Goal: Task Accomplishment & Management: Manage account settings

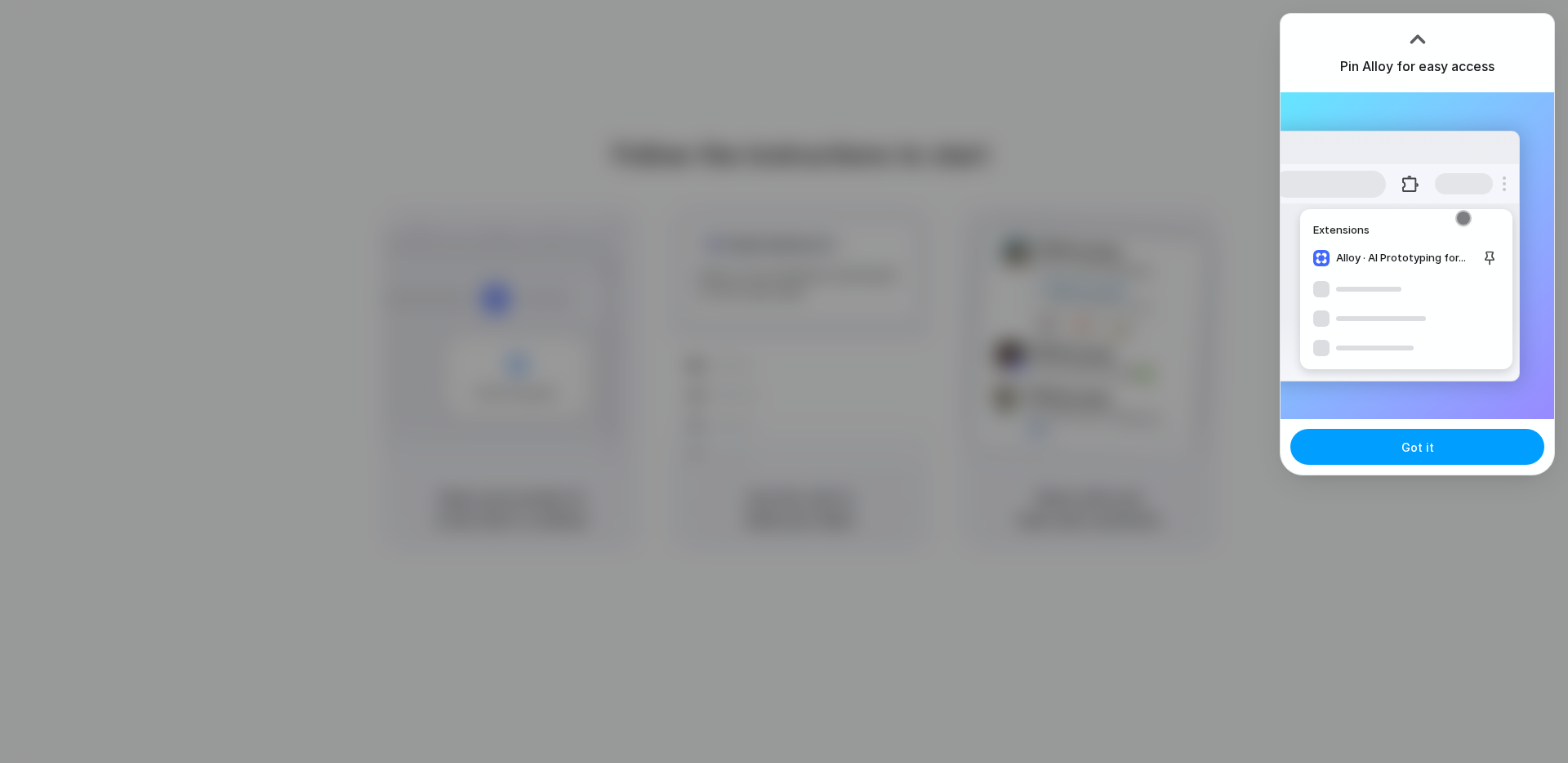
click at [1317, 459] on button "Got it" at bounding box center [1417, 446] width 254 height 36
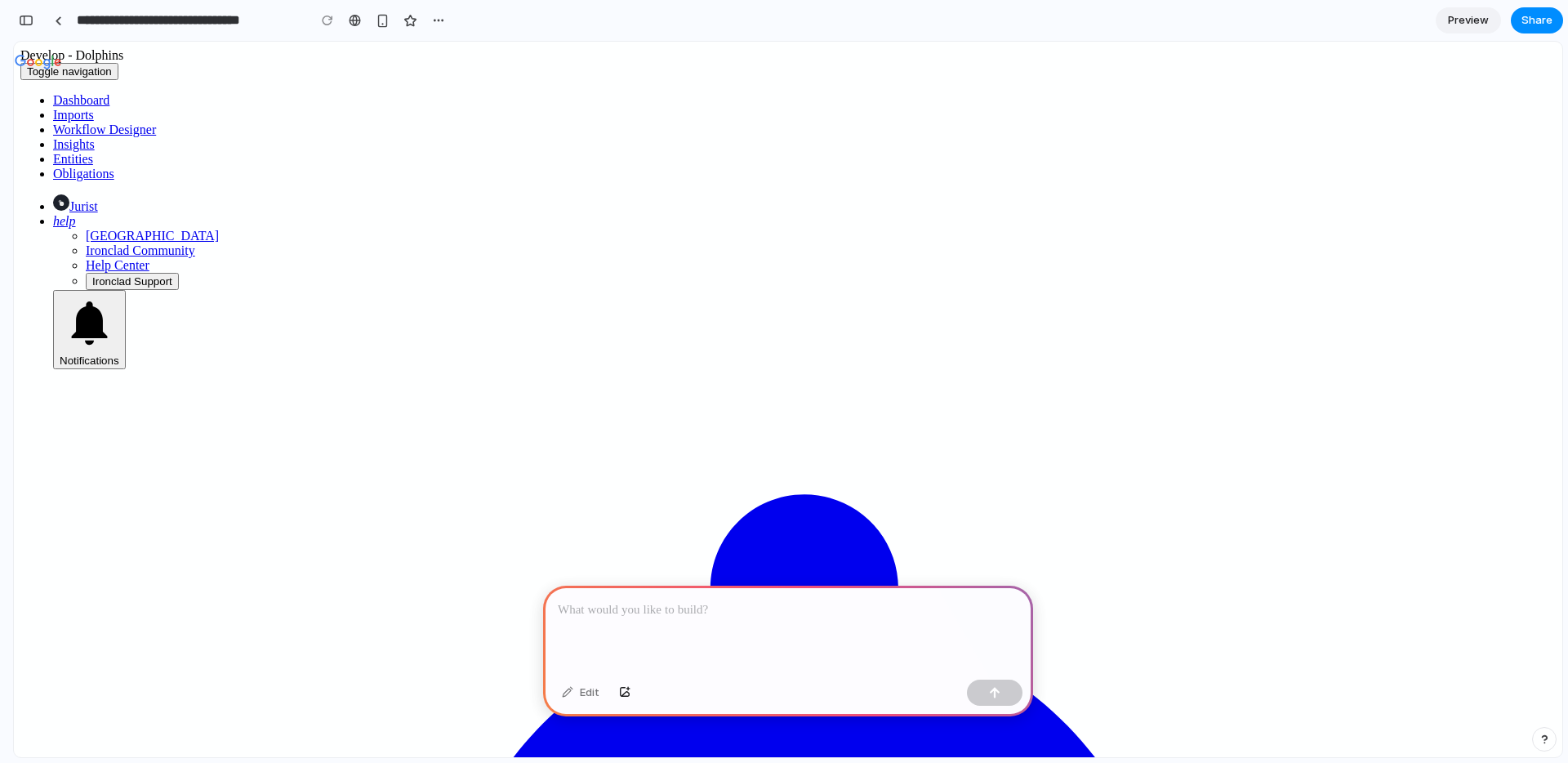
click at [26, 21] on div "button" at bounding box center [26, 20] width 15 height 12
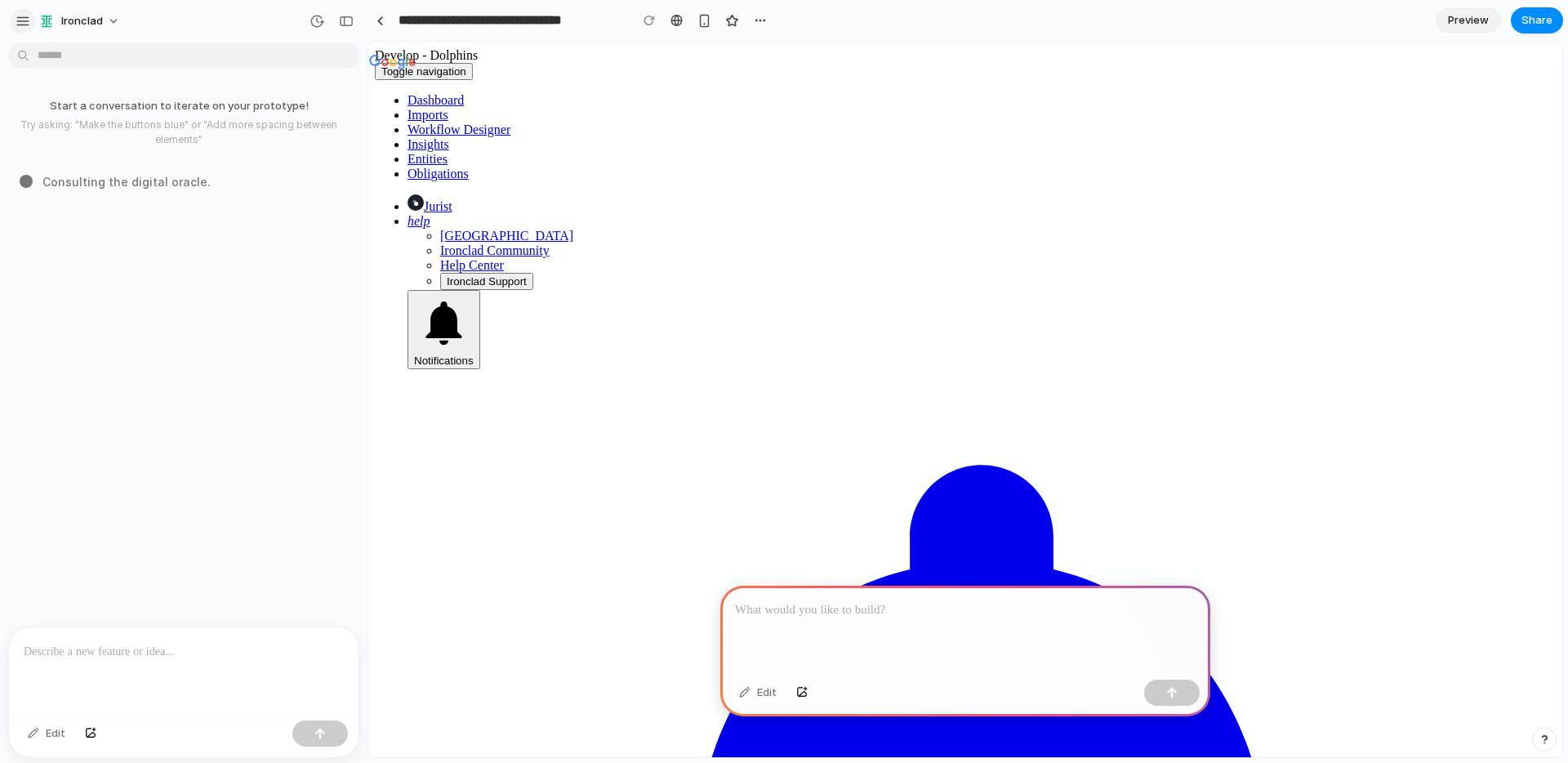
scroll to position [0, 0]
click at [376, 16] on div at bounding box center [380, 20] width 7 height 9
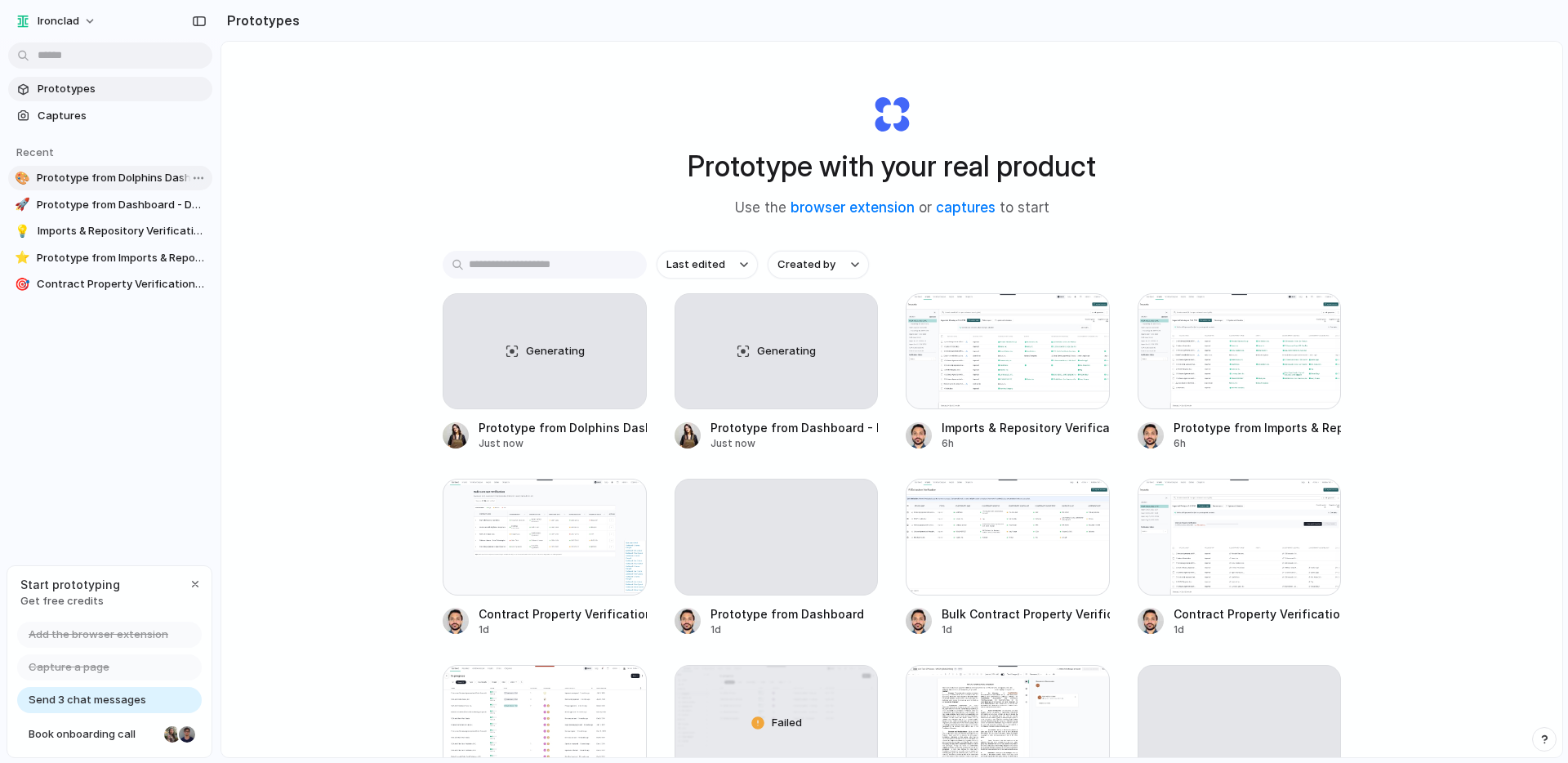
click at [141, 181] on span "Prototype from Dolphins Dashboard" at bounding box center [121, 178] width 169 height 16
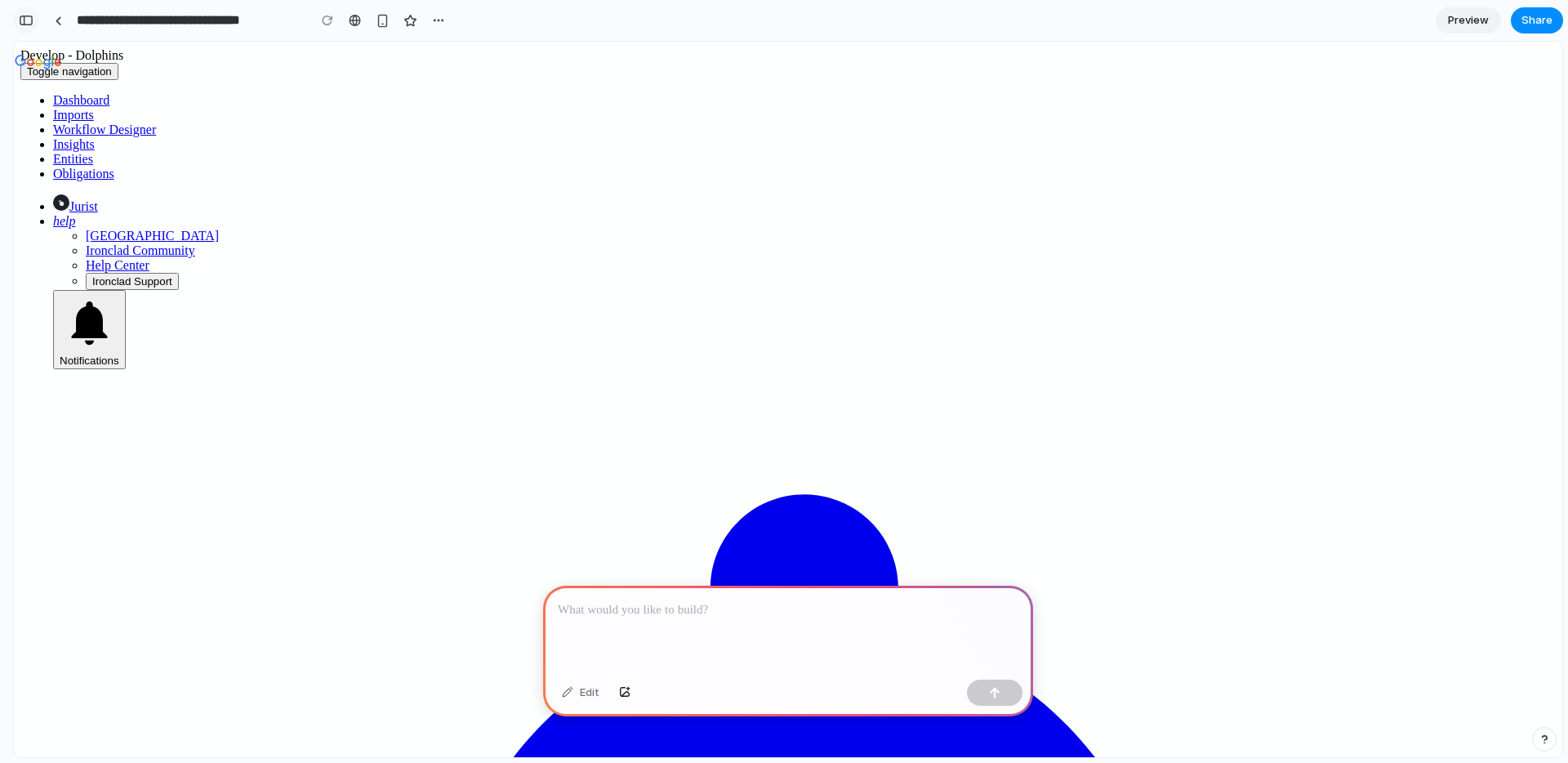
click at [22, 24] on div "button" at bounding box center [26, 20] width 15 height 12
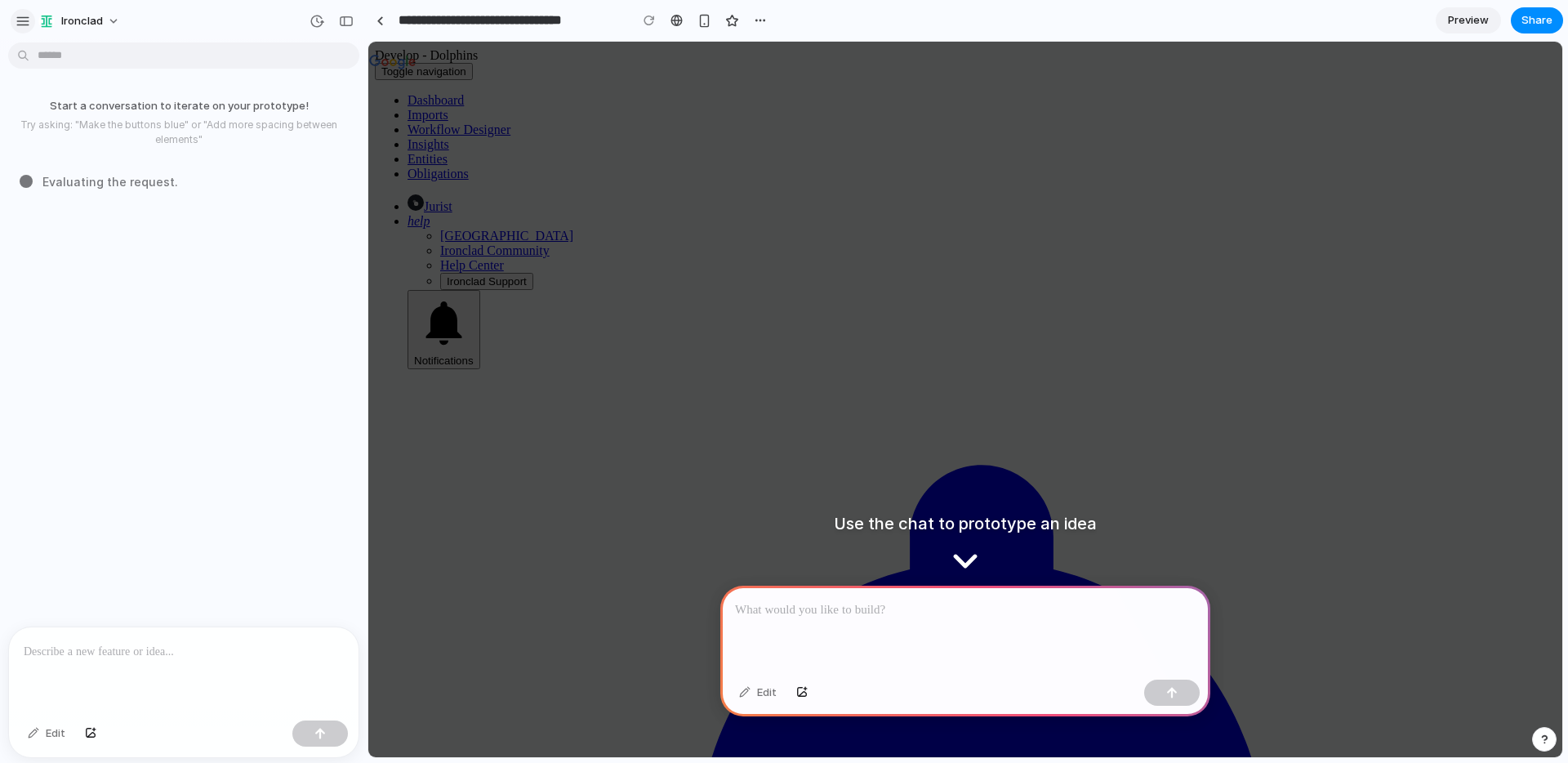
click at [23, 19] on div "button" at bounding box center [23, 21] width 15 height 15
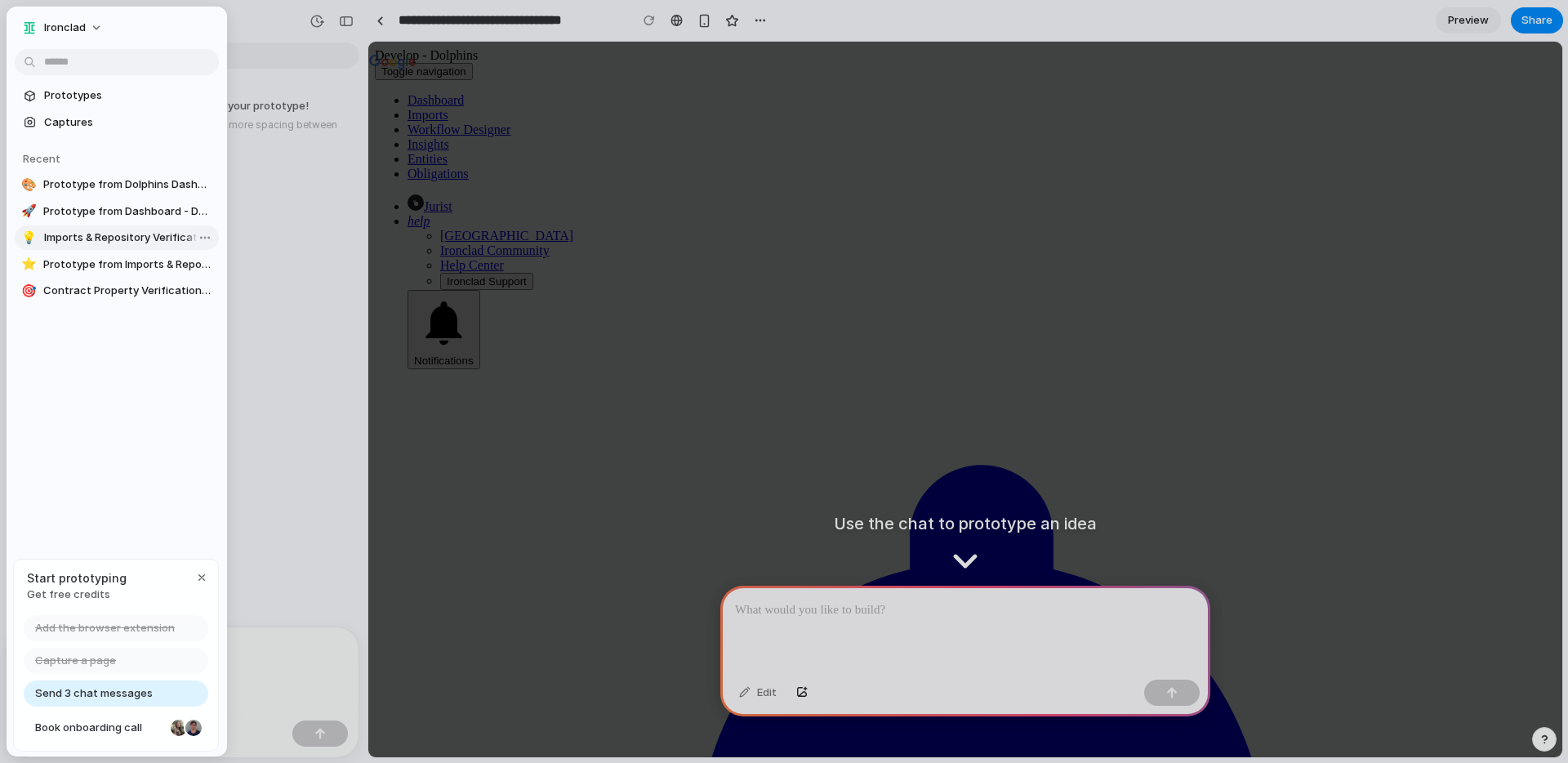
click at [103, 246] on link "💡 Imports & Repository Verification" at bounding box center [117, 238] width 205 height 25
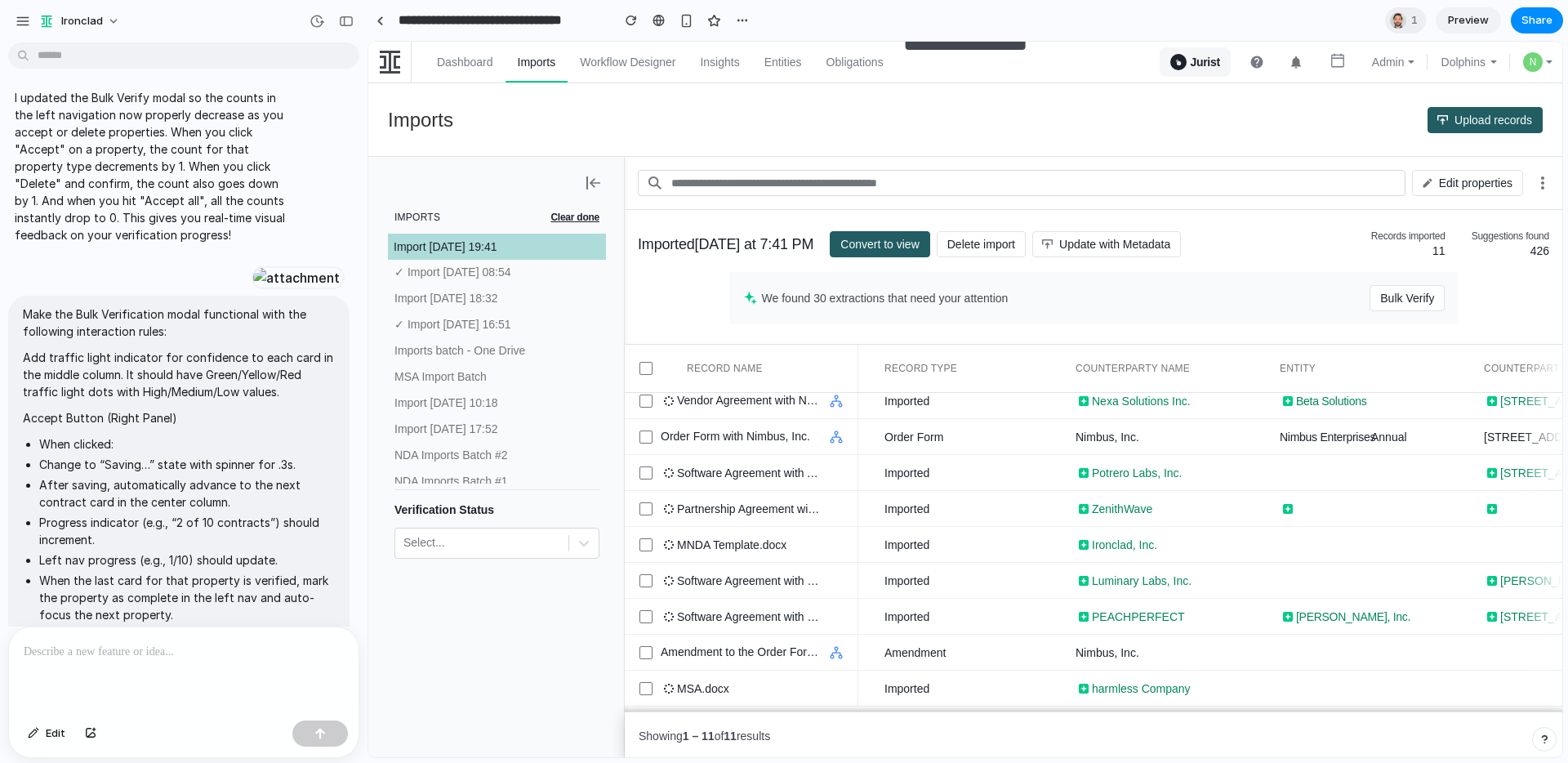
scroll to position [2848, 0]
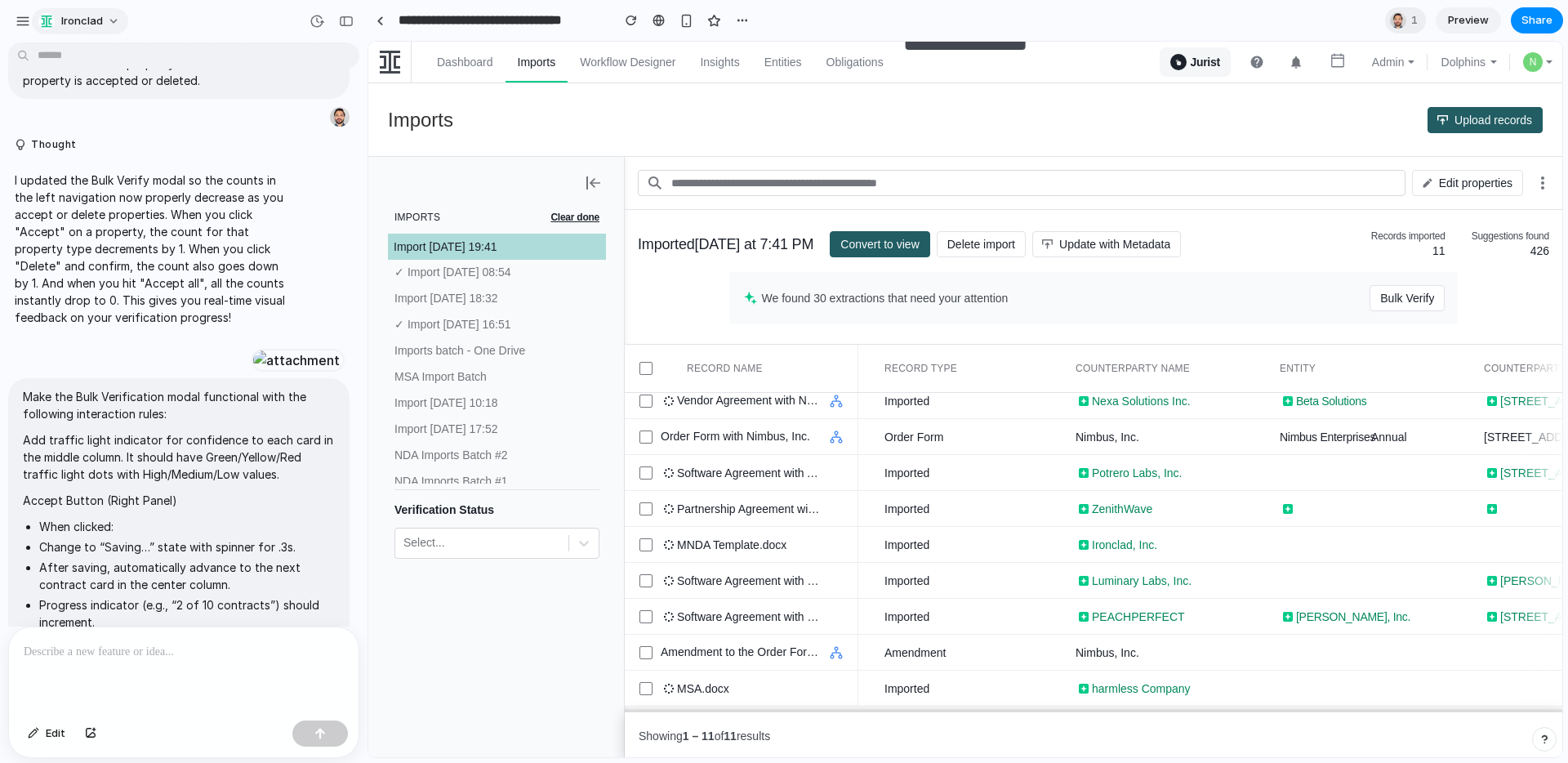
click at [33, 23] on div "Ironclad" at bounding box center [72, 21] width 113 height 27
click at [22, 21] on div "button" at bounding box center [23, 21] width 15 height 15
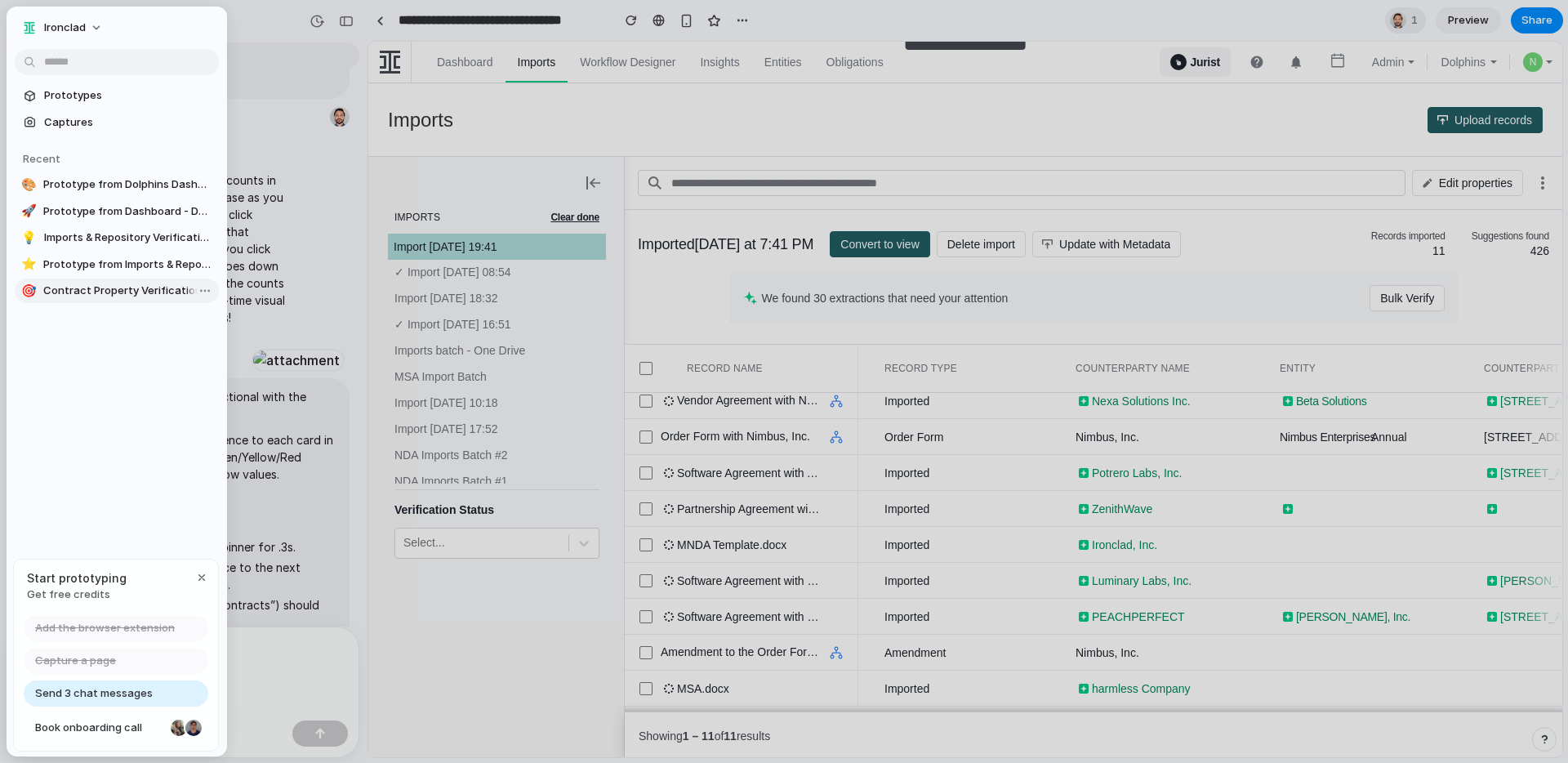
click at [81, 289] on span "Contract Property Verification Dashboard" at bounding box center [127, 290] width 169 height 16
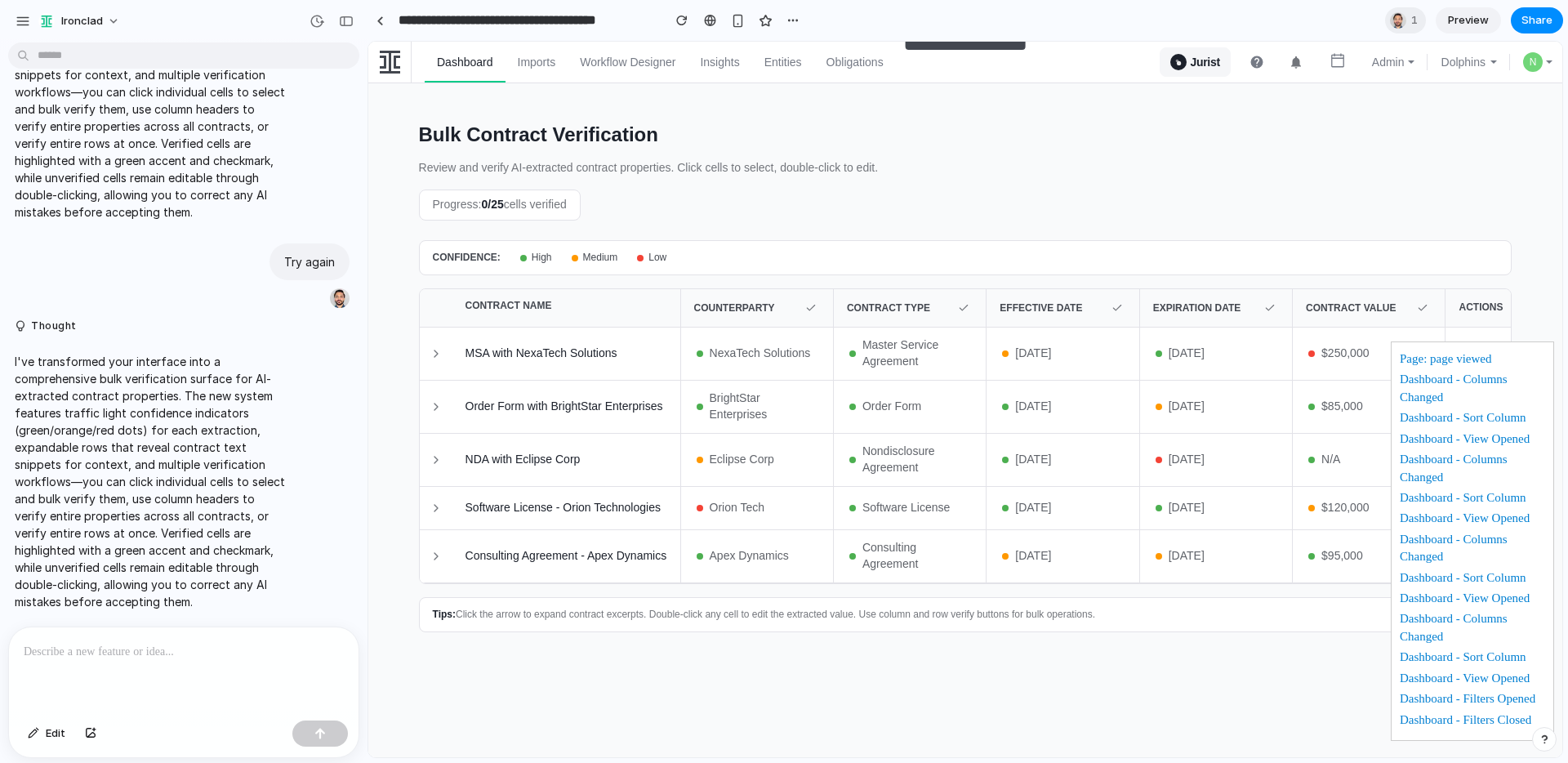
click at [823, 391] on div "BrightStar Enterprises" at bounding box center [757, 406] width 153 height 52
click at [997, 396] on div "2024-03-01" at bounding box center [1062, 406] width 153 height 52
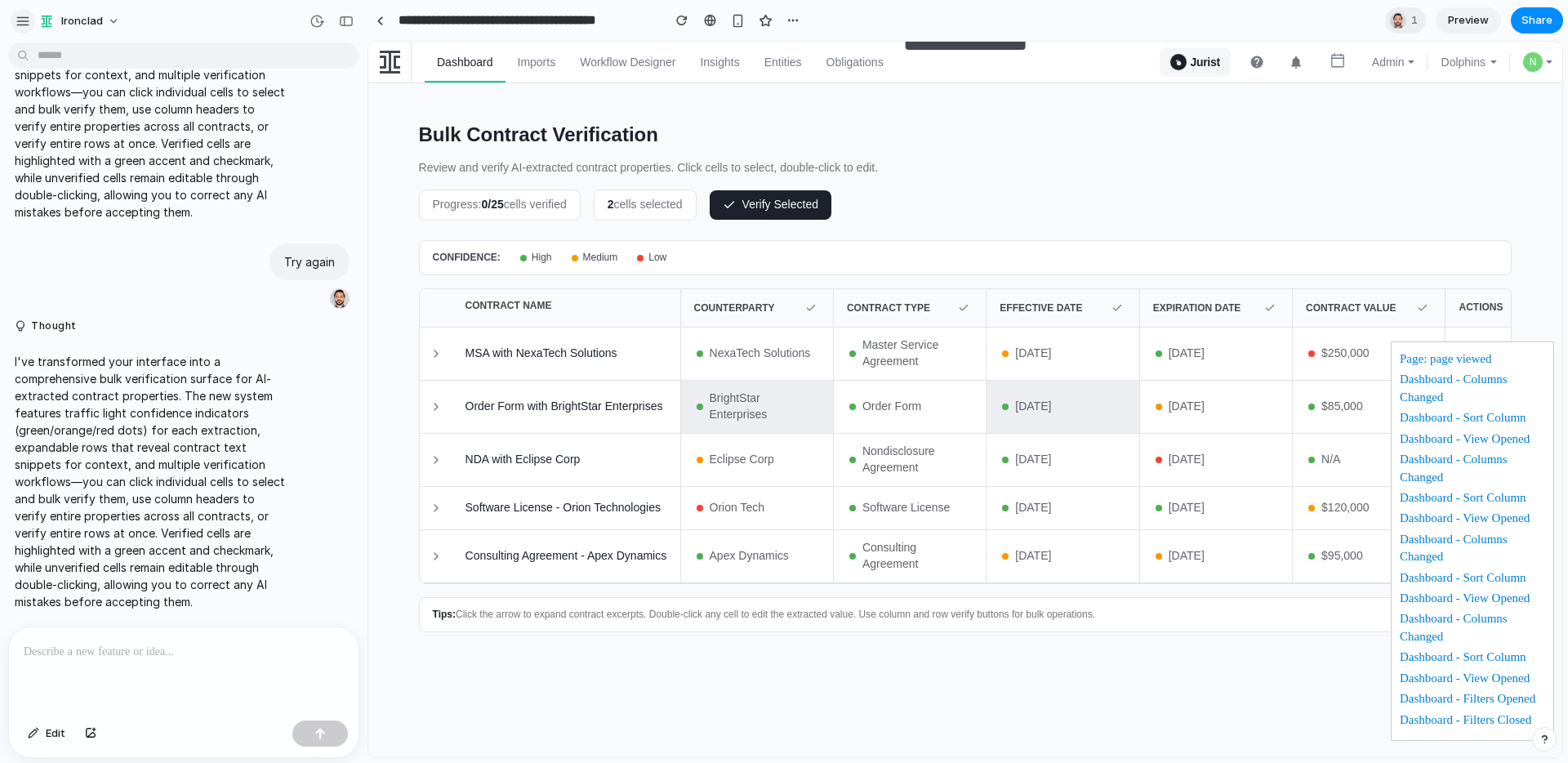
click at [26, 19] on div "button" at bounding box center [23, 21] width 15 height 15
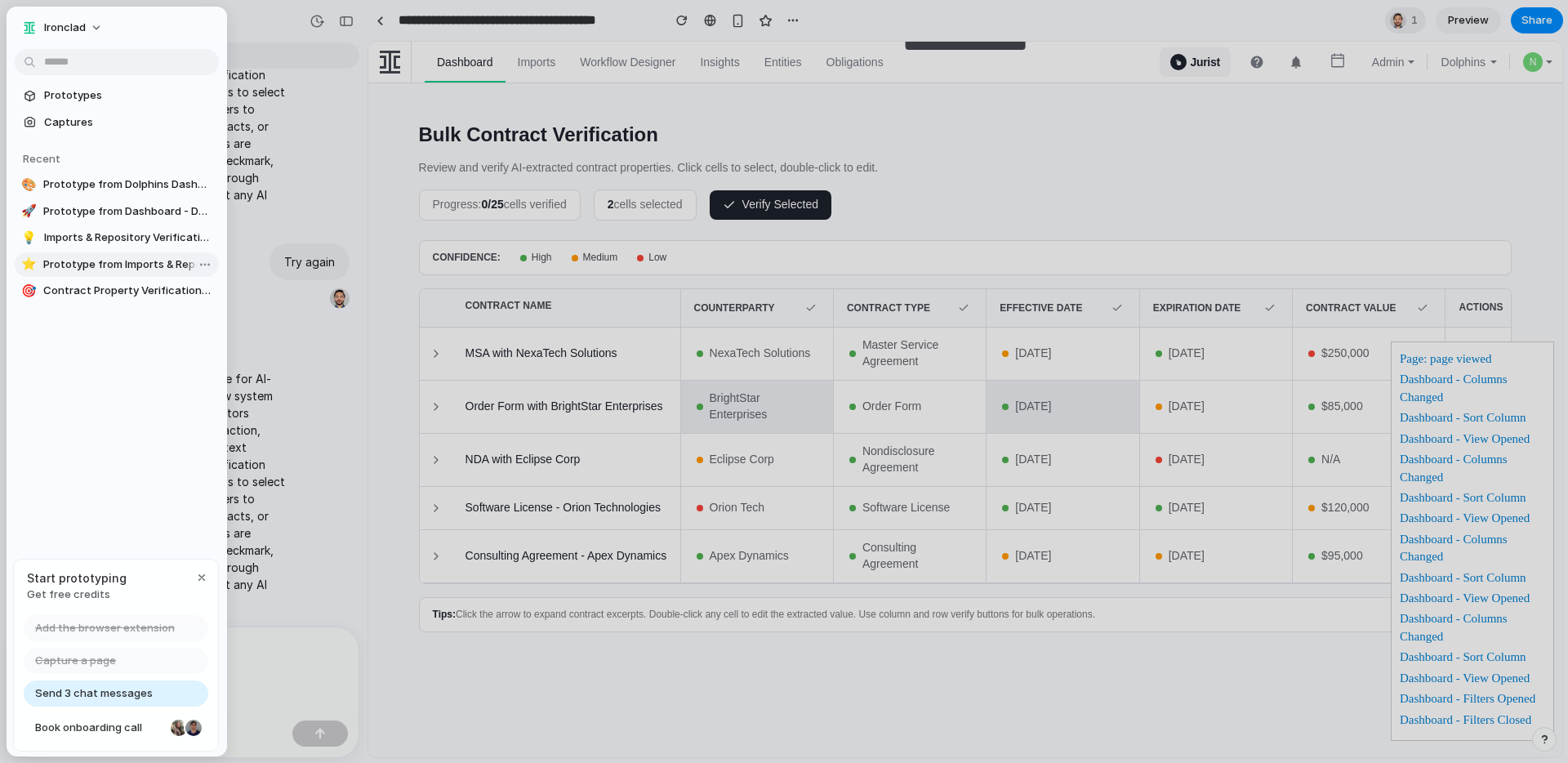
click at [73, 266] on span "Prototype from Imports & Repository" at bounding box center [127, 265] width 169 height 16
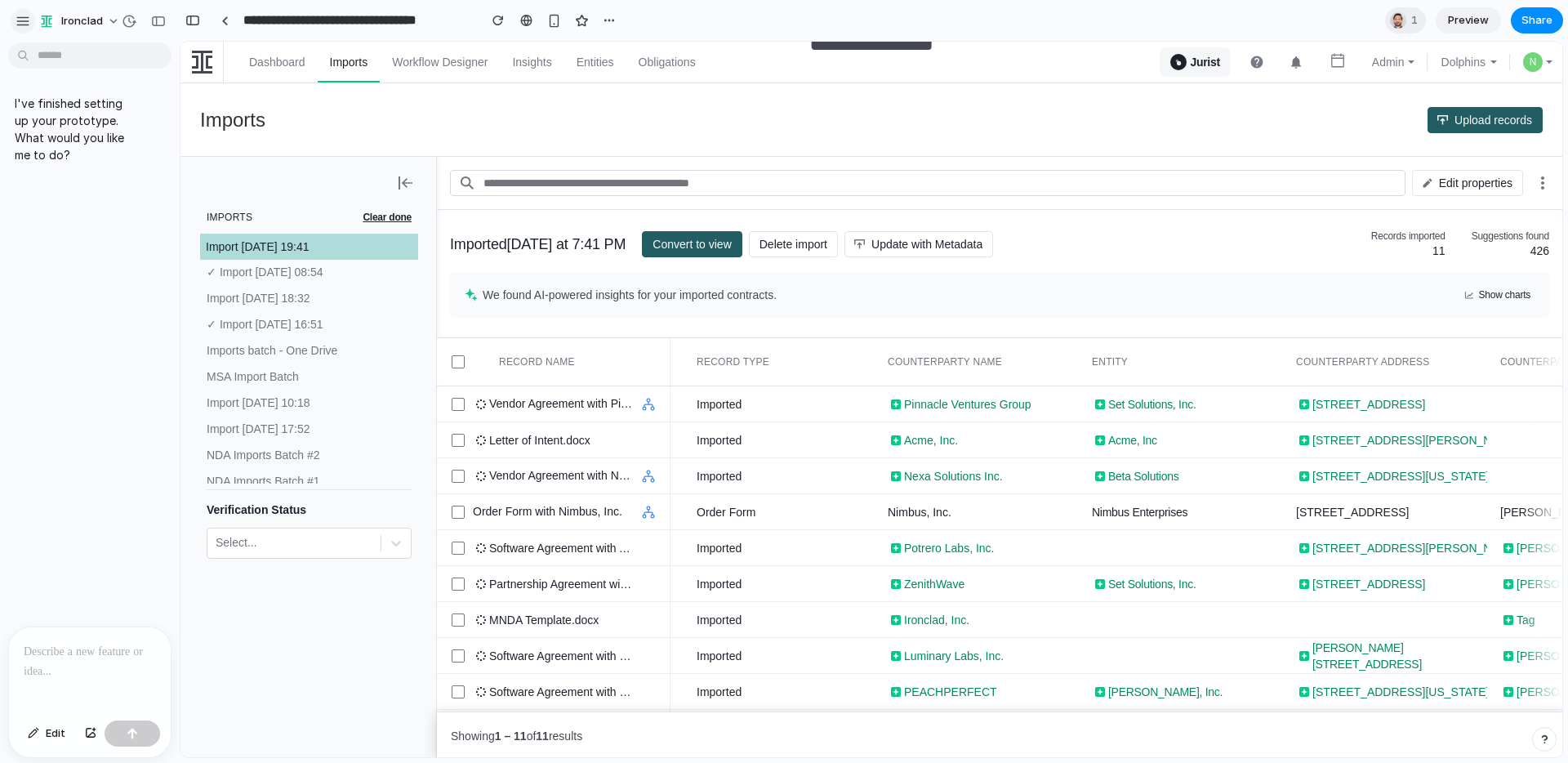
click at [28, 14] on div "button" at bounding box center [23, 21] width 15 height 15
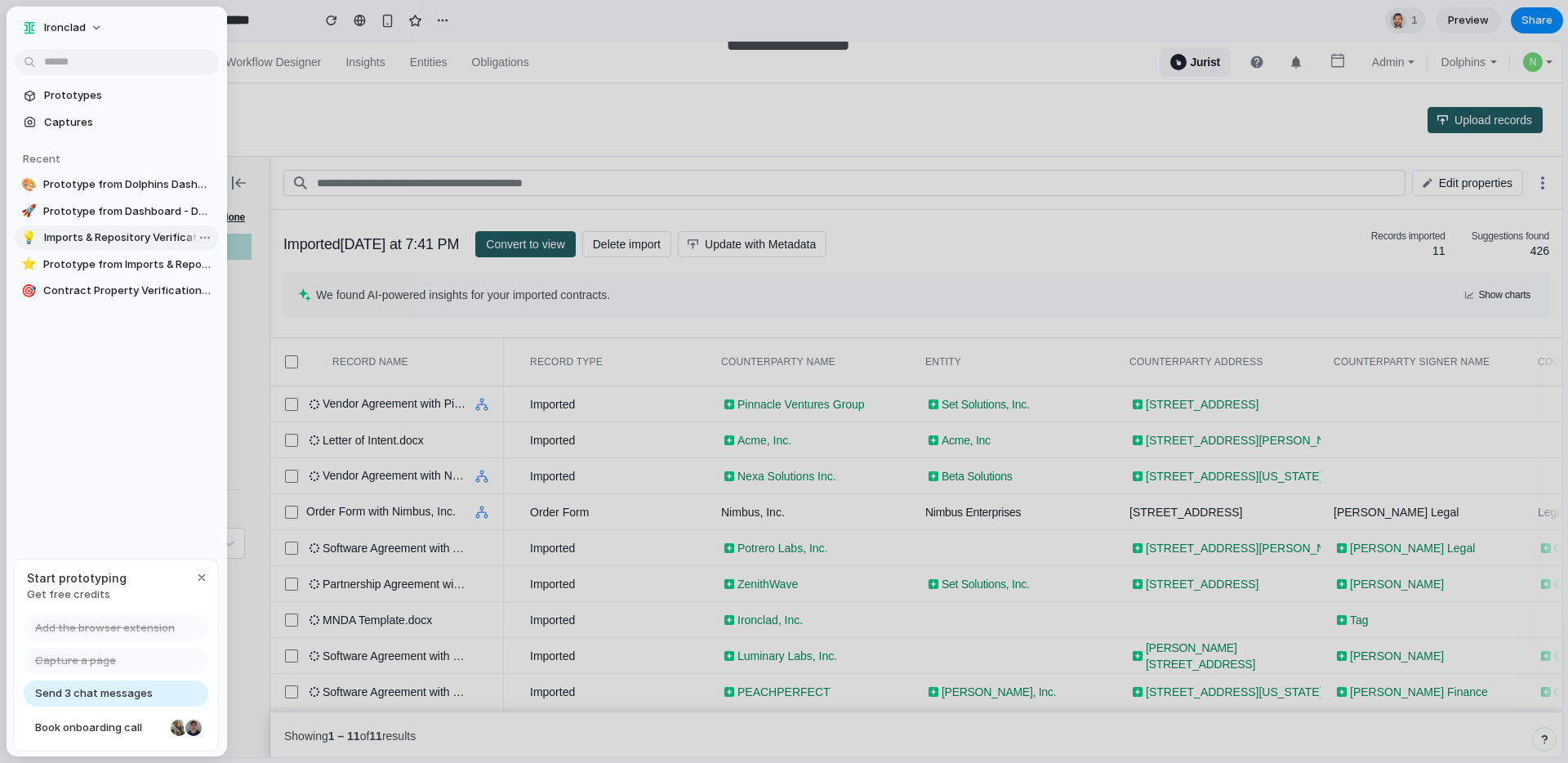
click at [58, 236] on span "Imports & Repository Verification" at bounding box center [128, 237] width 168 height 16
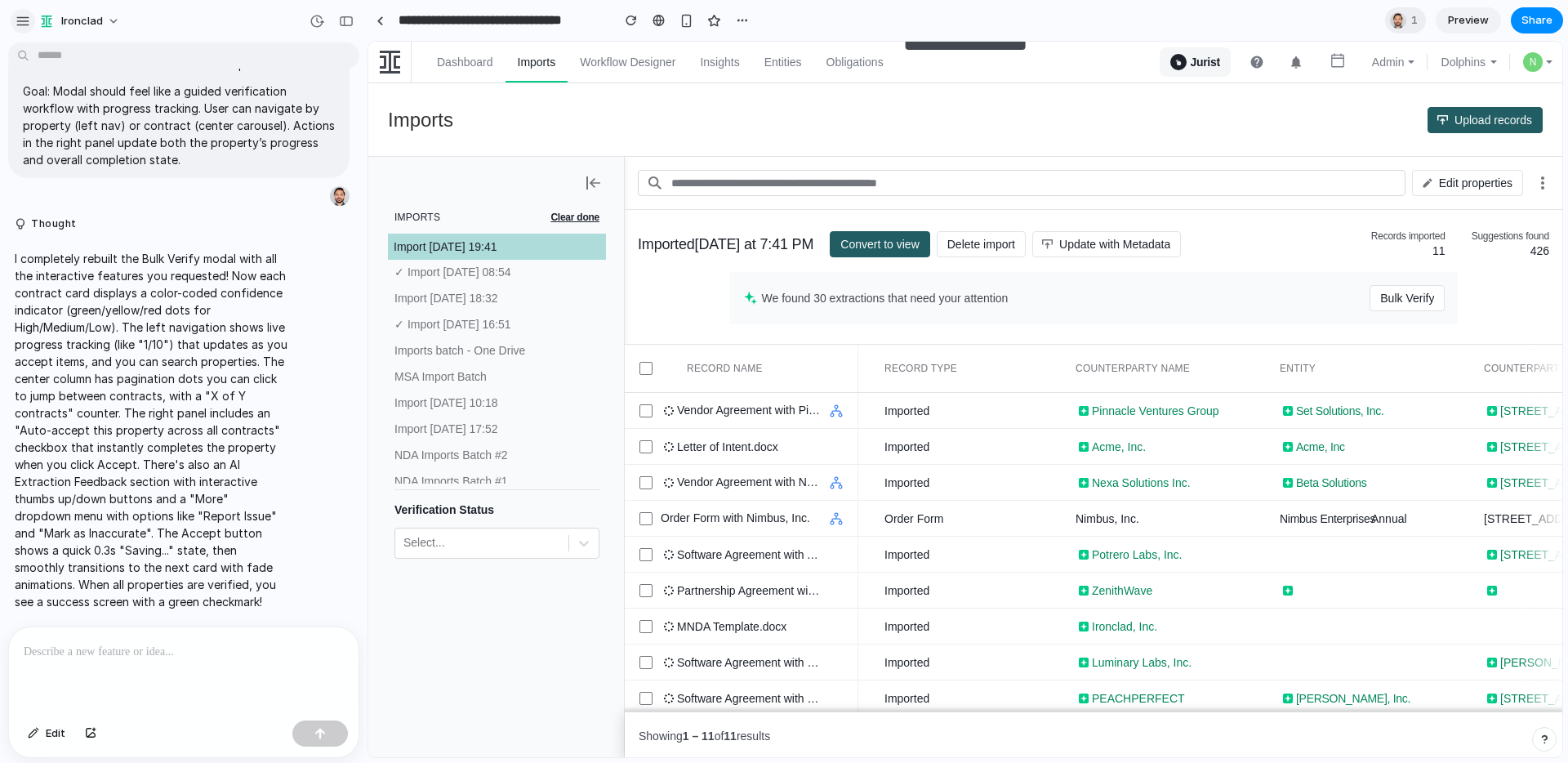
click at [31, 22] on button "button" at bounding box center [23, 21] width 25 height 25
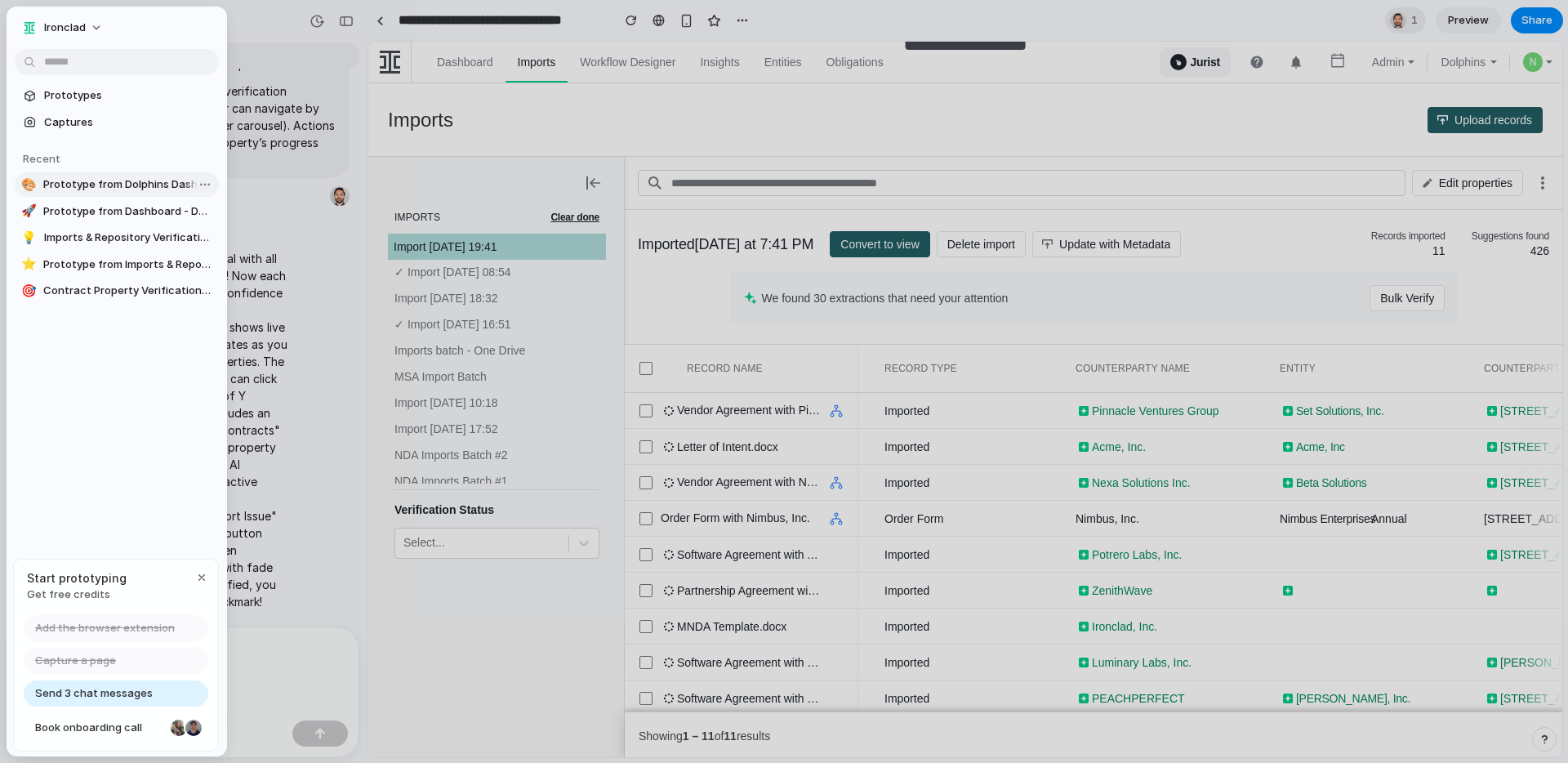
click at [51, 187] on span "Prototype from Dolphins Dashboard" at bounding box center [127, 184] width 169 height 16
type input "**********"
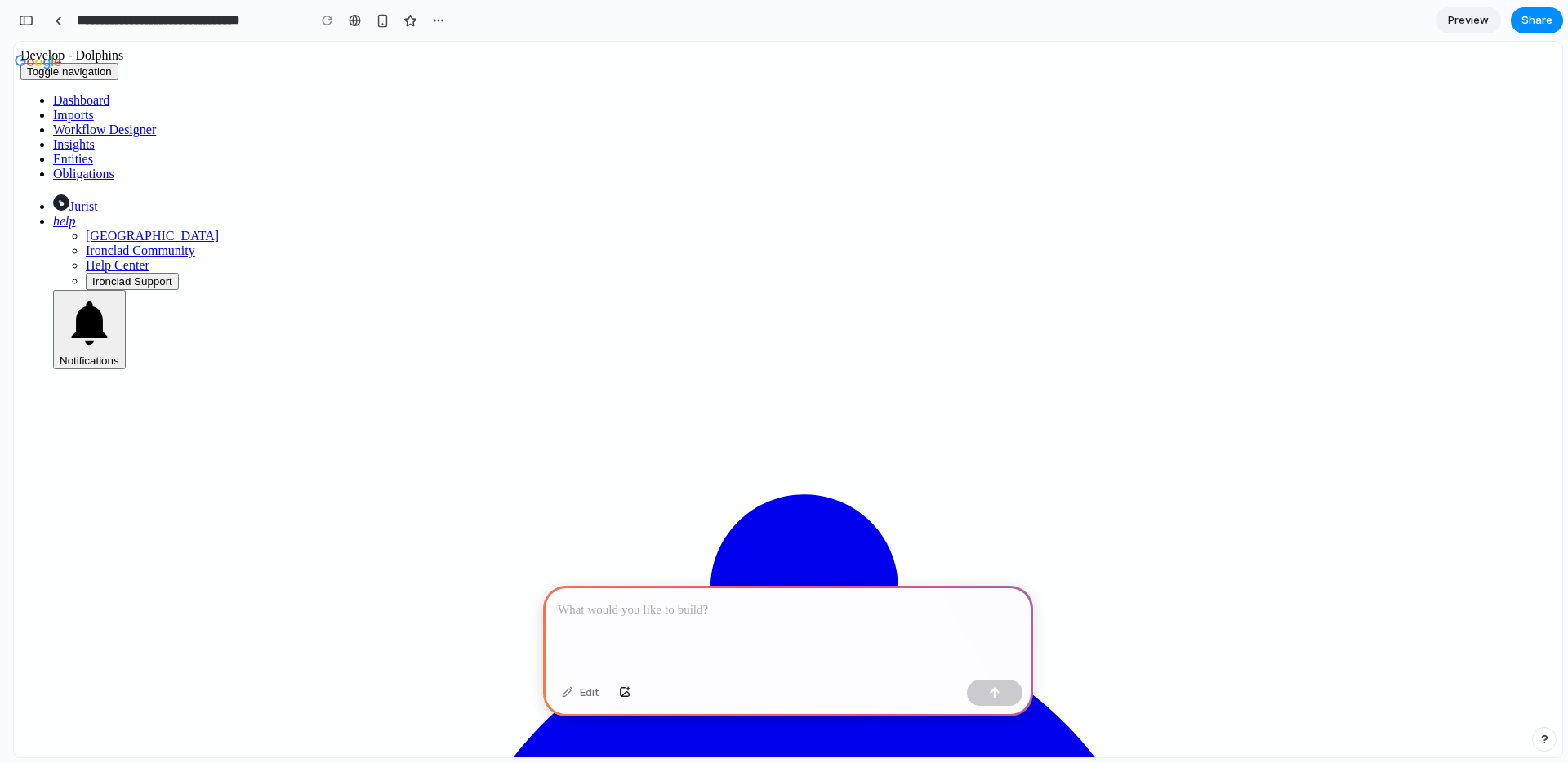
click at [700, 632] on div at bounding box center [788, 628] width 490 height 88
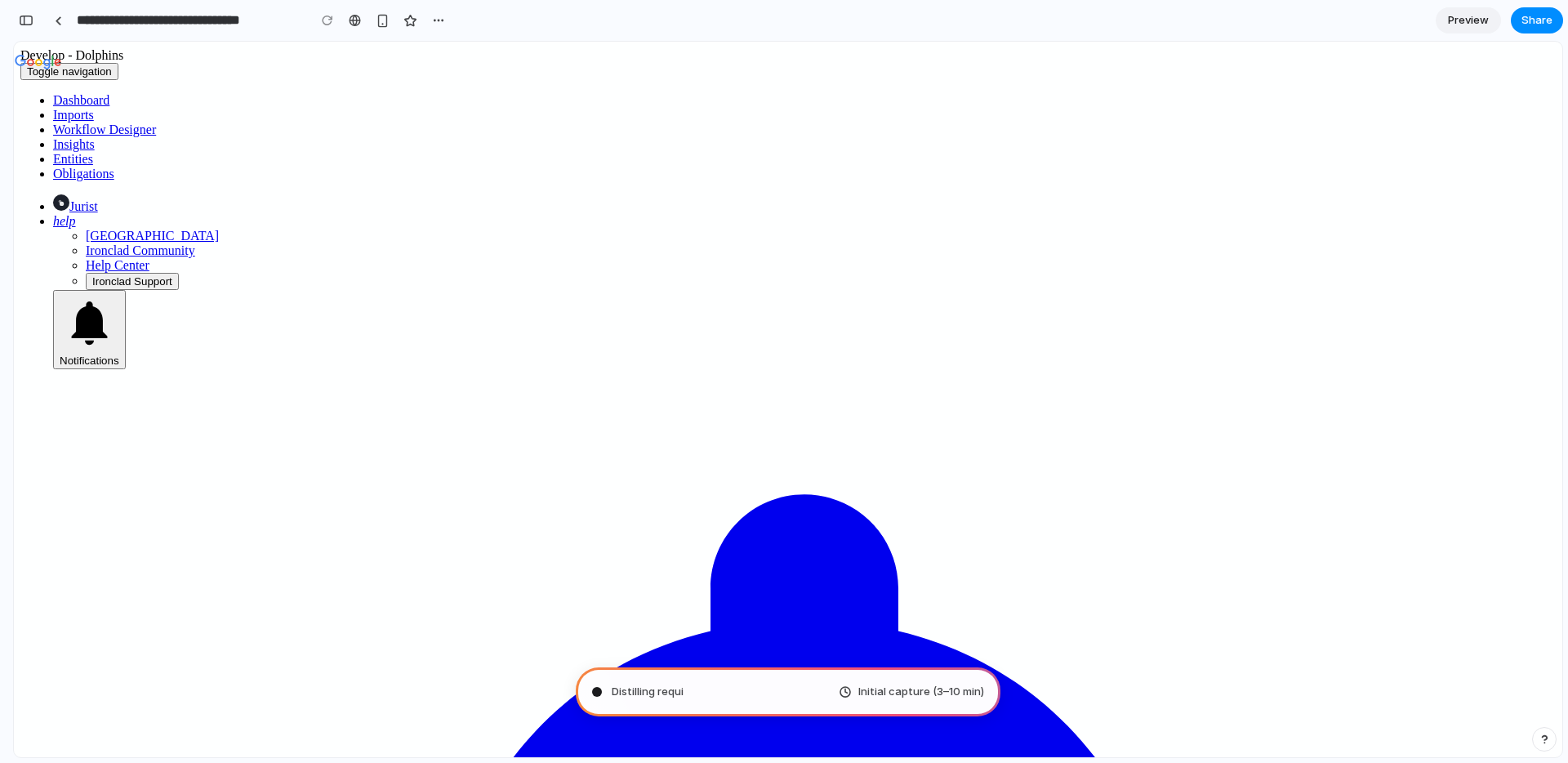
type input "**********"
click at [876, 690] on span "Initial capture (3–10 min)" at bounding box center [922, 691] width 126 height 16
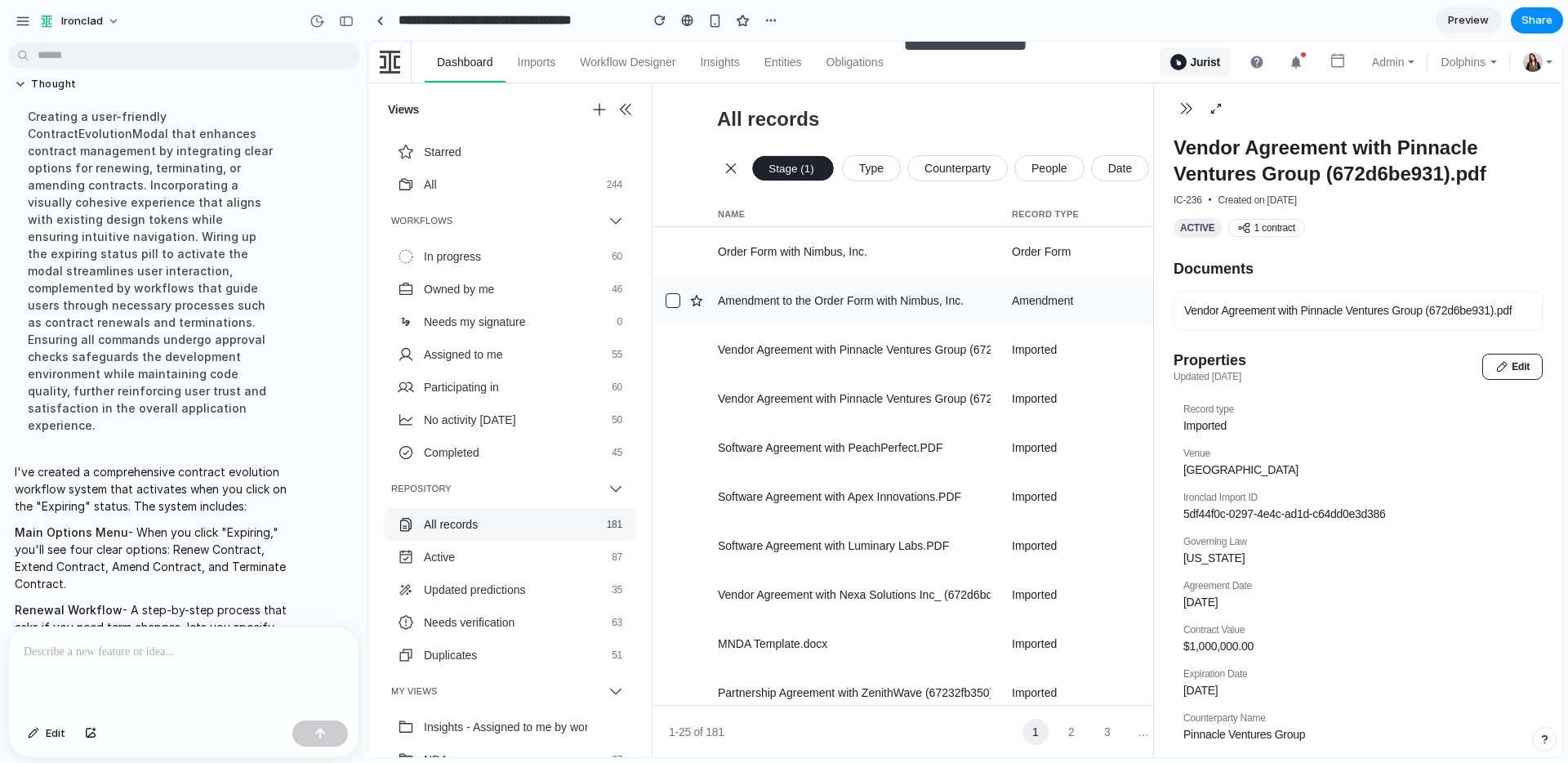
scroll to position [0, 746]
click at [352, 19] on div "button" at bounding box center [346, 21] width 15 height 12
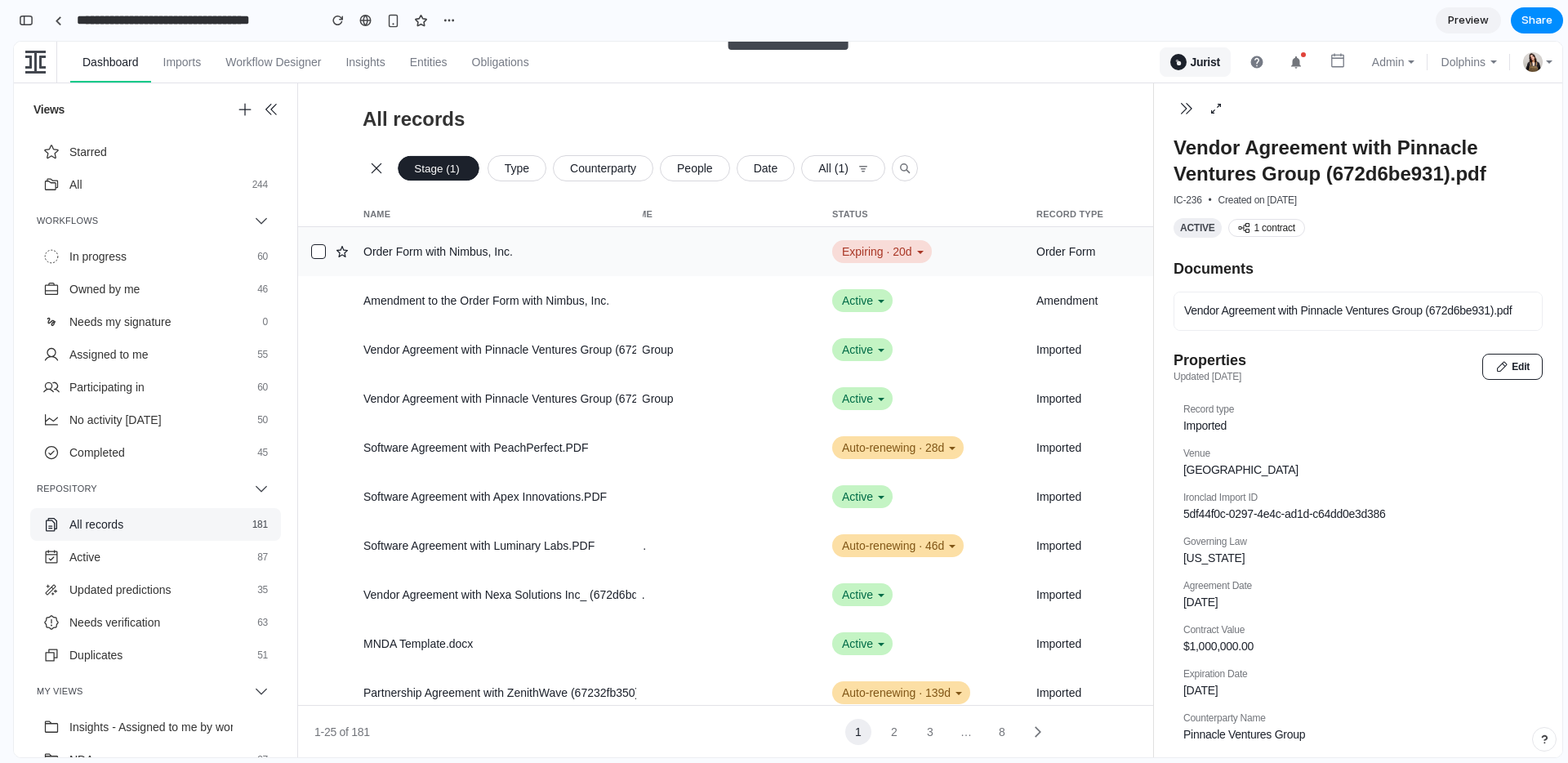
scroll to position [0, 78]
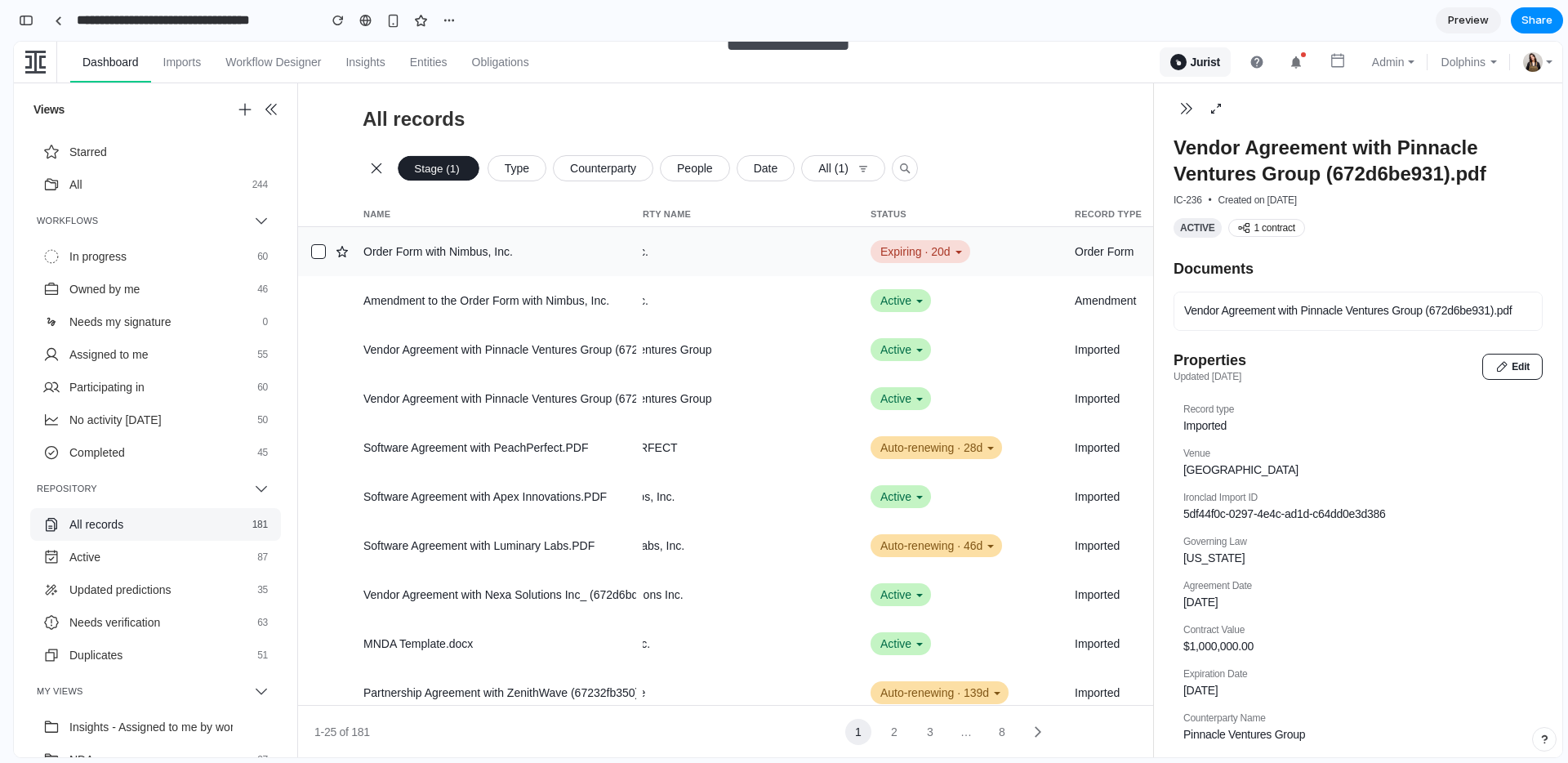
click at [943, 258] on div "Expiring · 20d" at bounding box center [920, 251] width 100 height 23
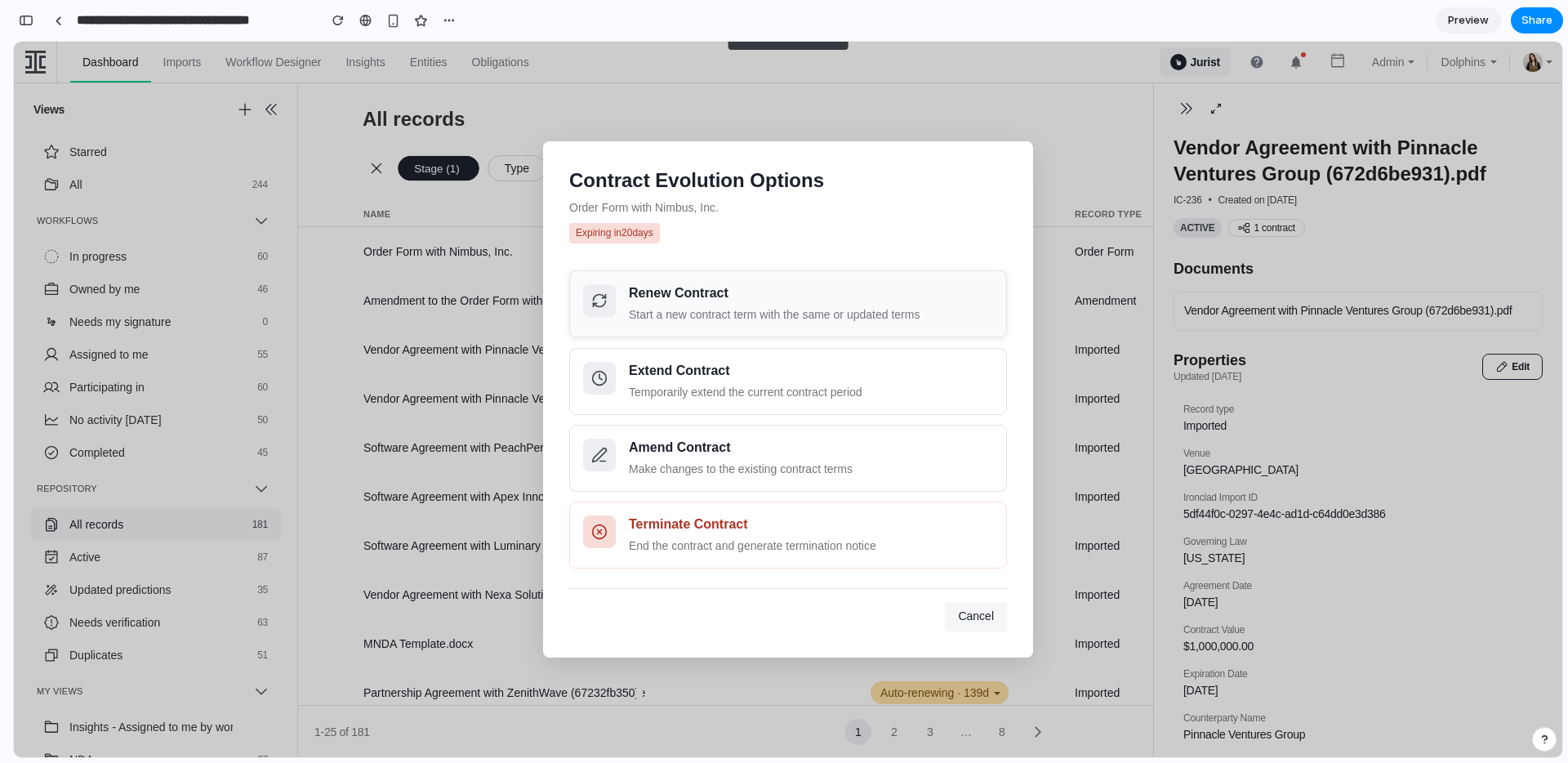
click at [767, 307] on div "Start a new contract term with the same or updated terms" at bounding box center [810, 314] width 364 height 17
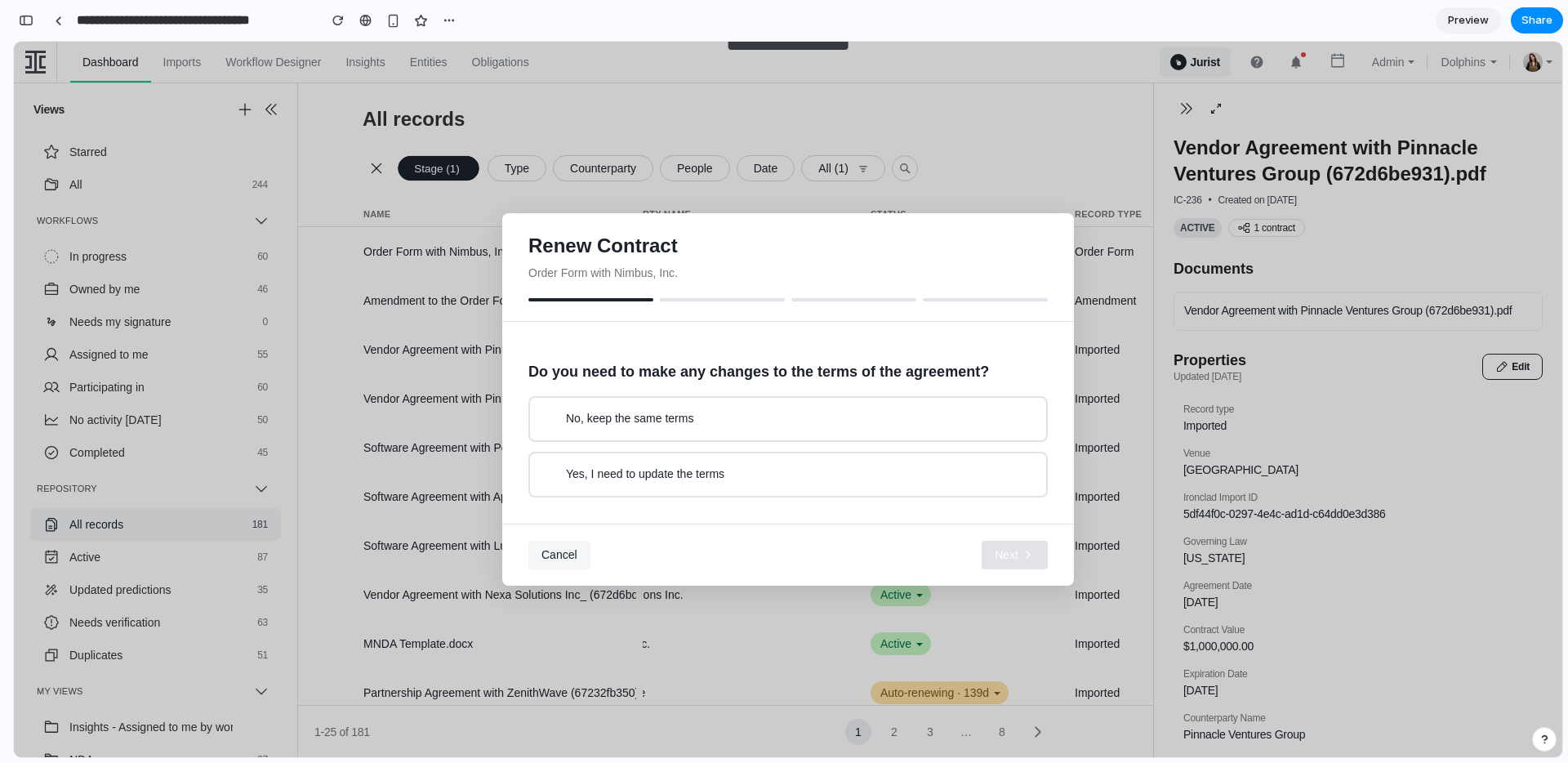
click at [758, 427] on button "No, keep the same terms" at bounding box center [788, 419] width 520 height 46
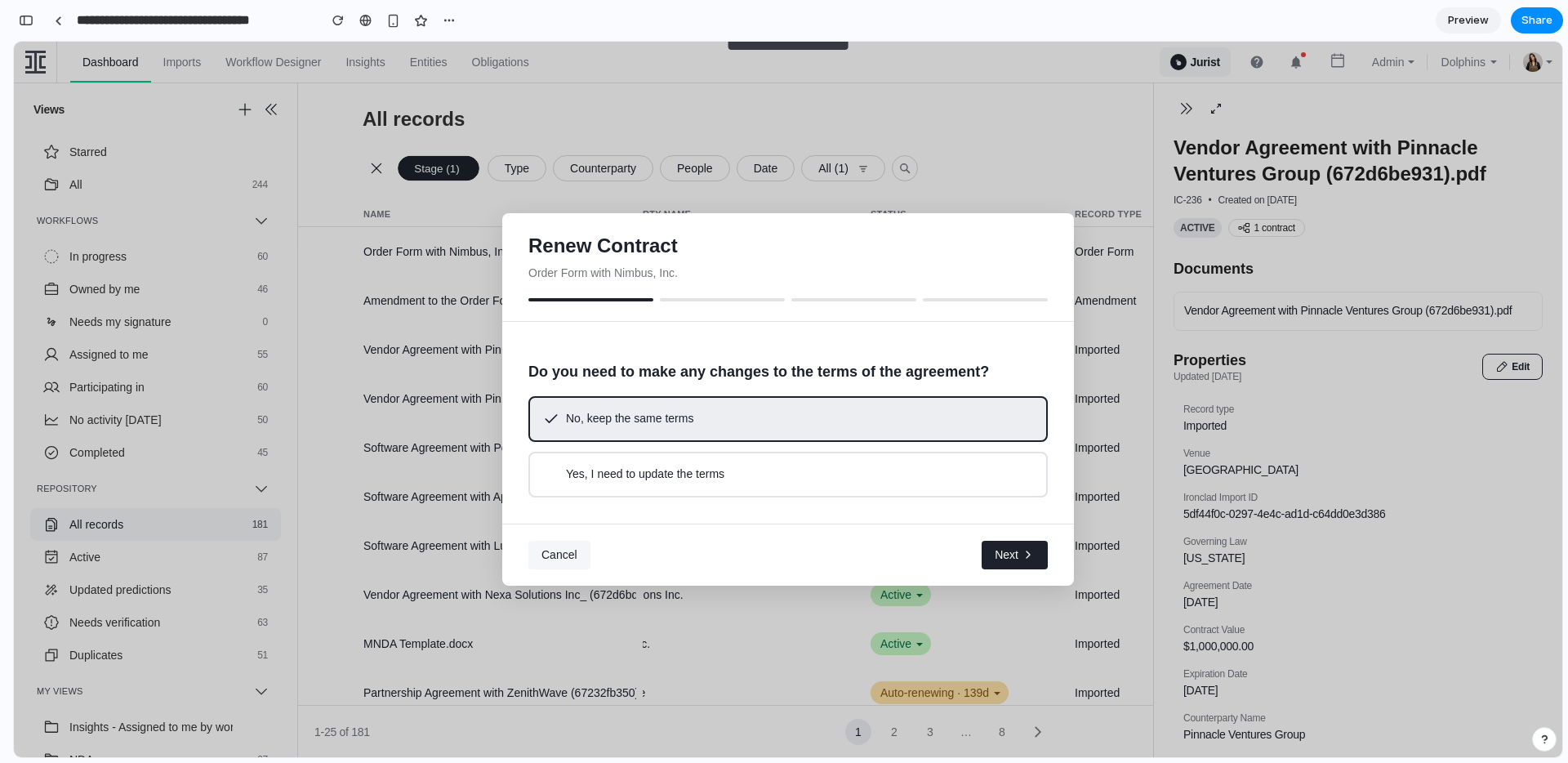
click at [1005, 543] on button "Next" at bounding box center [1015, 555] width 66 height 29
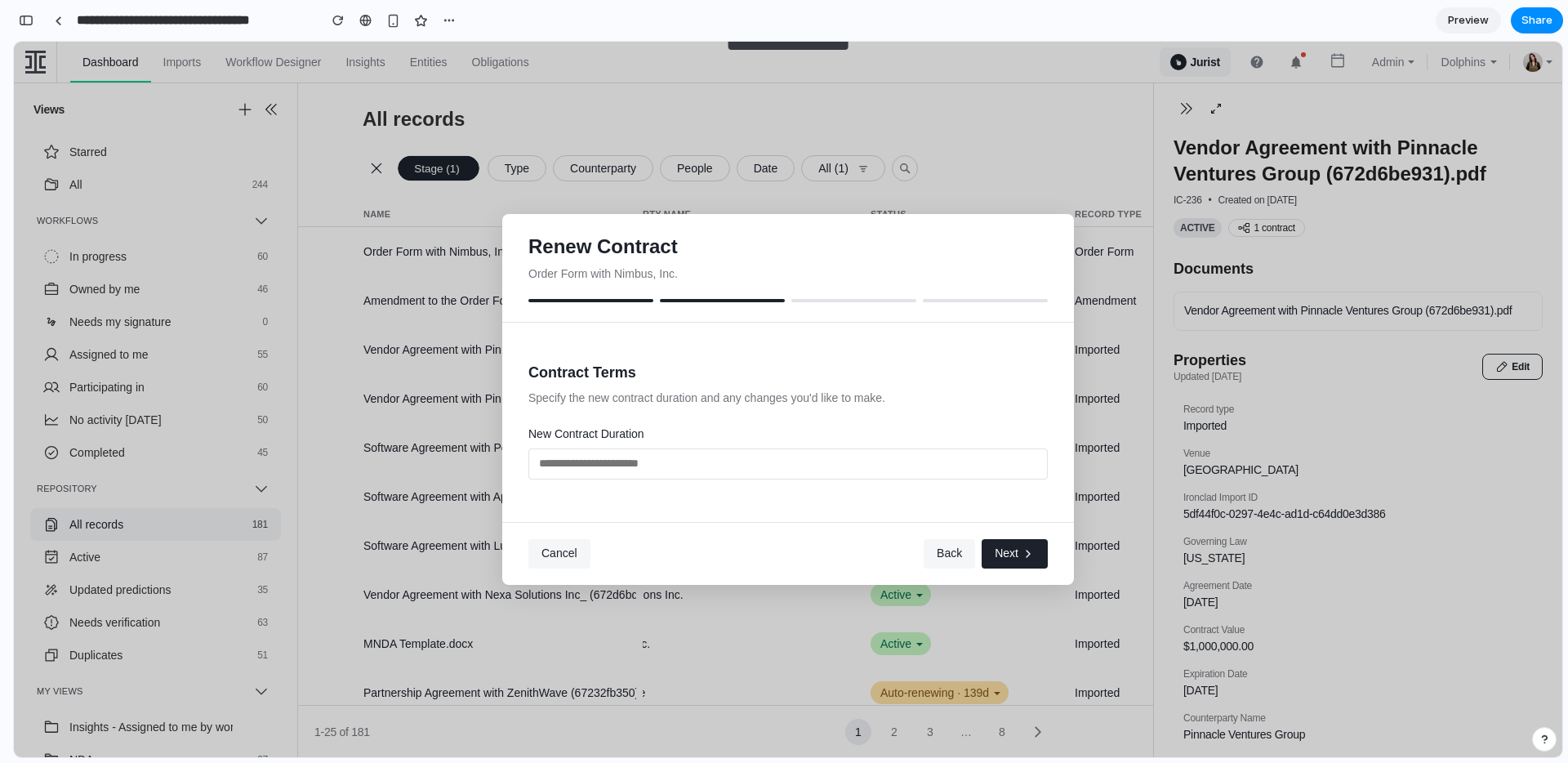
click at [794, 466] on input "text" at bounding box center [788, 463] width 520 height 31
click at [946, 550] on span "Back" at bounding box center [949, 552] width 26 height 13
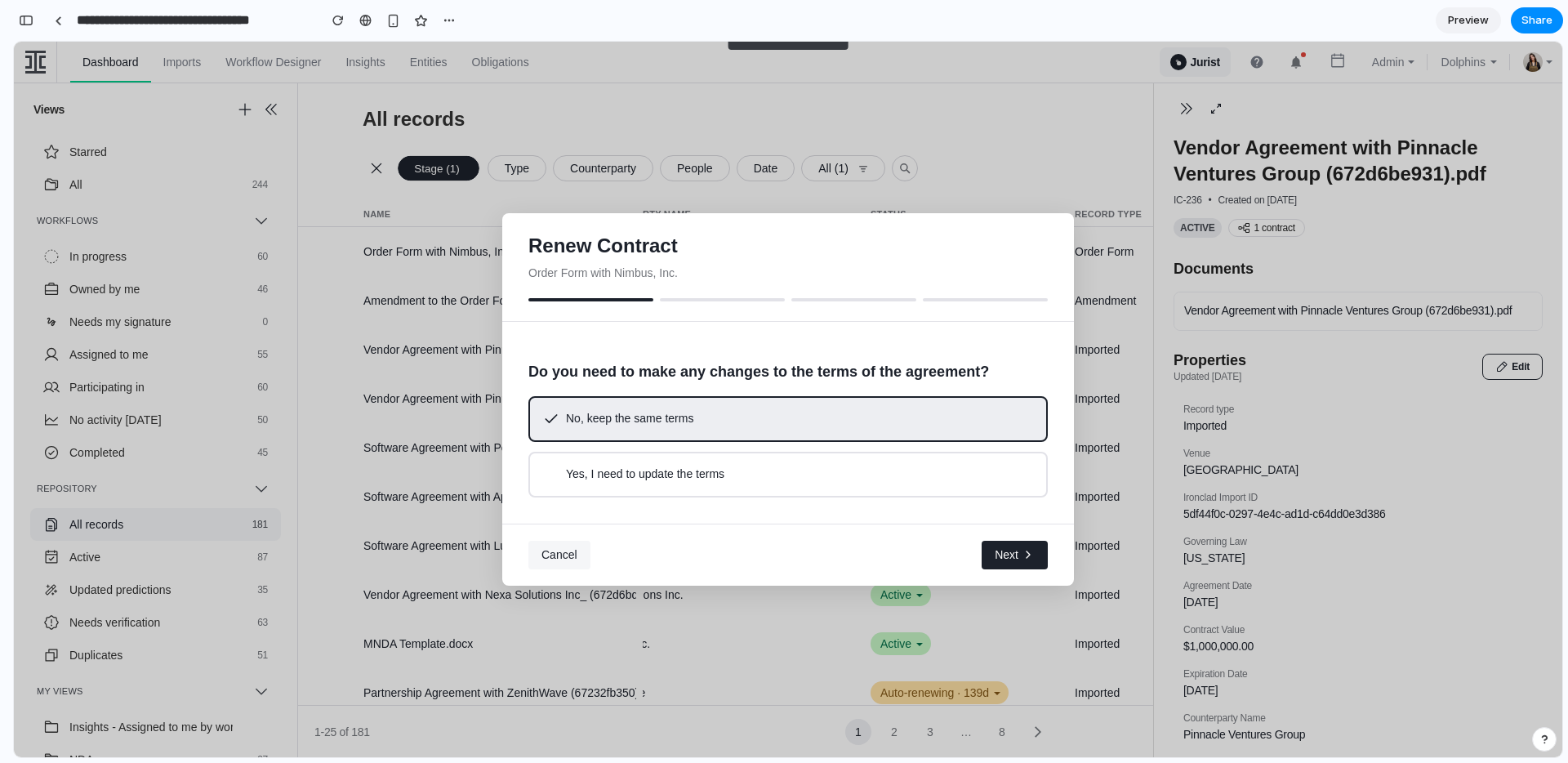
click at [570, 552] on span "Cancel" at bounding box center [560, 554] width 36 height 13
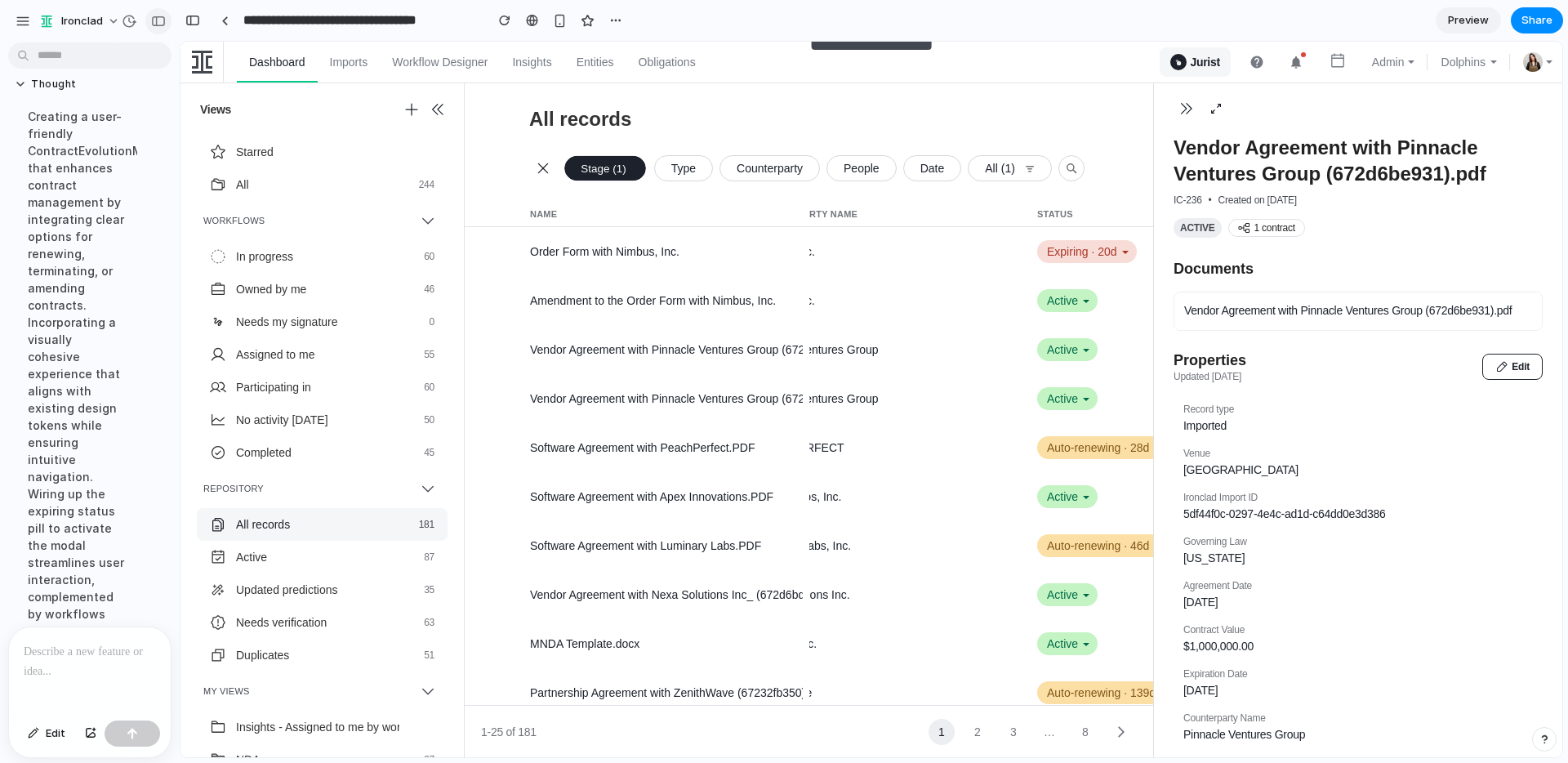
click at [160, 16] on div "button" at bounding box center [158, 21] width 15 height 12
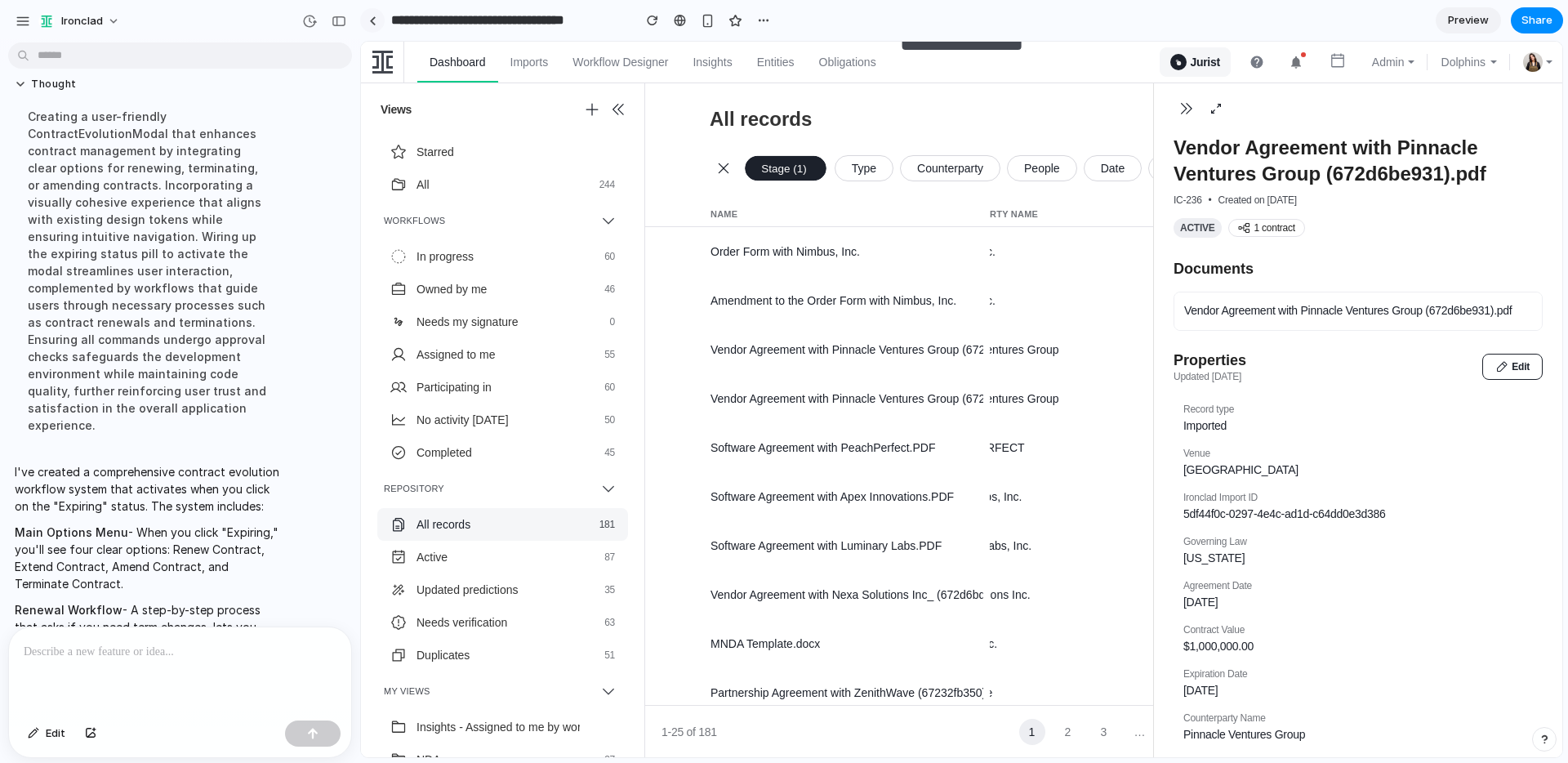
scroll to position [508, 0]
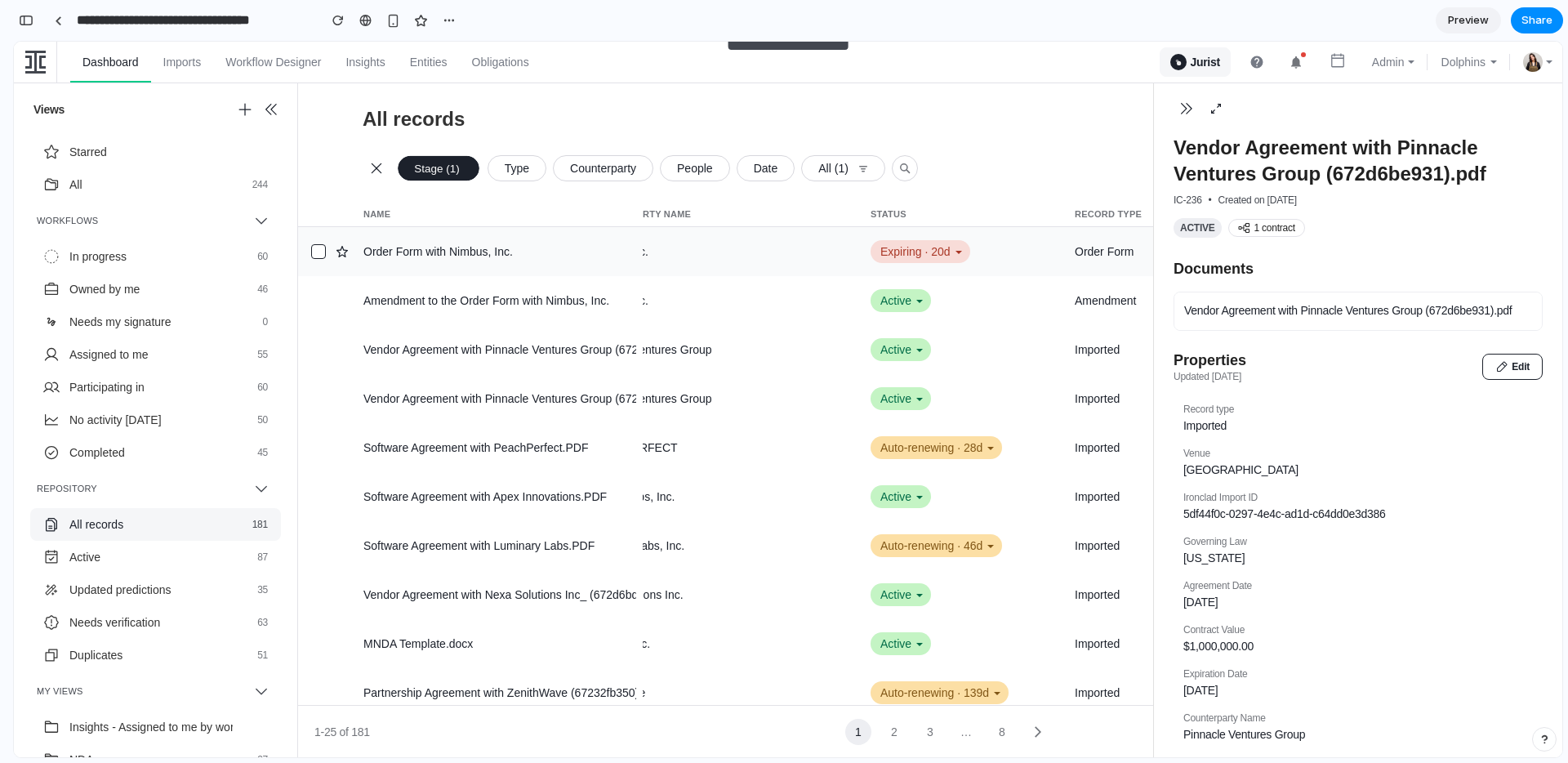
click at [908, 242] on div "Expiring · 20d" at bounding box center [920, 251] width 100 height 23
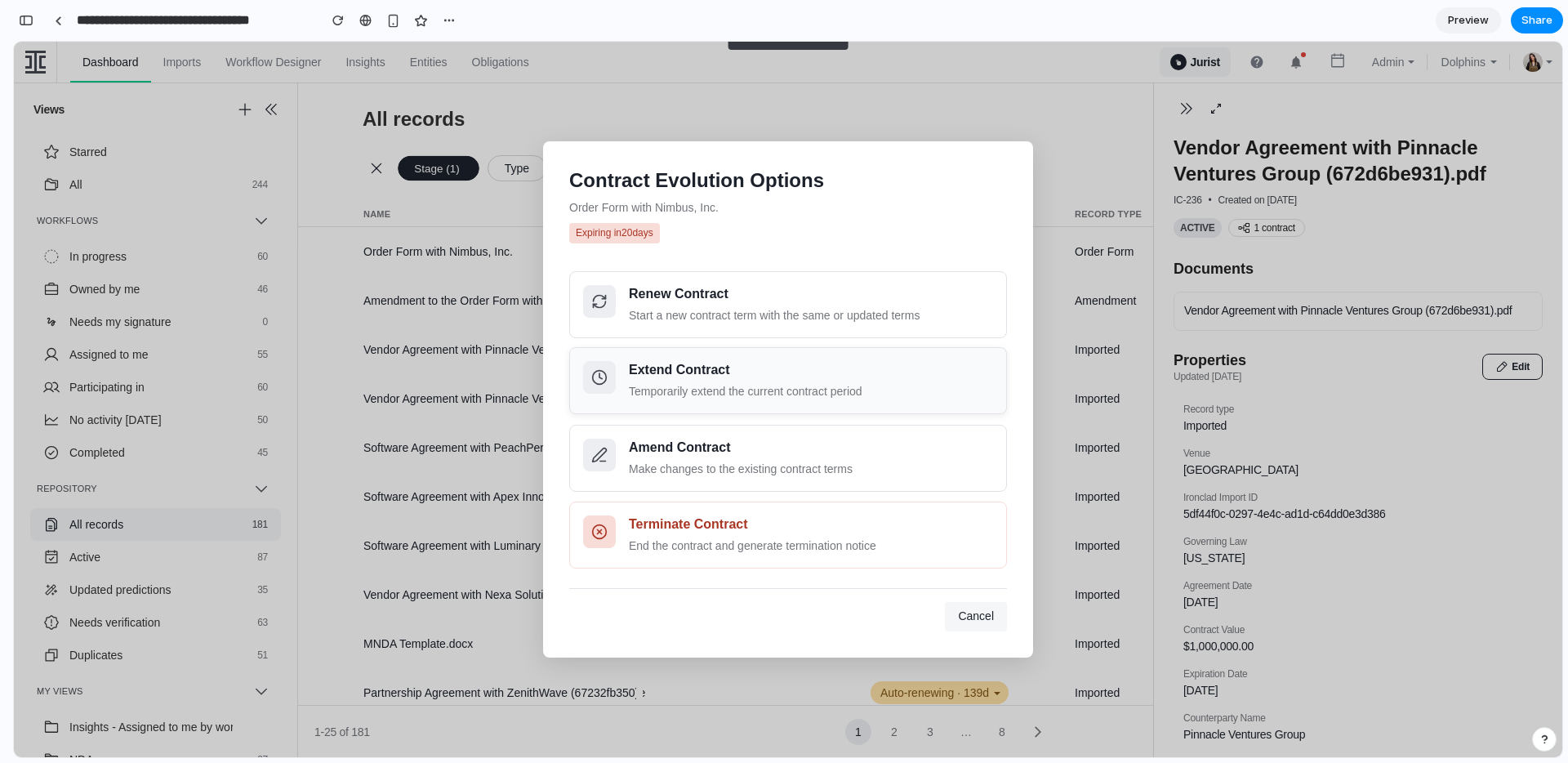
click at [712, 383] on div "Temporarily extend the current contract period" at bounding box center [810, 391] width 364 height 17
click at [668, 470] on div "Make changes to the existing contract terms" at bounding box center [810, 467] width 364 height 17
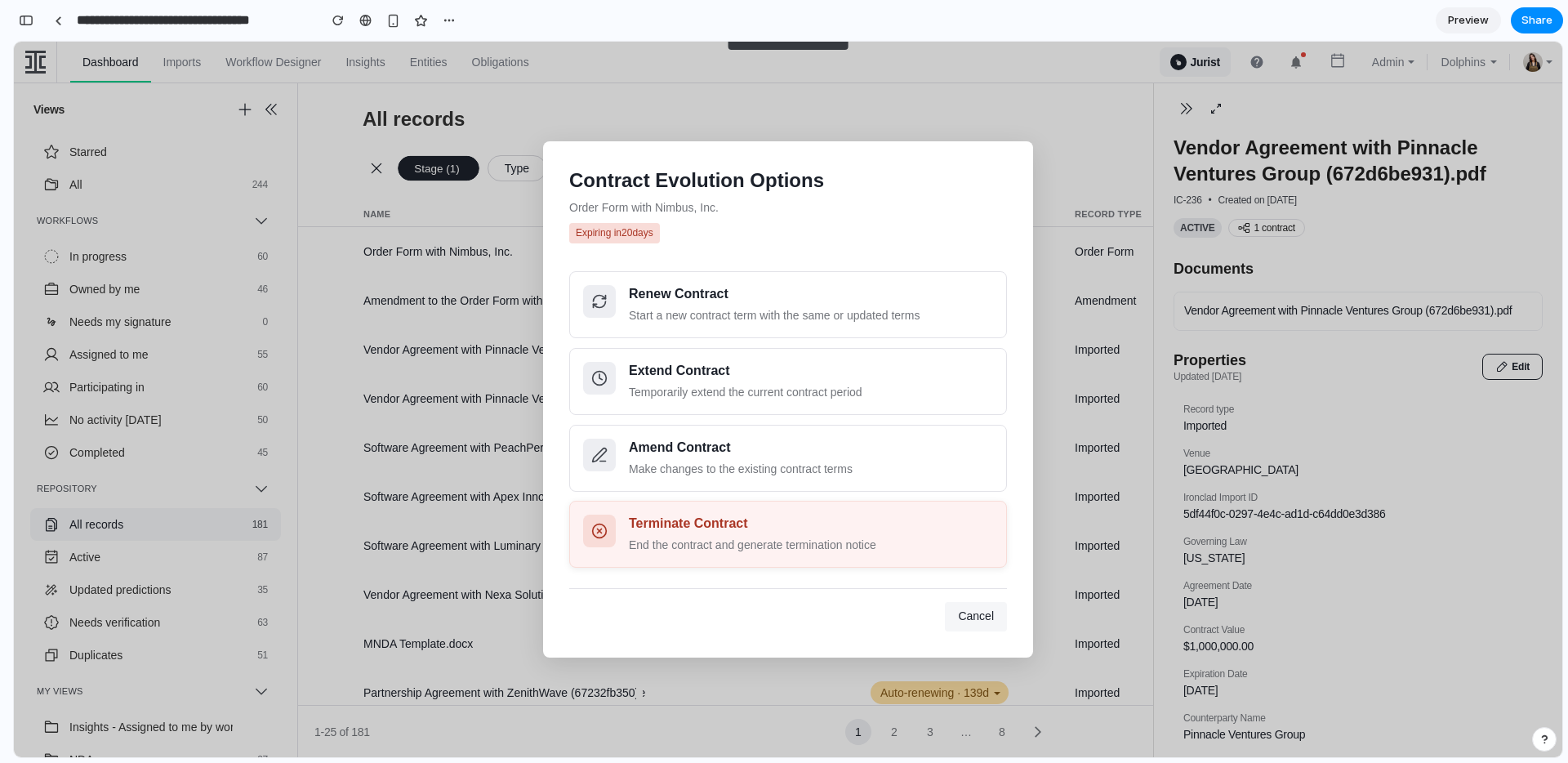
click at [699, 539] on div "End the contract and generate termination notice" at bounding box center [810, 544] width 364 height 17
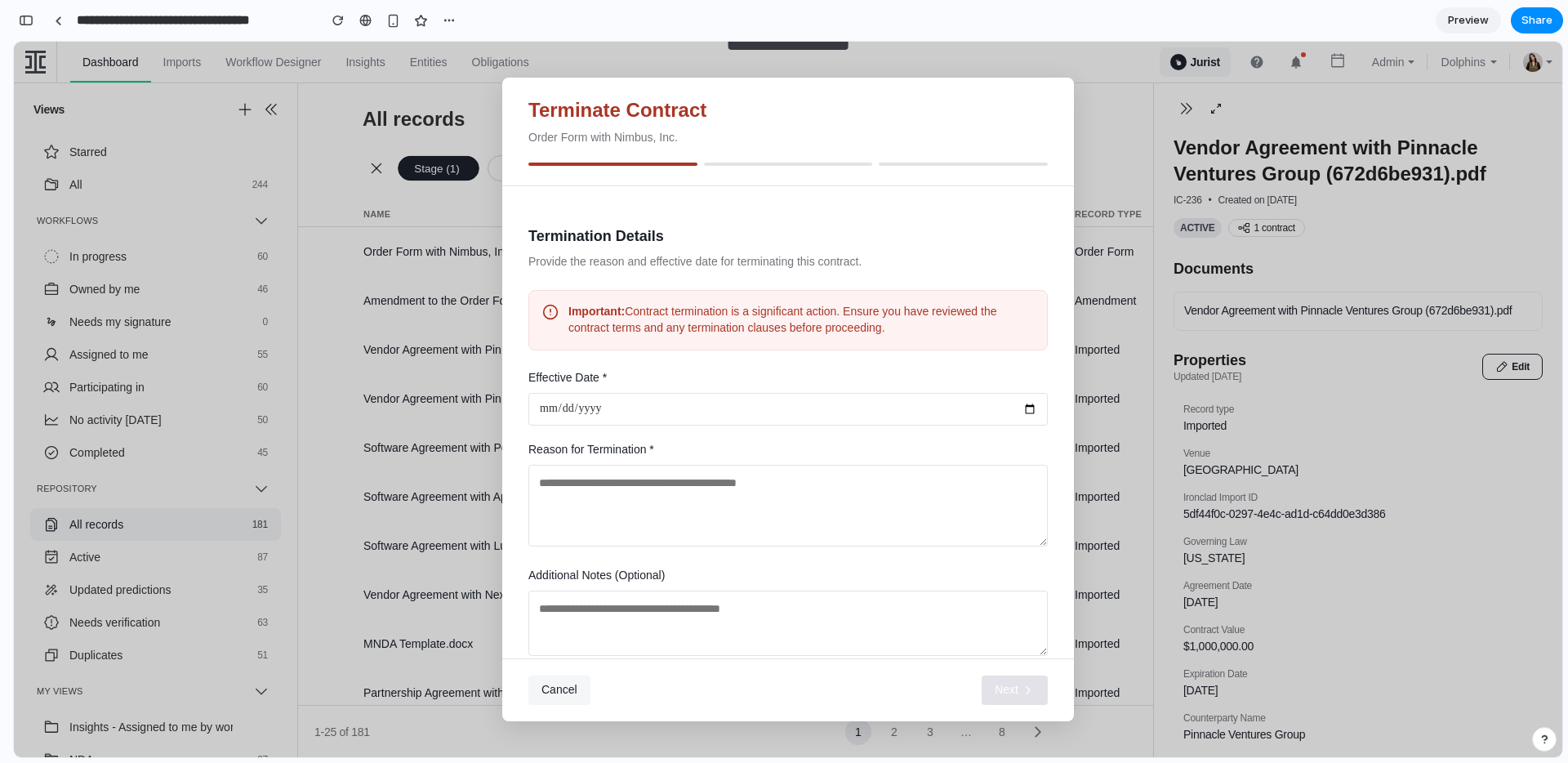
click at [640, 516] on textarea at bounding box center [788, 505] width 520 height 81
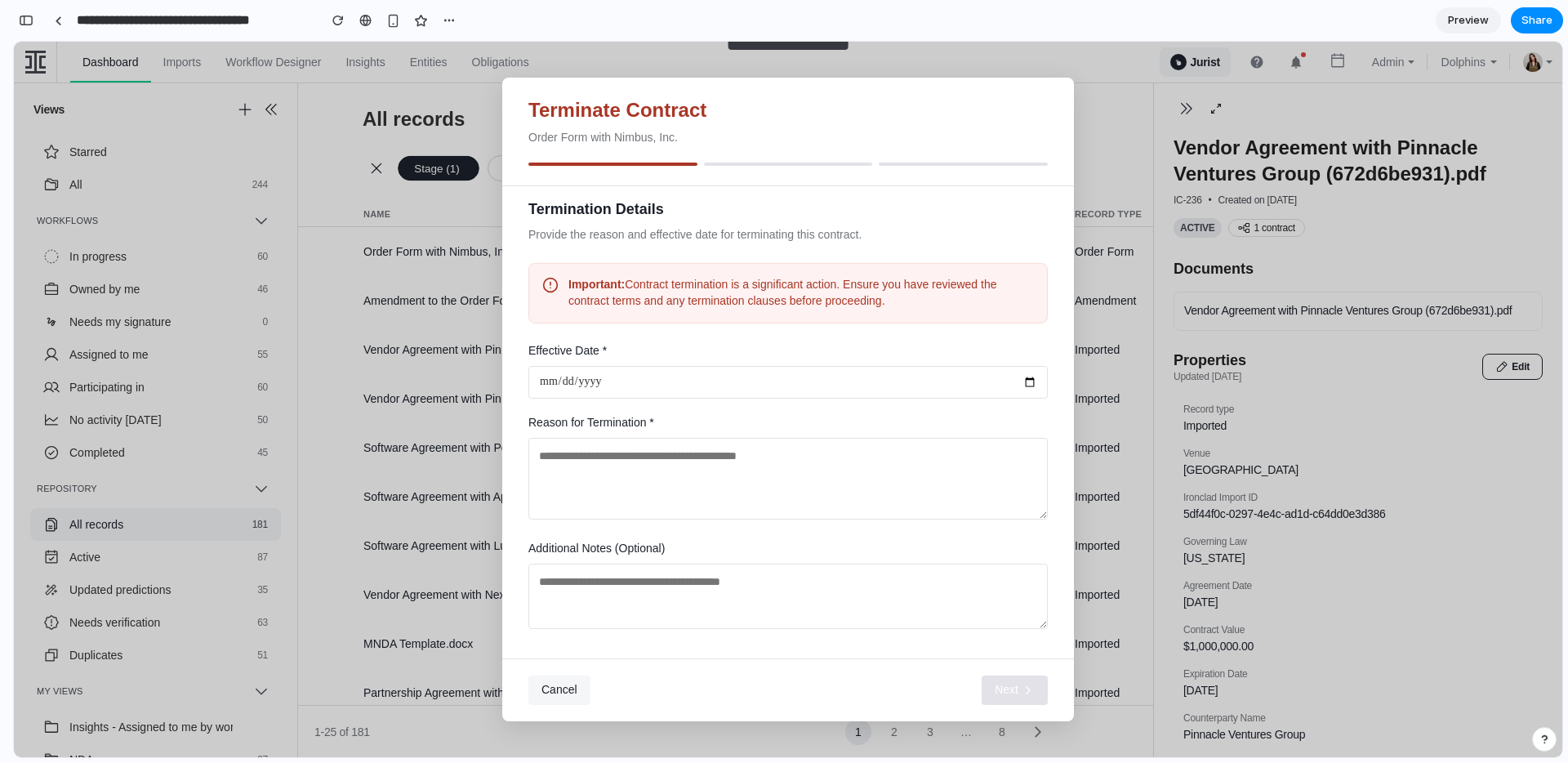
scroll to position [0, 0]
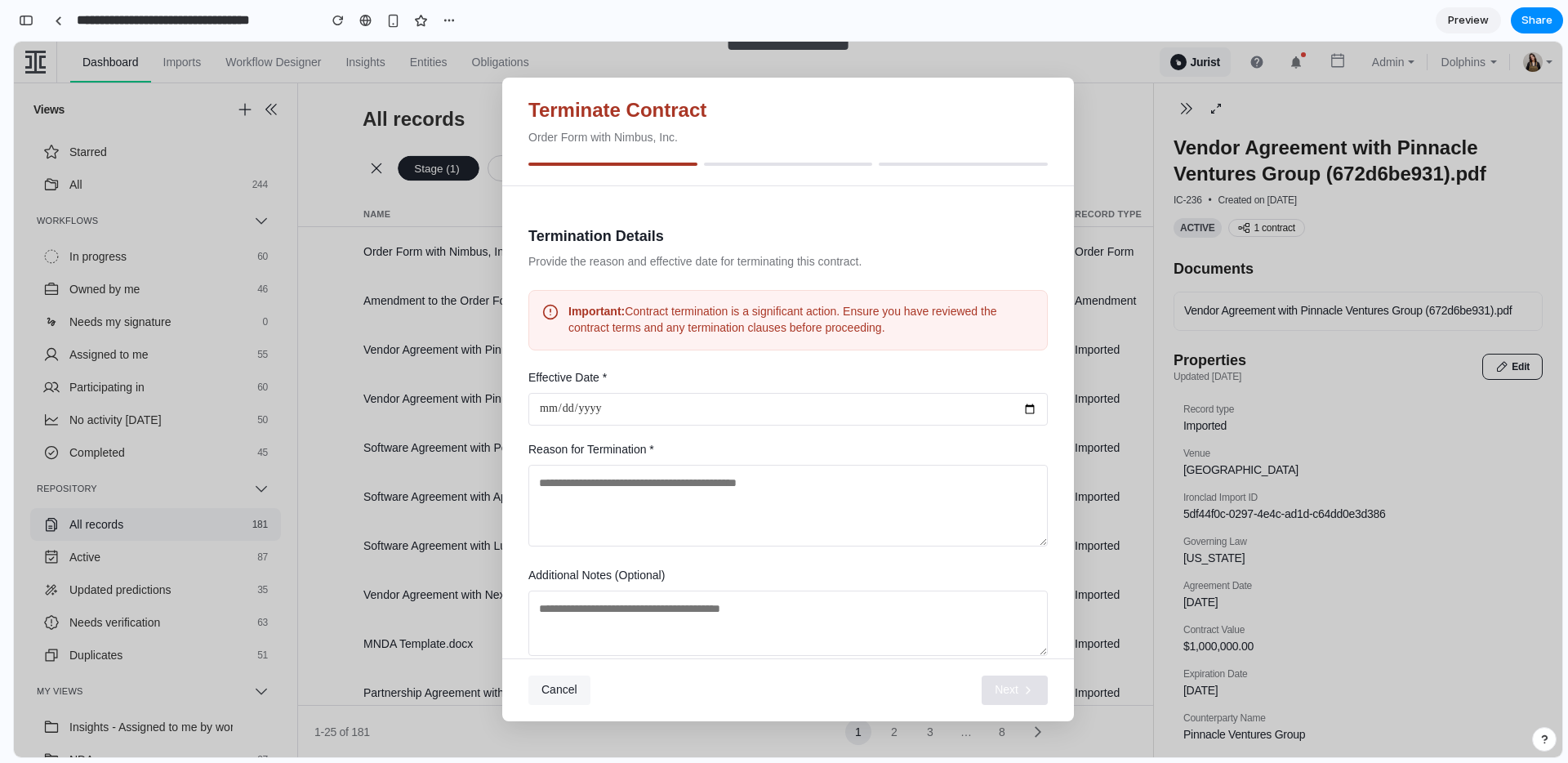
click at [586, 415] on input "date" at bounding box center [788, 409] width 520 height 33
click at [583, 488] on textarea at bounding box center [788, 505] width 520 height 81
type textarea "****"
click at [686, 606] on textarea at bounding box center [788, 623] width 520 height 66
type textarea "****"
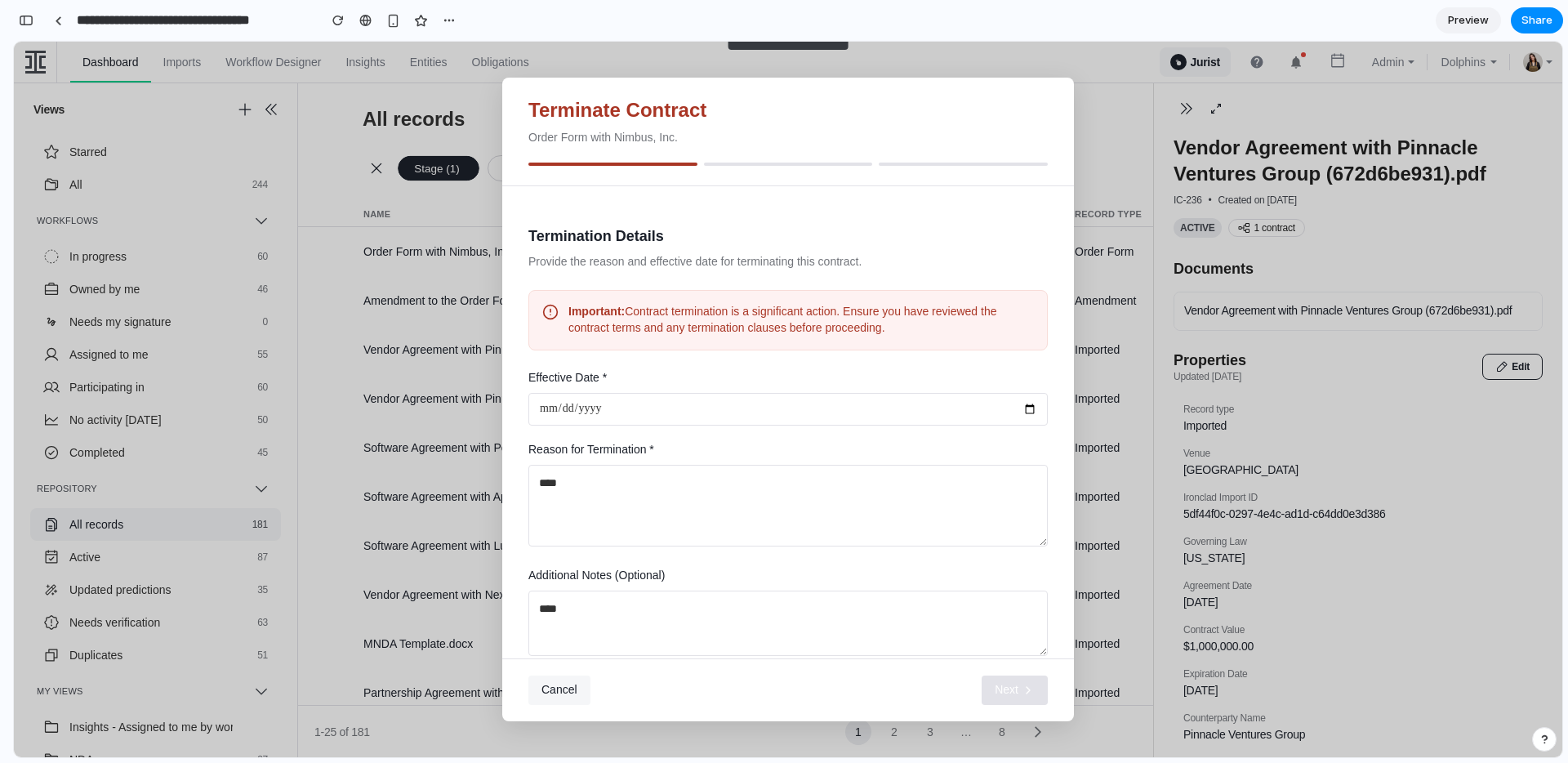
click at [753, 415] on input "date" at bounding box center [788, 409] width 520 height 33
type input "**********"
click at [1018, 686] on button "Next" at bounding box center [1015, 690] width 66 height 29
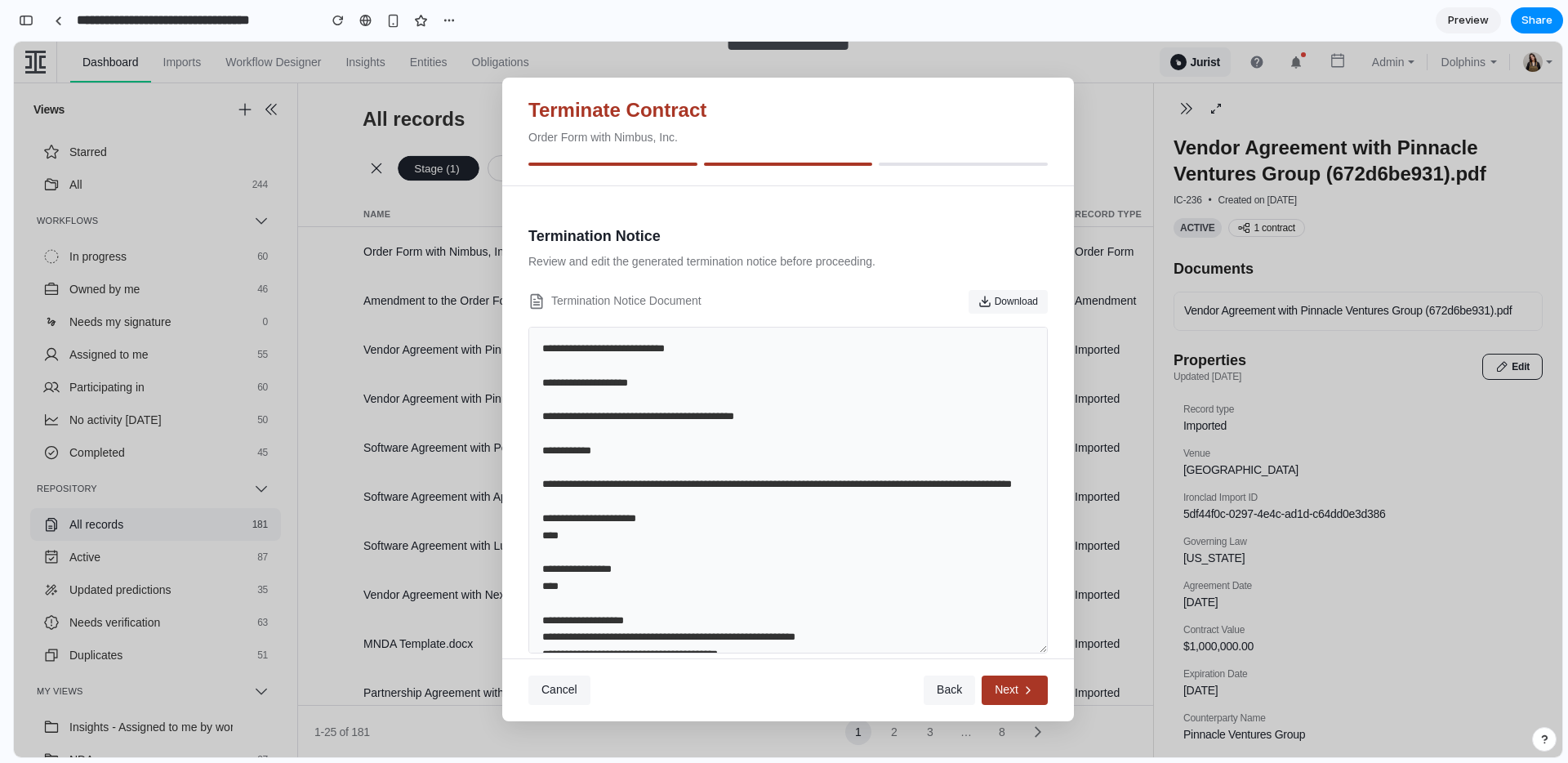
click at [841, 482] on textarea "**********" at bounding box center [788, 489] width 520 height 327
click at [1006, 686] on span "Next" at bounding box center [1007, 690] width 24 height 16
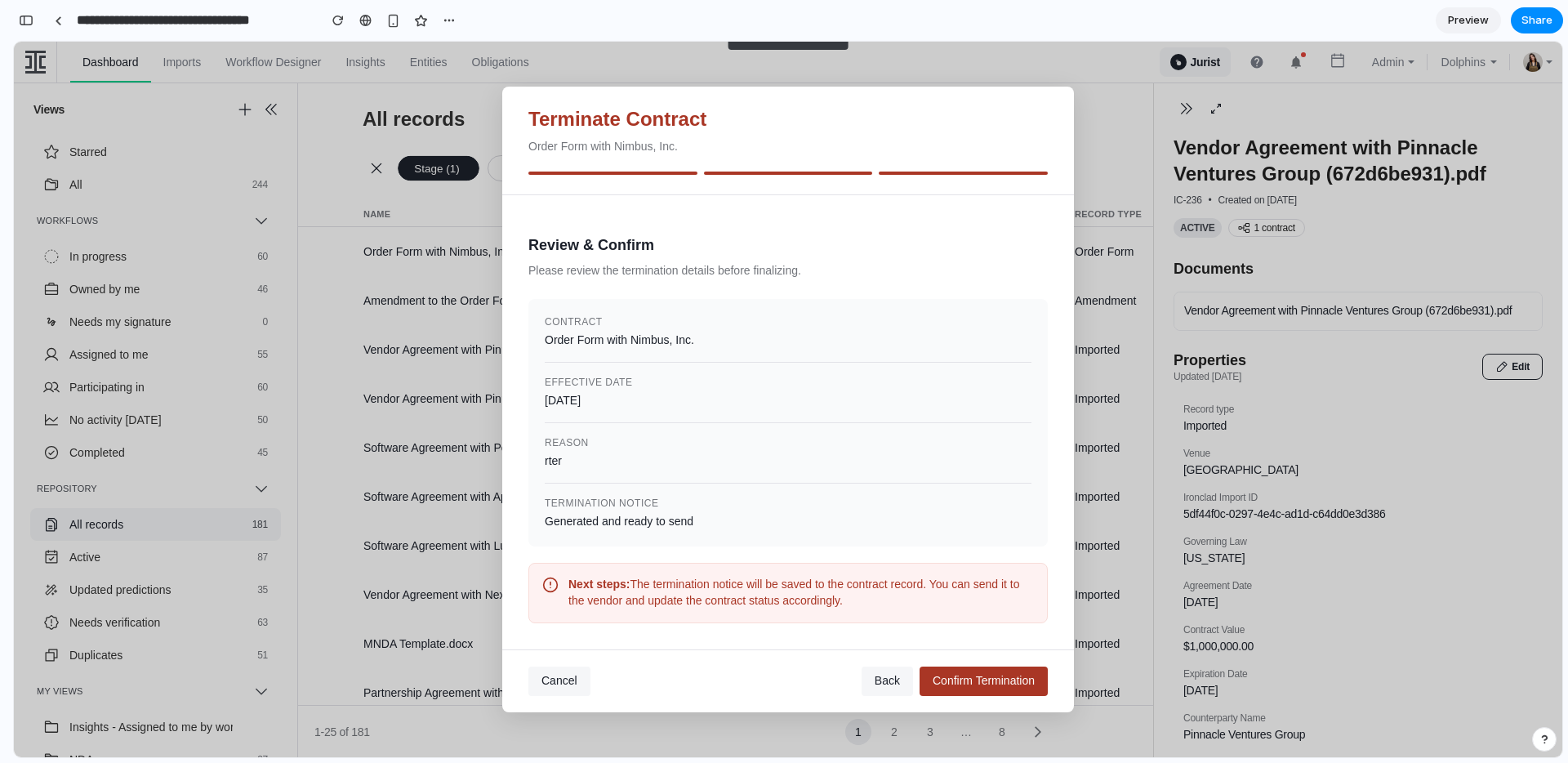
click at [898, 669] on button "Back" at bounding box center [887, 681] width 51 height 29
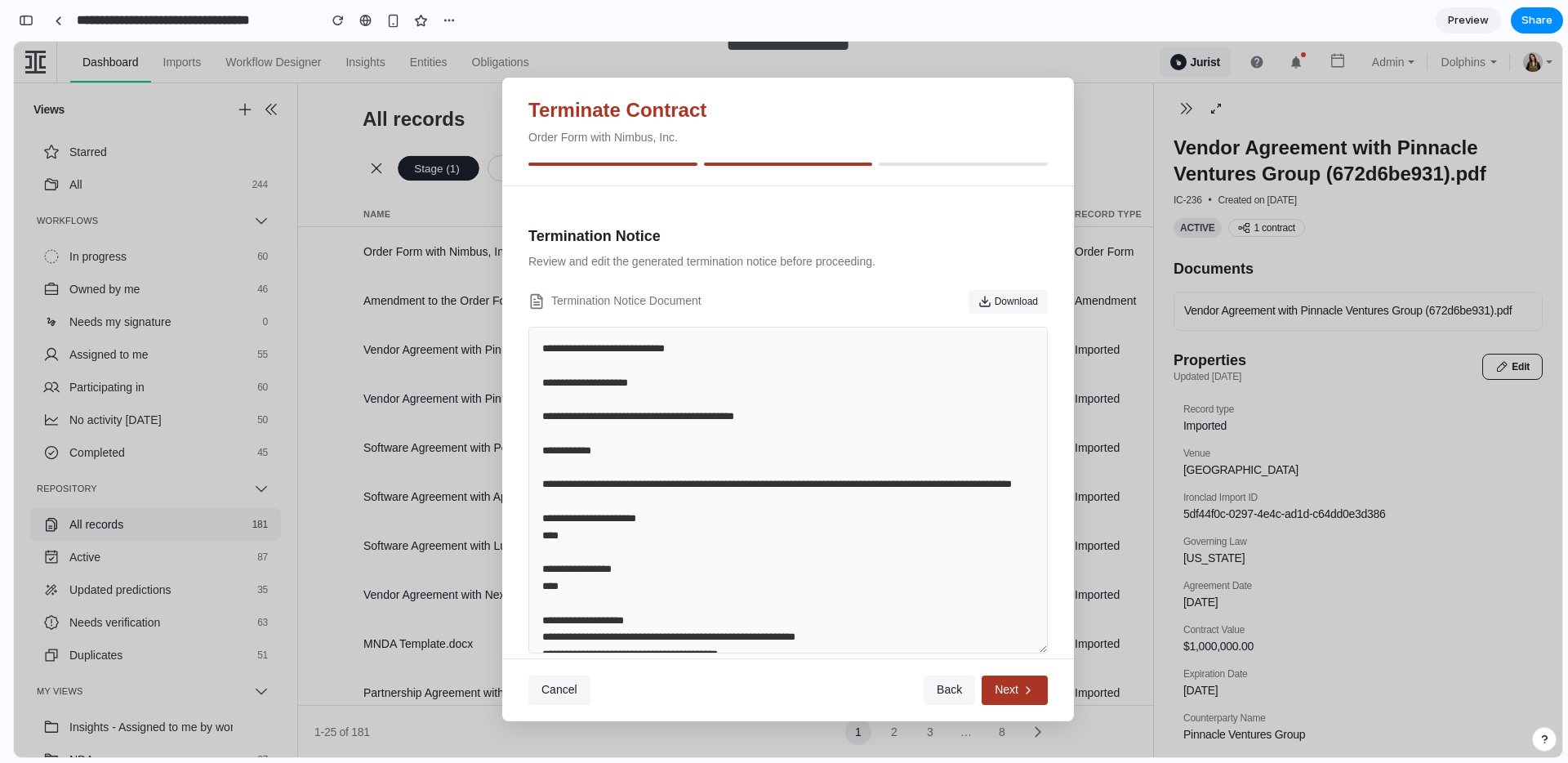
click at [946, 687] on span "Back" at bounding box center [949, 689] width 26 height 13
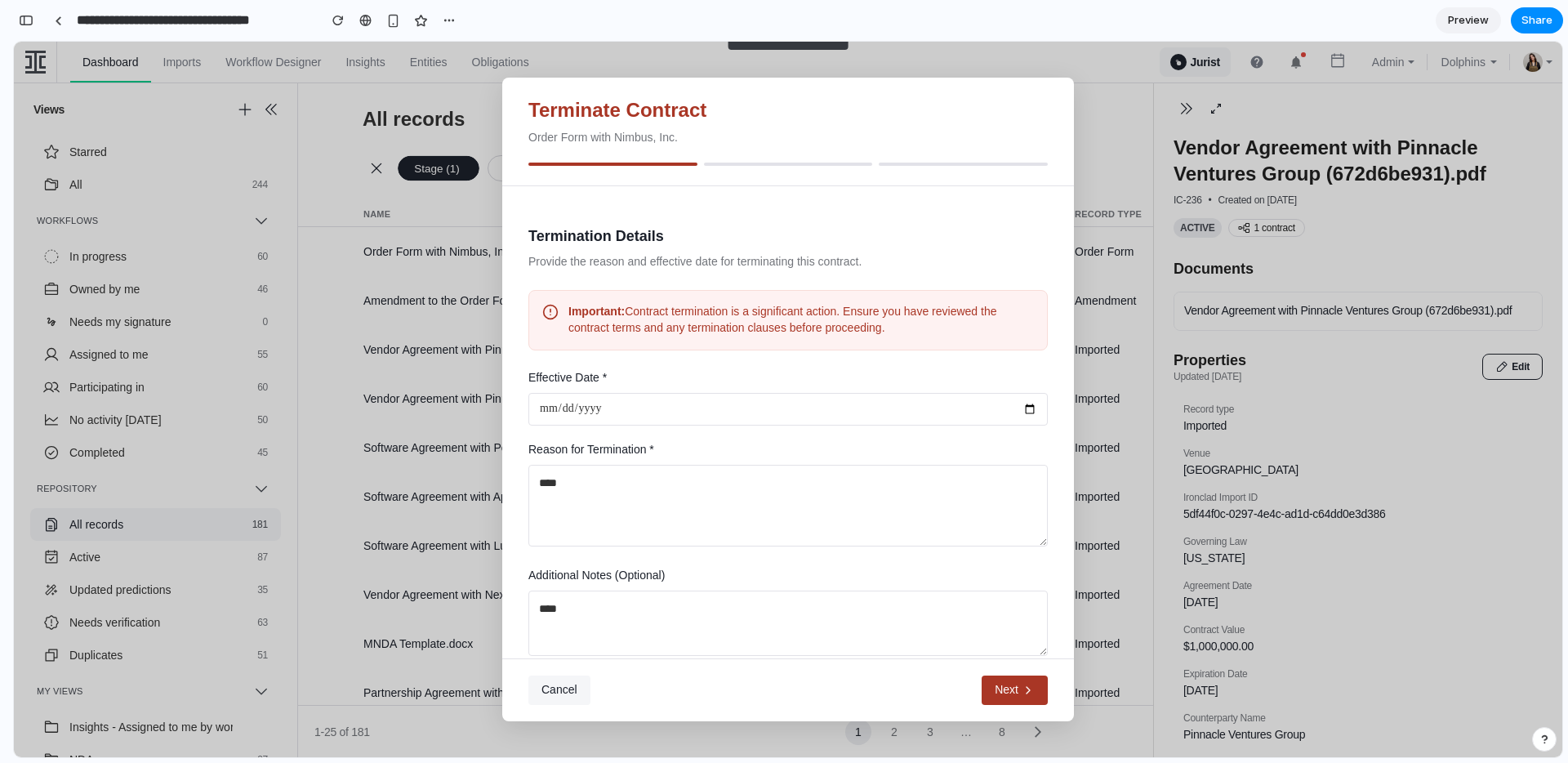
click at [570, 693] on span "Cancel" at bounding box center [560, 689] width 36 height 13
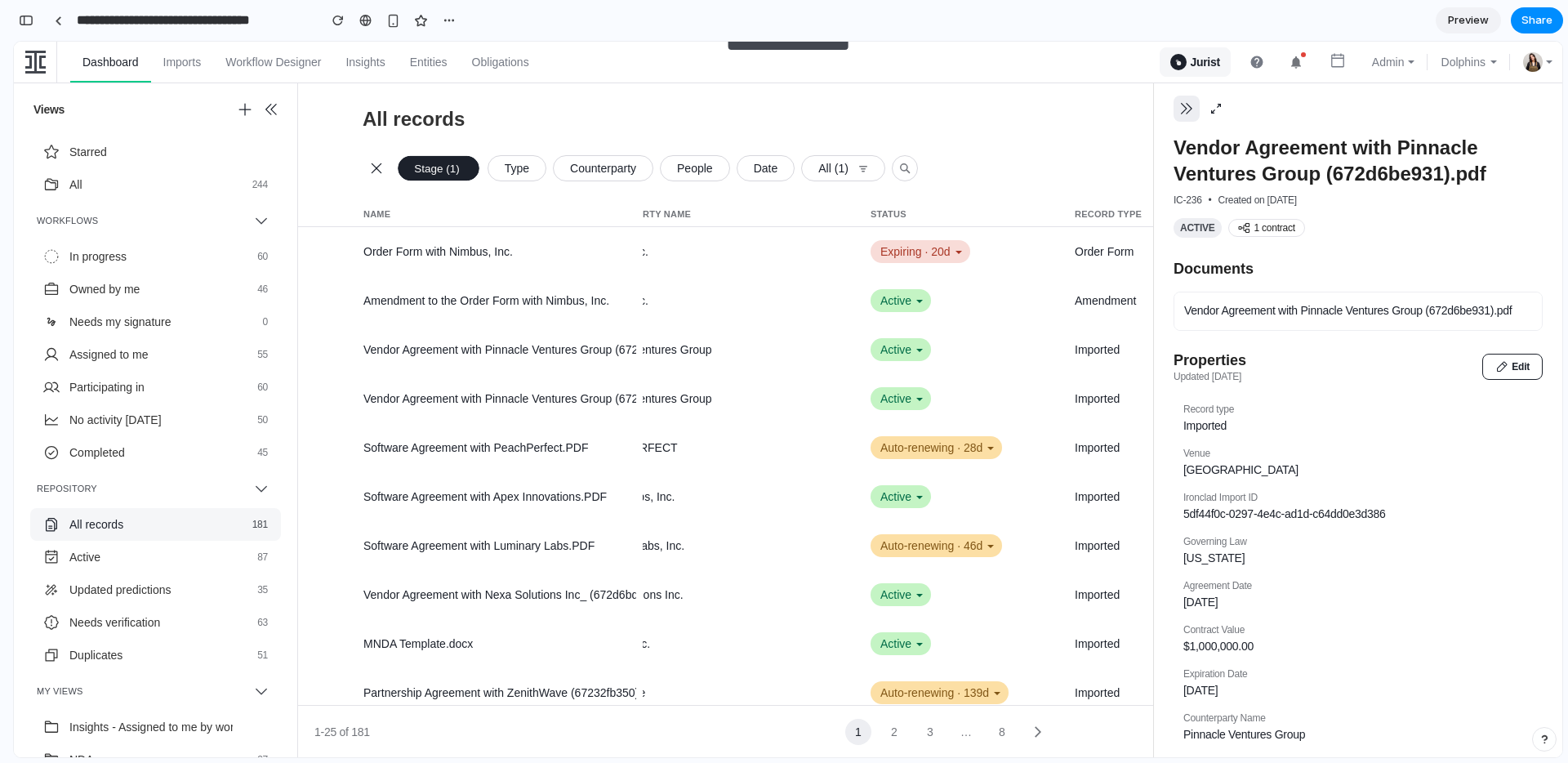
click at [1176, 112] on button "button" at bounding box center [1187, 109] width 27 height 27
click at [923, 253] on div "Expiring · 20d" at bounding box center [920, 251] width 100 height 23
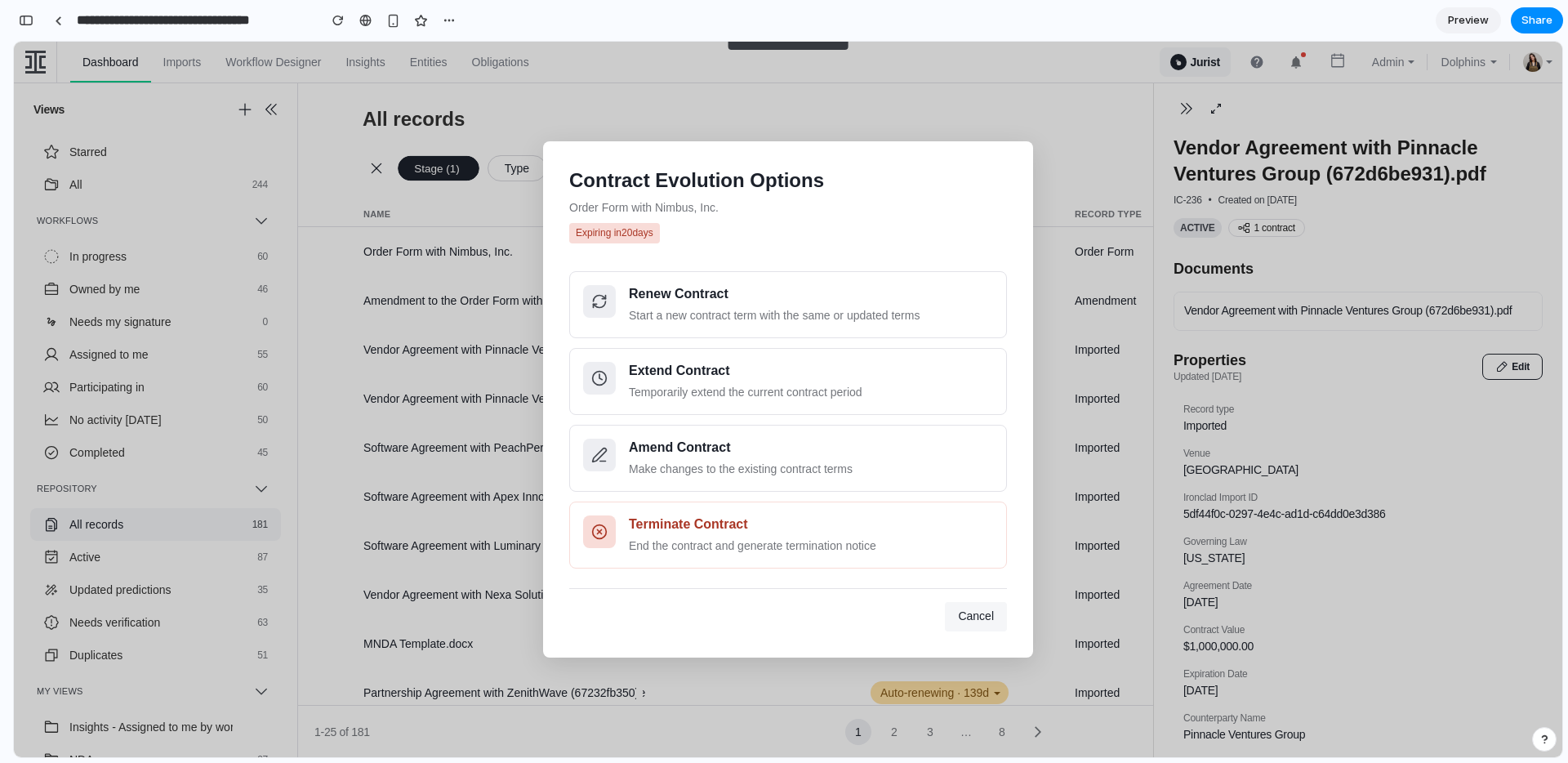
click at [962, 613] on span "Cancel" at bounding box center [976, 615] width 36 height 13
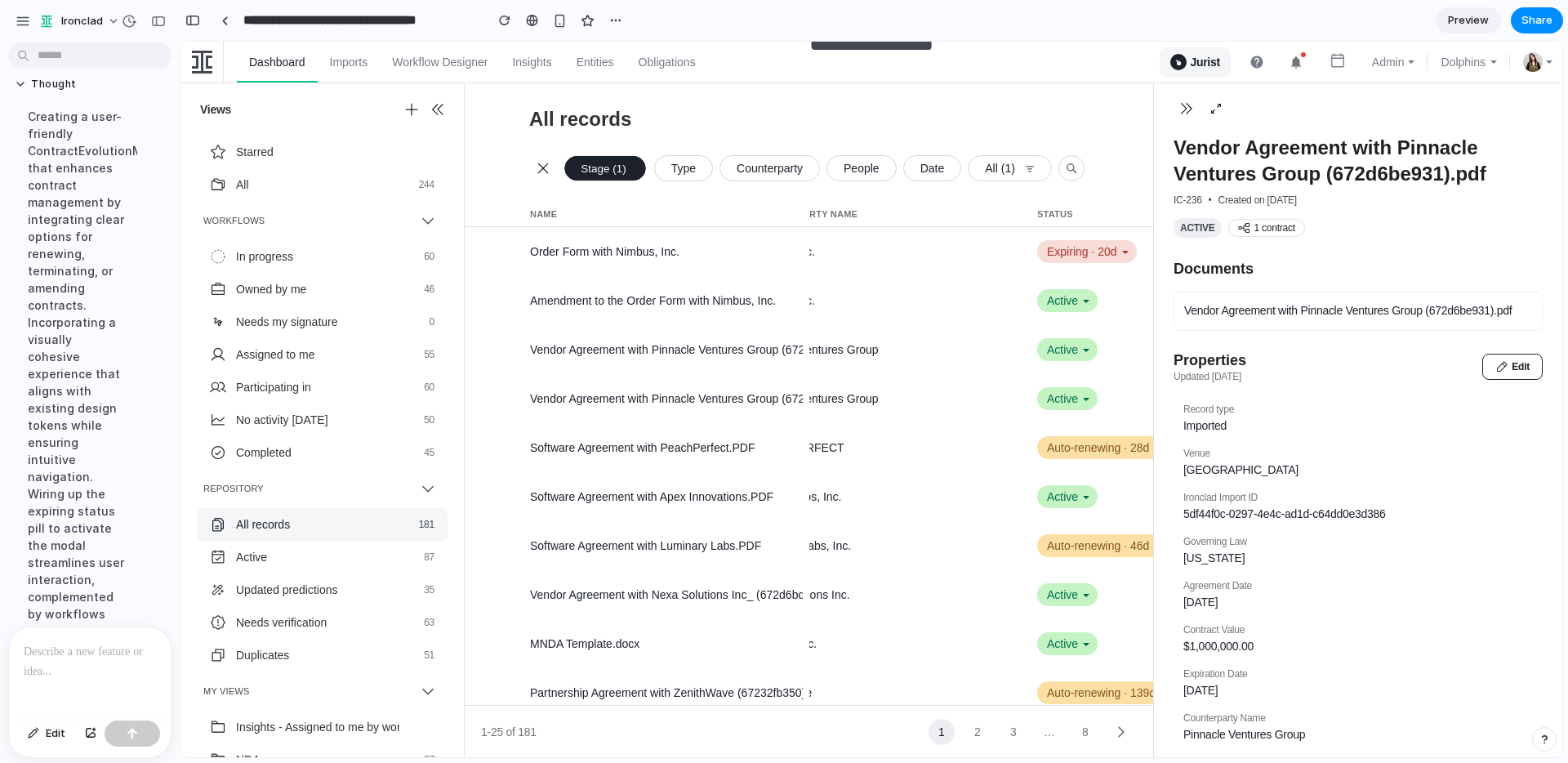
click at [100, 676] on div at bounding box center [89, 671] width 162 height 87
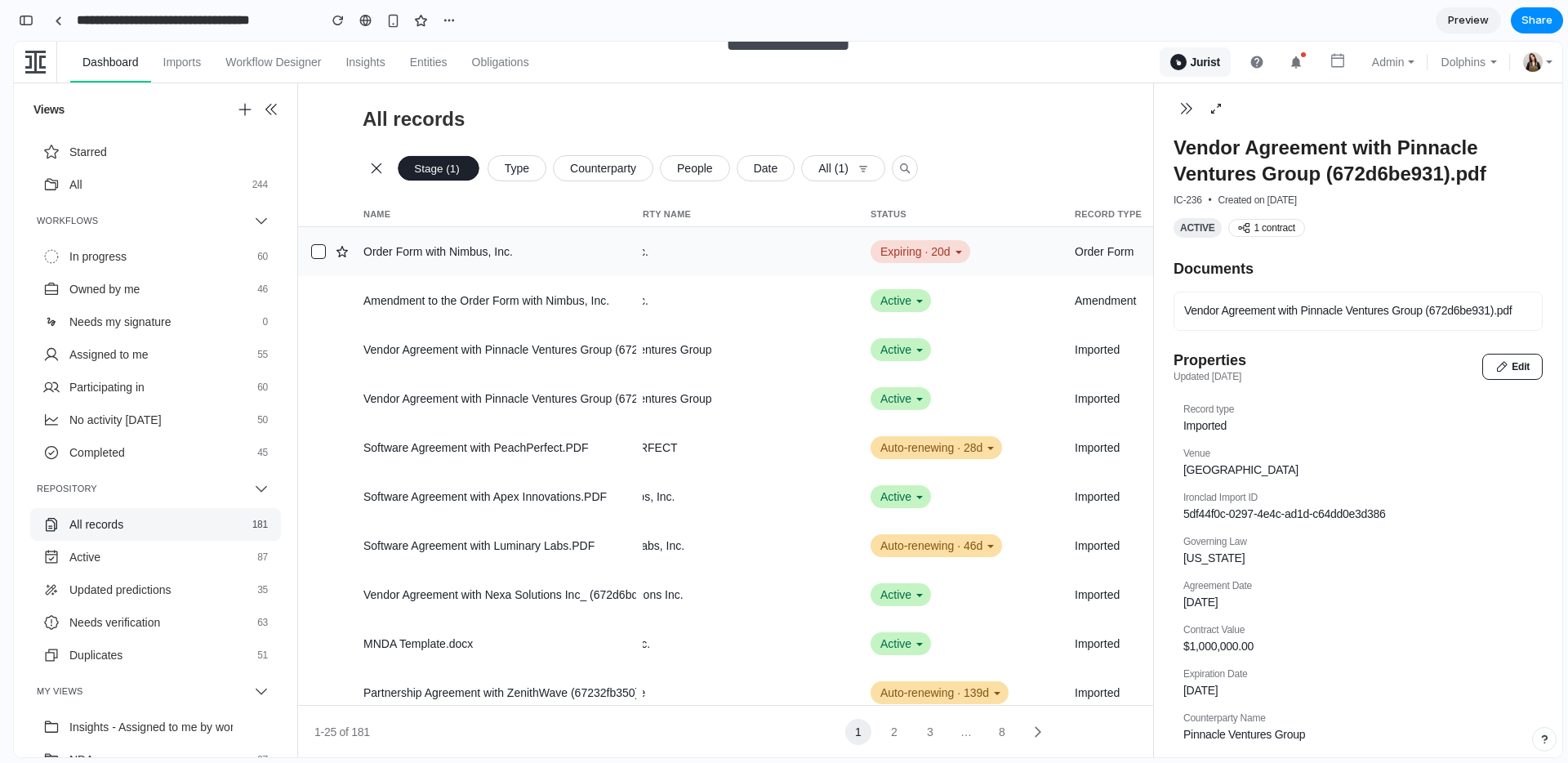
click at [901, 248] on div "Expiring · 20d" at bounding box center [920, 251] width 100 height 23
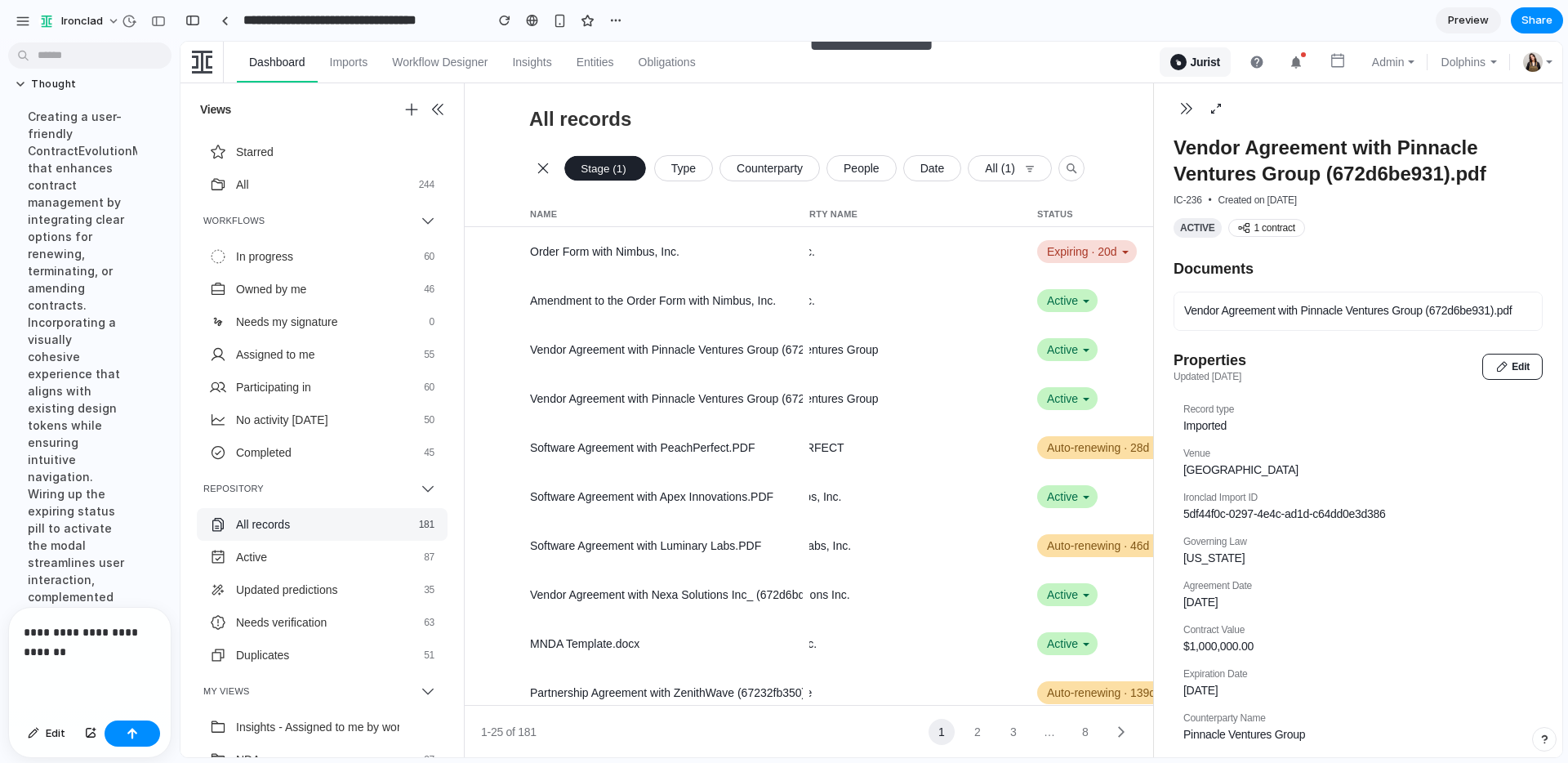
click at [111, 657] on p "**********" at bounding box center [89, 642] width 132 height 39
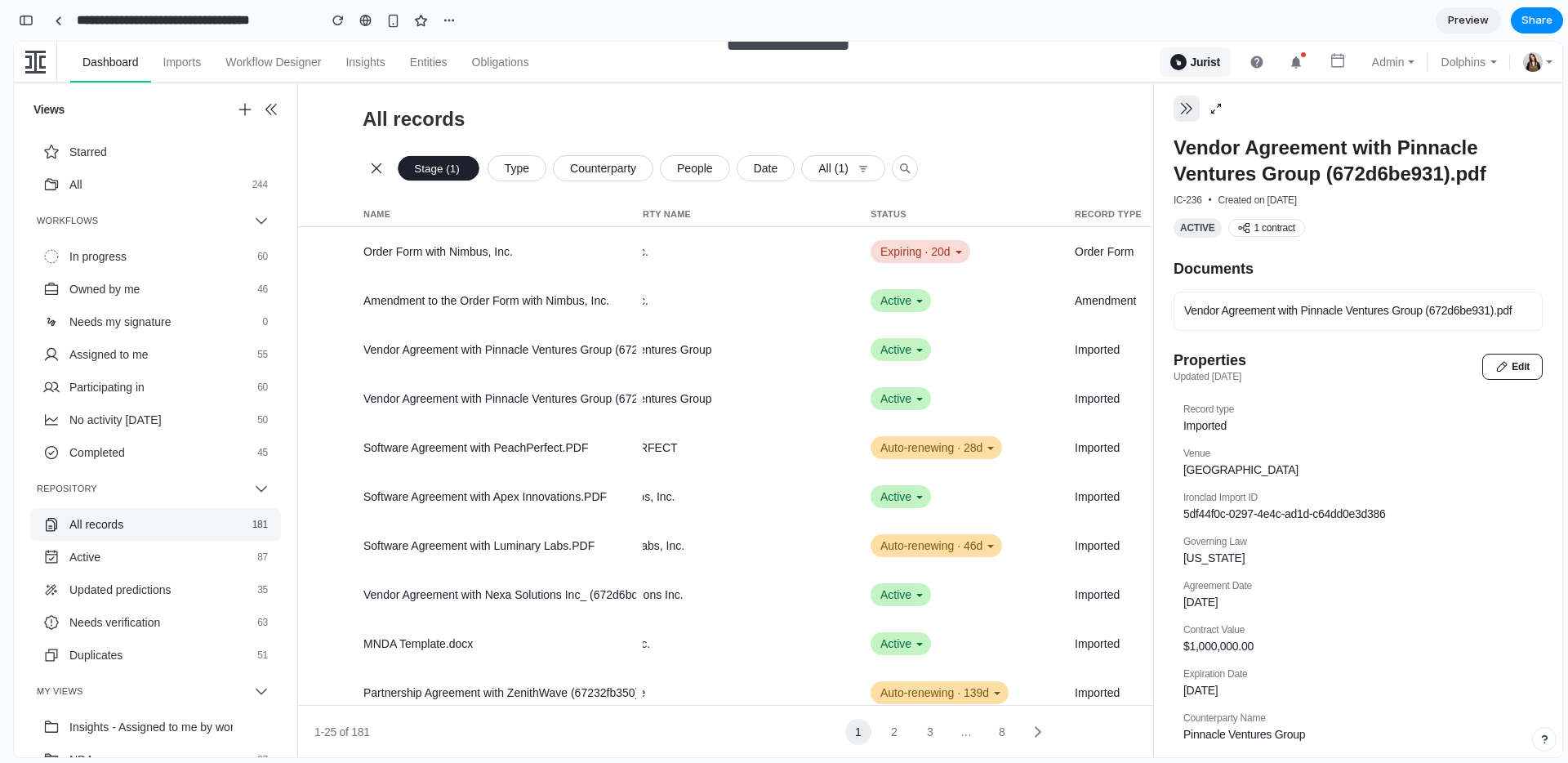
click at [1181, 107] on icon "button" at bounding box center [1186, 108] width 16 height 16
click at [930, 245] on div "Expiring · 20d" at bounding box center [920, 251] width 100 height 23
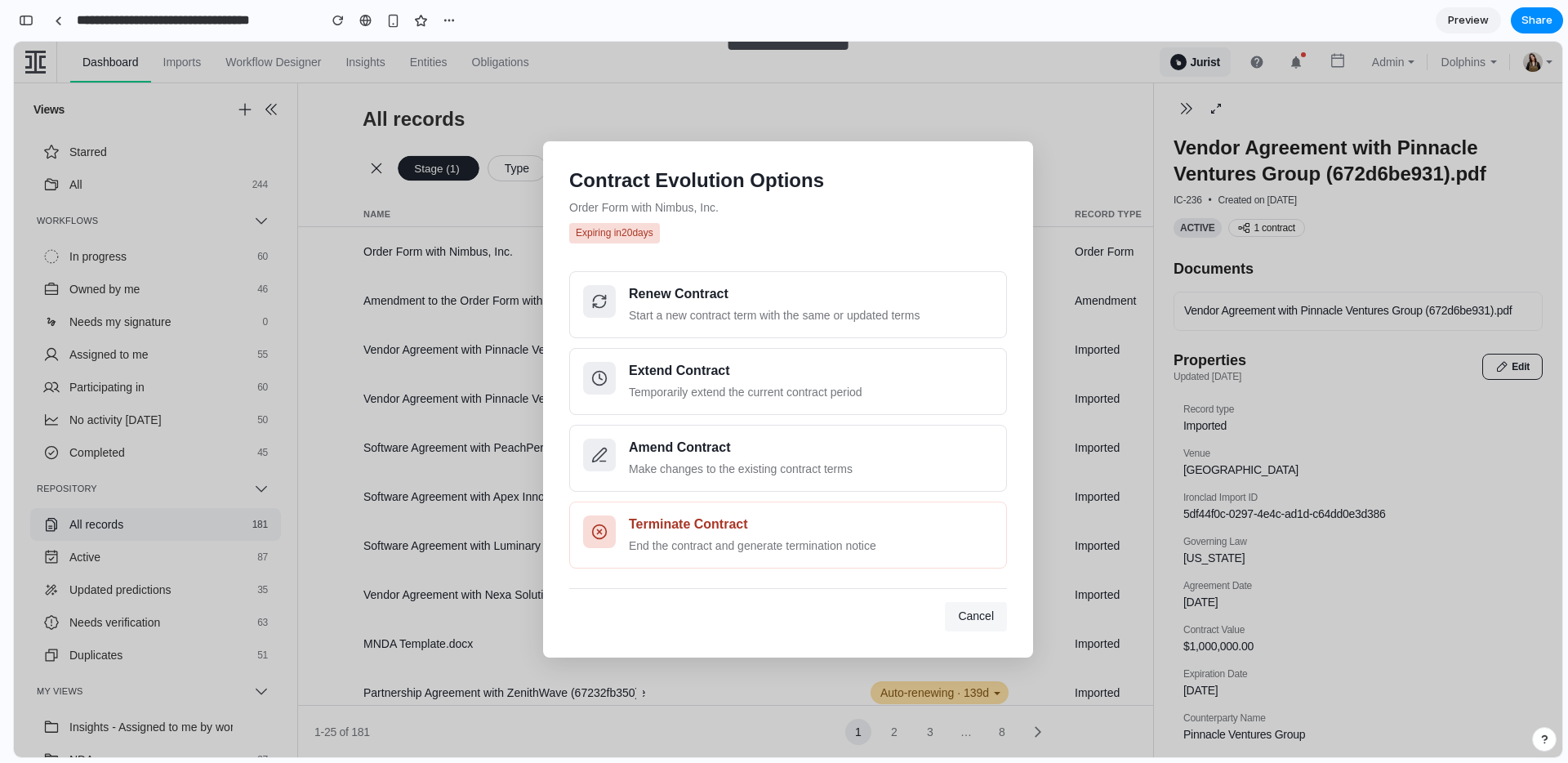
click at [977, 622] on span "Cancel" at bounding box center [976, 615] width 36 height 13
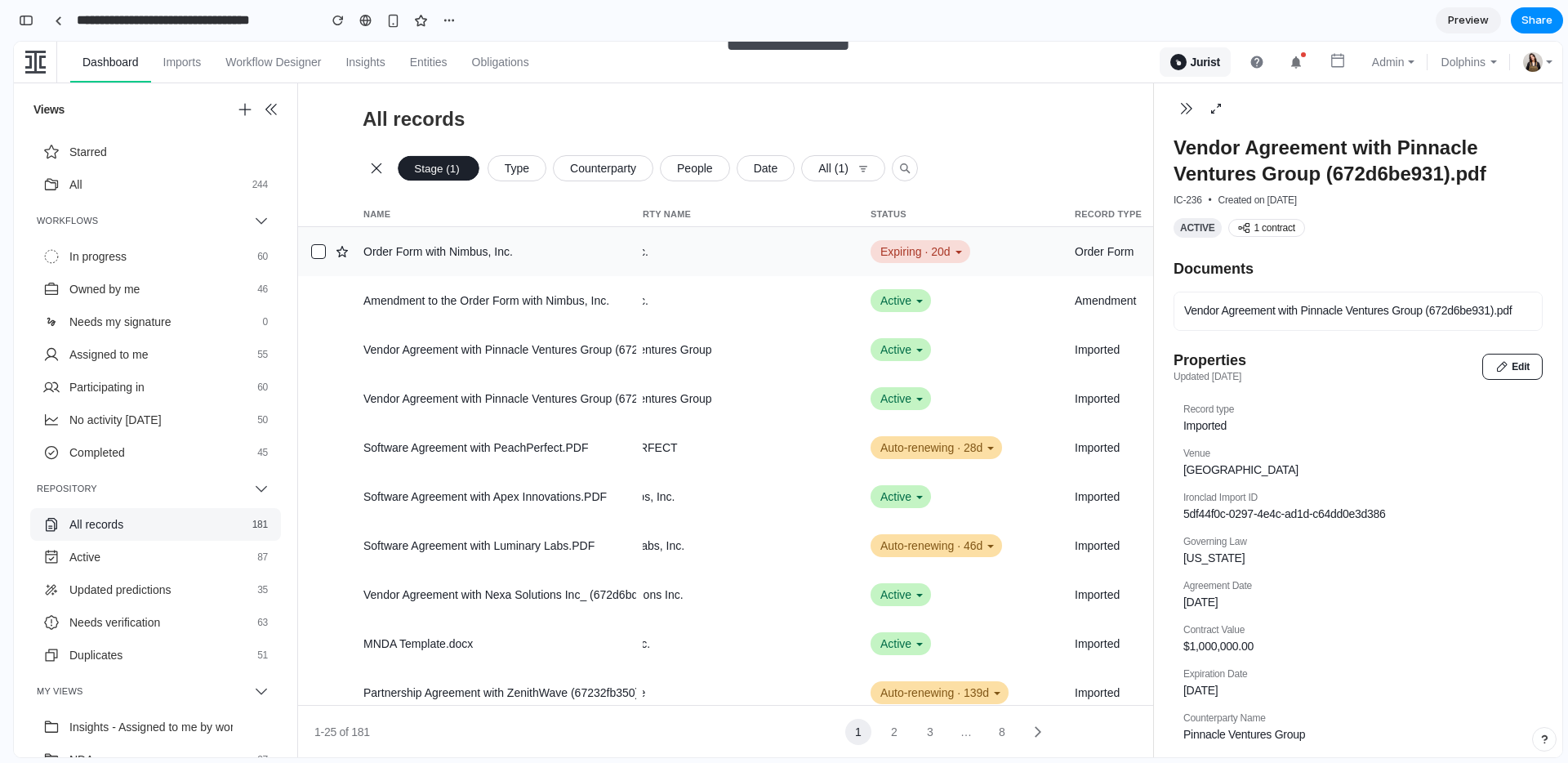
click at [908, 248] on div "Expiring · 20d" at bounding box center [920, 251] width 100 height 23
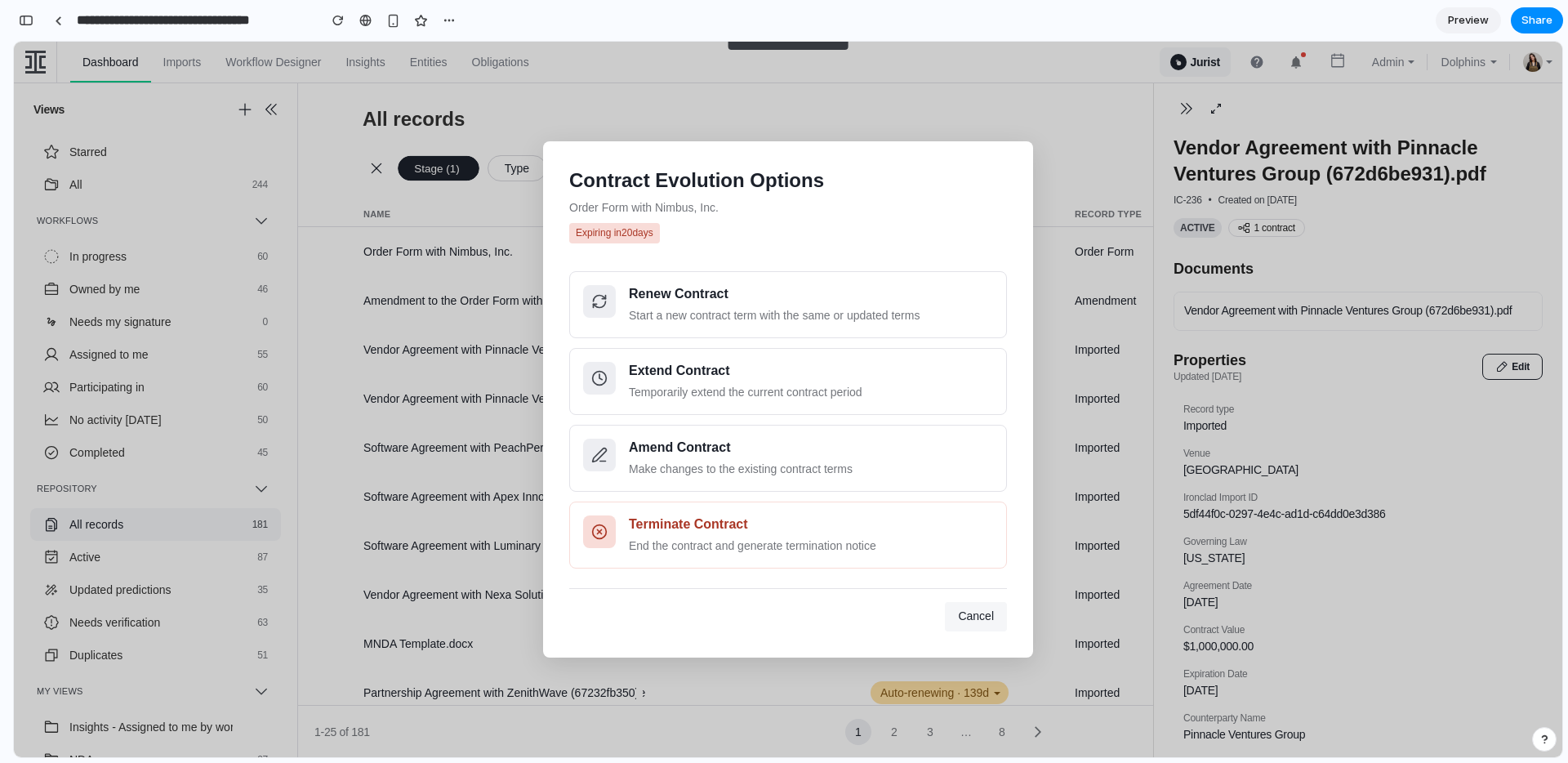
click at [971, 612] on span "Cancel" at bounding box center [976, 615] width 36 height 13
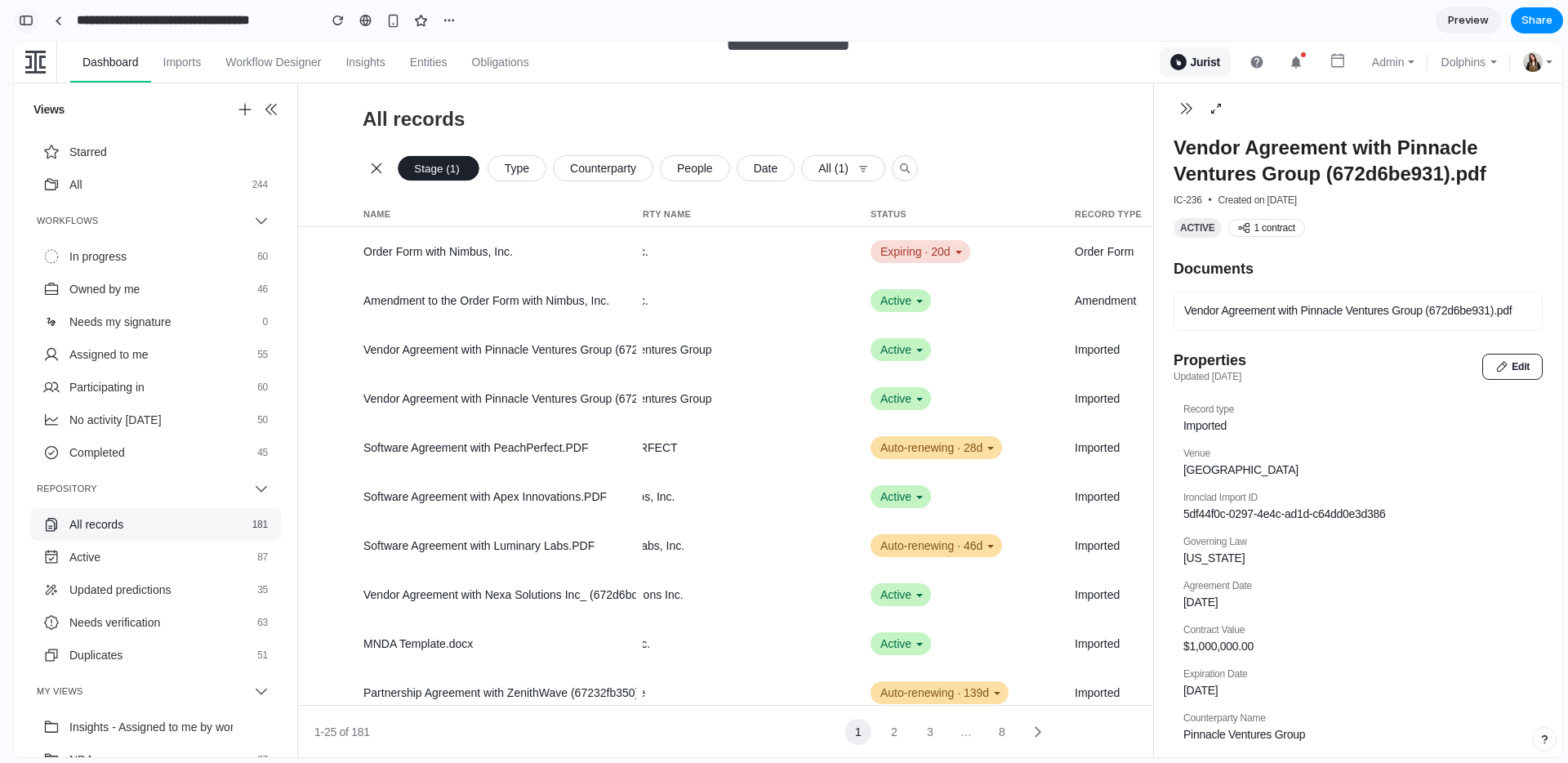
click at [28, 17] on div "button" at bounding box center [26, 20] width 15 height 12
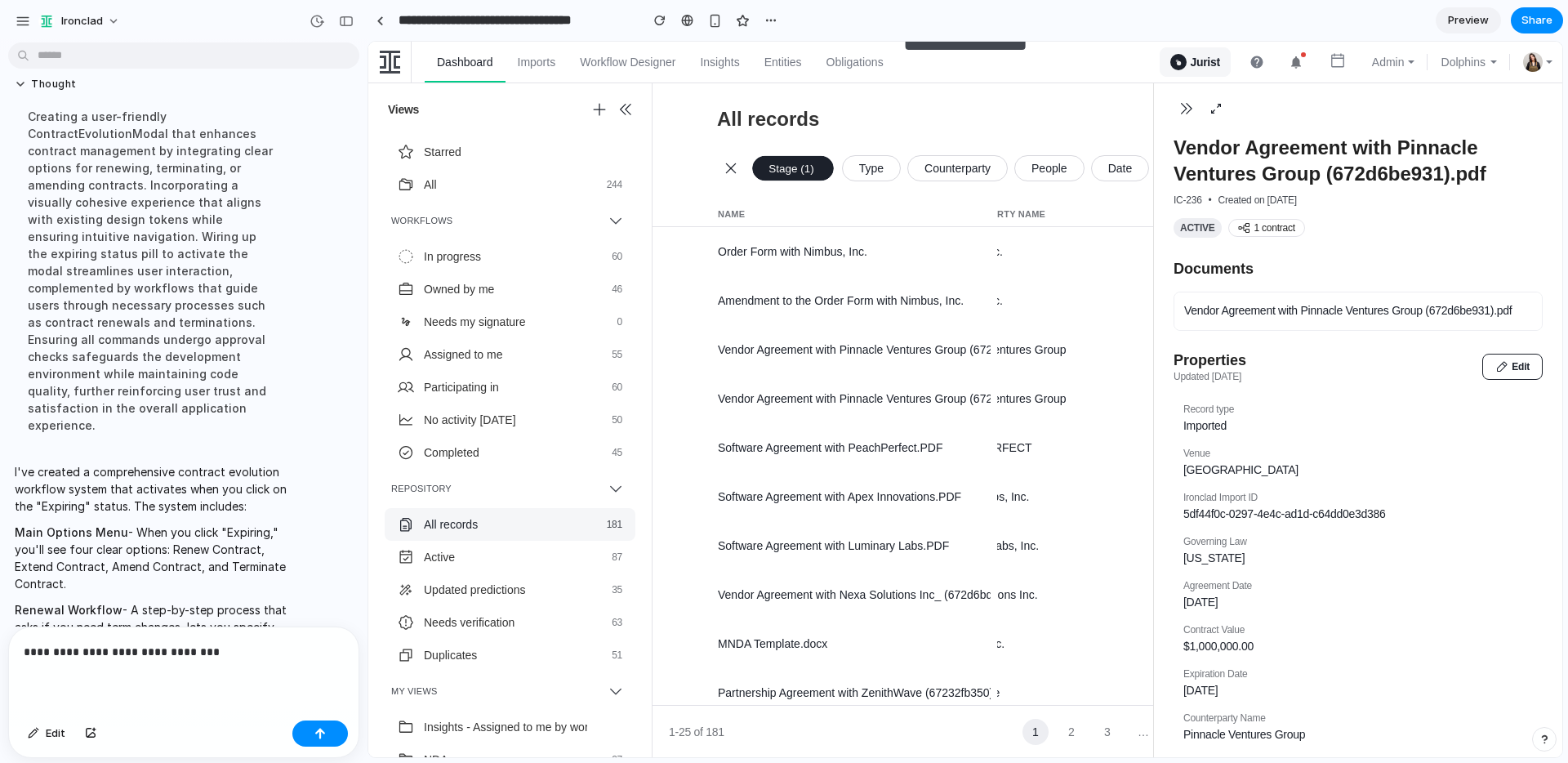
click at [281, 651] on p "**********" at bounding box center [184, 651] width 321 height 19
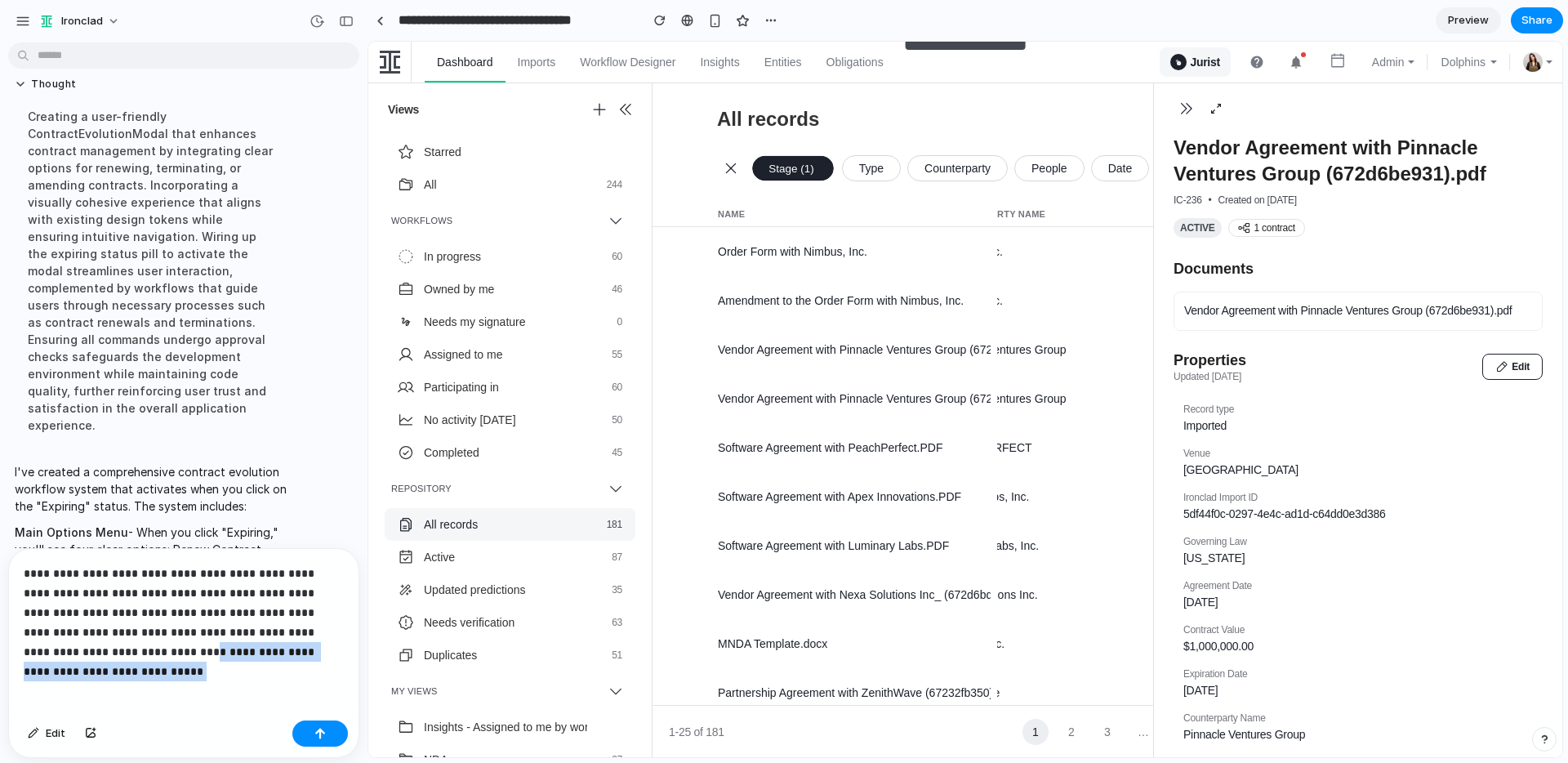
drag, startPoint x: 259, startPoint y: 651, endPoint x: 15, endPoint y: 650, distance: 244.0
click at [15, 650] on div "**********" at bounding box center [183, 631] width 350 height 165
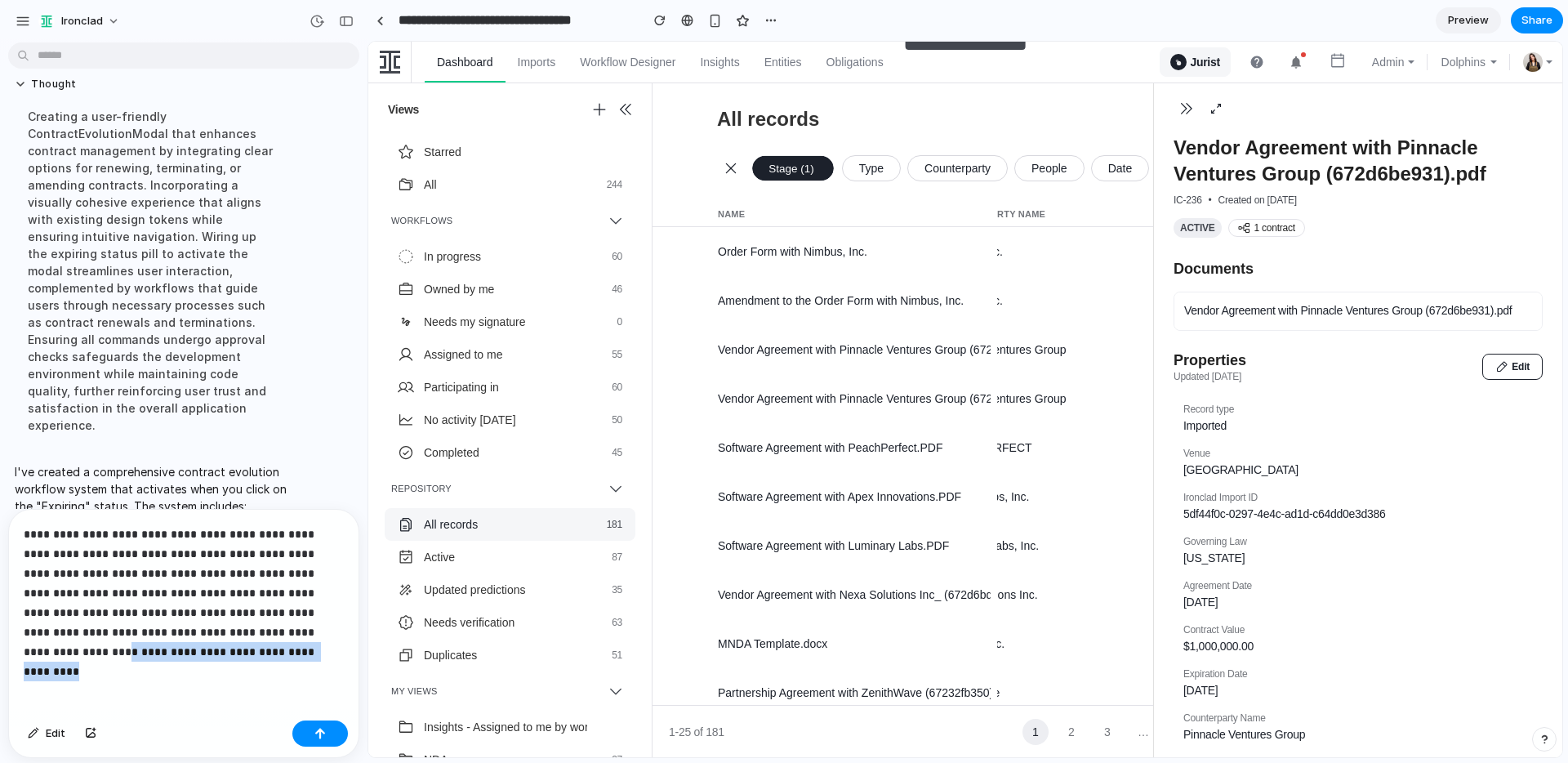
drag, startPoint x: 172, startPoint y: 636, endPoint x: 196, endPoint y: 682, distance: 51.9
click at [196, 682] on div "**********" at bounding box center [183, 612] width 350 height 204
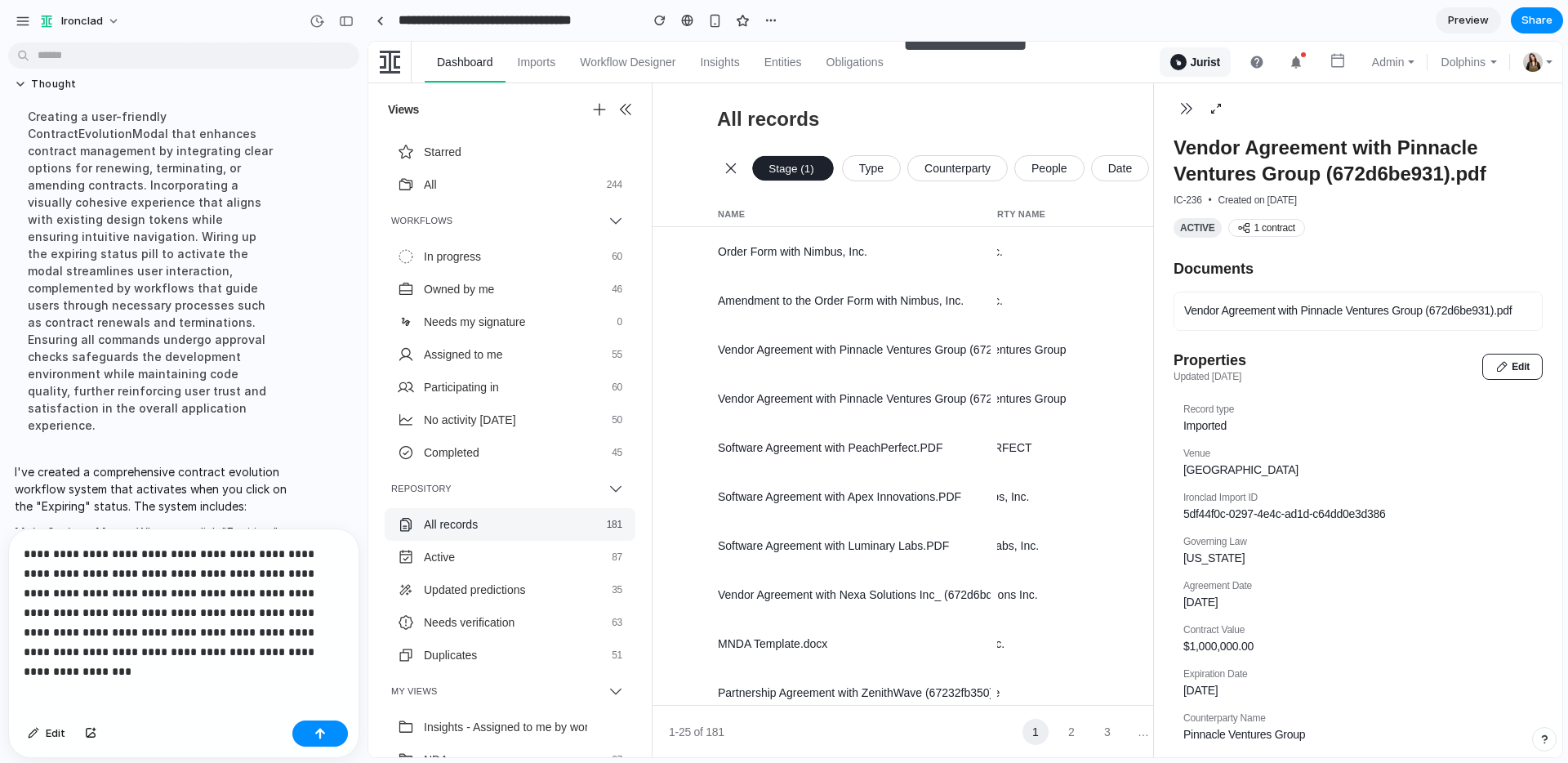
scroll to position [668, 0]
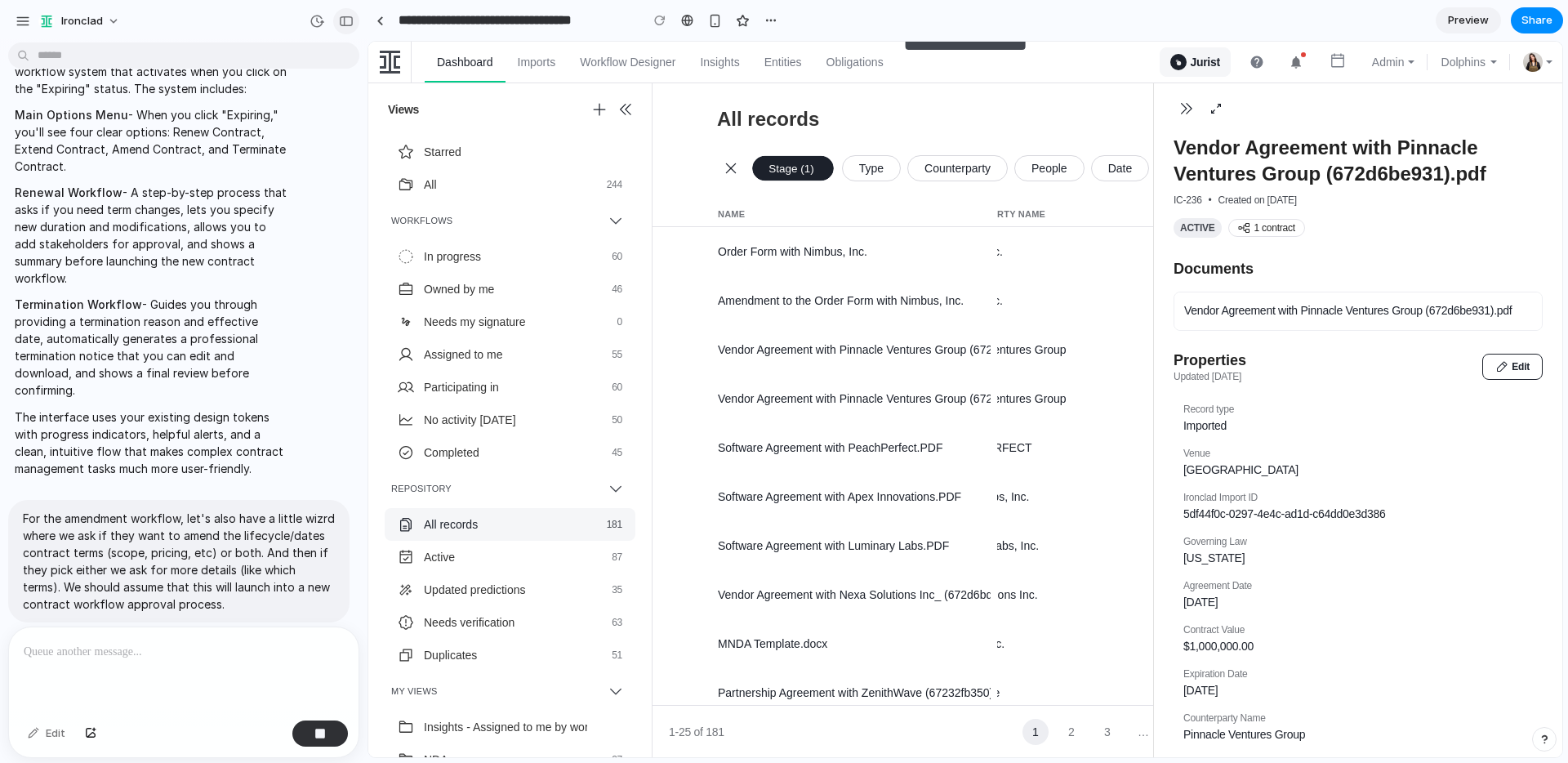
click at [339, 17] on div "button" at bounding box center [346, 21] width 15 height 12
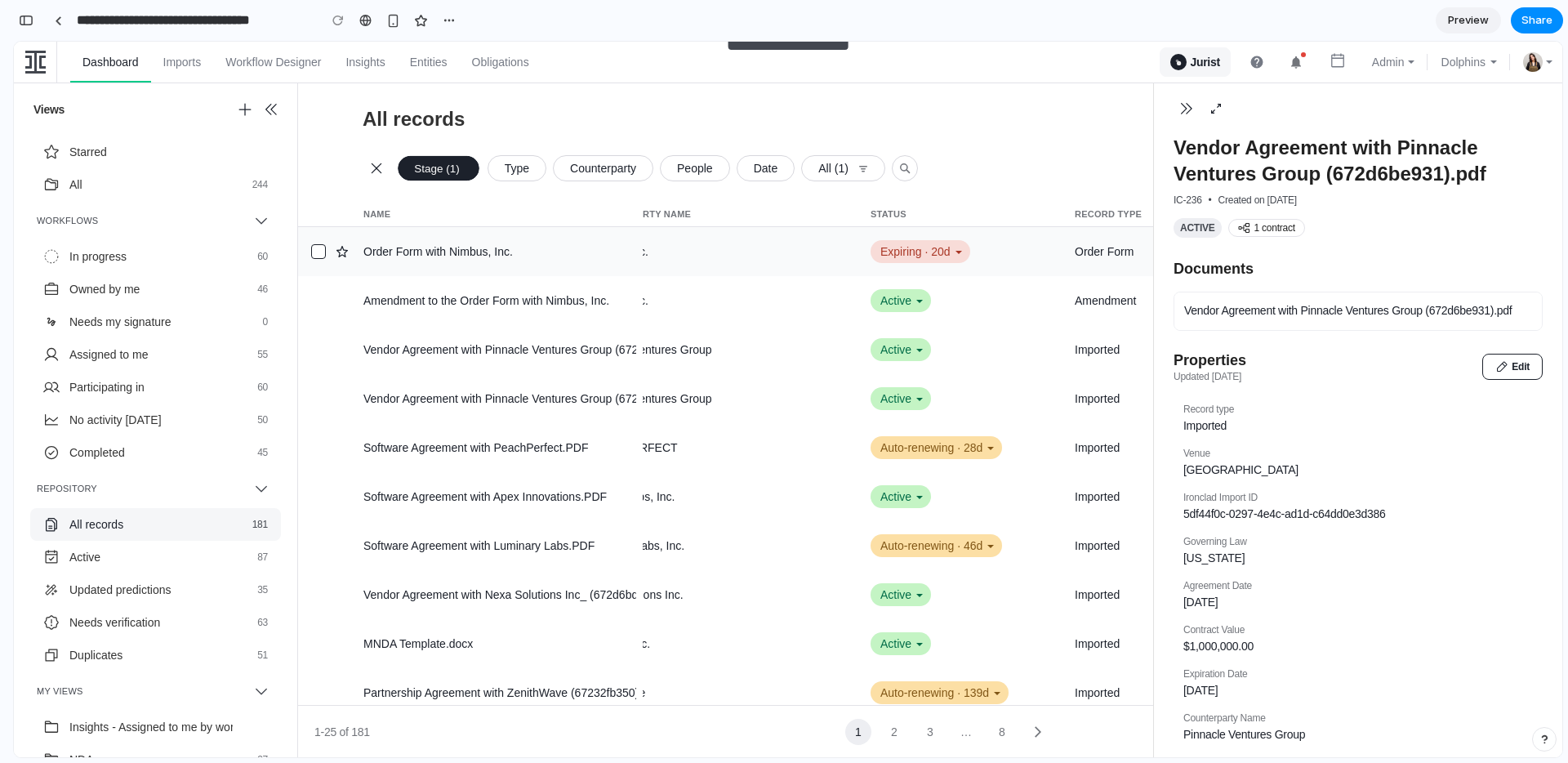
click at [920, 248] on div "Expiring · 20d" at bounding box center [920, 251] width 100 height 23
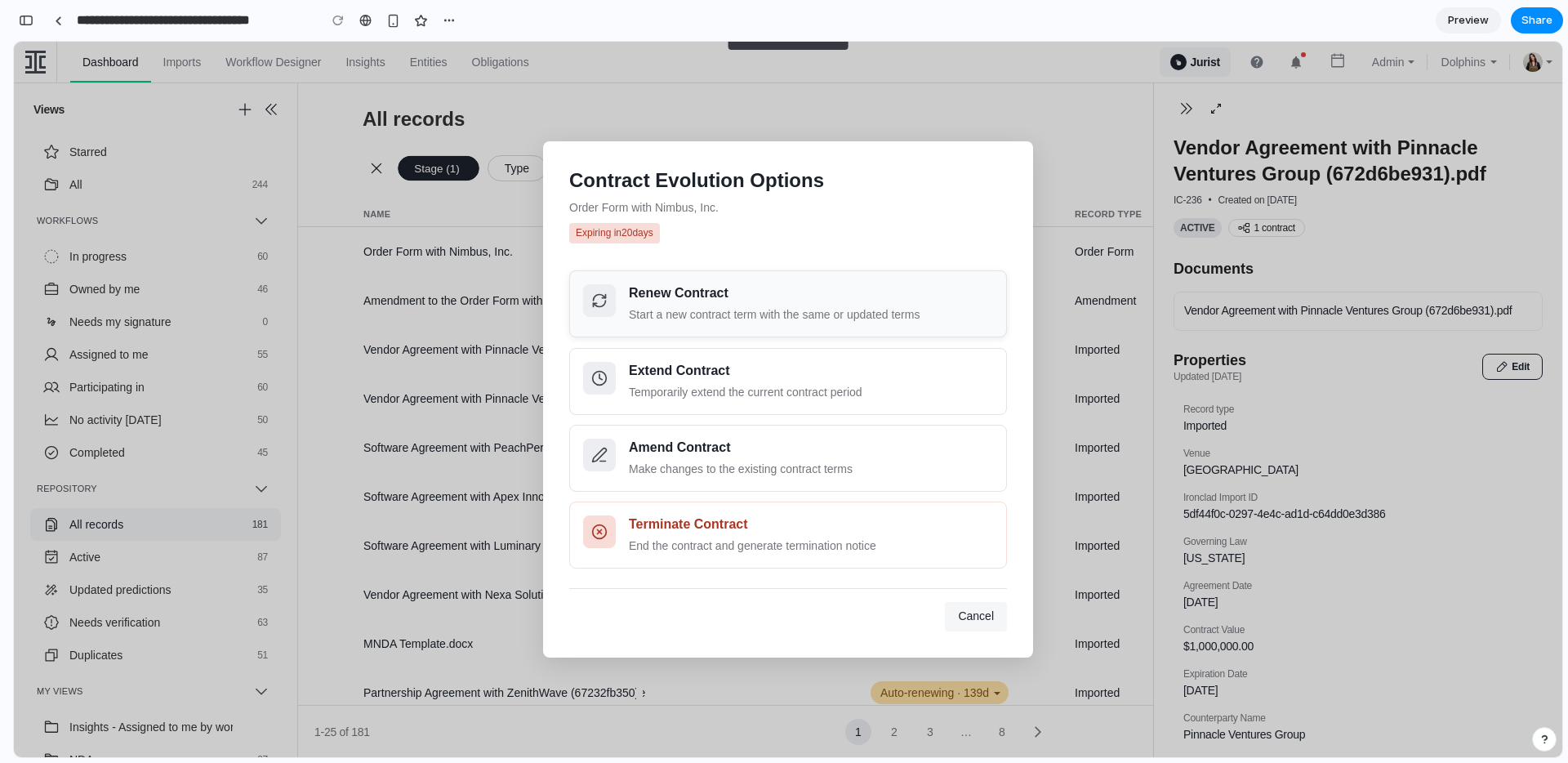
click at [761, 304] on div "Renew Contract Start a new contract term with the same or updated terms" at bounding box center [810, 304] width 364 height 39
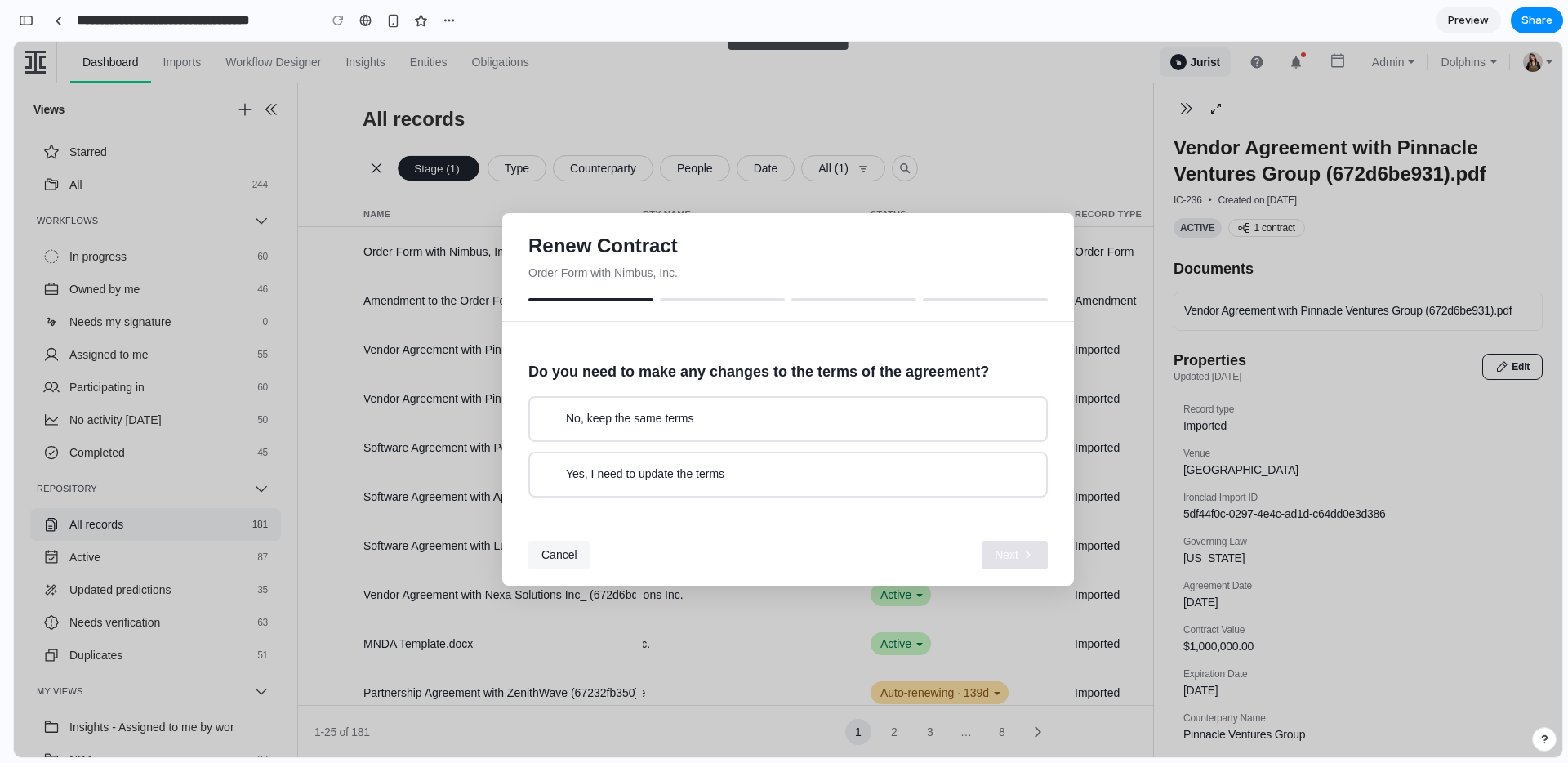
click at [733, 423] on div "No, keep the same terms" at bounding box center [788, 419] width 490 height 16
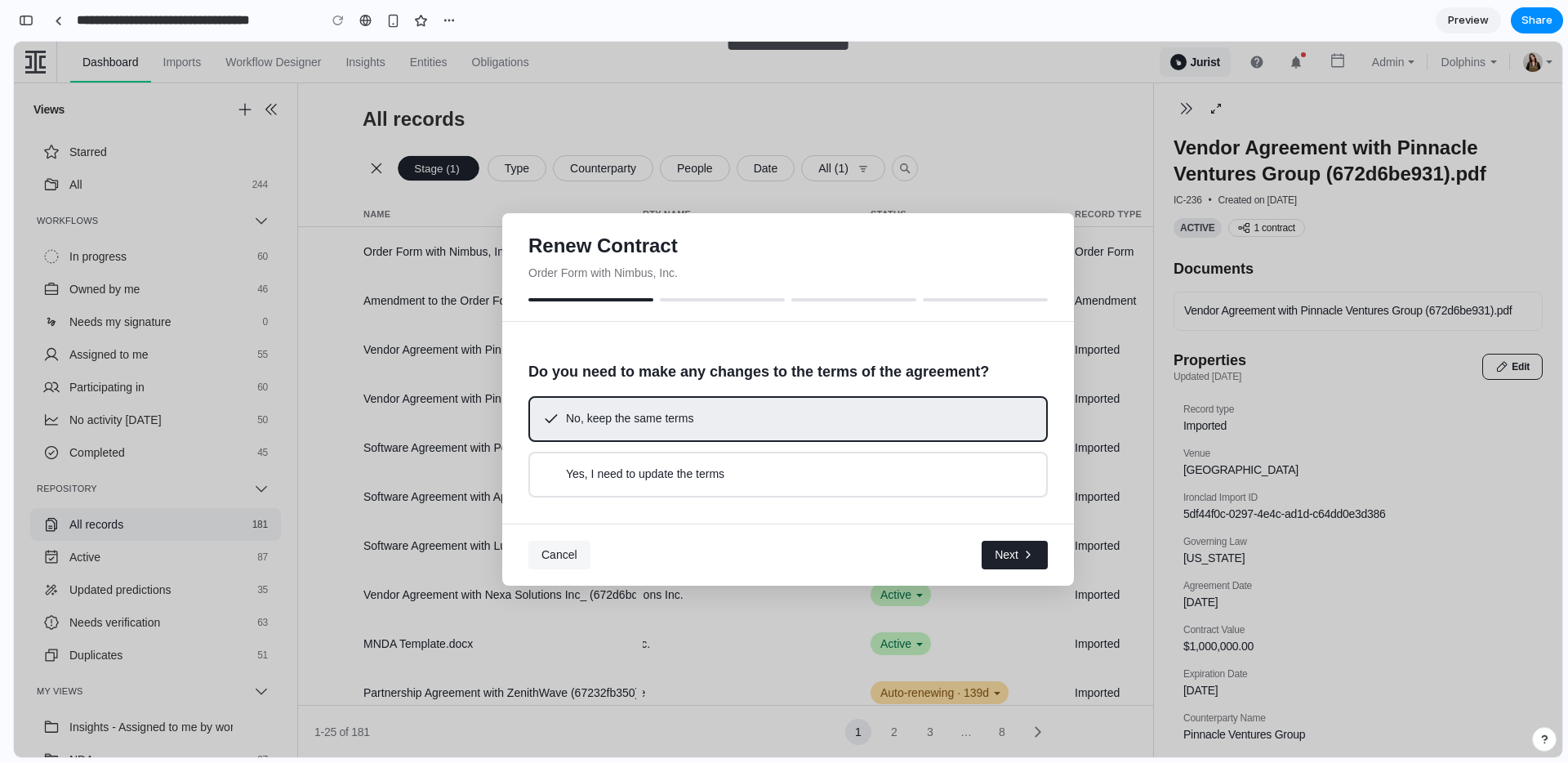
click at [985, 537] on div "Cancel Next" at bounding box center [788, 554] width 572 height 63
click at [1008, 547] on span "Next" at bounding box center [1007, 555] width 24 height 16
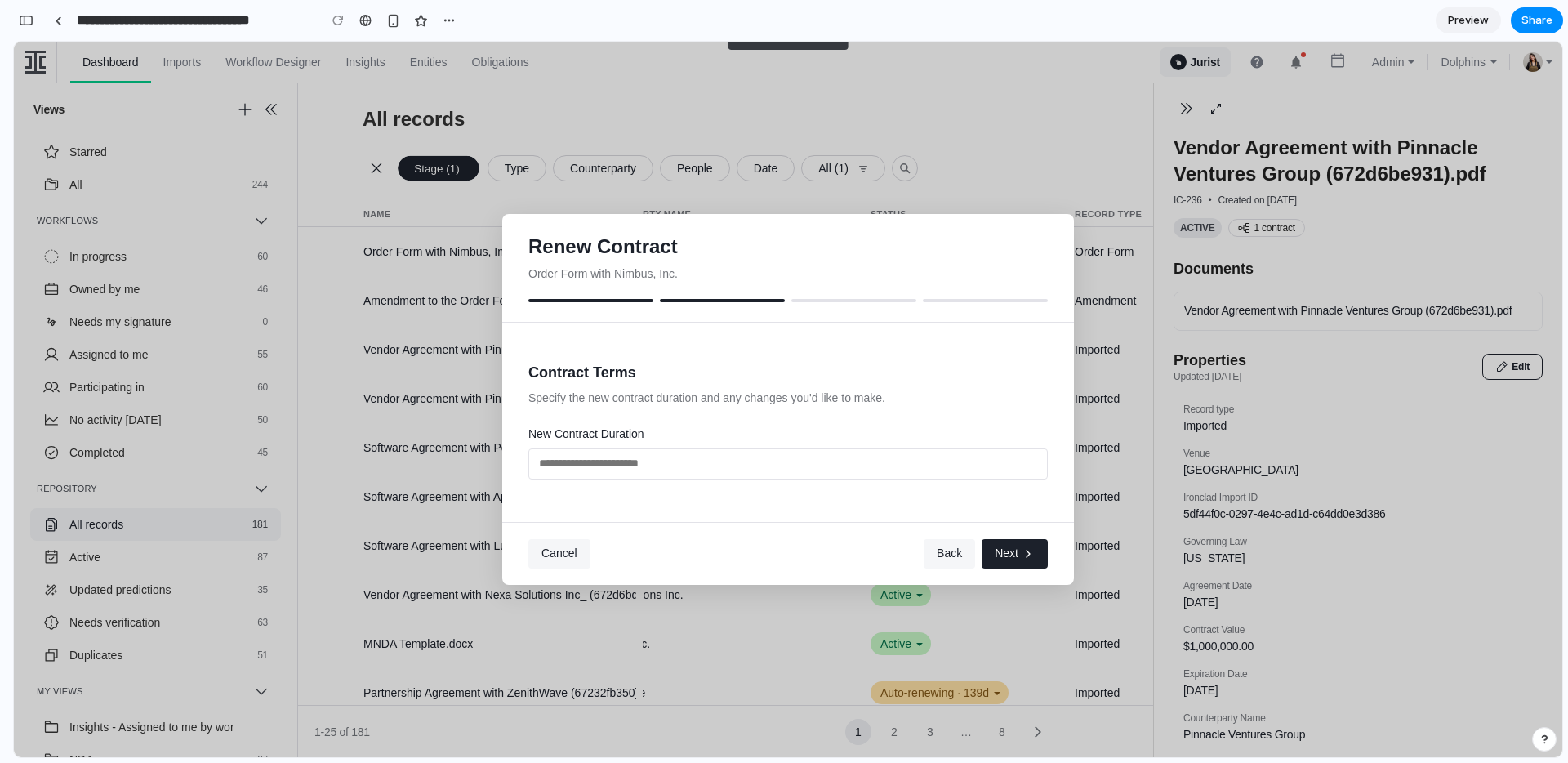
click at [859, 467] on input "text" at bounding box center [788, 463] width 520 height 31
click at [1008, 559] on span "Next" at bounding box center [1007, 553] width 24 height 16
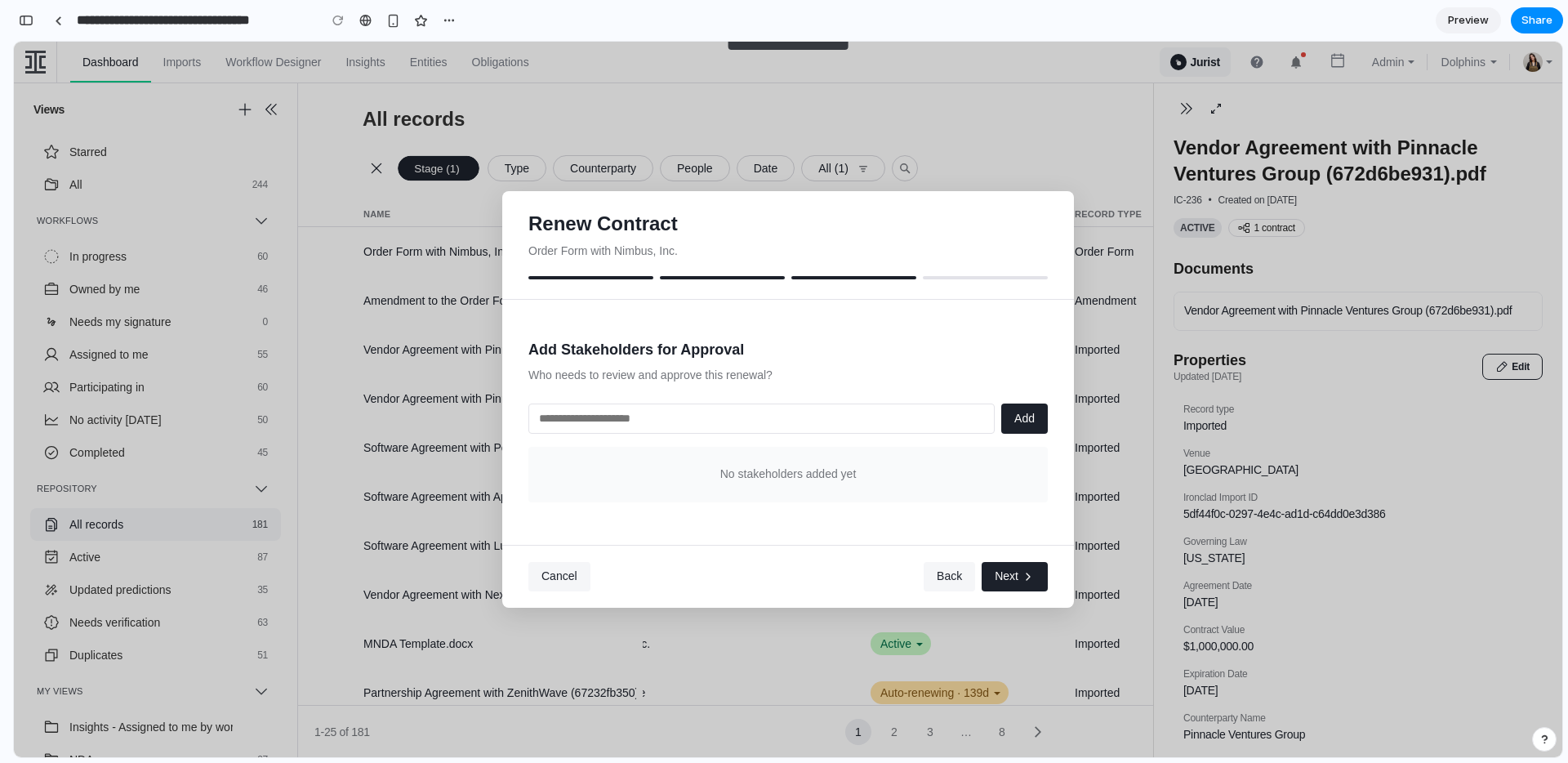
click at [1009, 573] on span "Next" at bounding box center [1007, 576] width 24 height 16
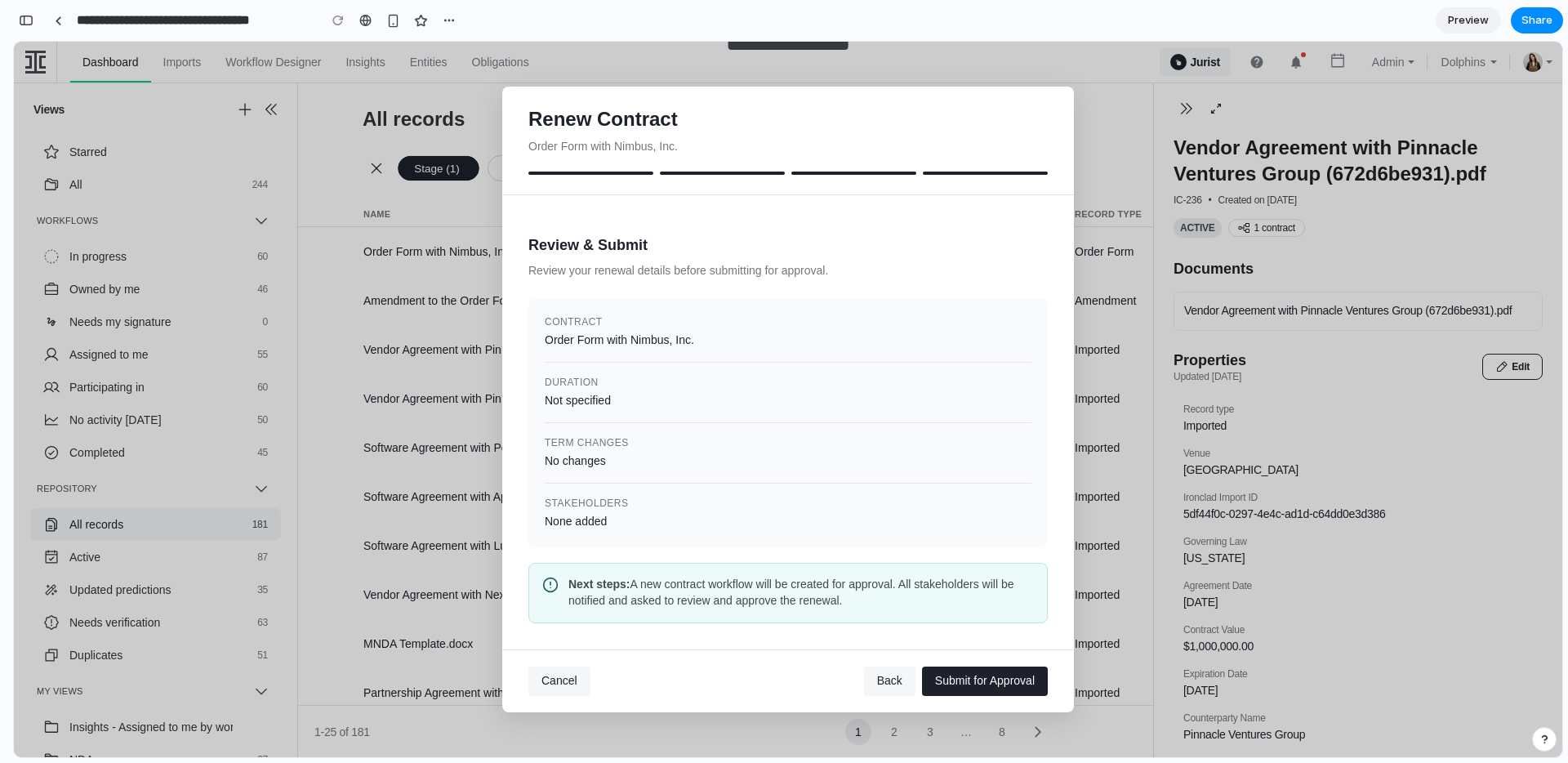
click at [561, 681] on span "Cancel" at bounding box center [560, 680] width 36 height 13
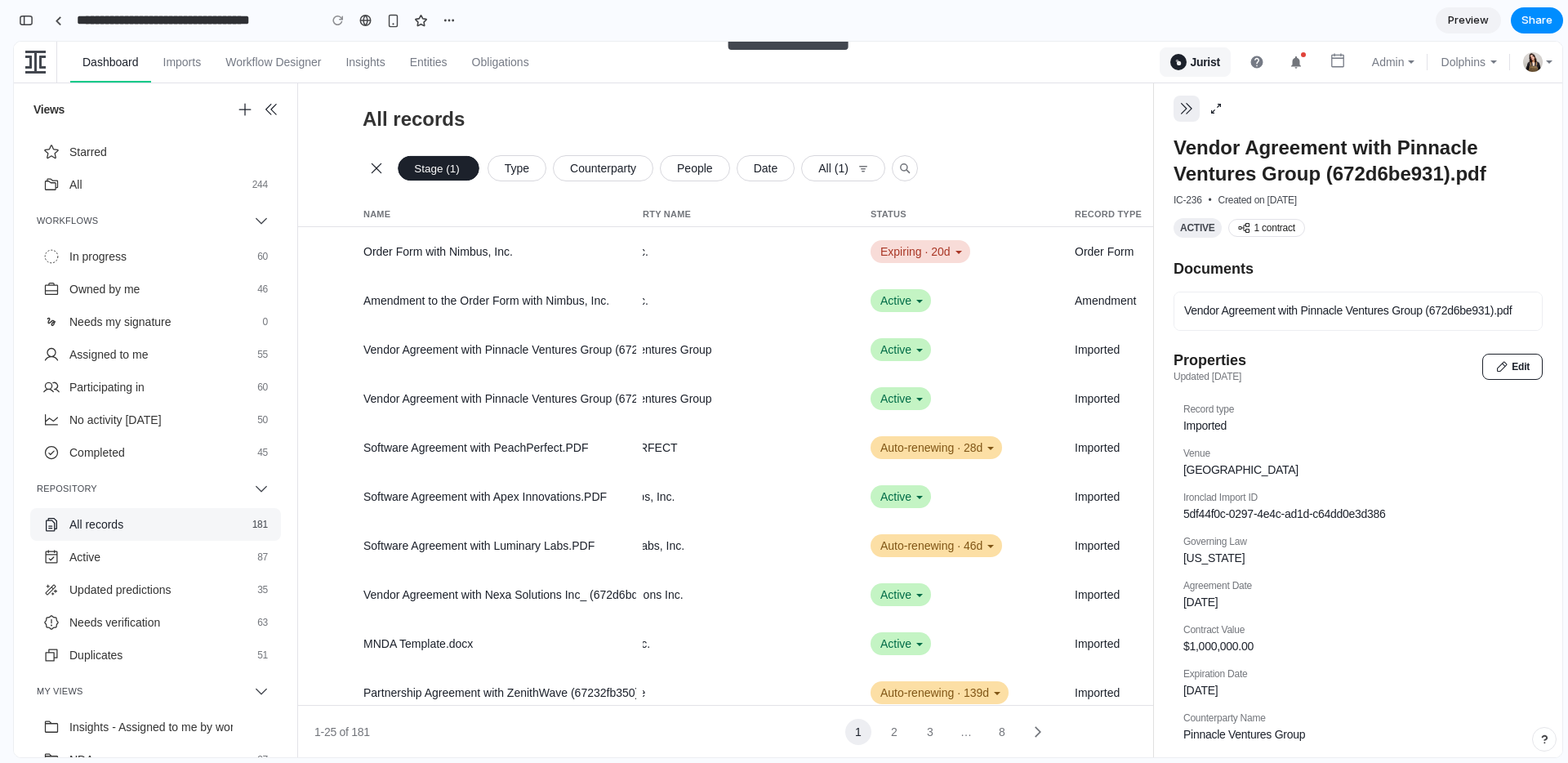
click at [1192, 104] on icon "button" at bounding box center [1186, 108] width 16 height 16
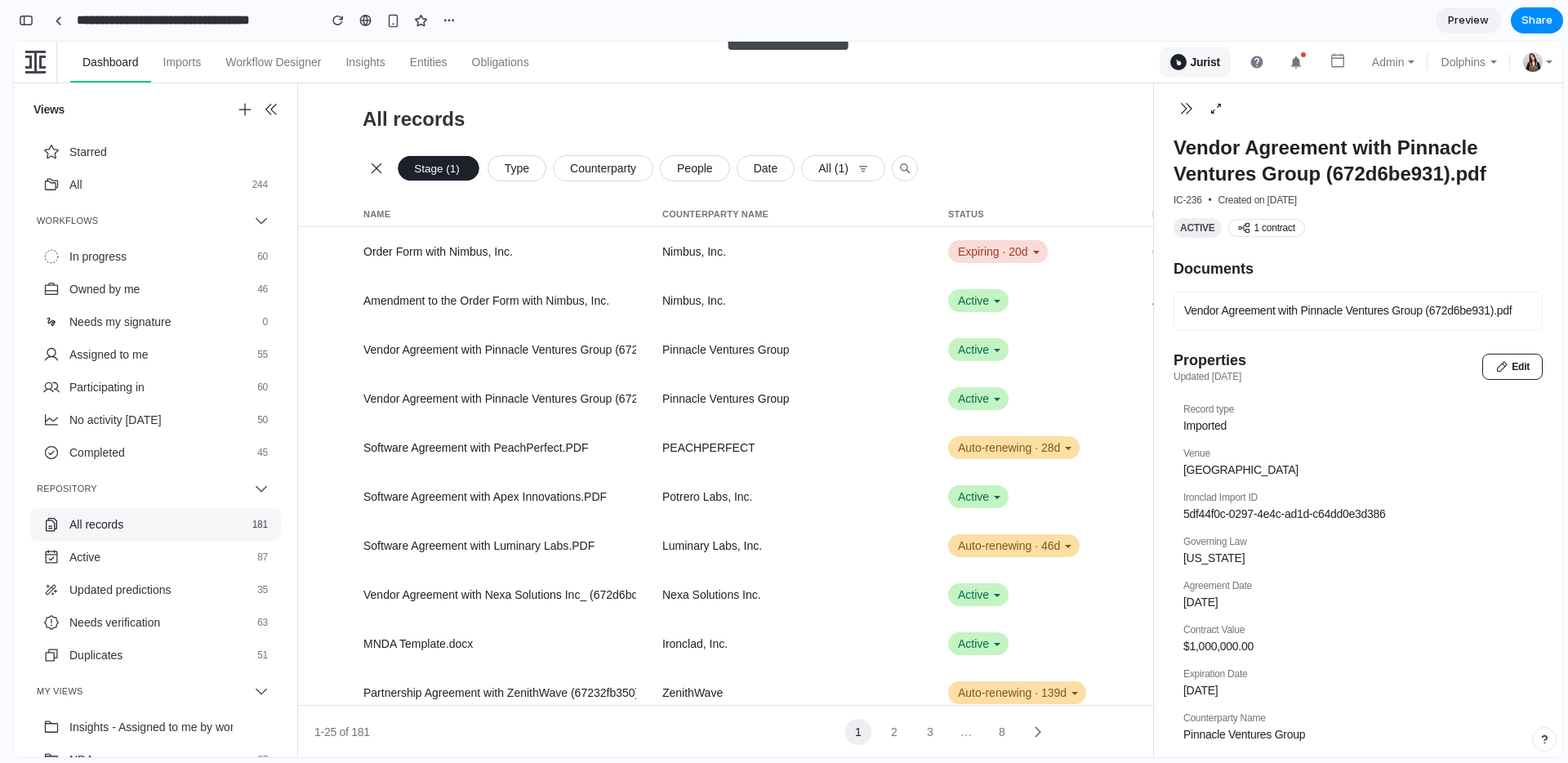
scroll to position [3121, 0]
click at [1014, 253] on div "Expiring · 20d" at bounding box center [998, 251] width 100 height 23
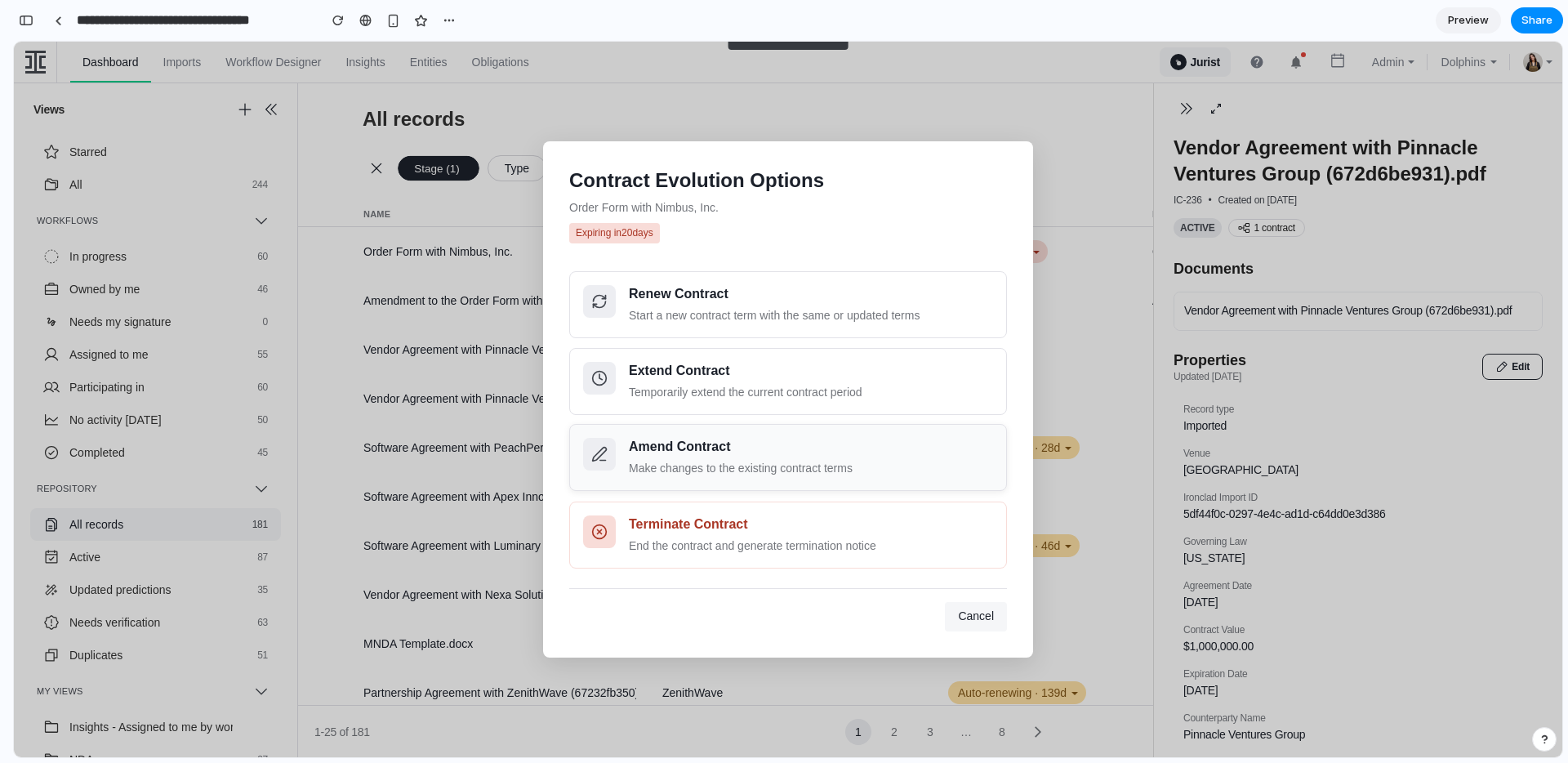
click at [788, 464] on div "Make changes to the existing contract terms" at bounding box center [810, 467] width 364 height 17
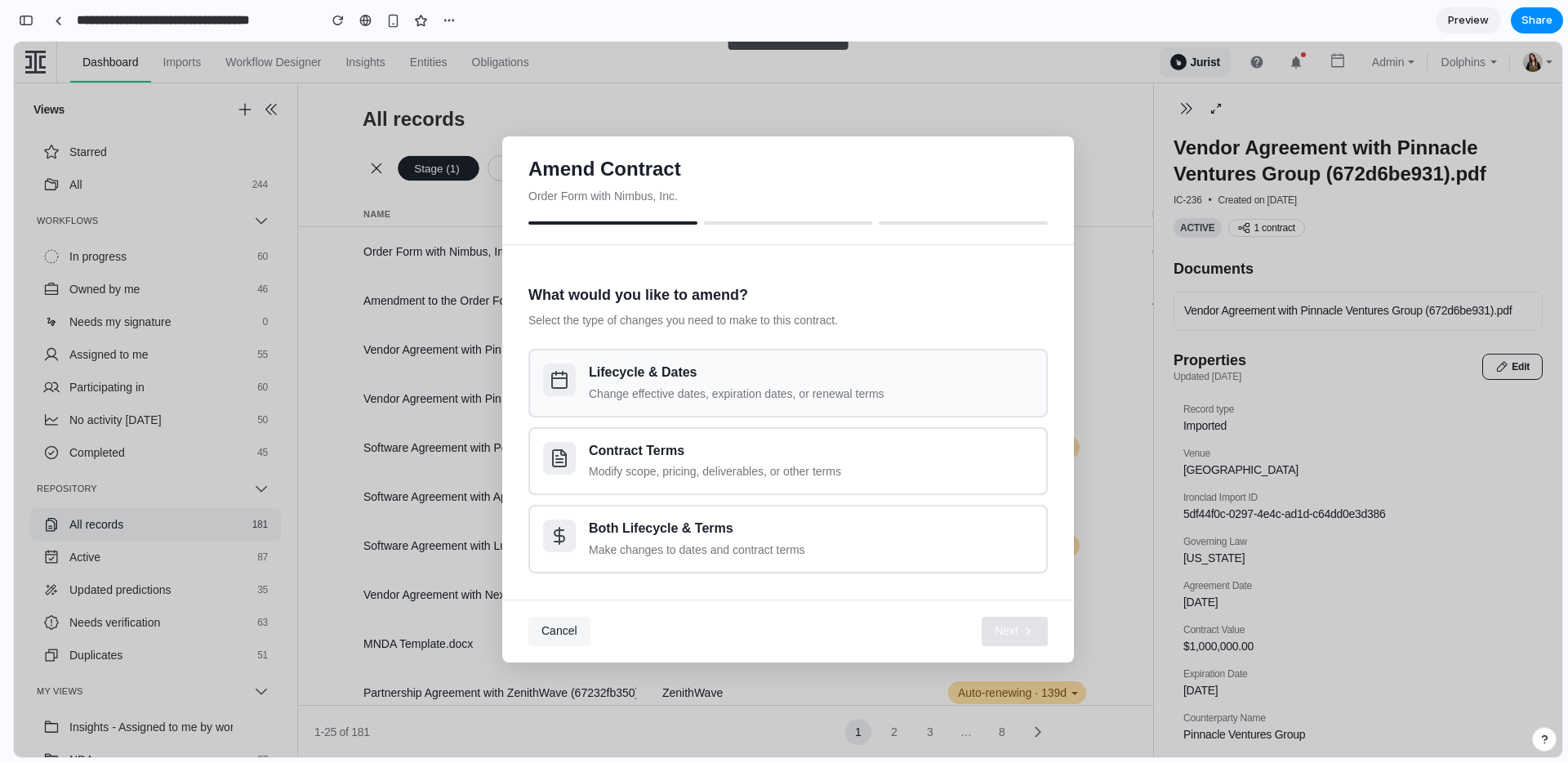
click at [695, 383] on div "Lifecycle & Dates Change effective dates, expiration dates, or renewal terms" at bounding box center [811, 383] width 444 height 39
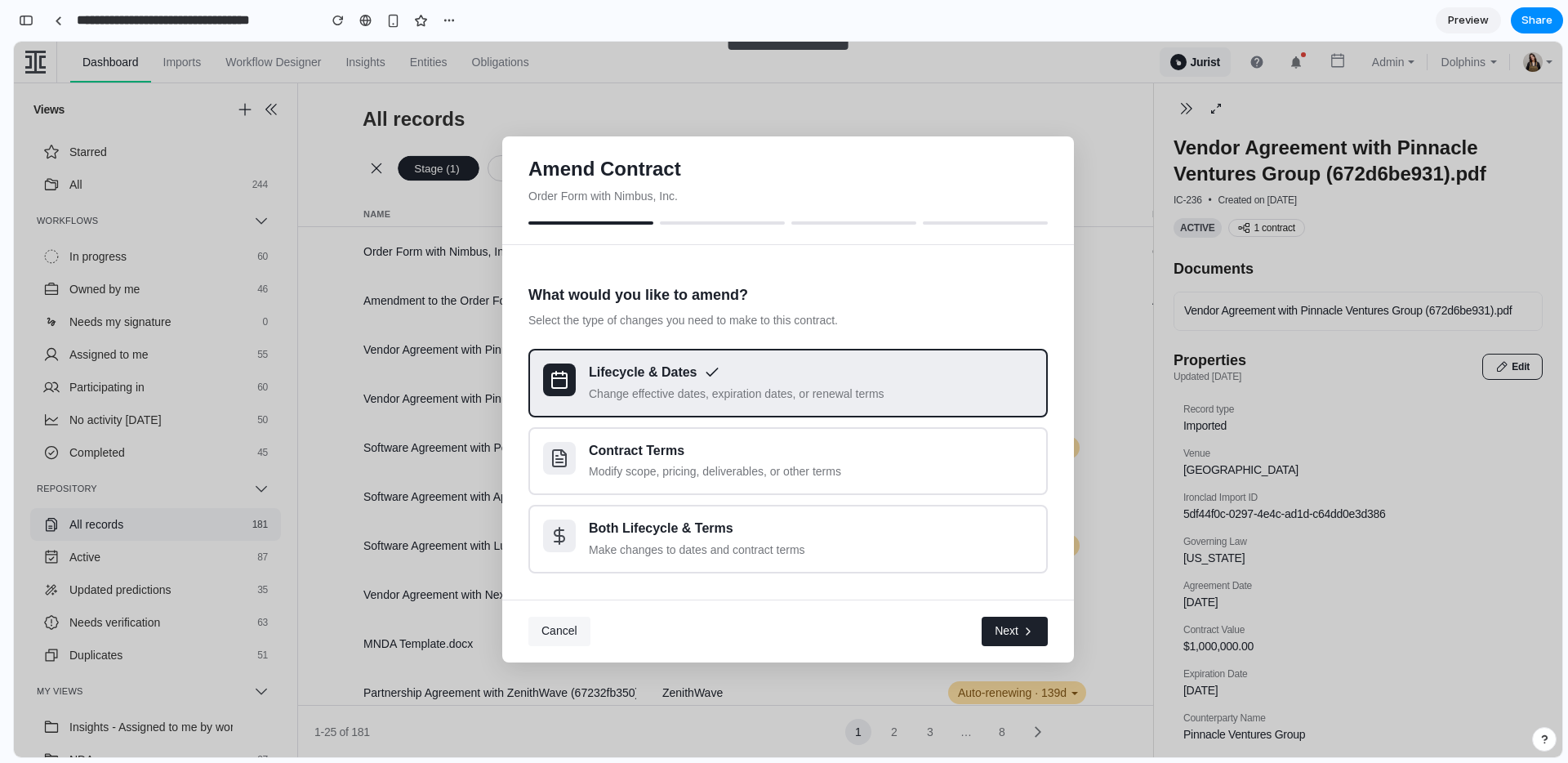
click at [1029, 631] on icon "button" at bounding box center [1028, 631] width 13 height 13
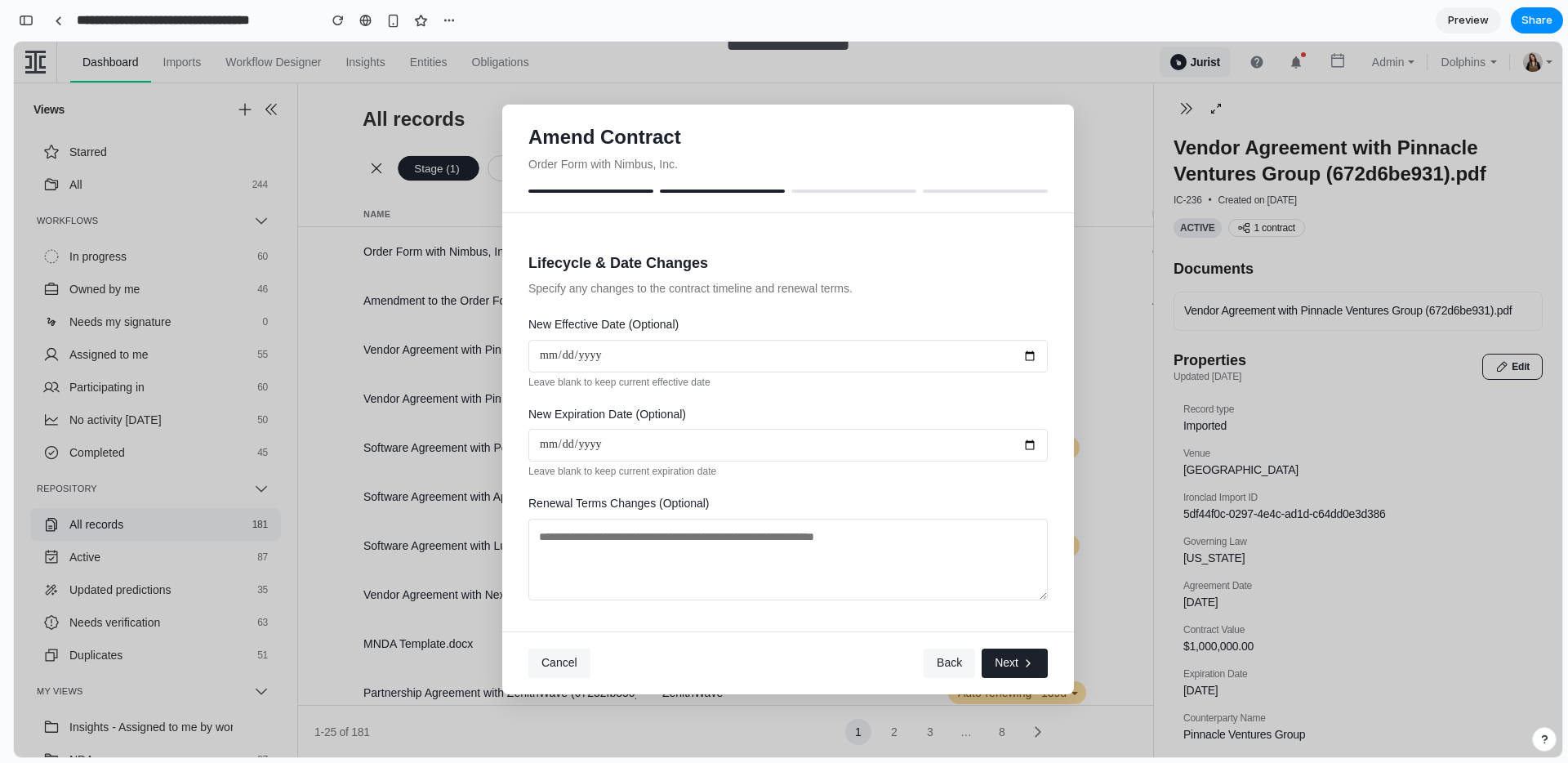
click at [937, 657] on span "Back" at bounding box center [949, 662] width 26 height 13
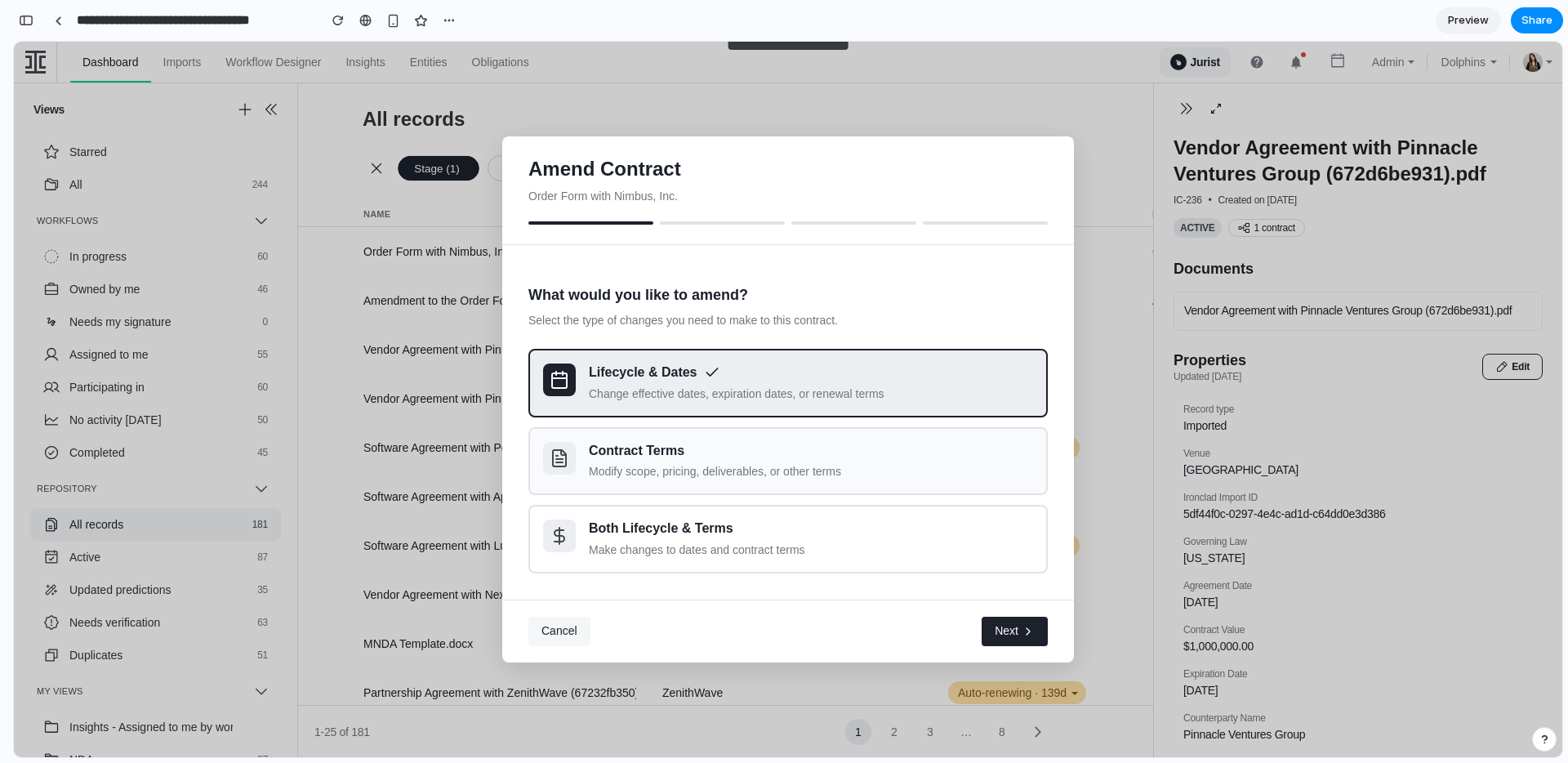
click at [706, 452] on div "Contract Terms" at bounding box center [811, 451] width 444 height 19
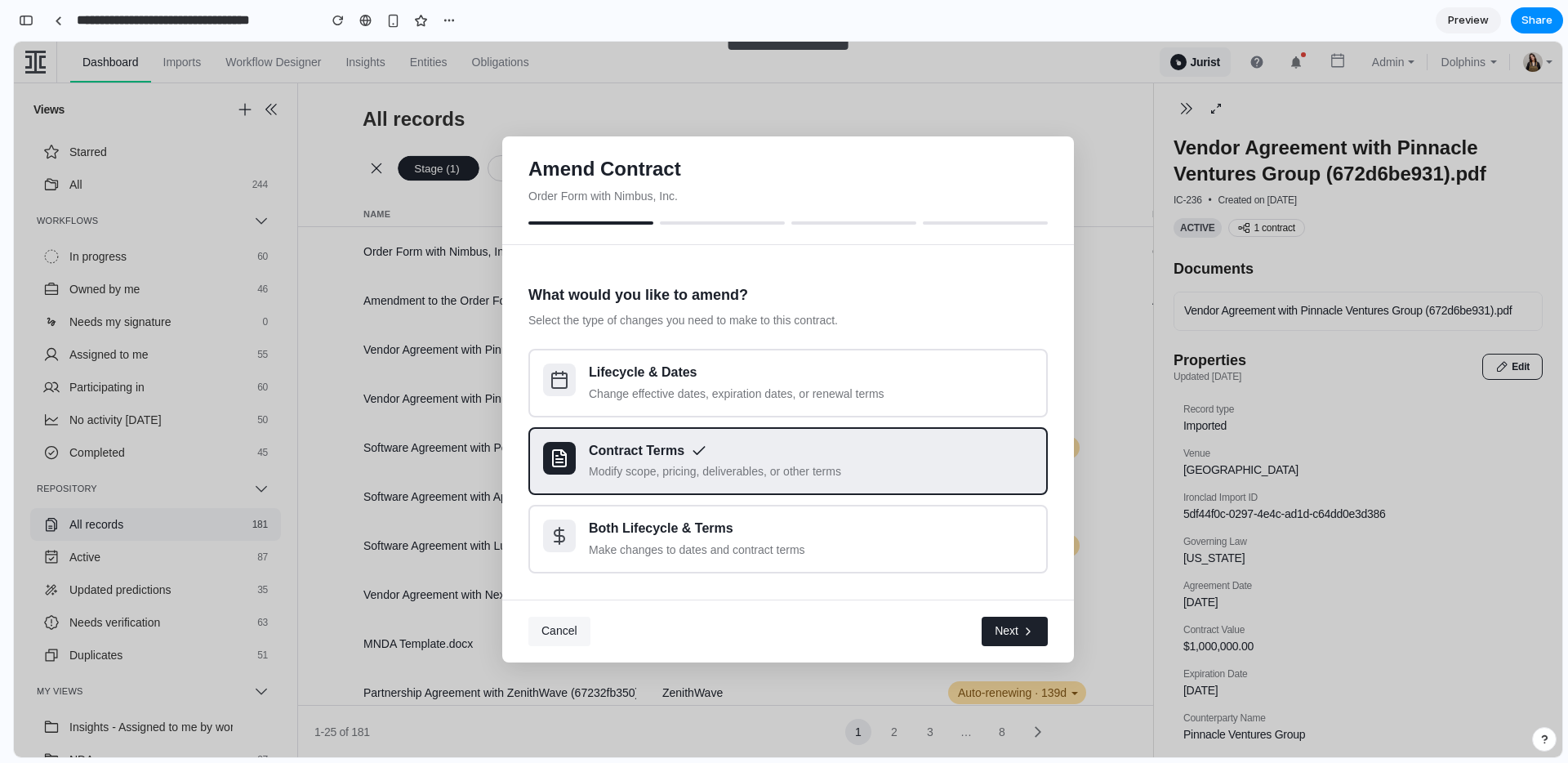
click at [990, 625] on button "Next" at bounding box center [1015, 631] width 66 height 29
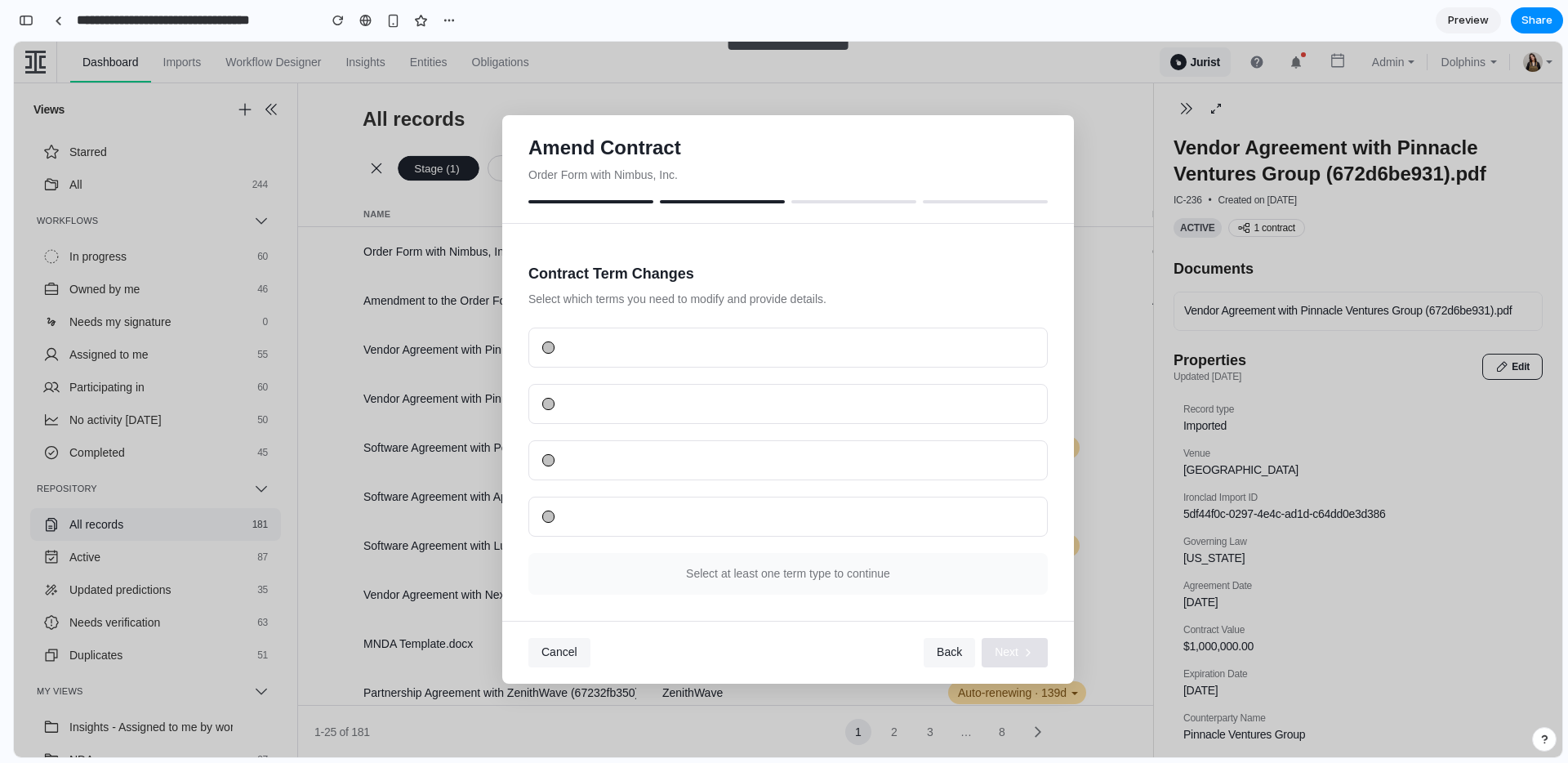
click at [586, 364] on div at bounding box center [788, 347] width 520 height 40
click at [592, 325] on div "Contract Term Changes Select which terms you need to modify and provide details…" at bounding box center [788, 428] width 520 height 332
click at [548, 348] on div at bounding box center [549, 348] width 12 height 12
click at [939, 649] on span "Back" at bounding box center [949, 651] width 26 height 13
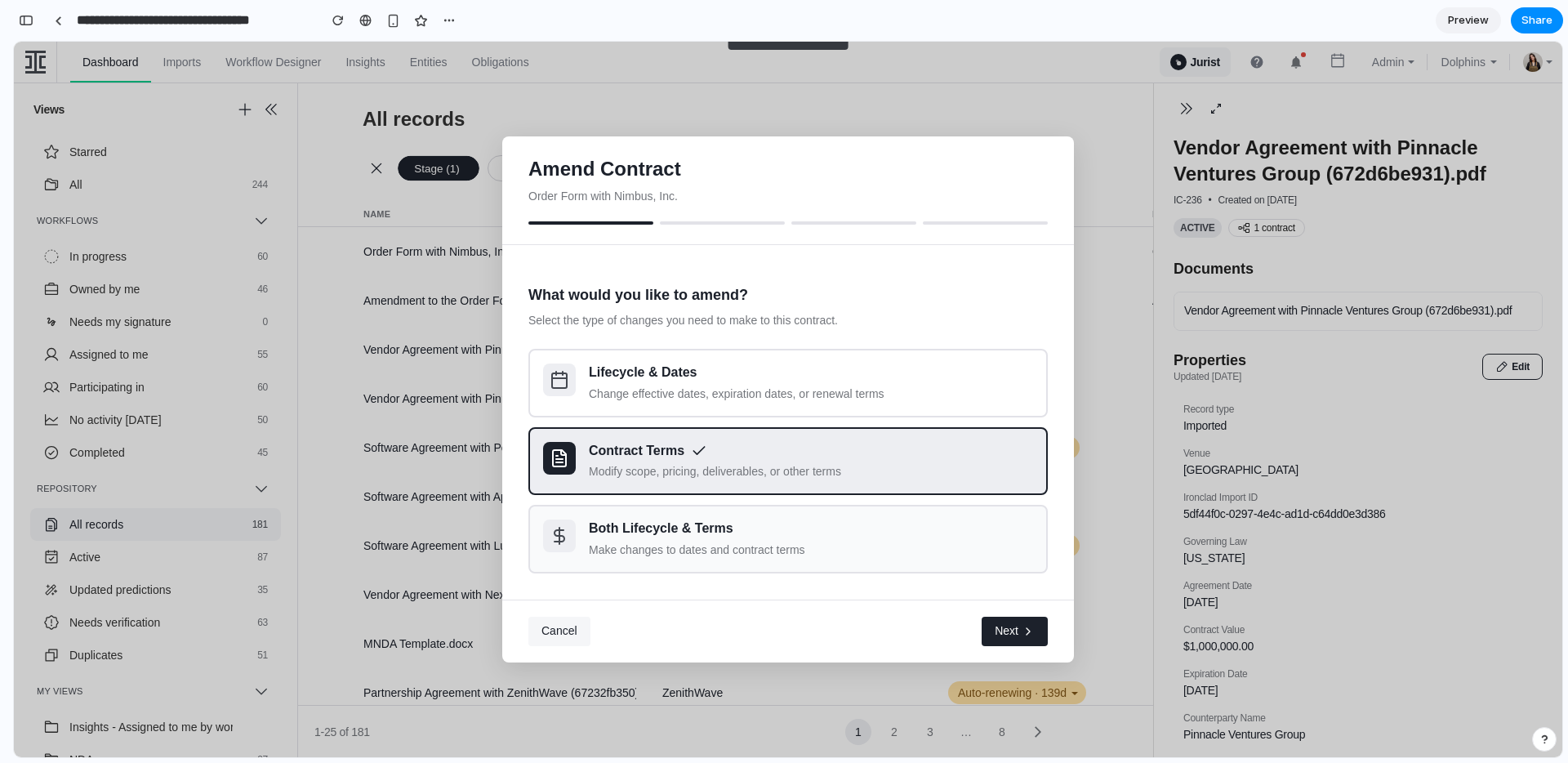
click at [801, 540] on div "Both Lifecycle & Terms Make changes to dates and contract terms" at bounding box center [811, 539] width 444 height 39
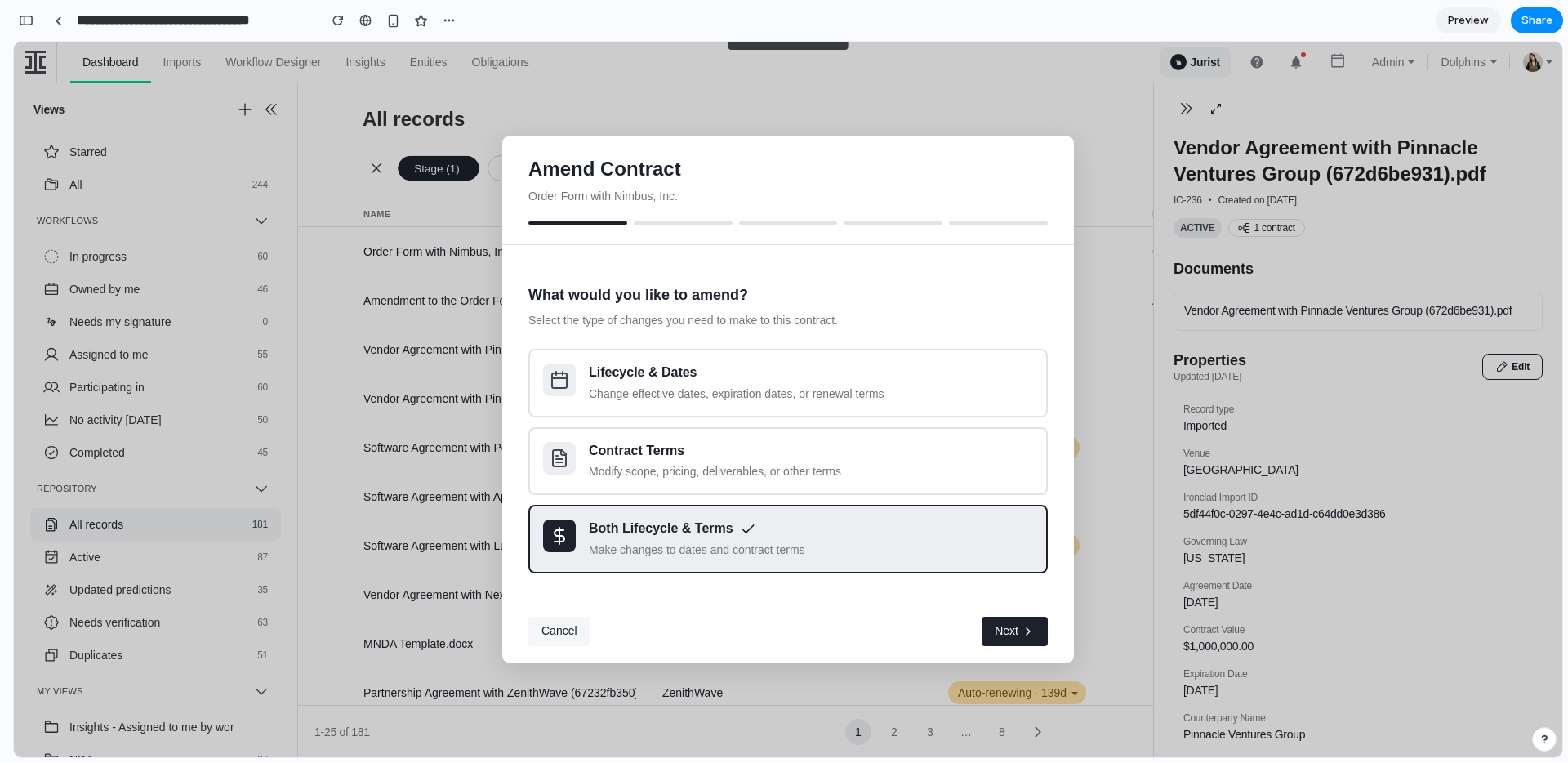
click at [1016, 627] on span "Next" at bounding box center [1007, 631] width 24 height 16
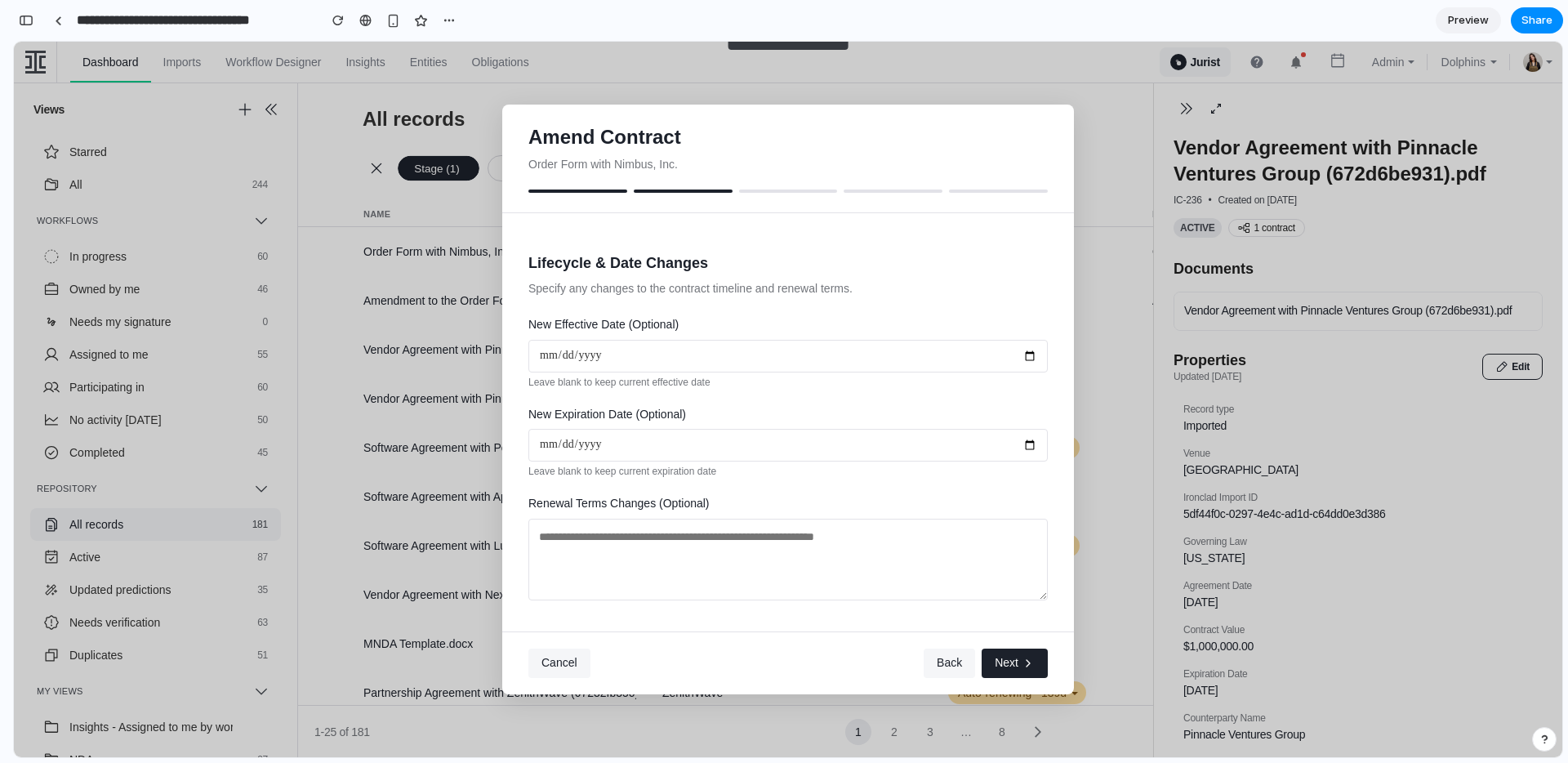
click at [946, 659] on span "Back" at bounding box center [949, 662] width 26 height 13
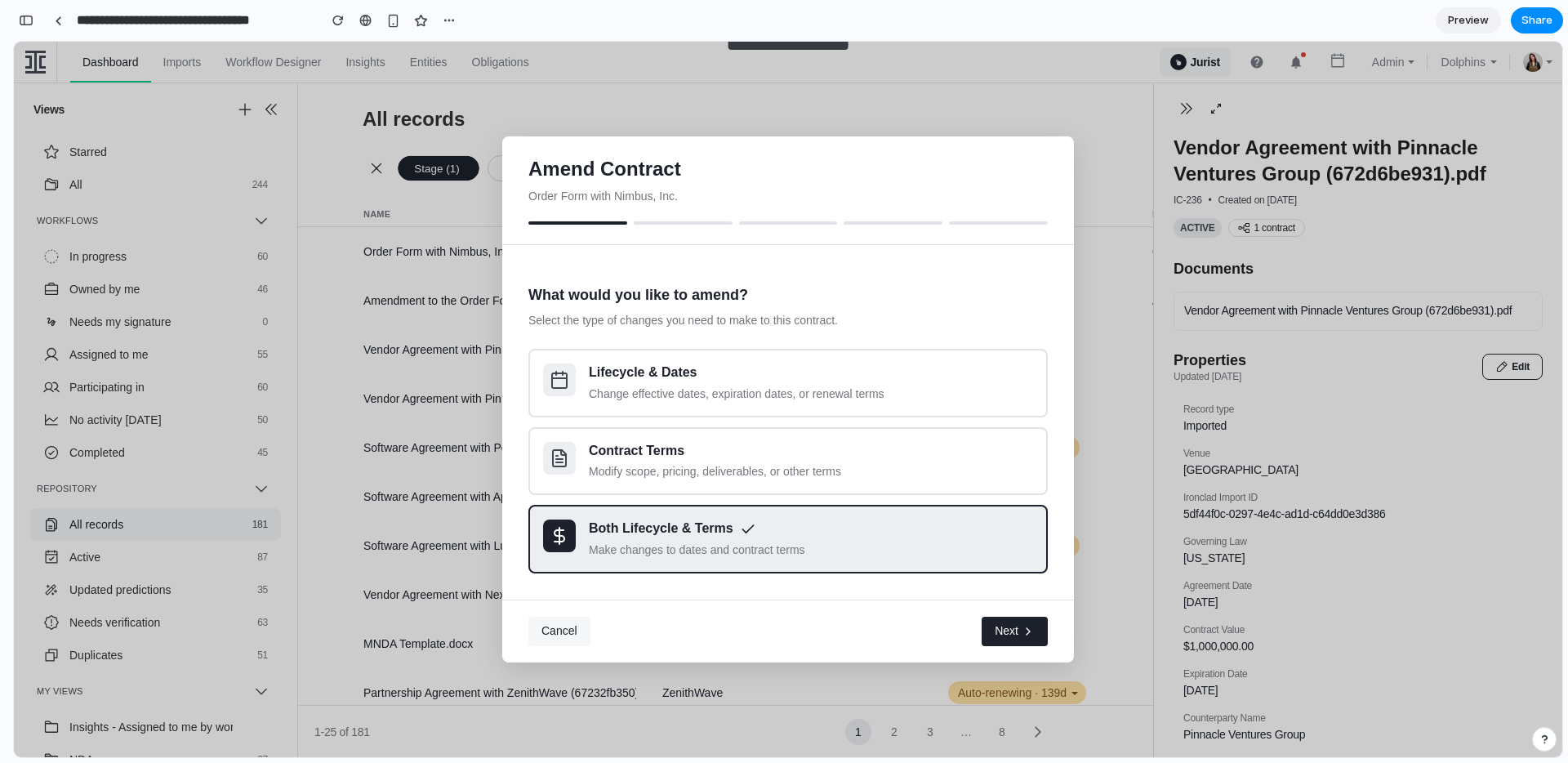
click at [560, 625] on span "Cancel" at bounding box center [560, 630] width 36 height 13
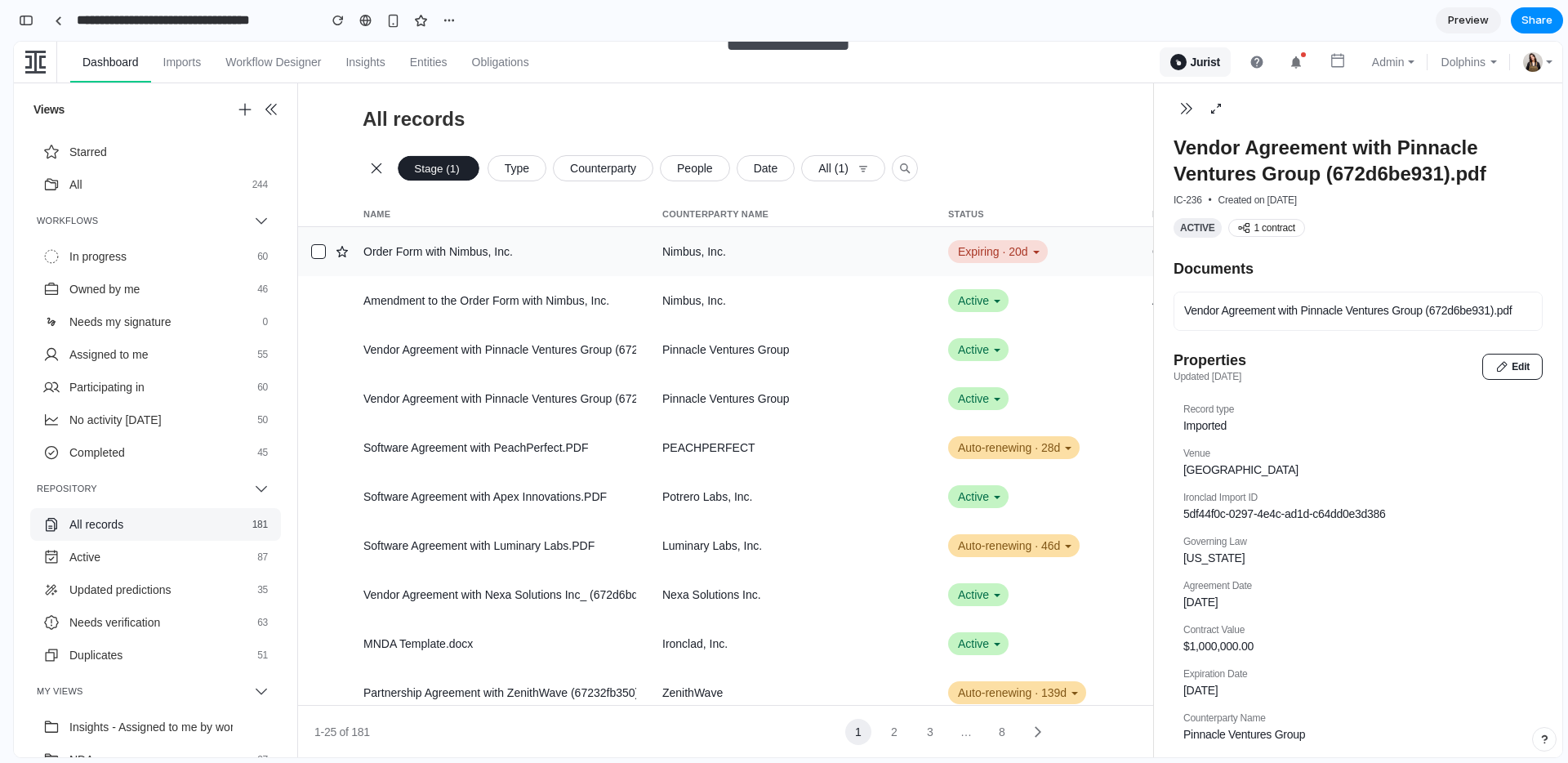
click at [979, 258] on div "Expiring · 20d" at bounding box center [998, 251] width 100 height 23
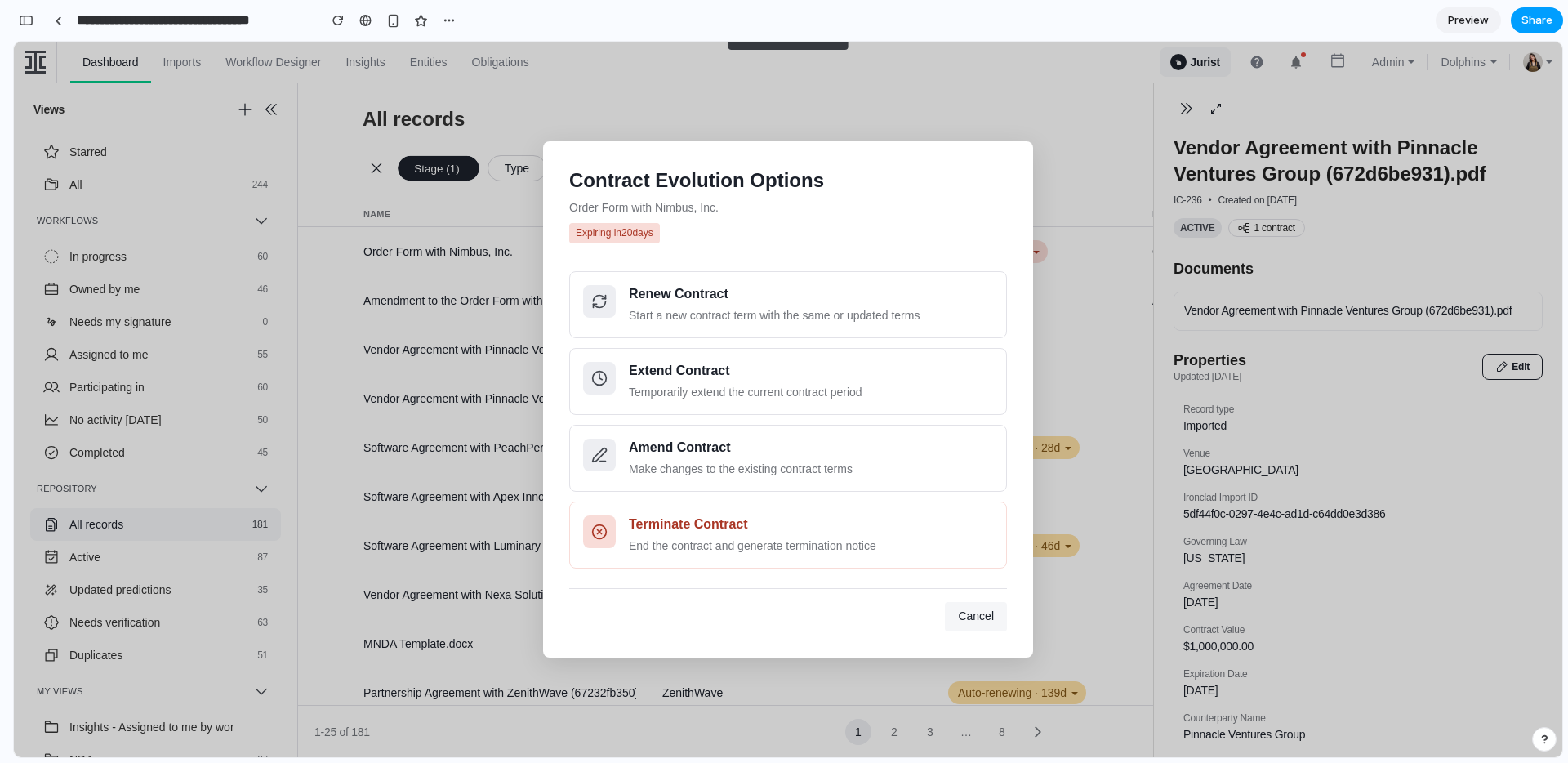
click at [1539, 21] on span "Share" at bounding box center [1537, 20] width 31 height 16
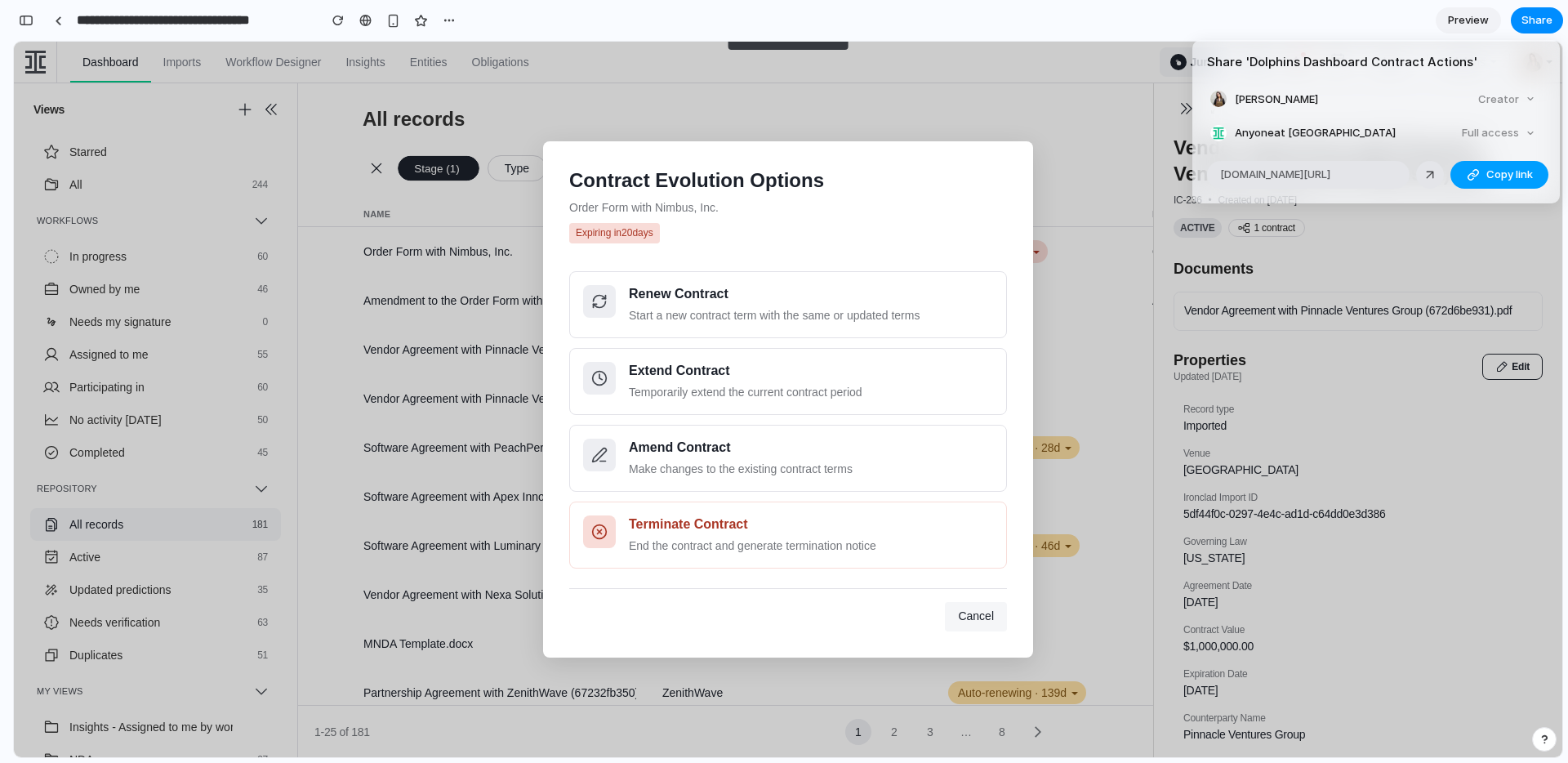
click at [1490, 164] on button "Copy link" at bounding box center [1499, 174] width 98 height 27
click at [1263, 17] on div "Share ' Dolphins Dashboard Contract Actions ' Luci Laffitte Creator Anyone at I…" at bounding box center [784, 382] width 1568 height 763
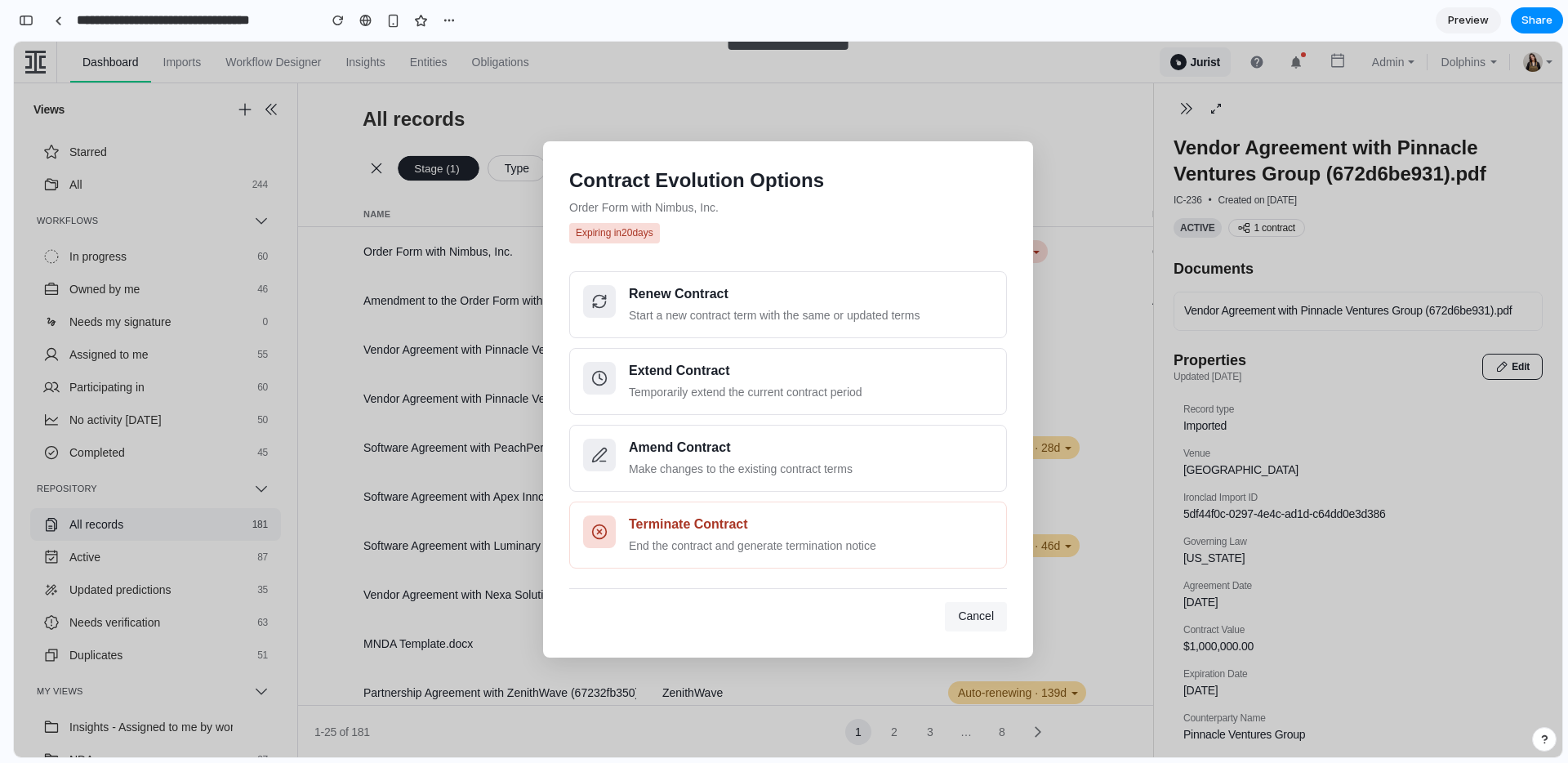
click at [974, 625] on button "Cancel" at bounding box center [976, 616] width 62 height 29
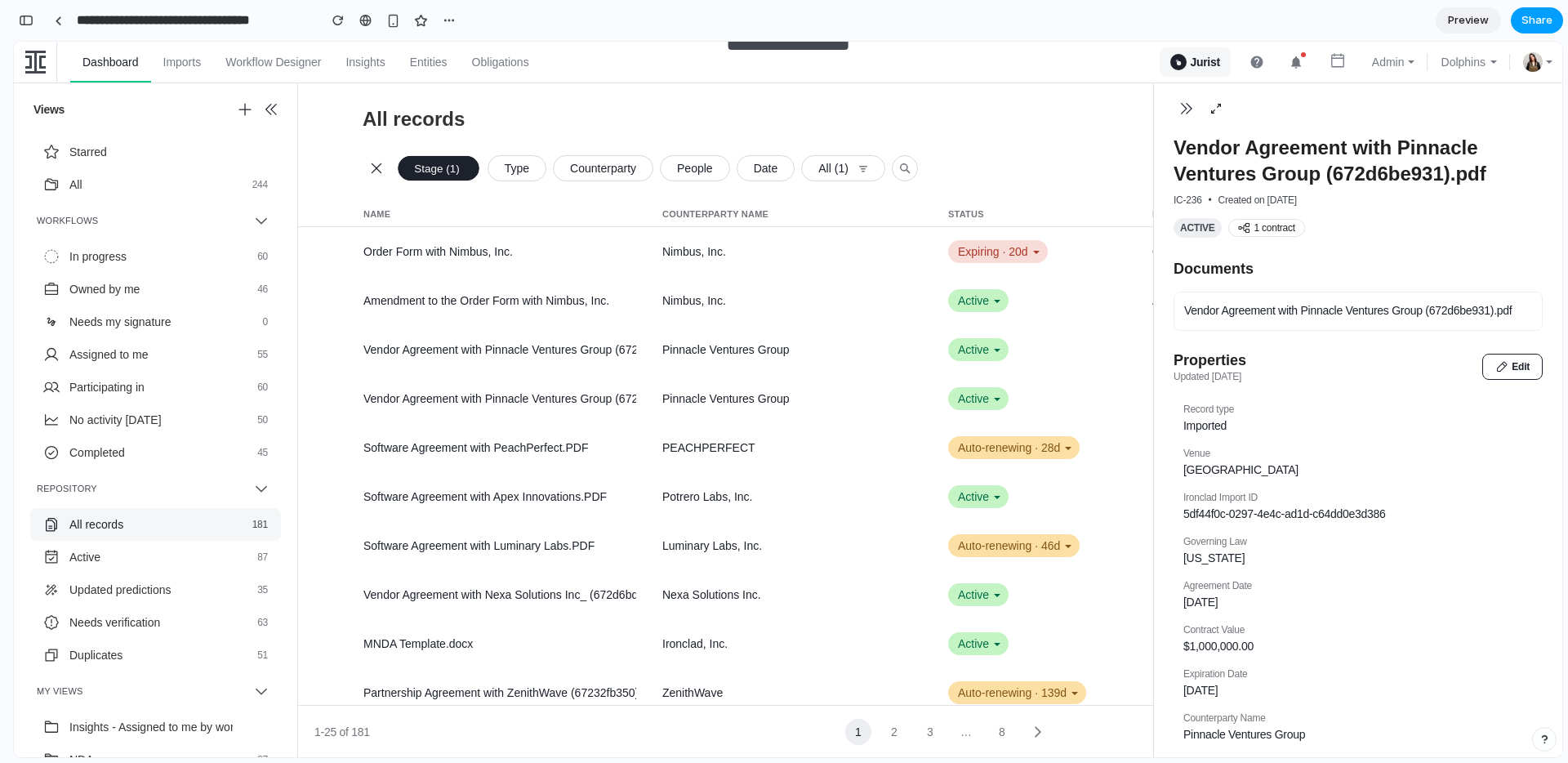
click at [1528, 24] on span "Share" at bounding box center [1537, 20] width 31 height 16
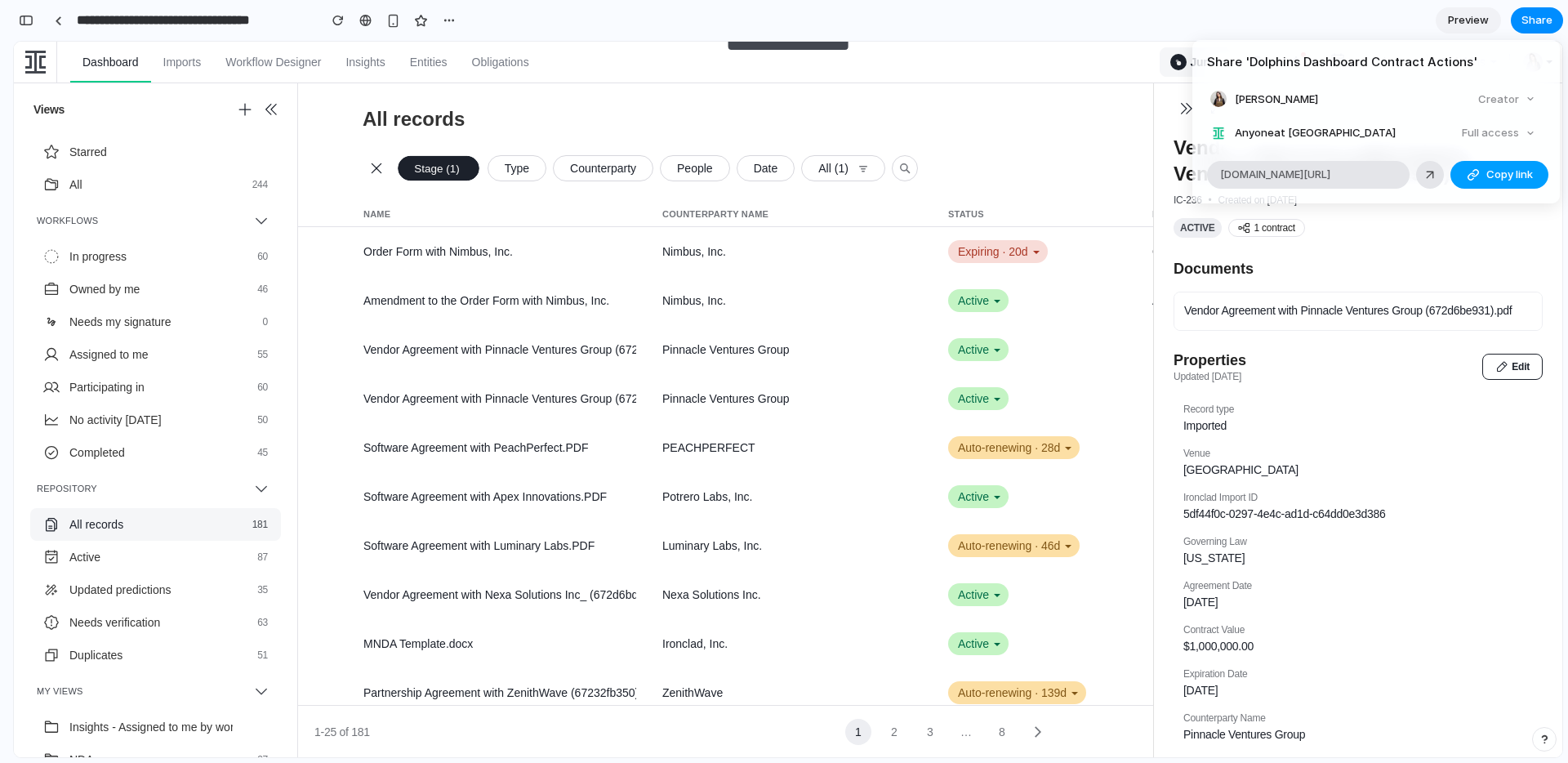
click at [1502, 177] on span "Copy link" at bounding box center [1510, 174] width 47 height 16
click at [1101, 121] on div "Share ' Dolphins Dashboard Contract Actions ' Luci Laffitte Creator Anyone at I…" at bounding box center [784, 382] width 1568 height 763
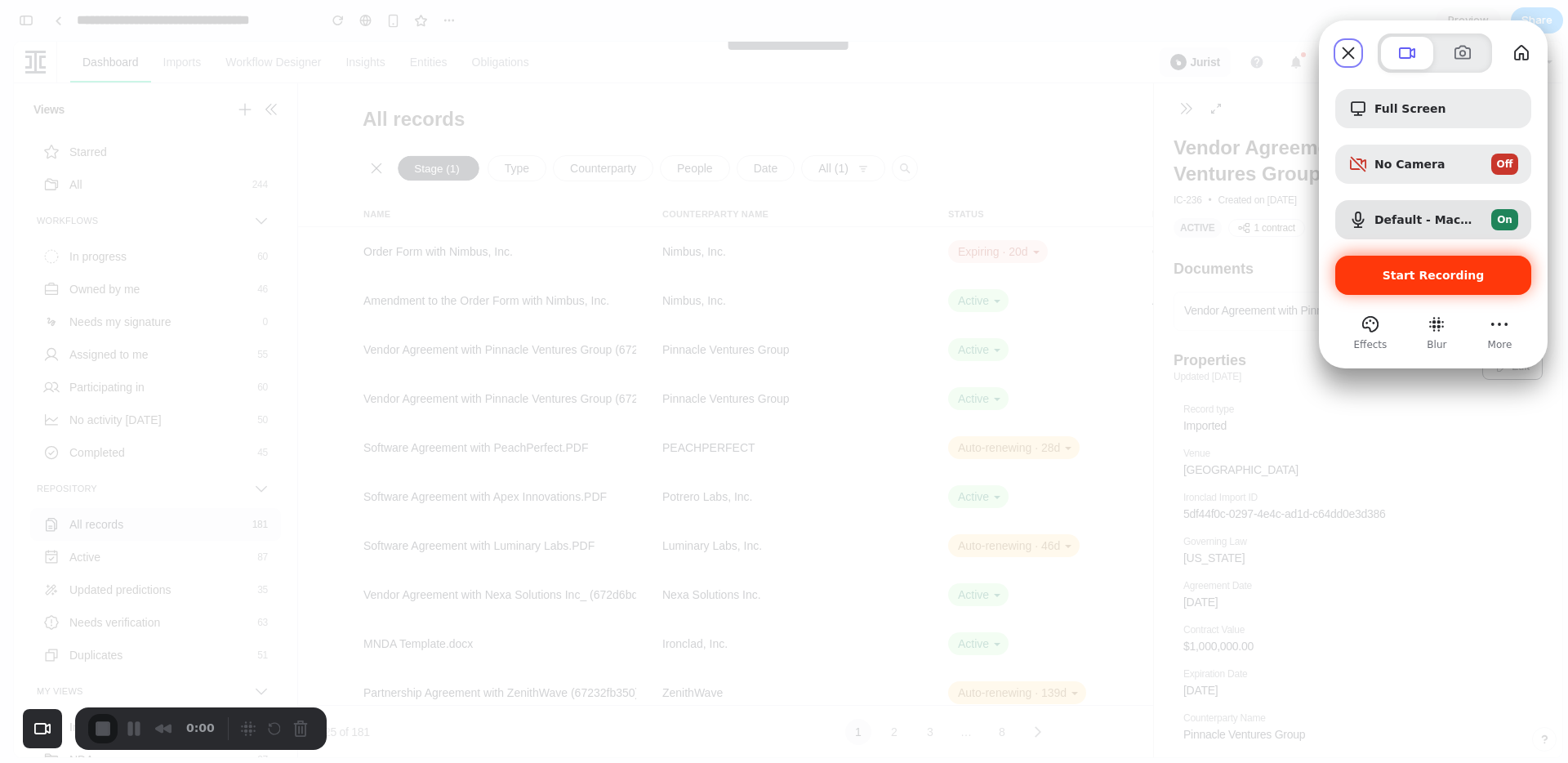
click at [1396, 273] on span "Start Recording" at bounding box center [1433, 275] width 102 height 13
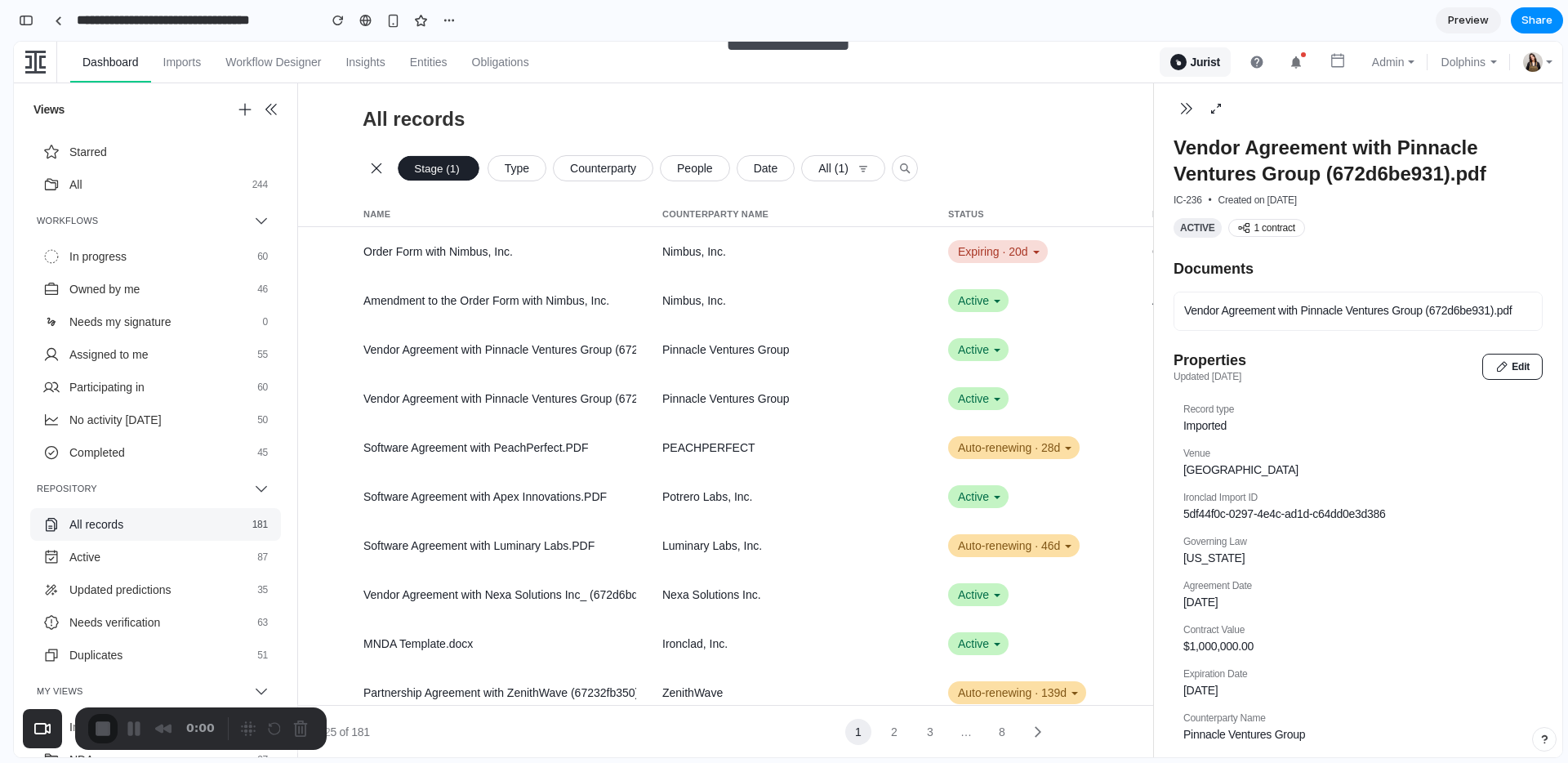
click at [985, 253] on div "Expiring · 20d" at bounding box center [998, 251] width 100 height 23
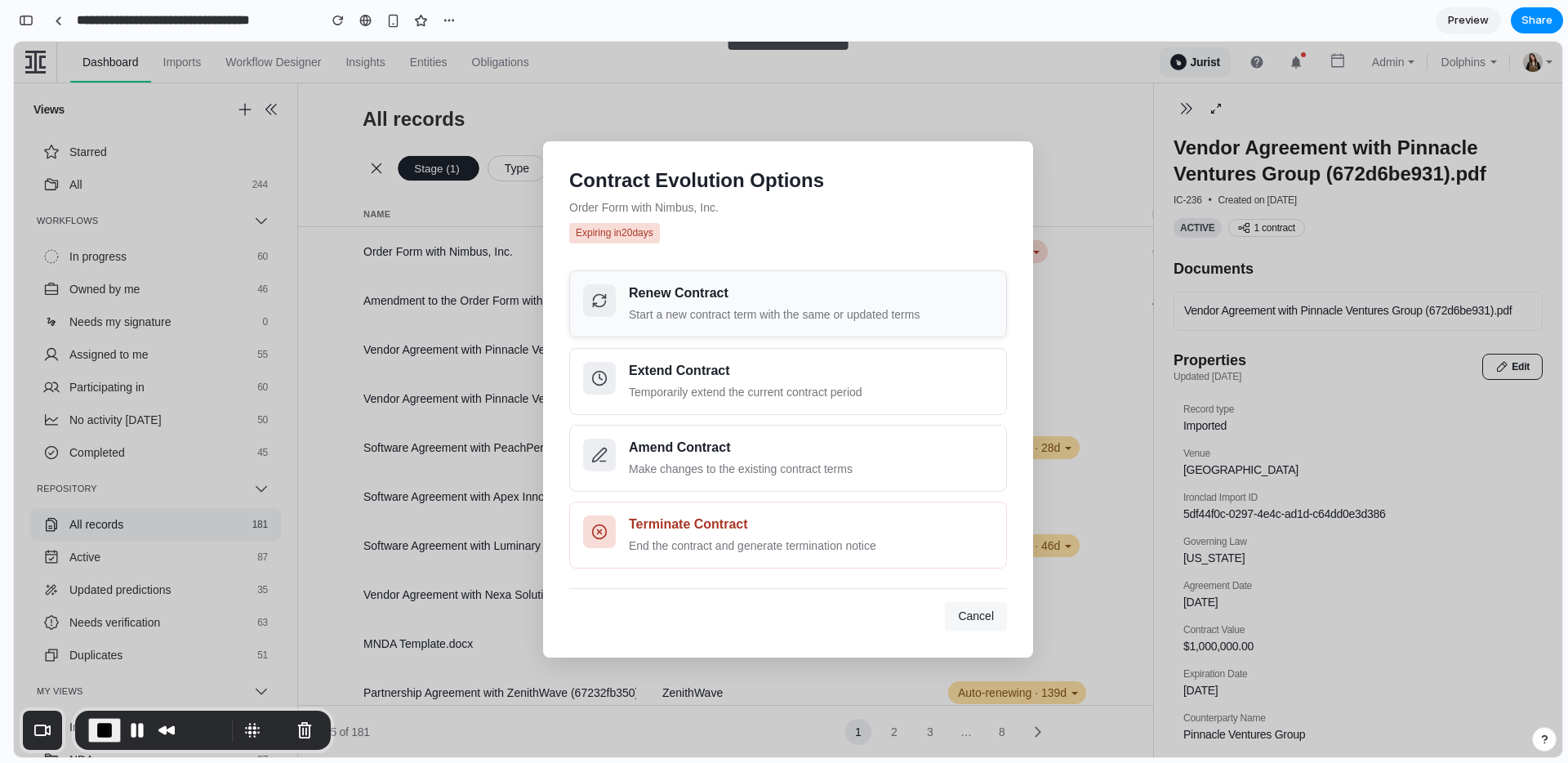
click at [764, 296] on div "Renew Contract" at bounding box center [810, 293] width 364 height 19
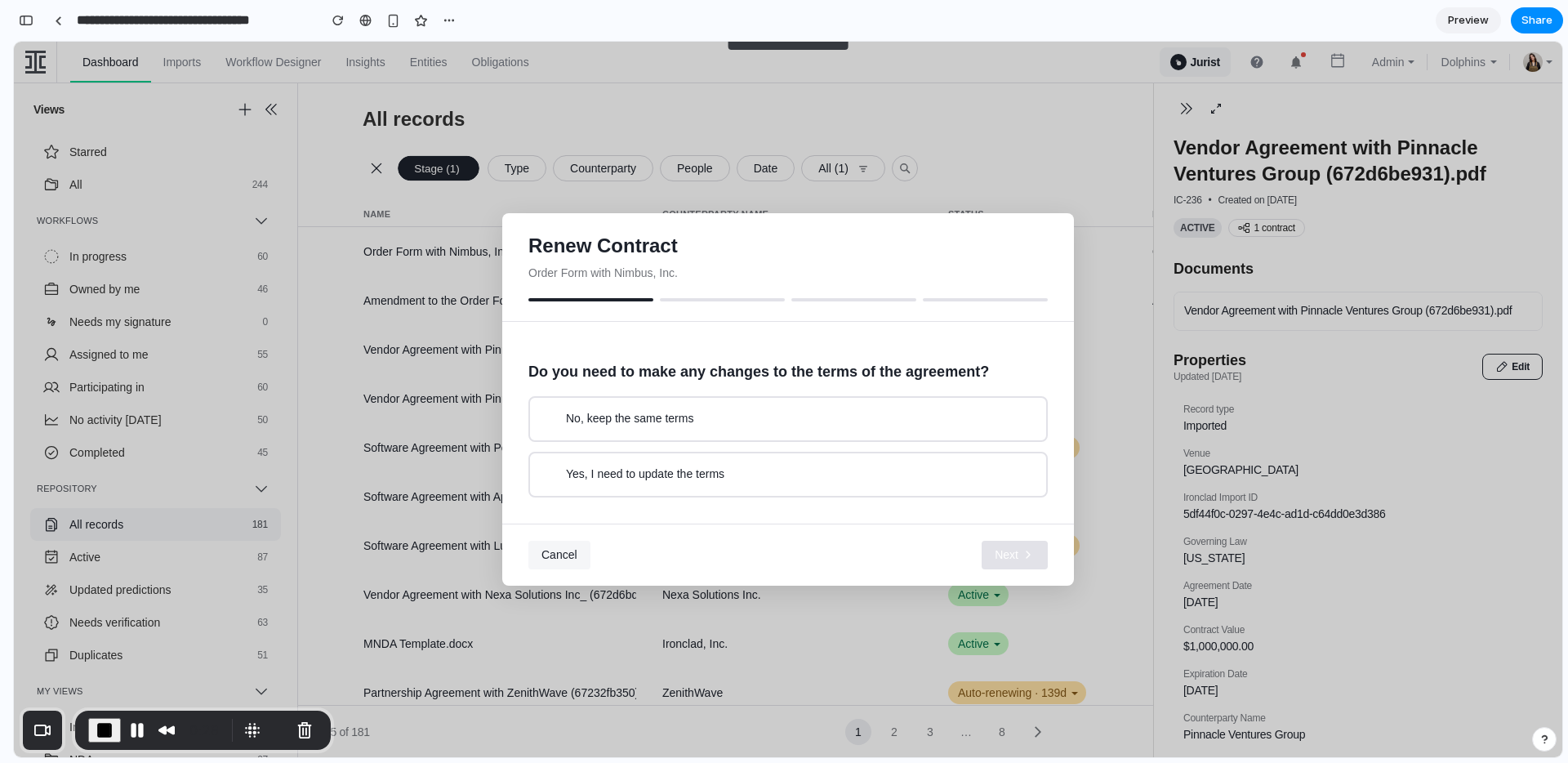
click at [703, 427] on button "No, keep the same terms" at bounding box center [788, 419] width 520 height 46
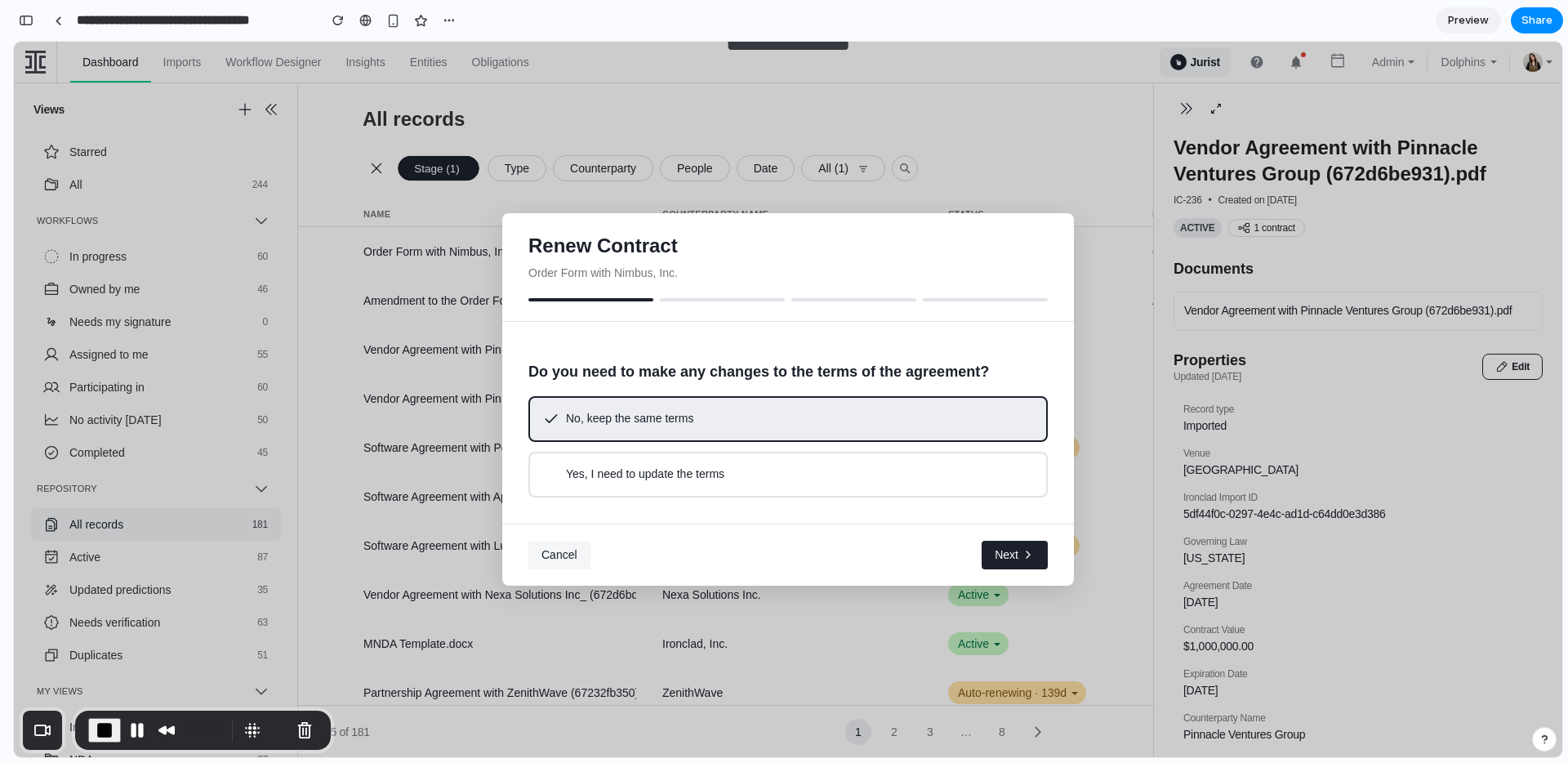
click at [995, 557] on span "Next" at bounding box center [1007, 555] width 24 height 16
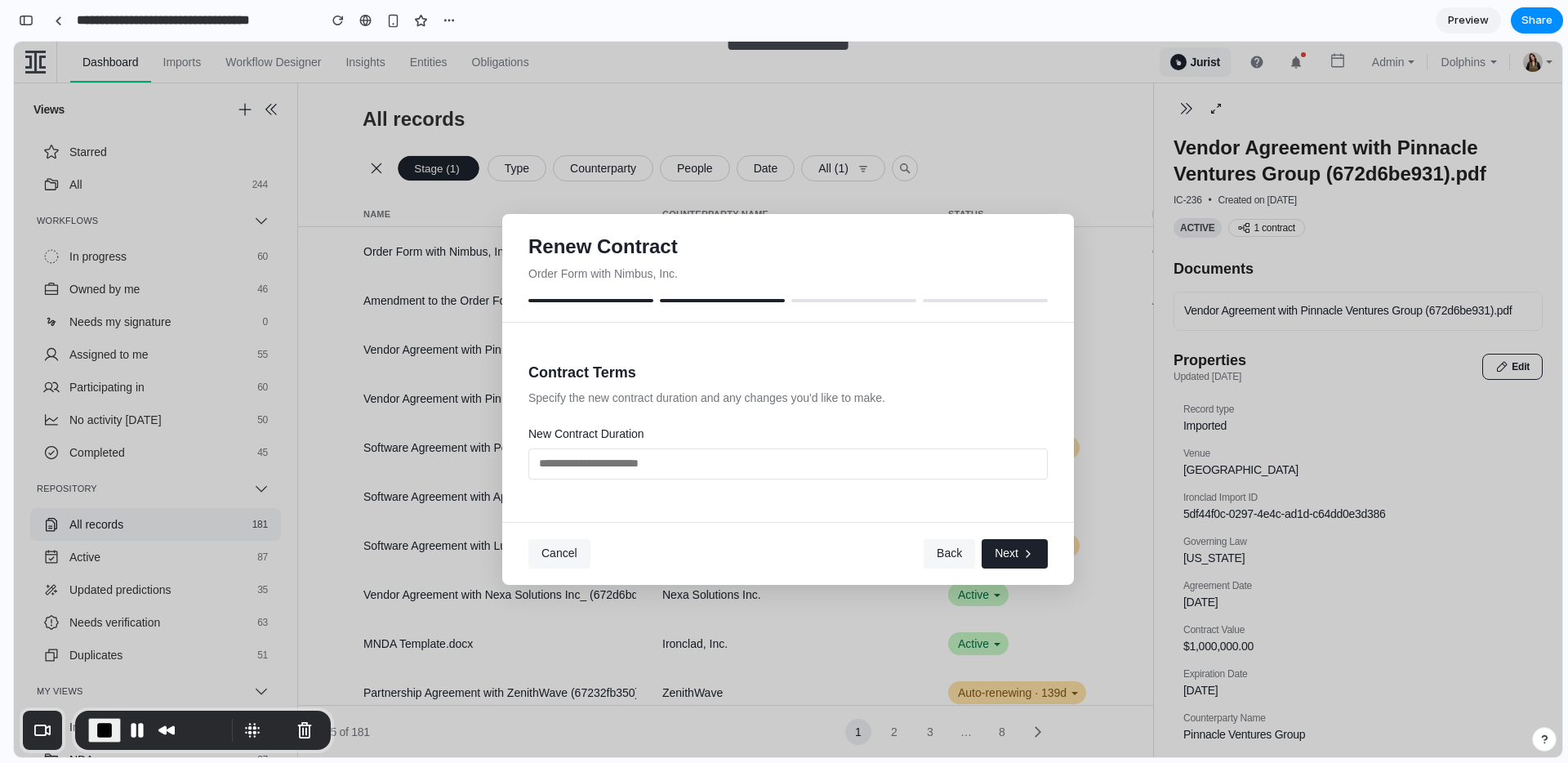
click at [850, 463] on input "text" at bounding box center [788, 463] width 520 height 31
type input "**"
click at [988, 546] on button "Next" at bounding box center [1015, 553] width 66 height 29
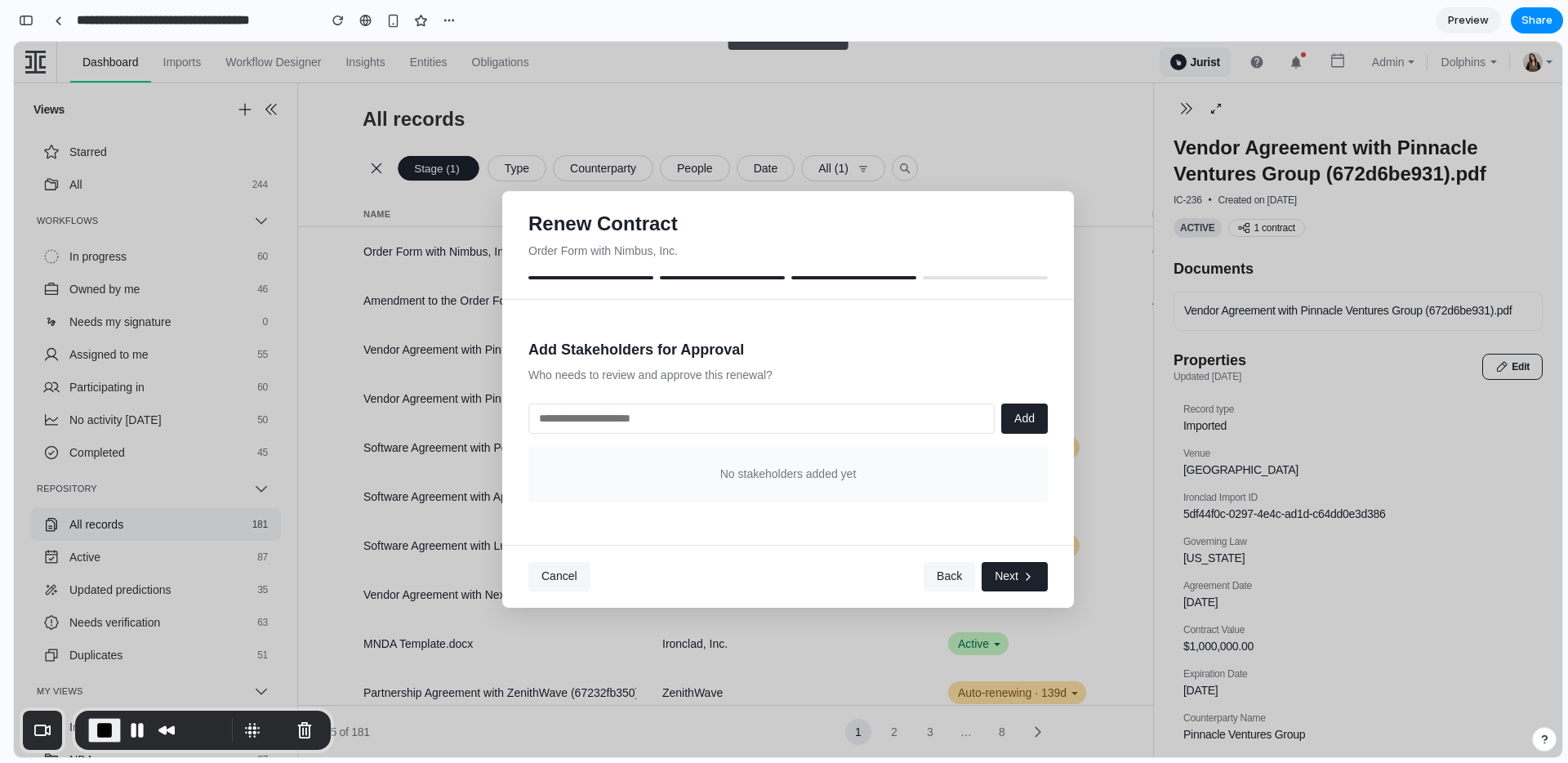
click at [995, 573] on span "Next" at bounding box center [1007, 576] width 24 height 16
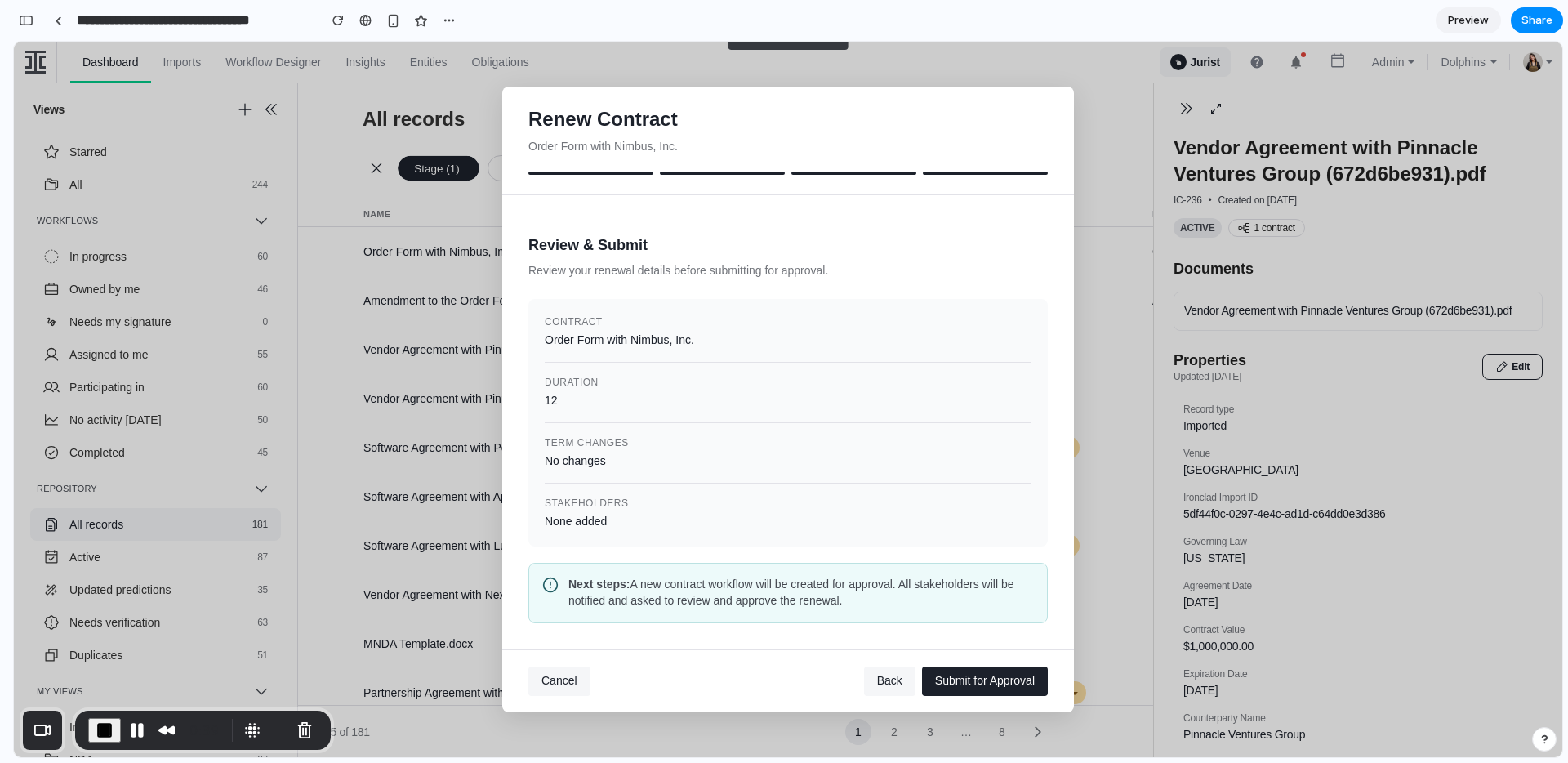
click at [560, 683] on span "Cancel" at bounding box center [560, 680] width 36 height 13
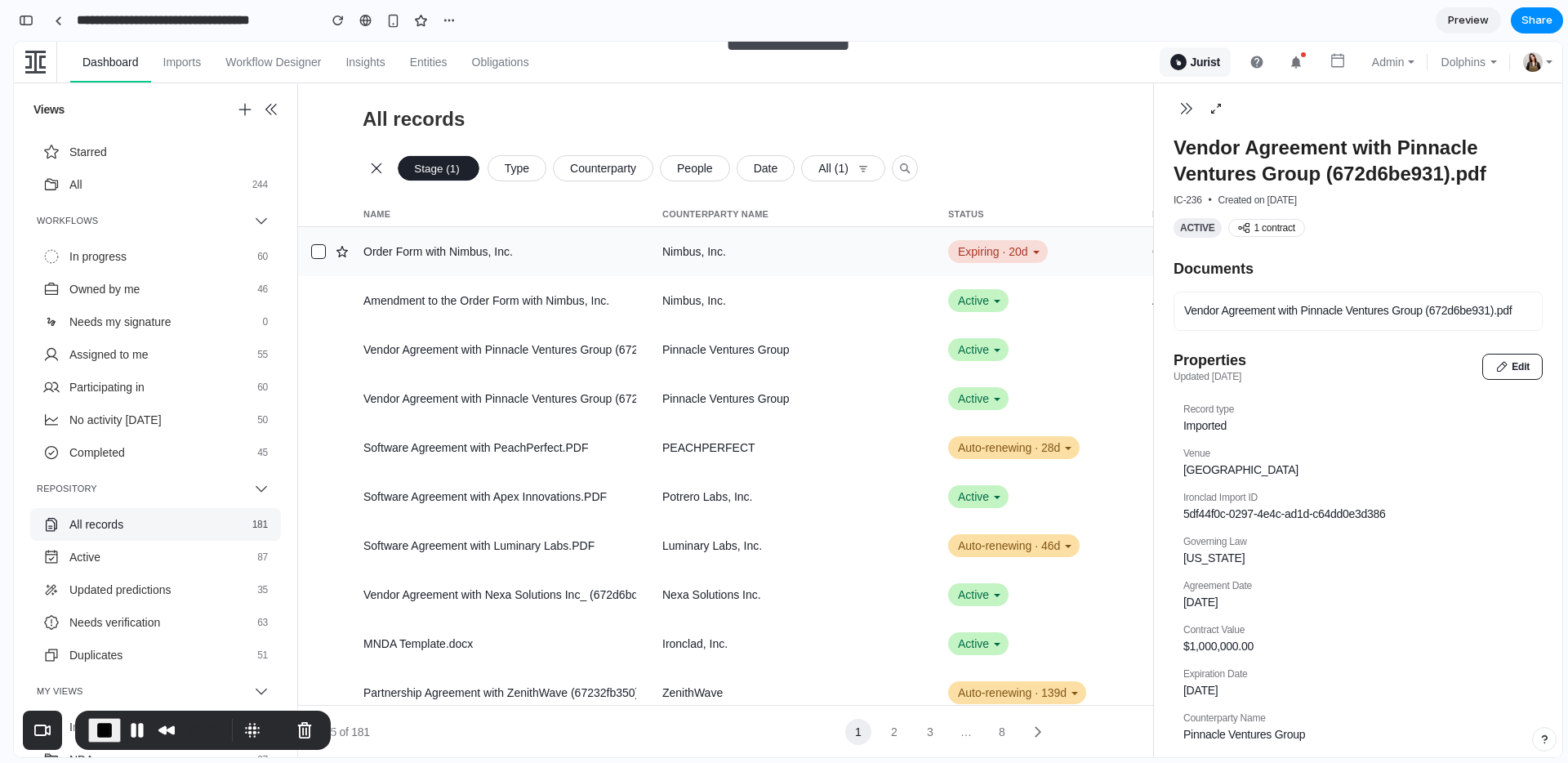
click at [973, 253] on div "Expiring · 20d" at bounding box center [998, 251] width 100 height 23
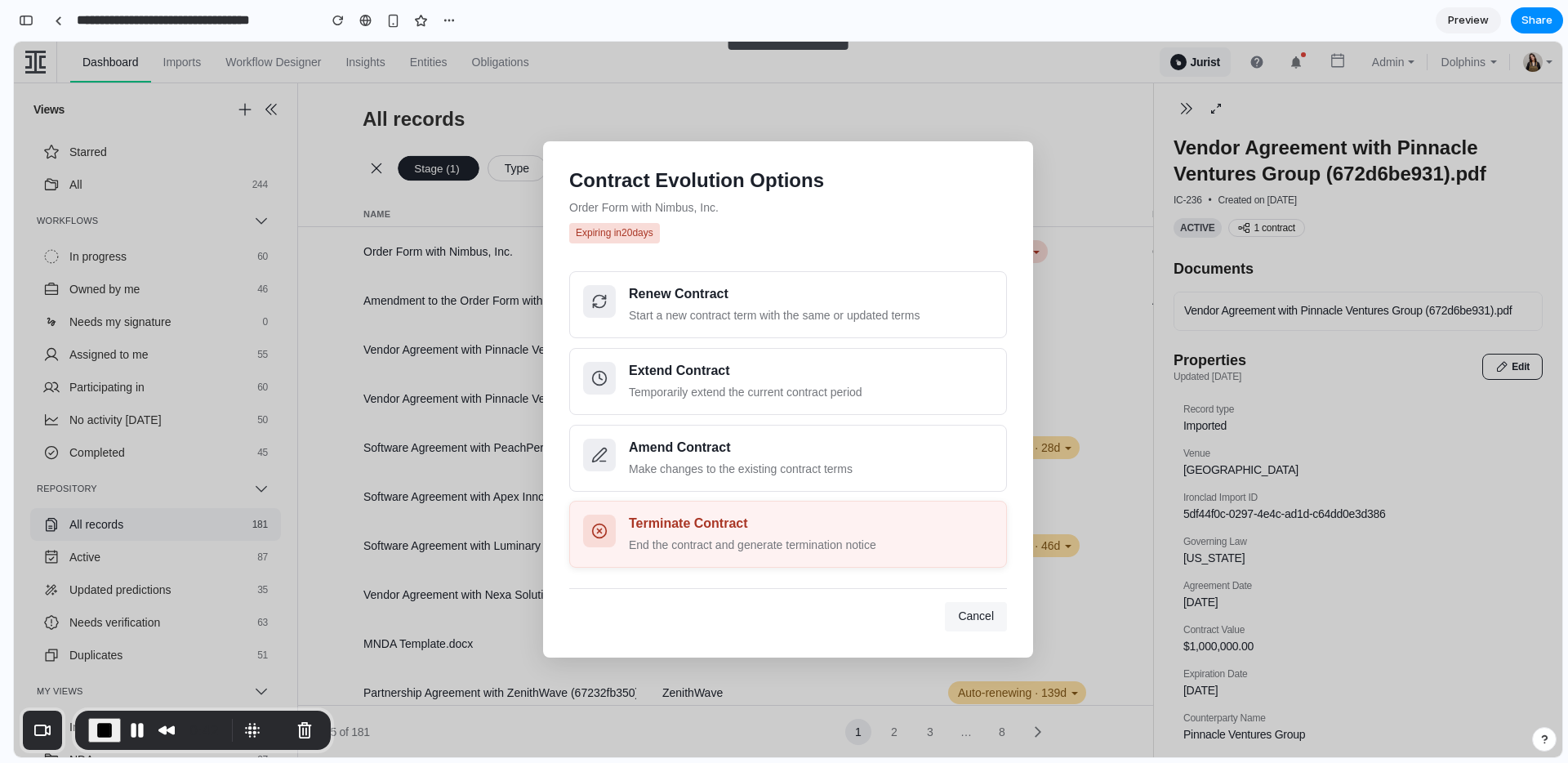
click at [714, 541] on div "End the contract and generate termination notice" at bounding box center [810, 544] width 364 height 17
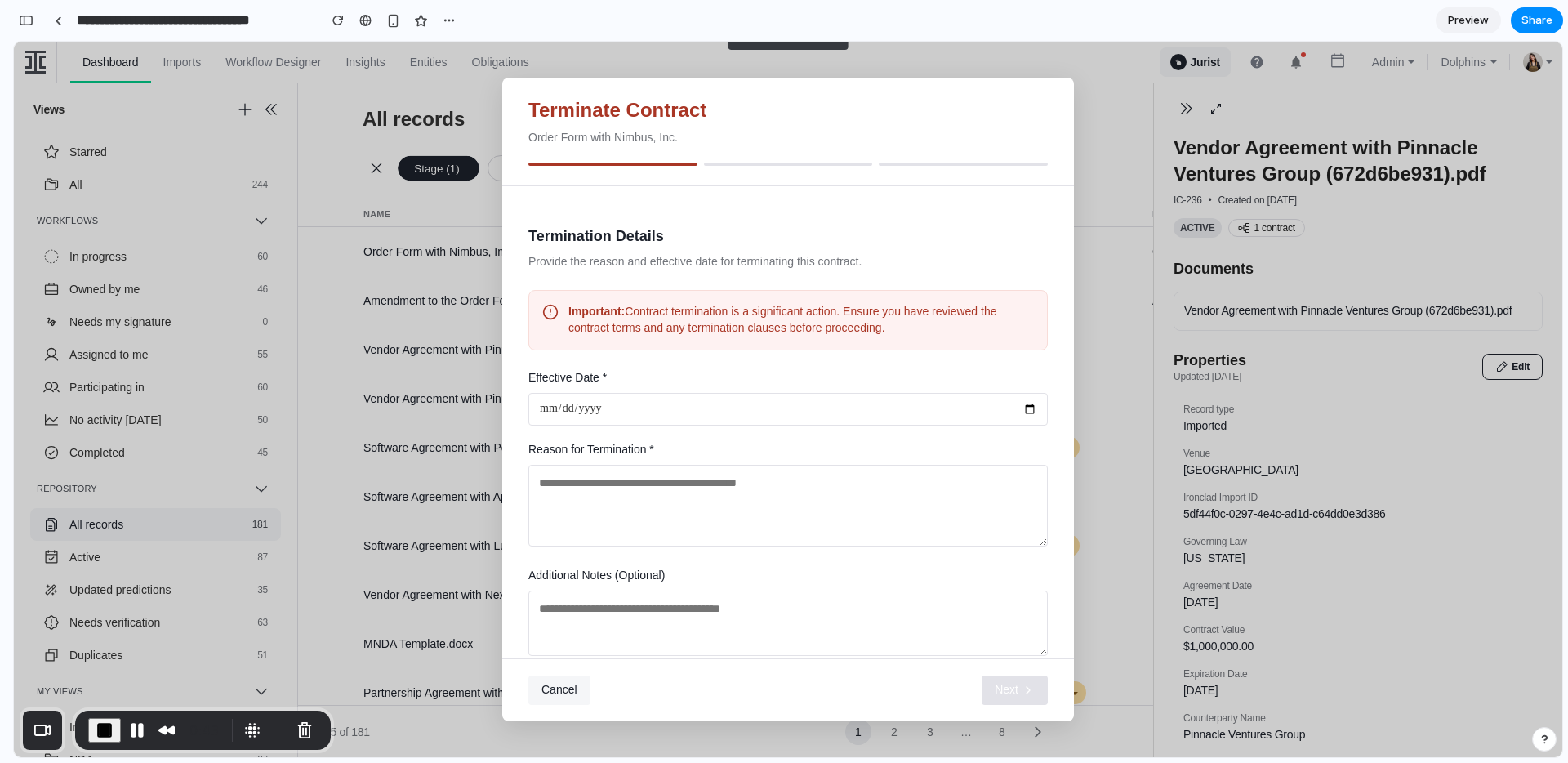
click at [680, 405] on input "date" at bounding box center [788, 409] width 520 height 33
type input "**********"
click at [701, 515] on textarea at bounding box center [788, 505] width 520 height 81
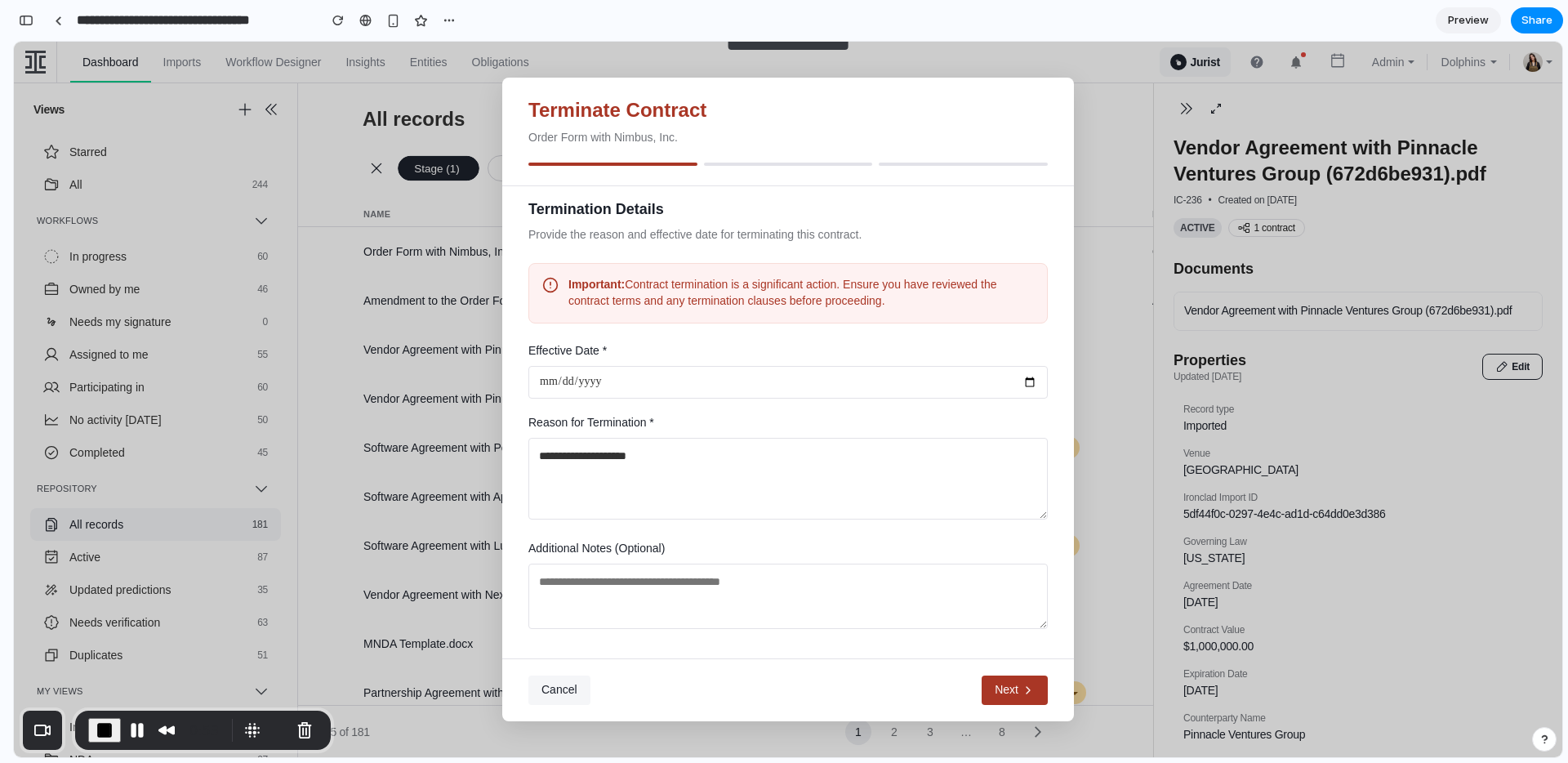
type textarea "**********"
click at [998, 689] on span "Next" at bounding box center [1007, 690] width 24 height 16
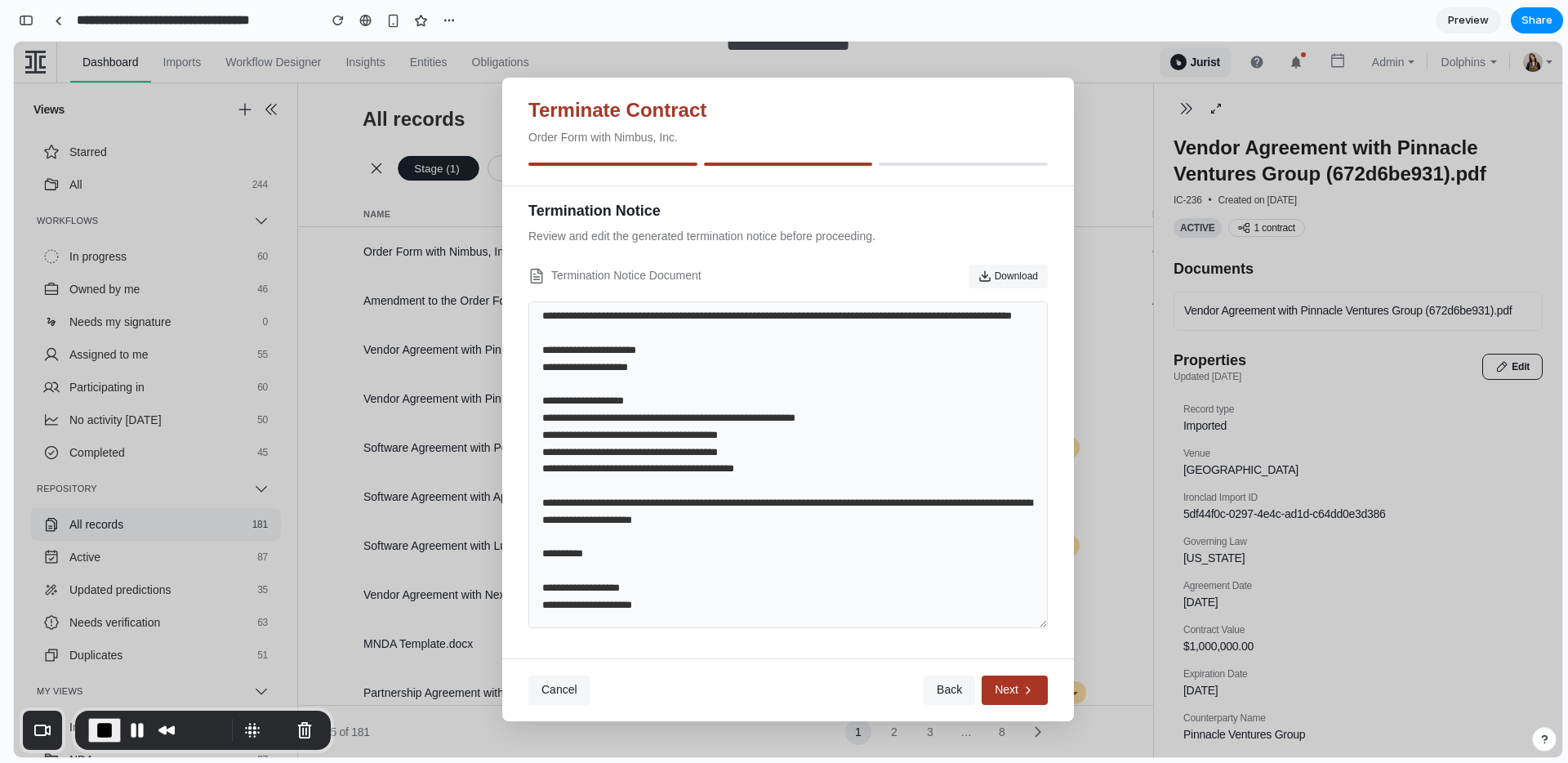
scroll to position [0, 0]
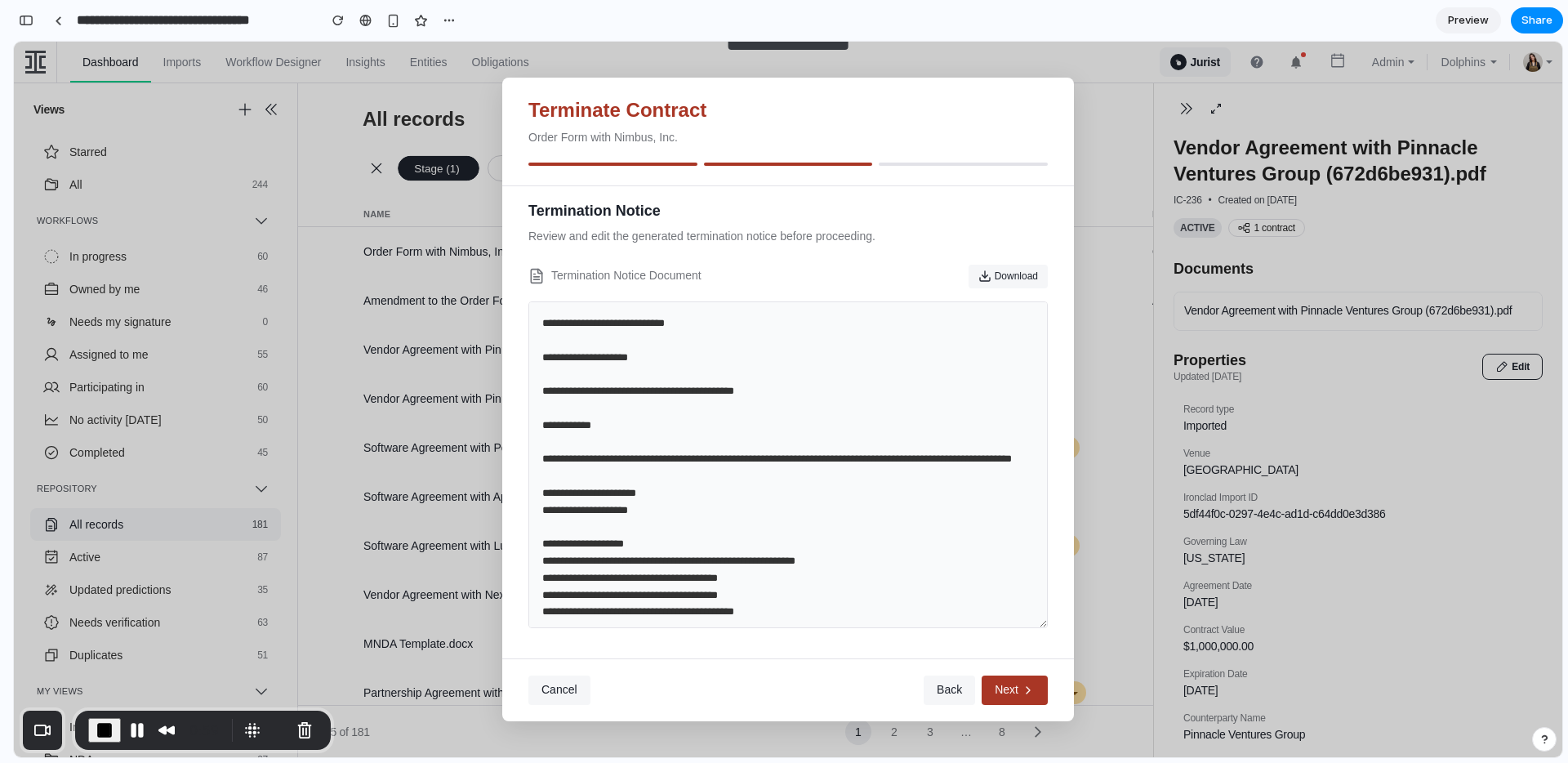
click at [1009, 678] on button "Next" at bounding box center [1015, 690] width 66 height 29
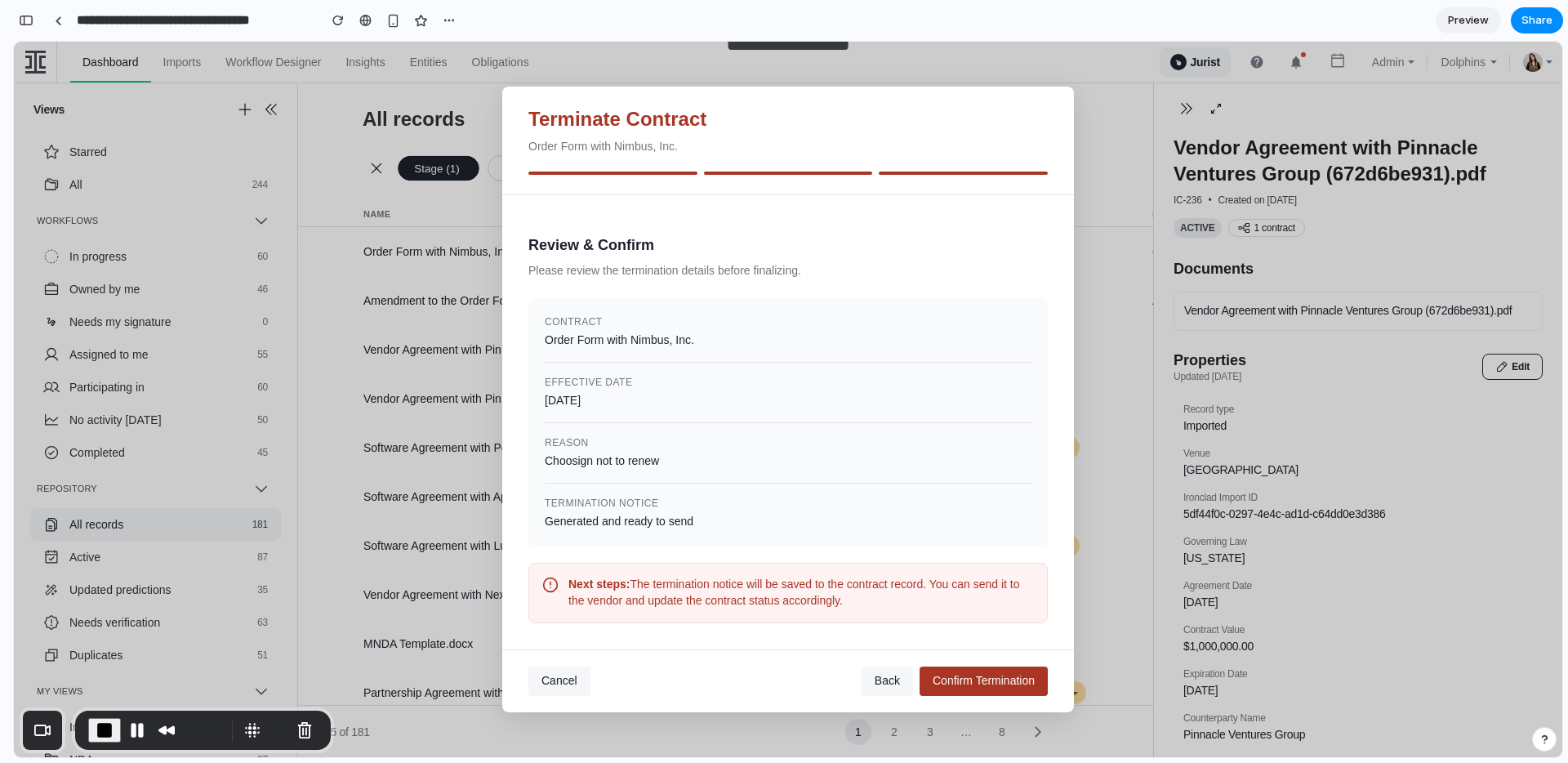
click at [546, 691] on button "Cancel" at bounding box center [560, 681] width 62 height 29
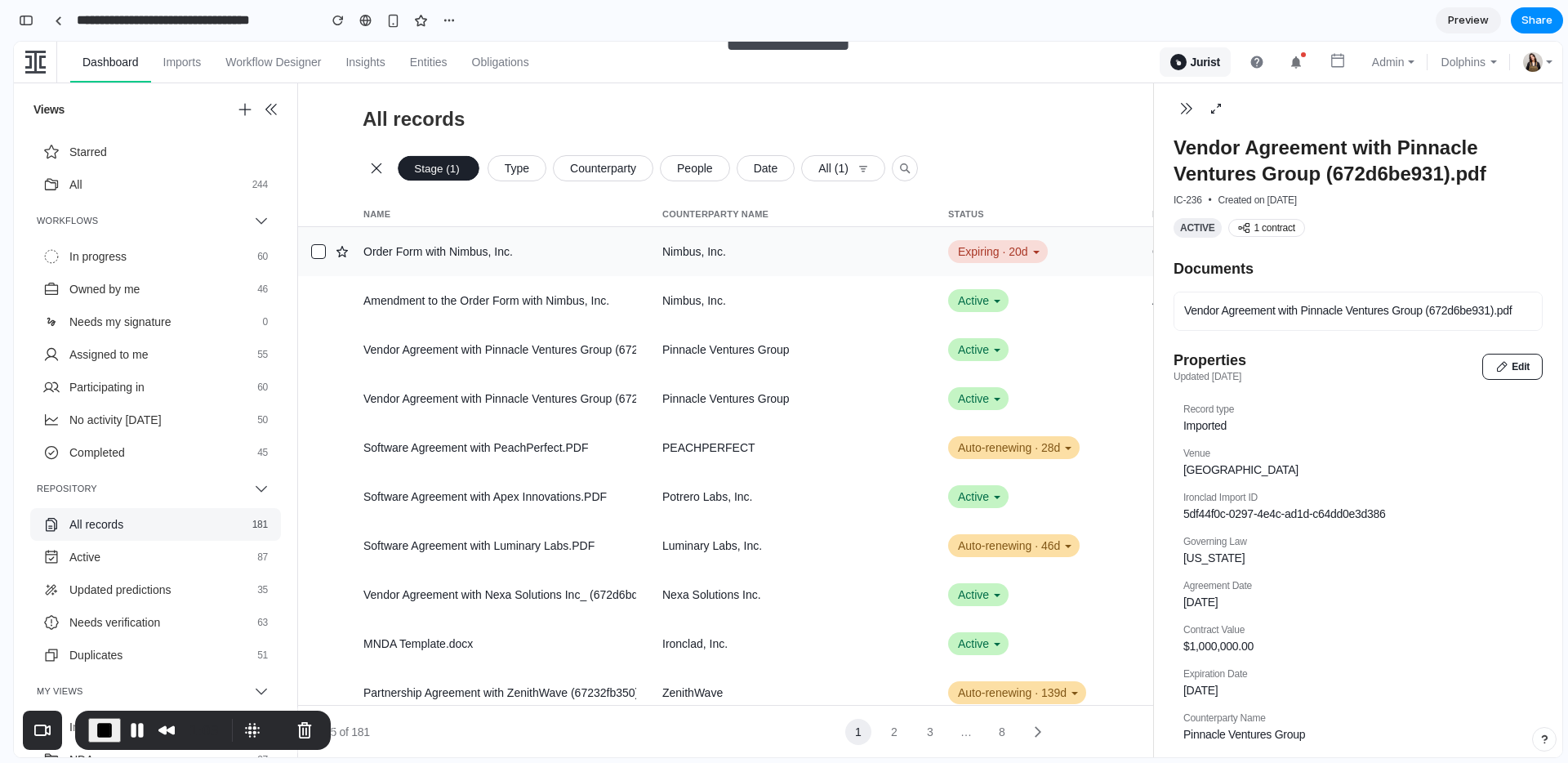
click at [993, 248] on div "Expiring · 20d" at bounding box center [998, 251] width 100 height 23
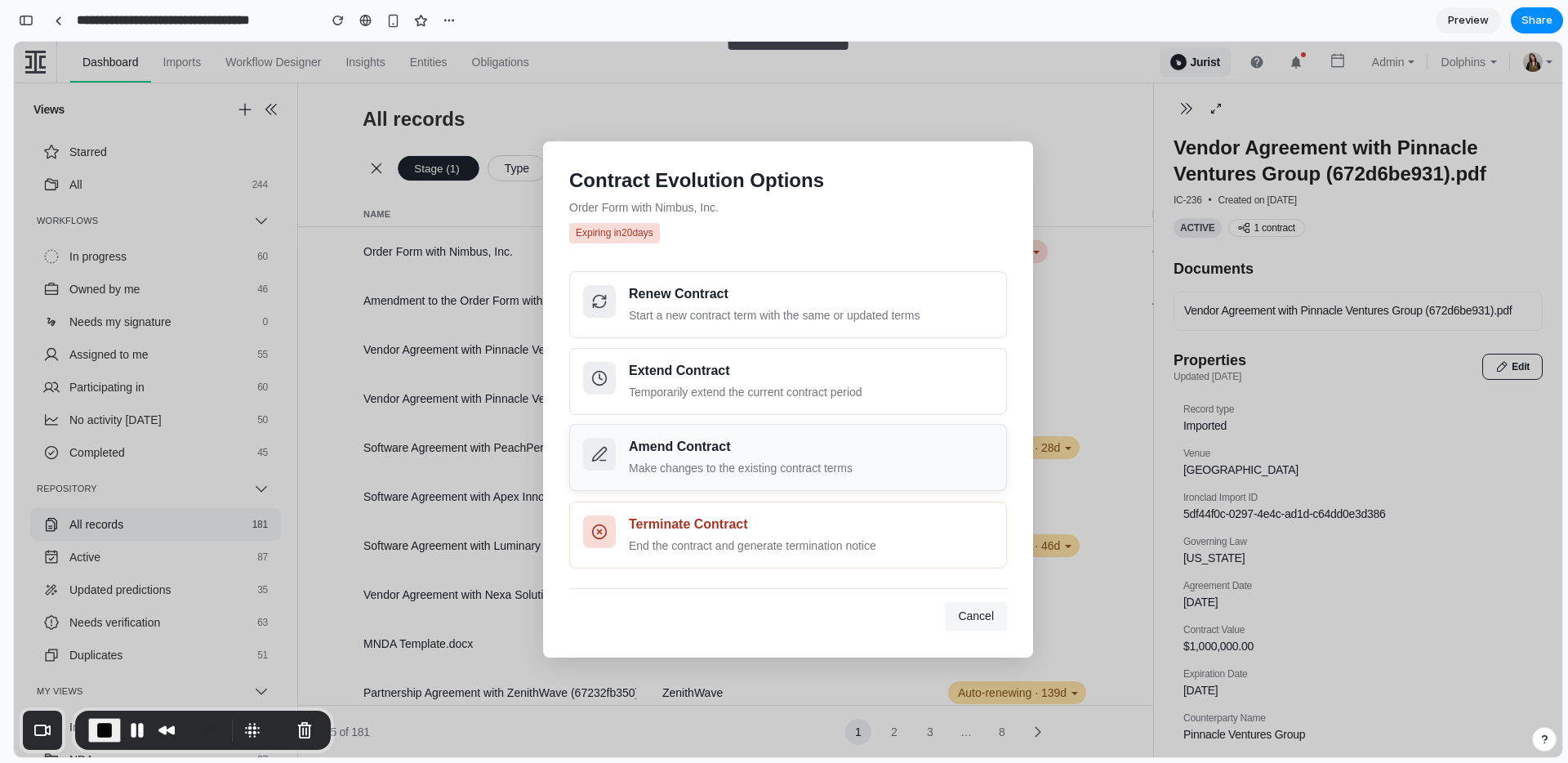
click at [668, 451] on div "Amend Contract" at bounding box center [810, 446] width 364 height 19
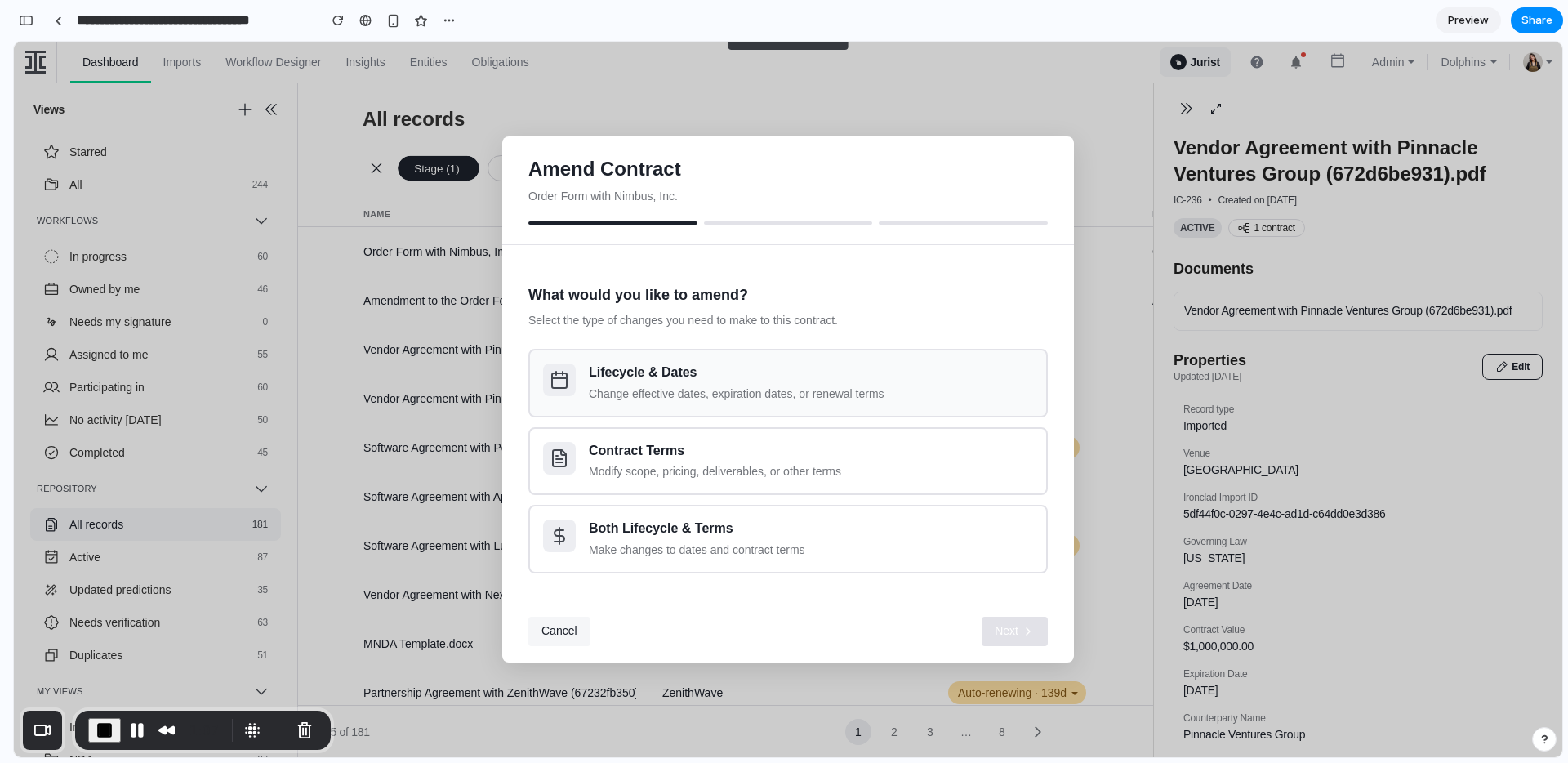
click at [684, 387] on div "Change effective dates, expiration dates, or renewal terms" at bounding box center [811, 393] width 444 height 17
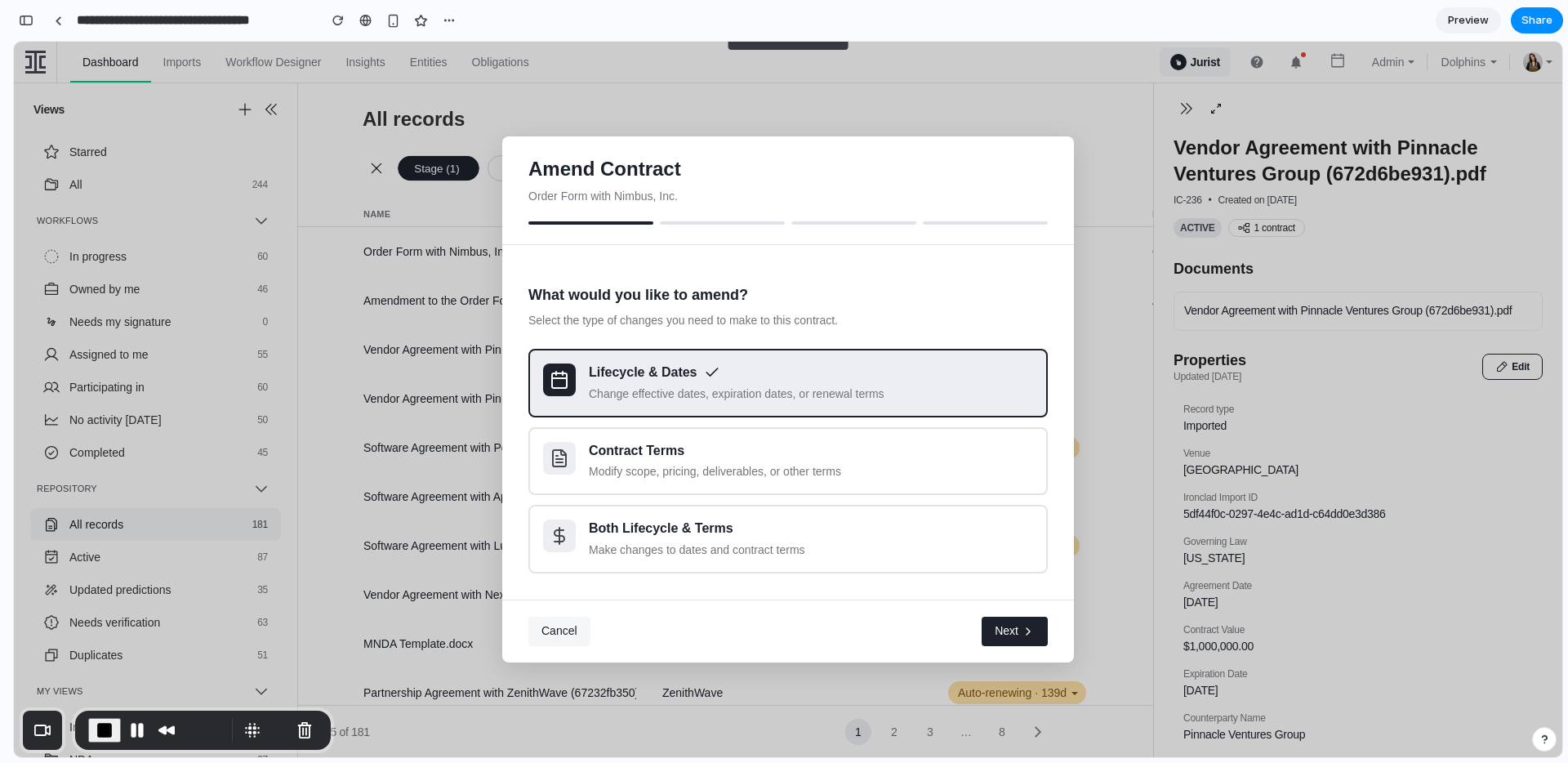
click at [1009, 628] on span "Next" at bounding box center [1007, 631] width 24 height 16
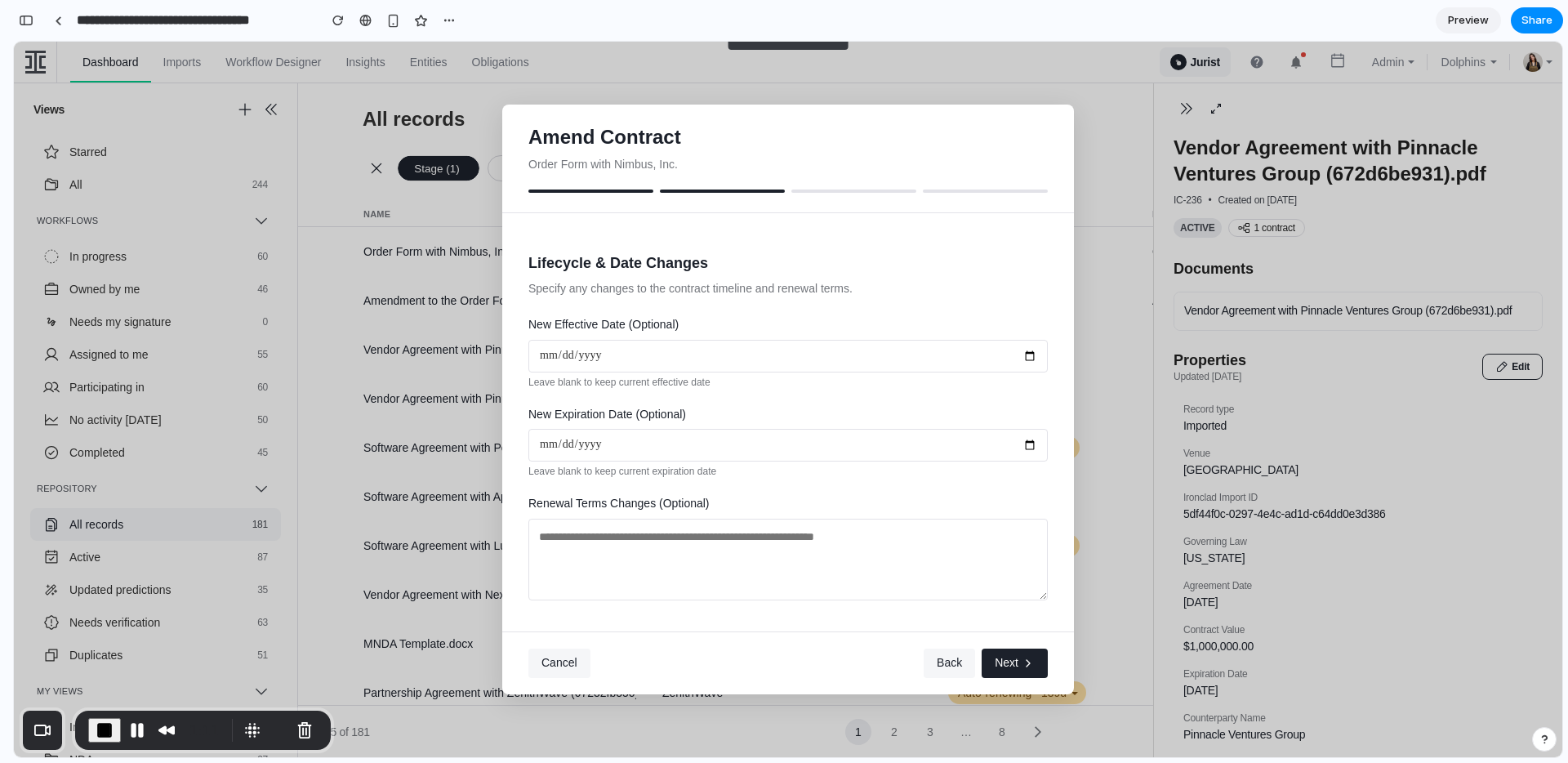
click at [942, 649] on button "Back" at bounding box center [949, 662] width 51 height 29
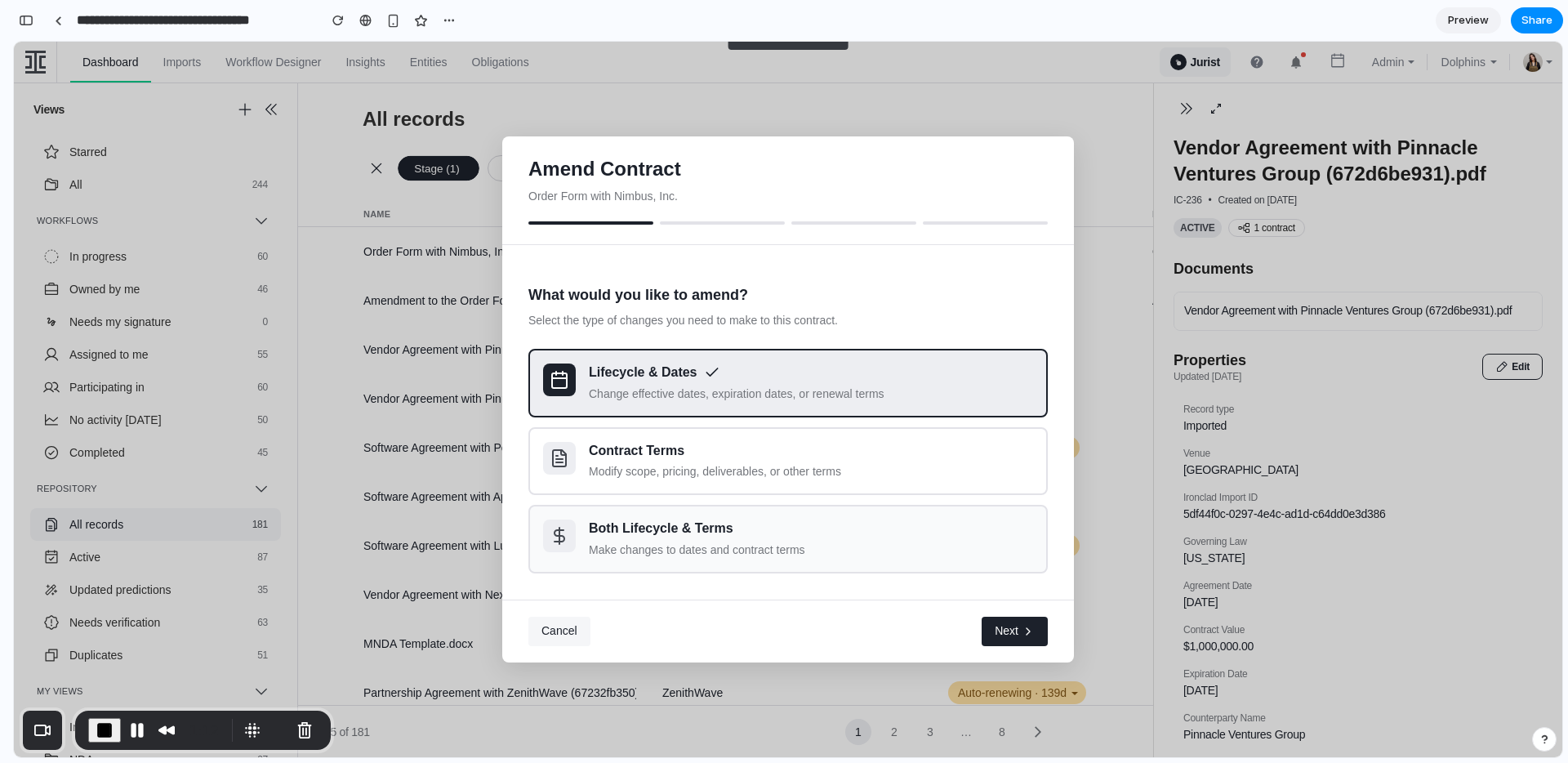
click at [792, 527] on div "Both Lifecycle & Terms" at bounding box center [811, 528] width 444 height 19
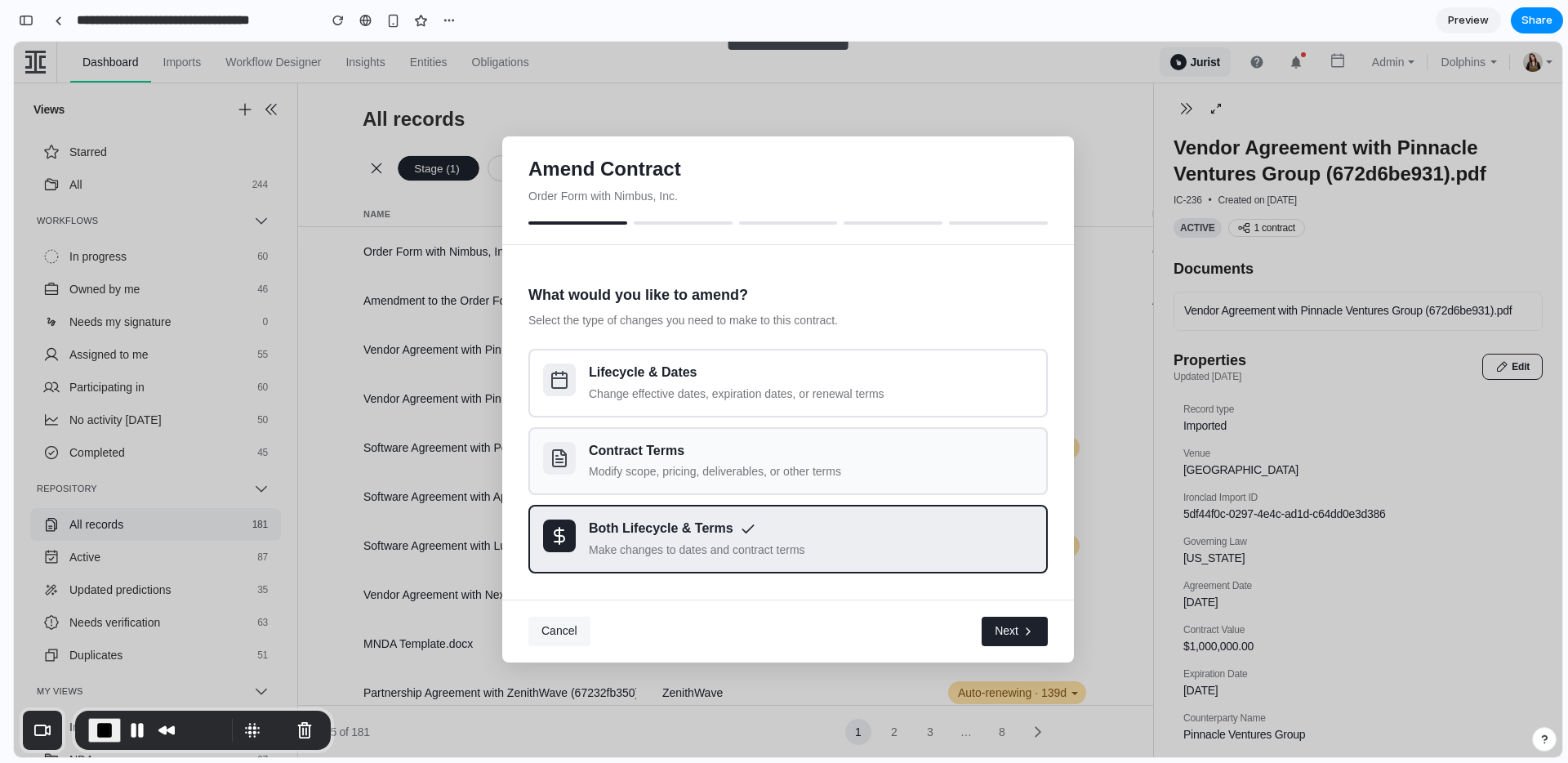
click at [771, 470] on div "Modify scope, pricing, deliverables, or other terms" at bounding box center [811, 471] width 444 height 17
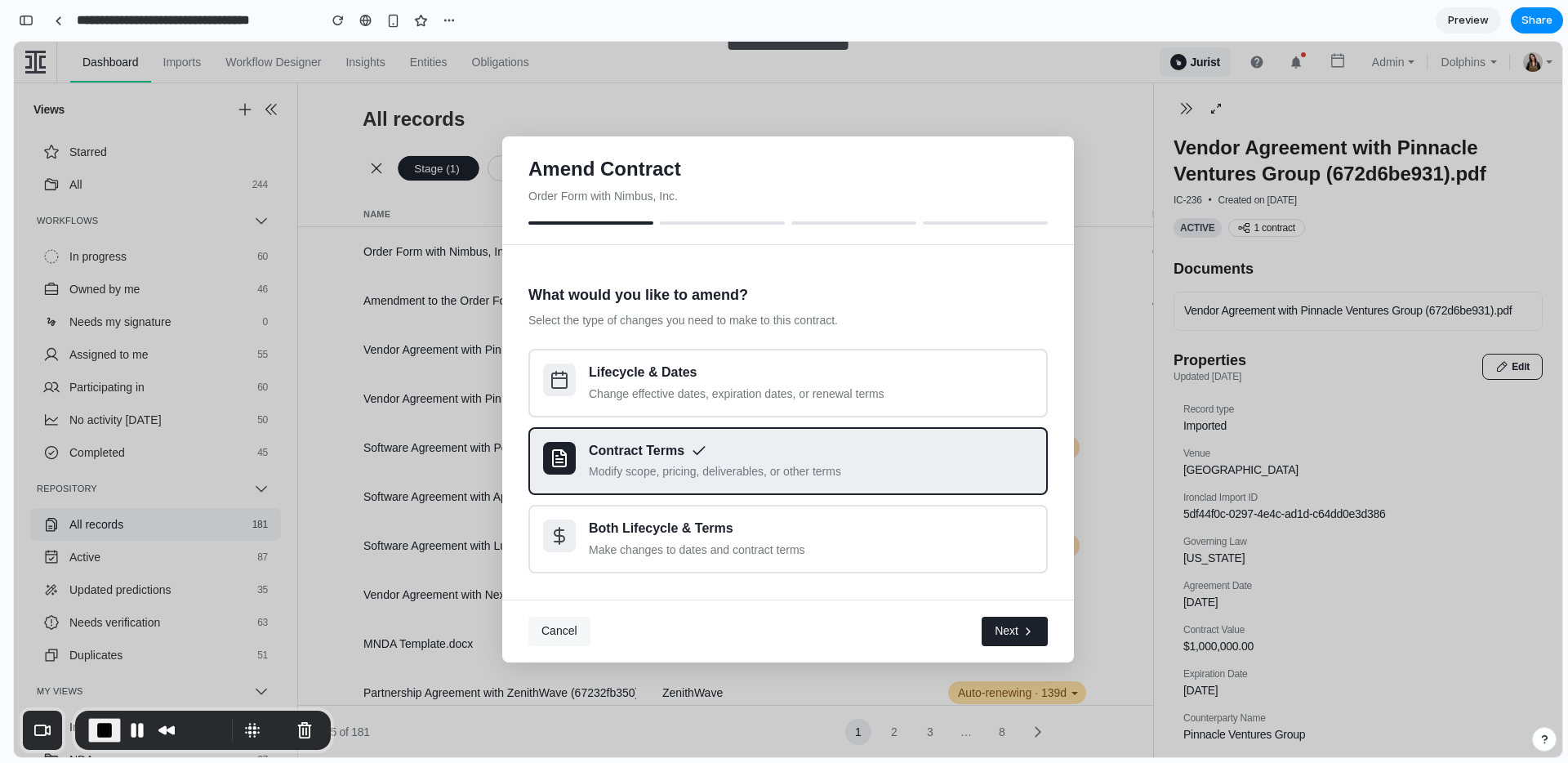
click at [1037, 637] on button "Next" at bounding box center [1015, 631] width 66 height 29
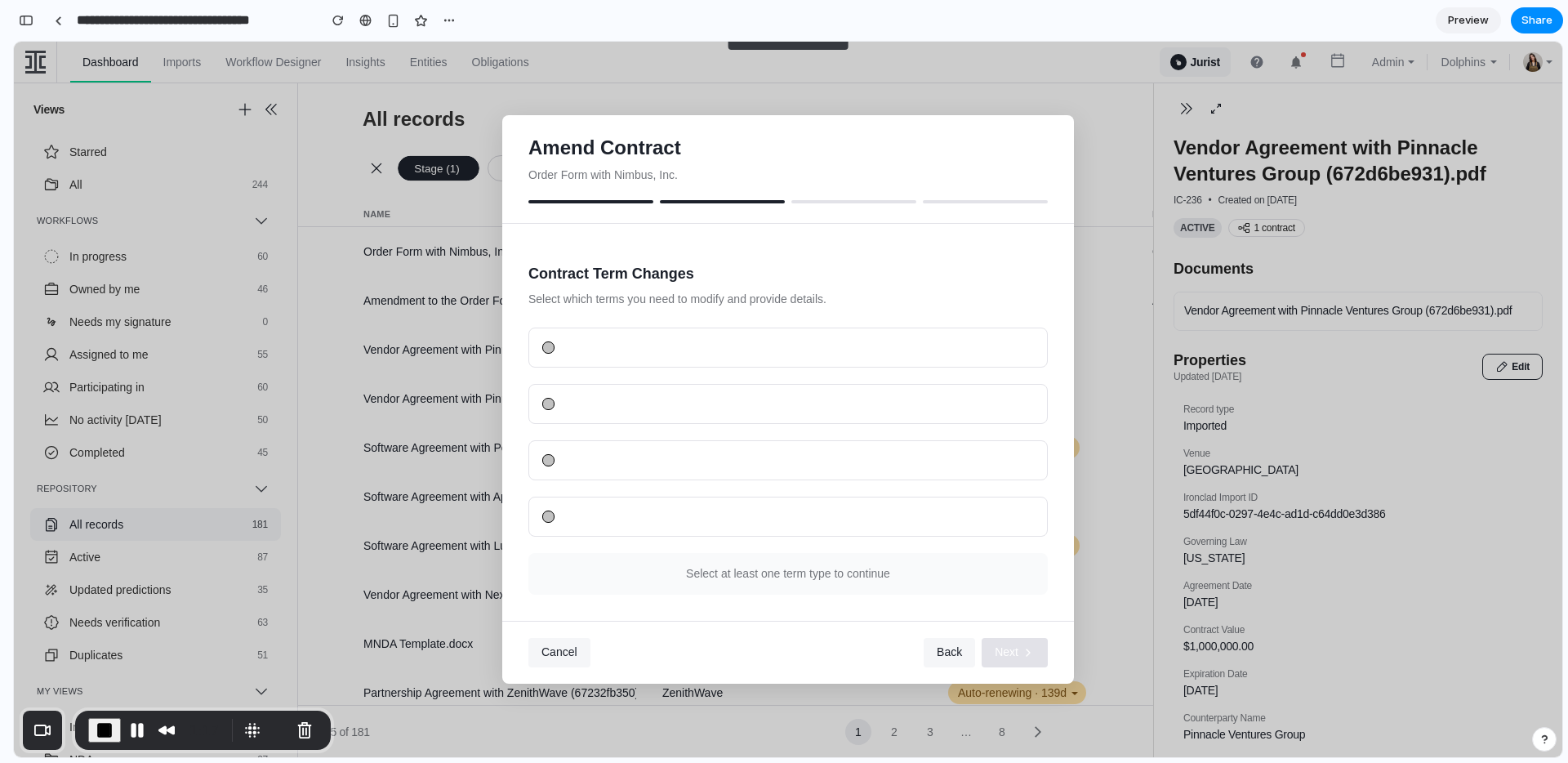
click at [944, 644] on button "Back" at bounding box center [949, 651] width 51 height 29
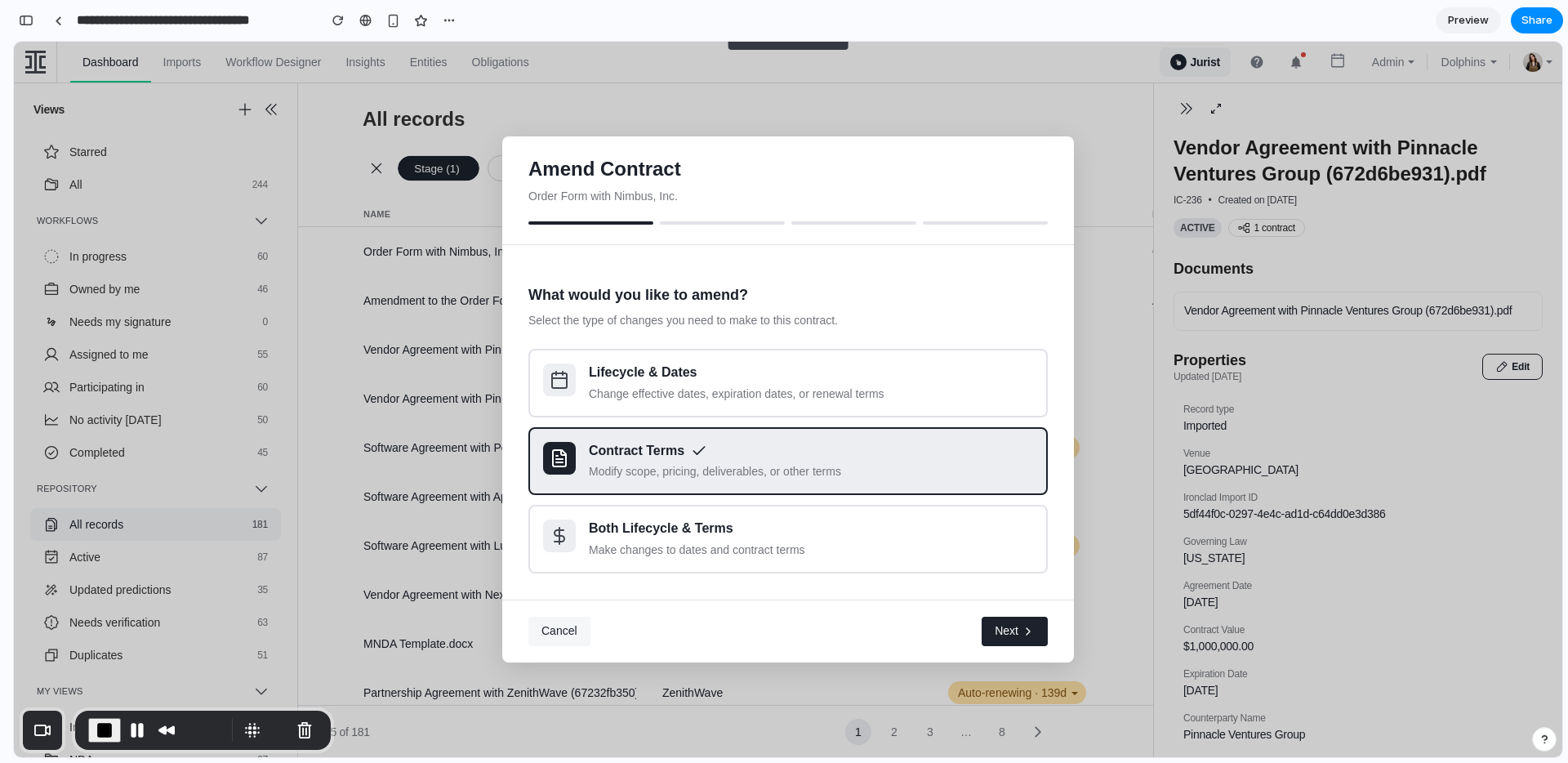
click at [547, 620] on button "Cancel" at bounding box center [560, 631] width 62 height 29
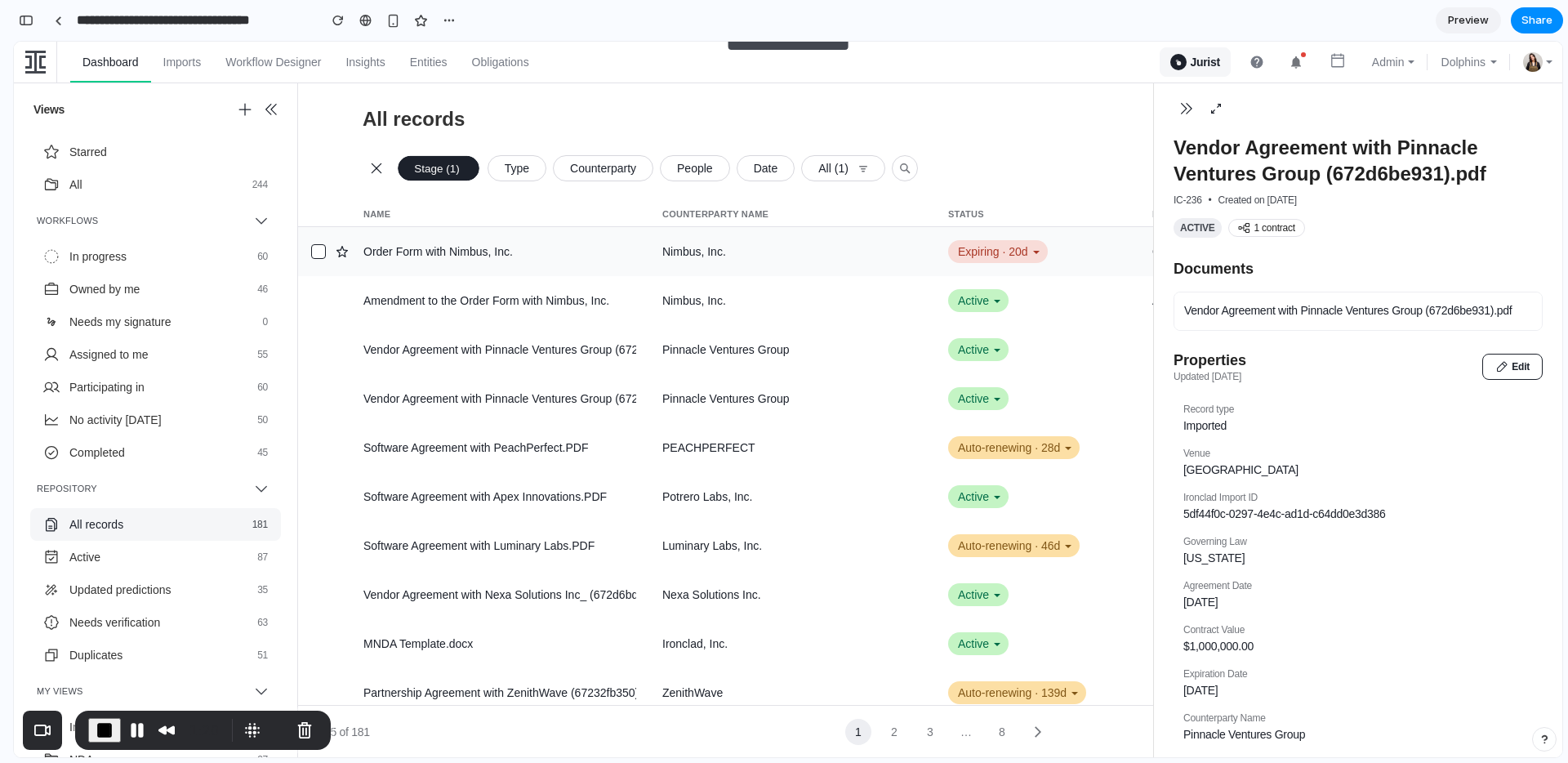
click at [997, 252] on div "Expiring · 20d" at bounding box center [998, 251] width 100 height 23
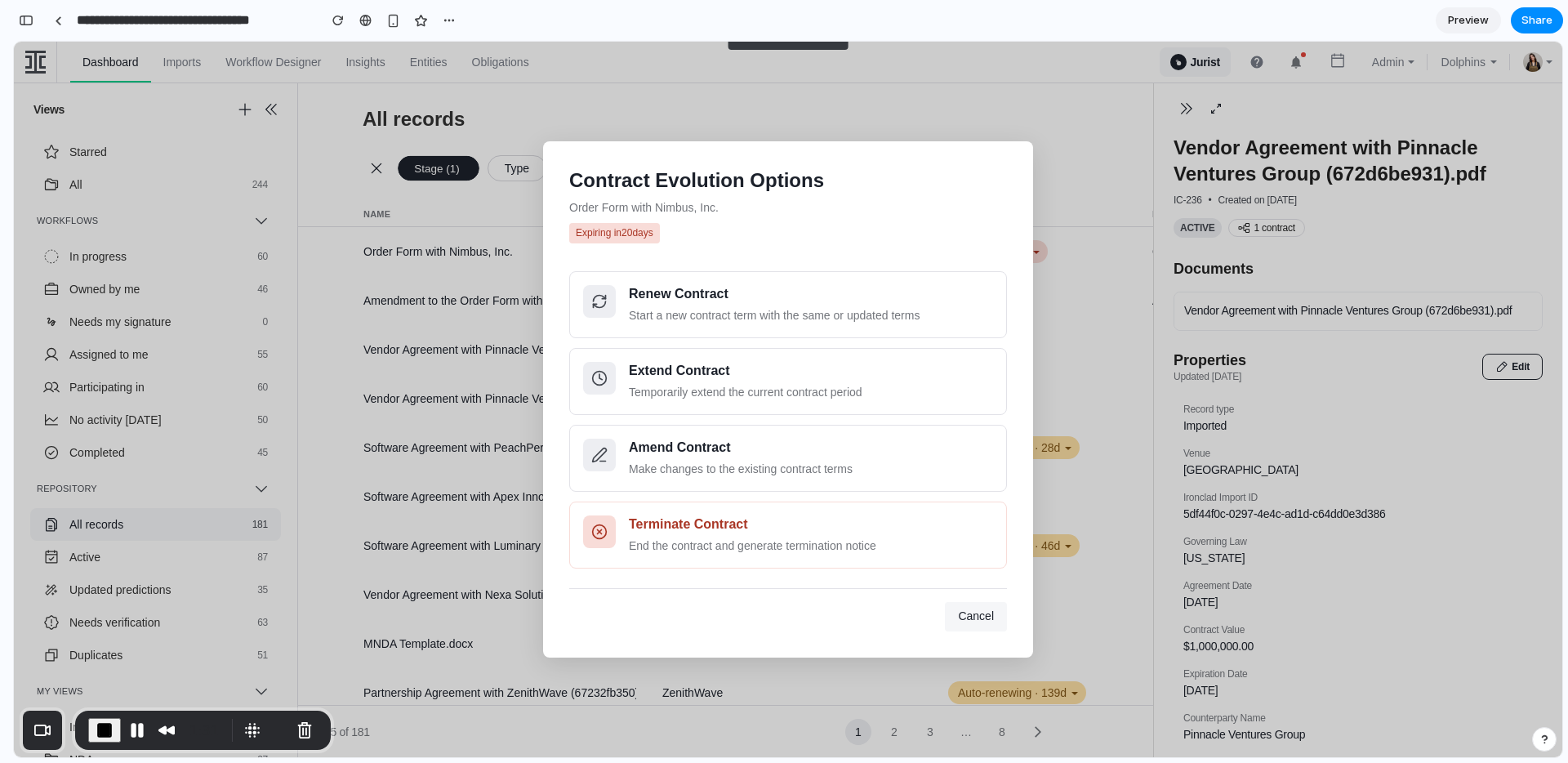
click at [996, 609] on button "Cancel" at bounding box center [976, 616] width 62 height 29
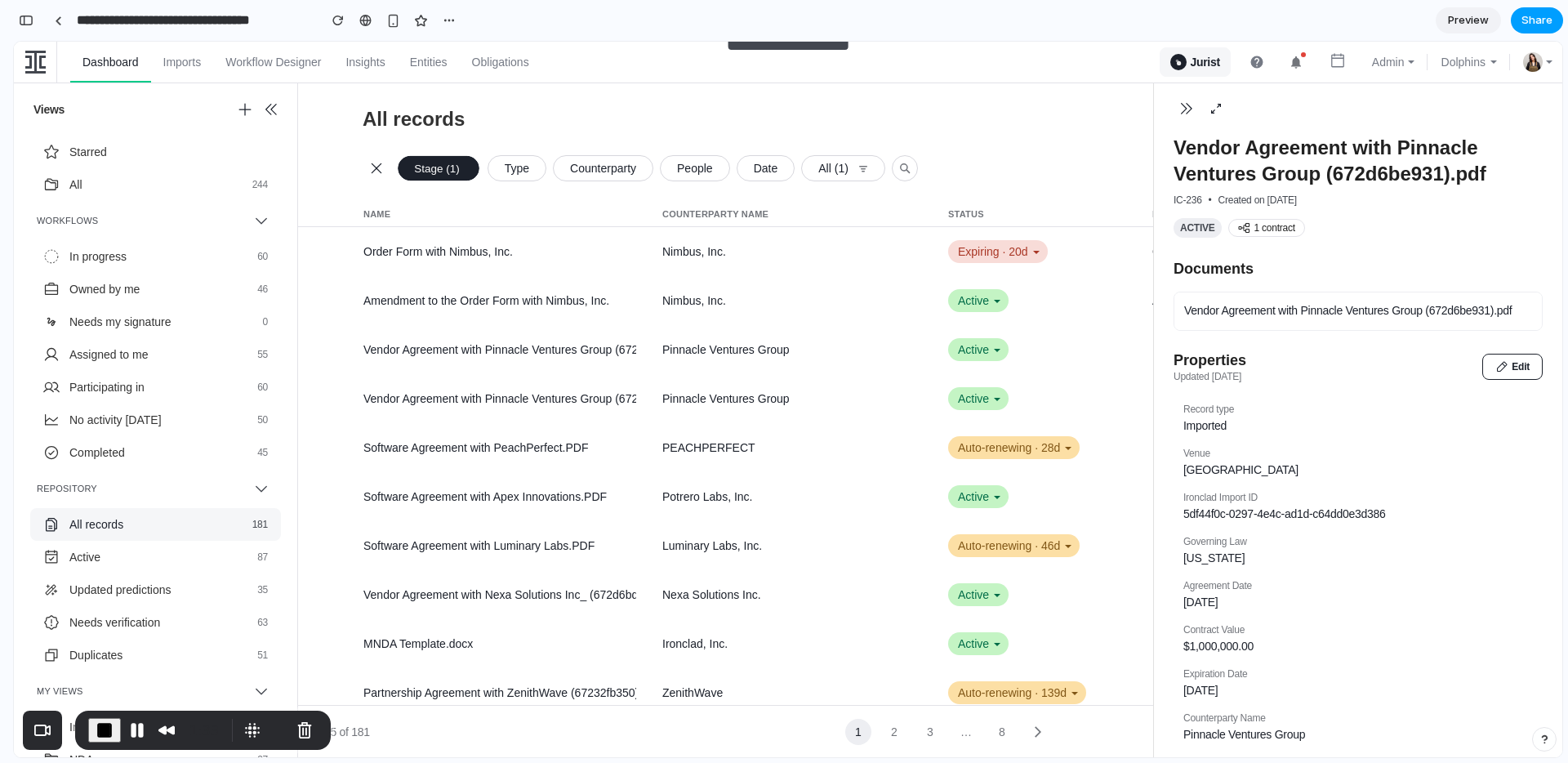
click at [1535, 21] on span "Share" at bounding box center [1537, 20] width 31 height 16
click at [1329, 23] on div "Share ' Dolphins Dashboard Contract Actions ' Luci Laffitte Creator Anyone at I…" at bounding box center [784, 382] width 1568 height 763
click at [101, 727] on span "End Recording" at bounding box center [104, 730] width 19 height 19
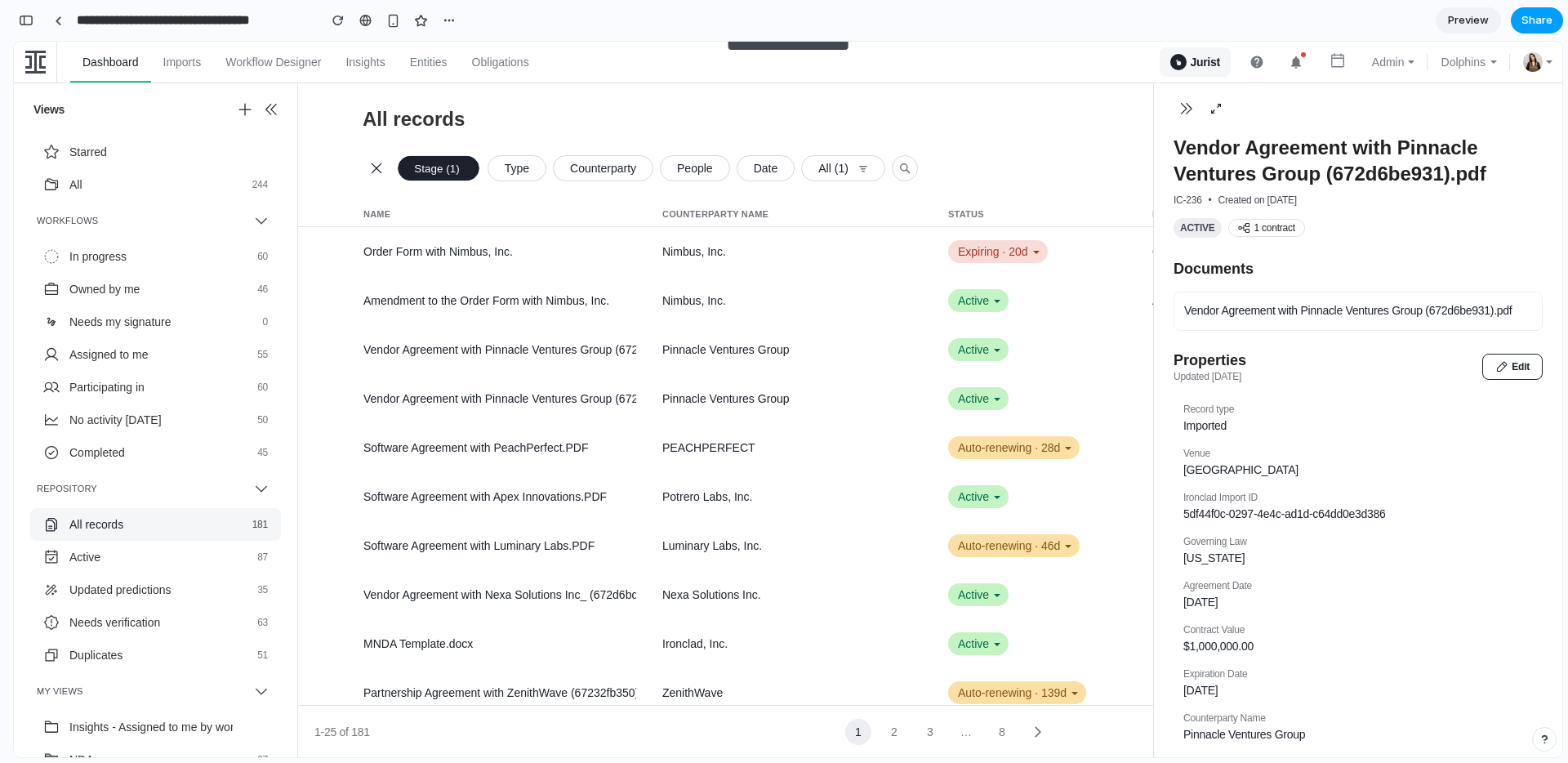
click at [1536, 22] on span "Share" at bounding box center [1537, 20] width 31 height 16
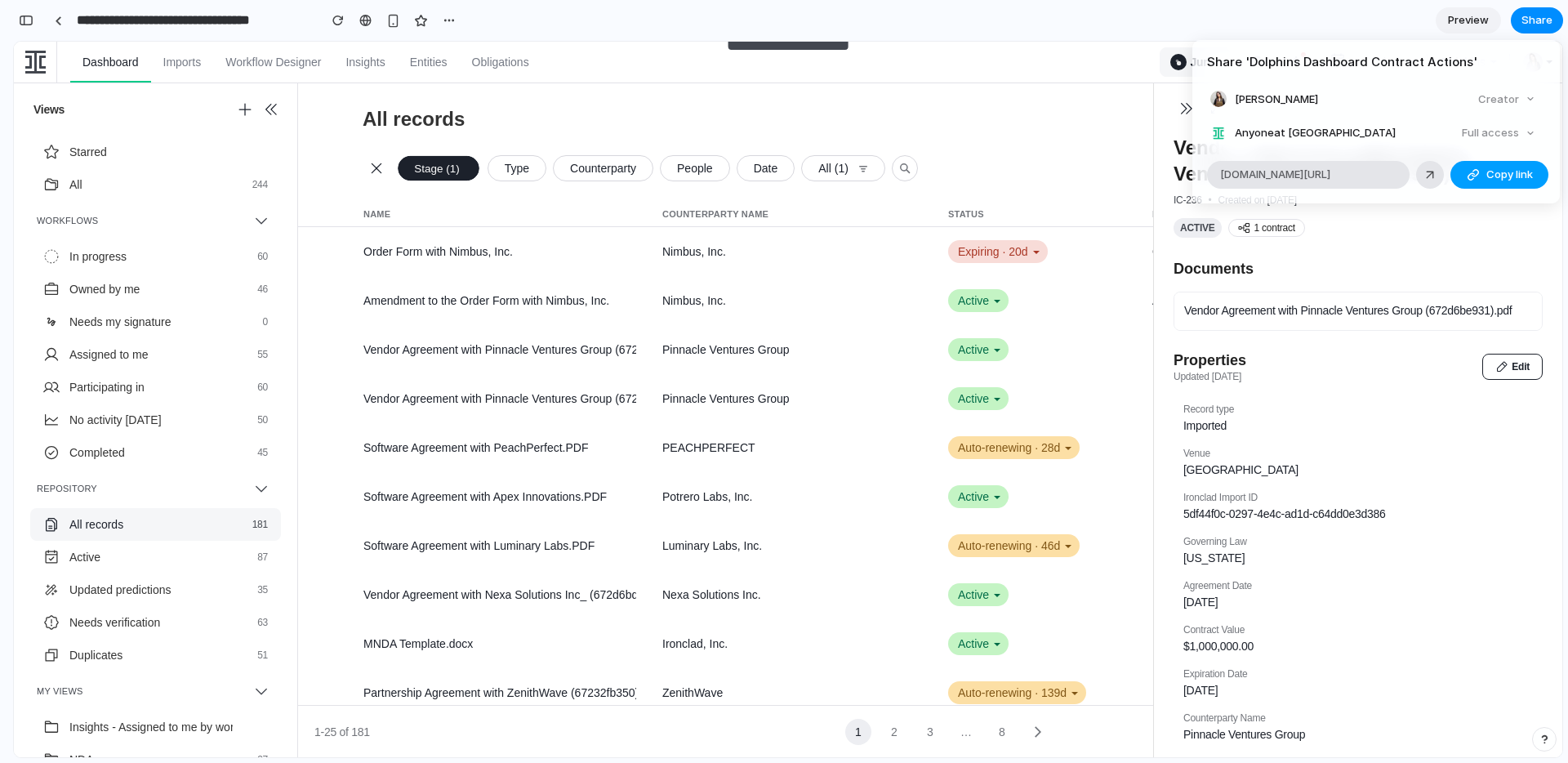
click at [1476, 181] on button "Copy link" at bounding box center [1499, 174] width 98 height 27
click at [1031, 433] on div "Share ' Dolphins Dashboard Contract Actions ' Luci Laffitte Creator Anyone at I…" at bounding box center [784, 382] width 1568 height 763
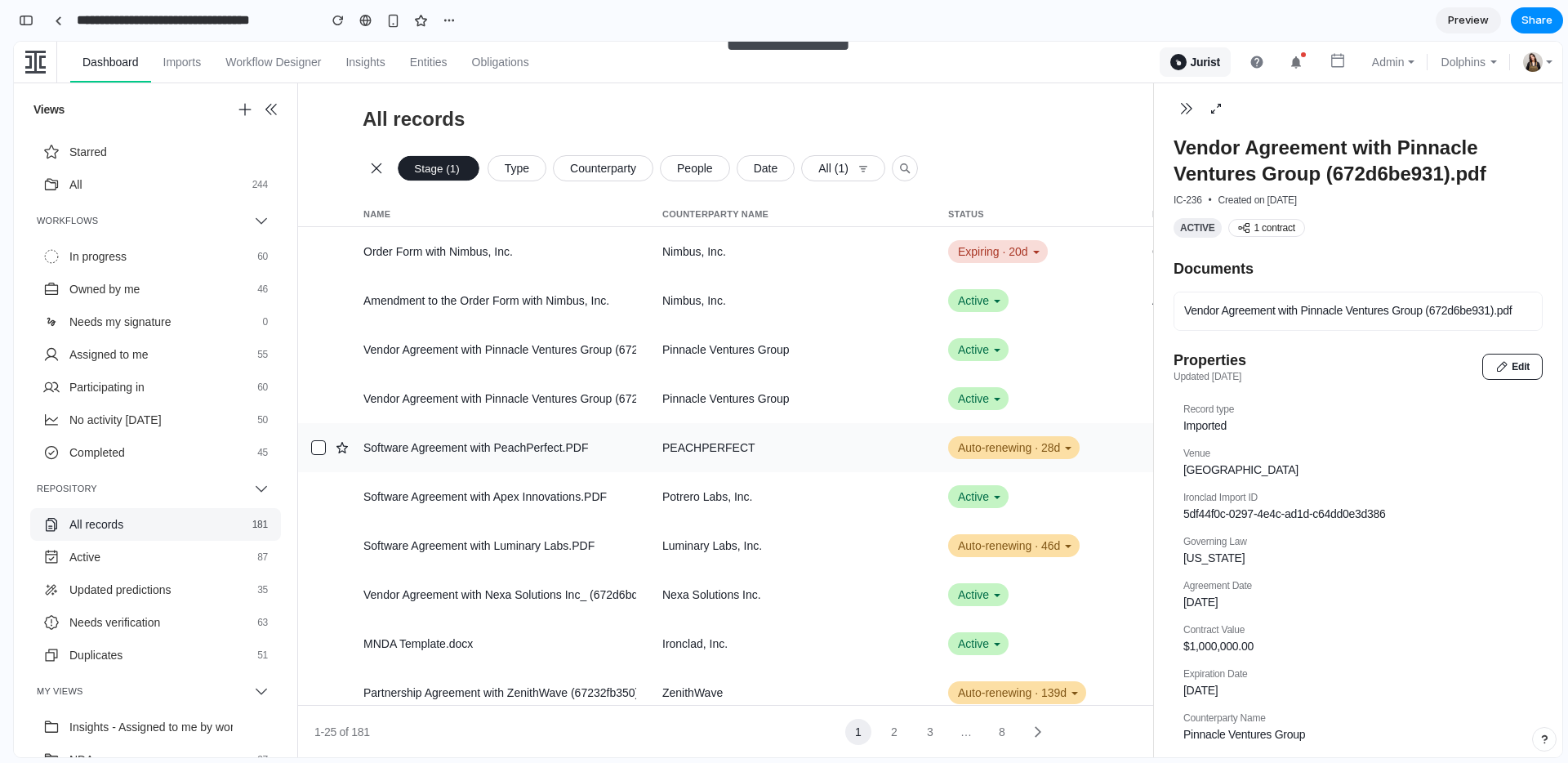
click at [1037, 446] on div "Auto-renewing · 28d" at bounding box center [1014, 448] width 132 height 23
click at [981, 248] on div "Expiring · 20d" at bounding box center [998, 251] width 100 height 23
click at [1000, 253] on div "Expiring · 20d" at bounding box center [998, 251] width 100 height 23
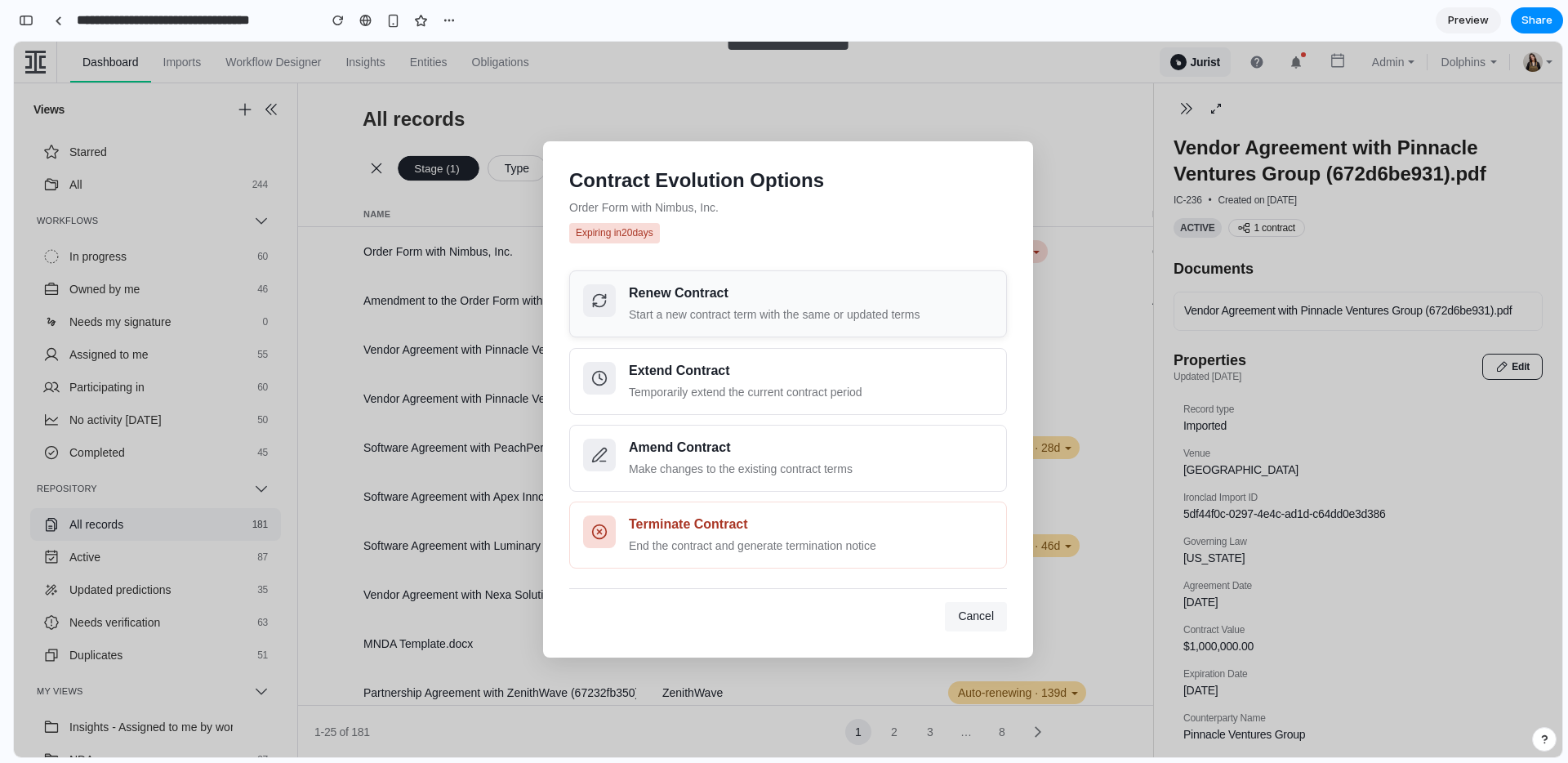
click at [869, 320] on div "Start a new contract term with the same or updated terms" at bounding box center [810, 314] width 364 height 17
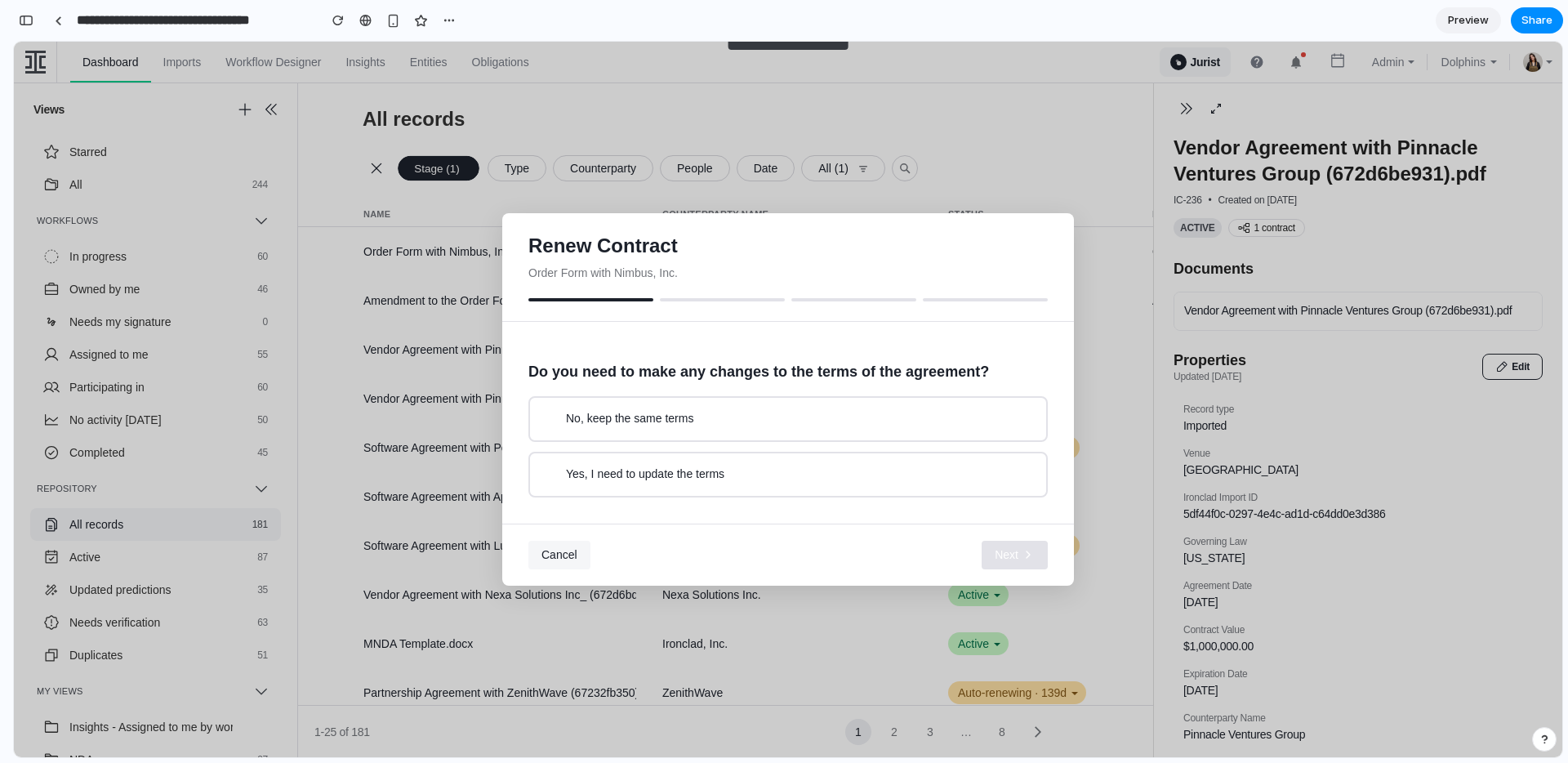
click at [538, 554] on button "Cancel" at bounding box center [560, 555] width 62 height 29
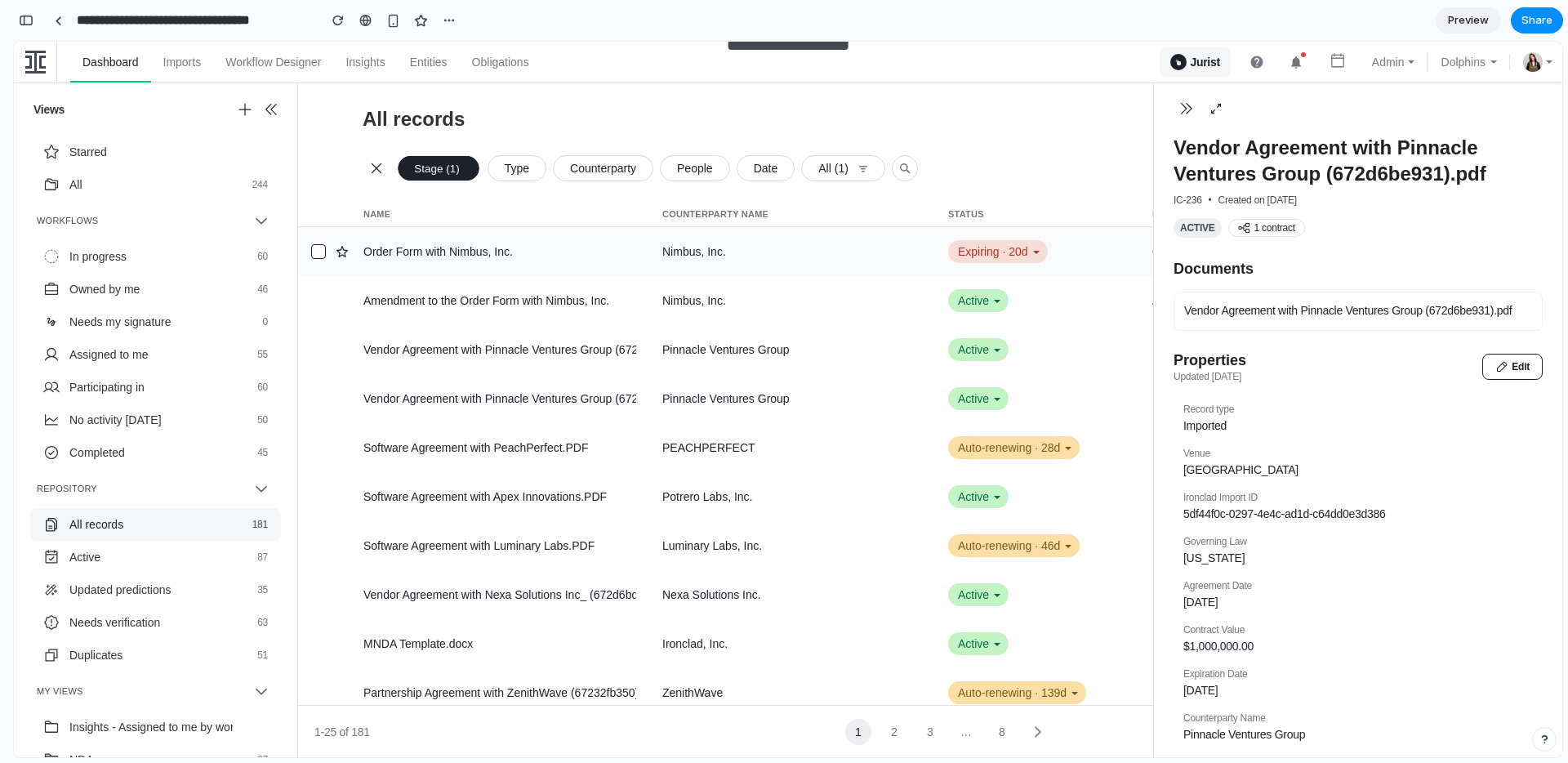
click at [985, 244] on div "Expiring · 20d" at bounding box center [998, 251] width 100 height 23
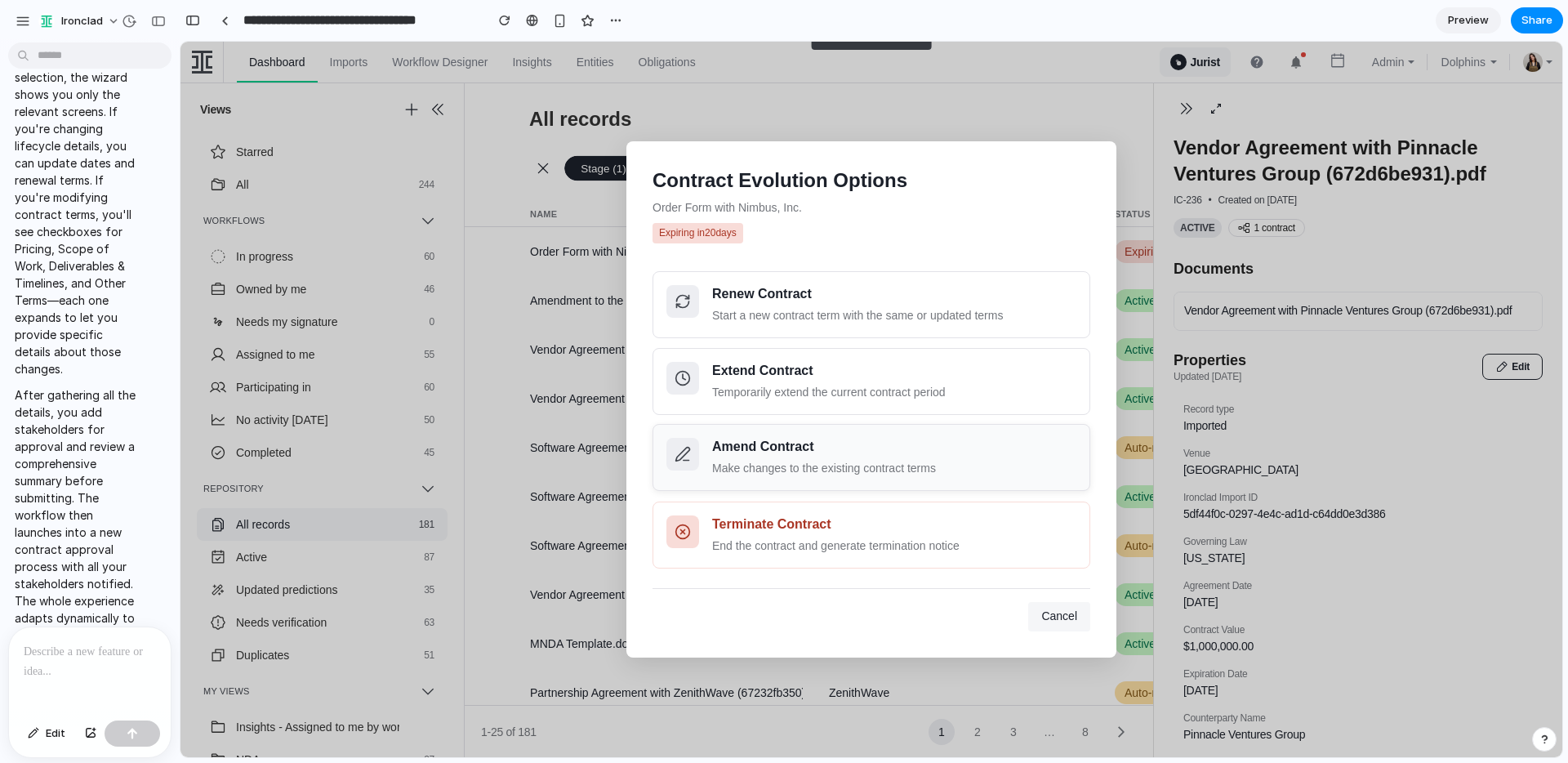
click at [798, 455] on div "Amend Contract" at bounding box center [893, 446] width 364 height 19
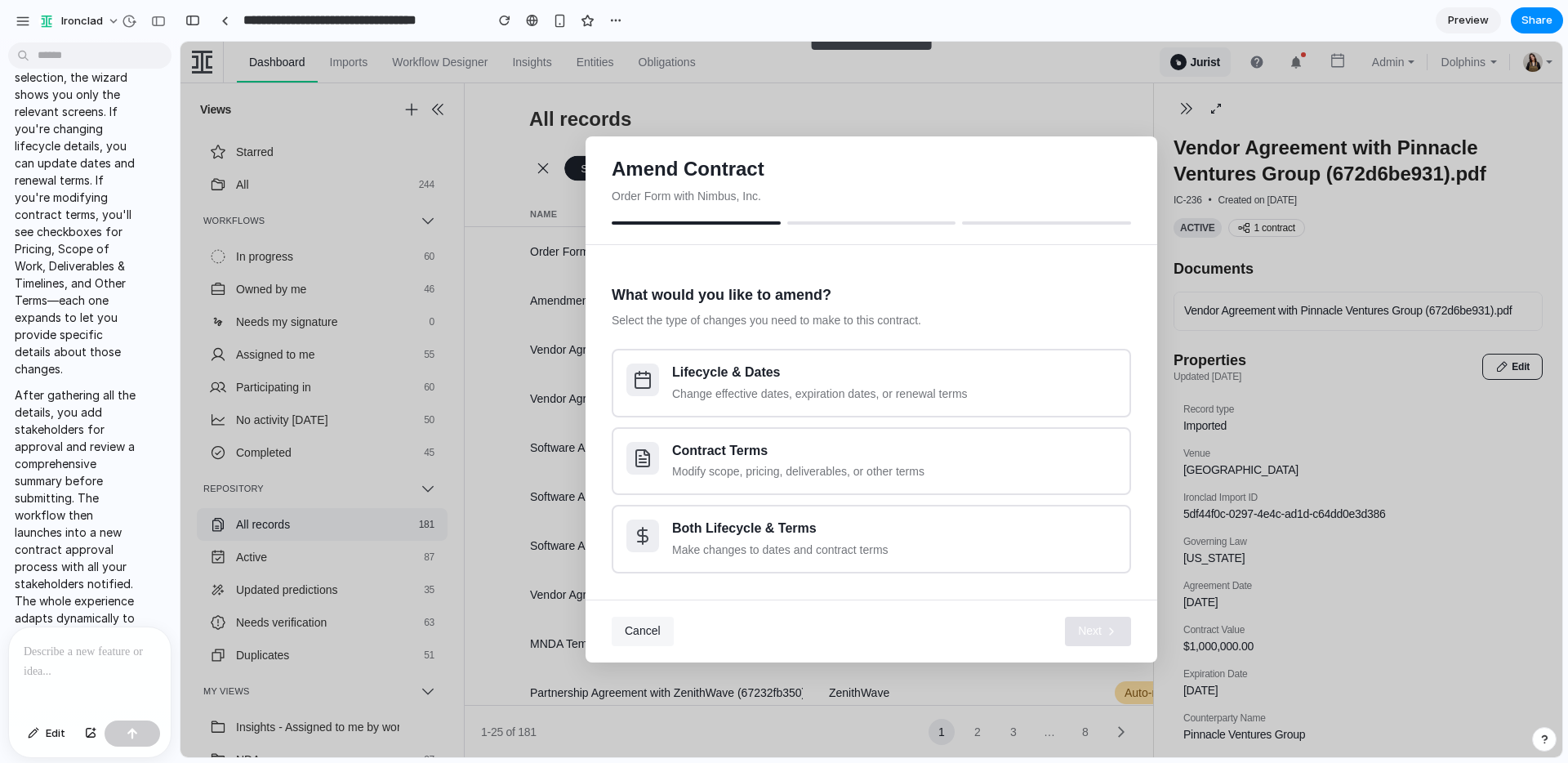
click at [649, 632] on span "Cancel" at bounding box center [643, 630] width 36 height 13
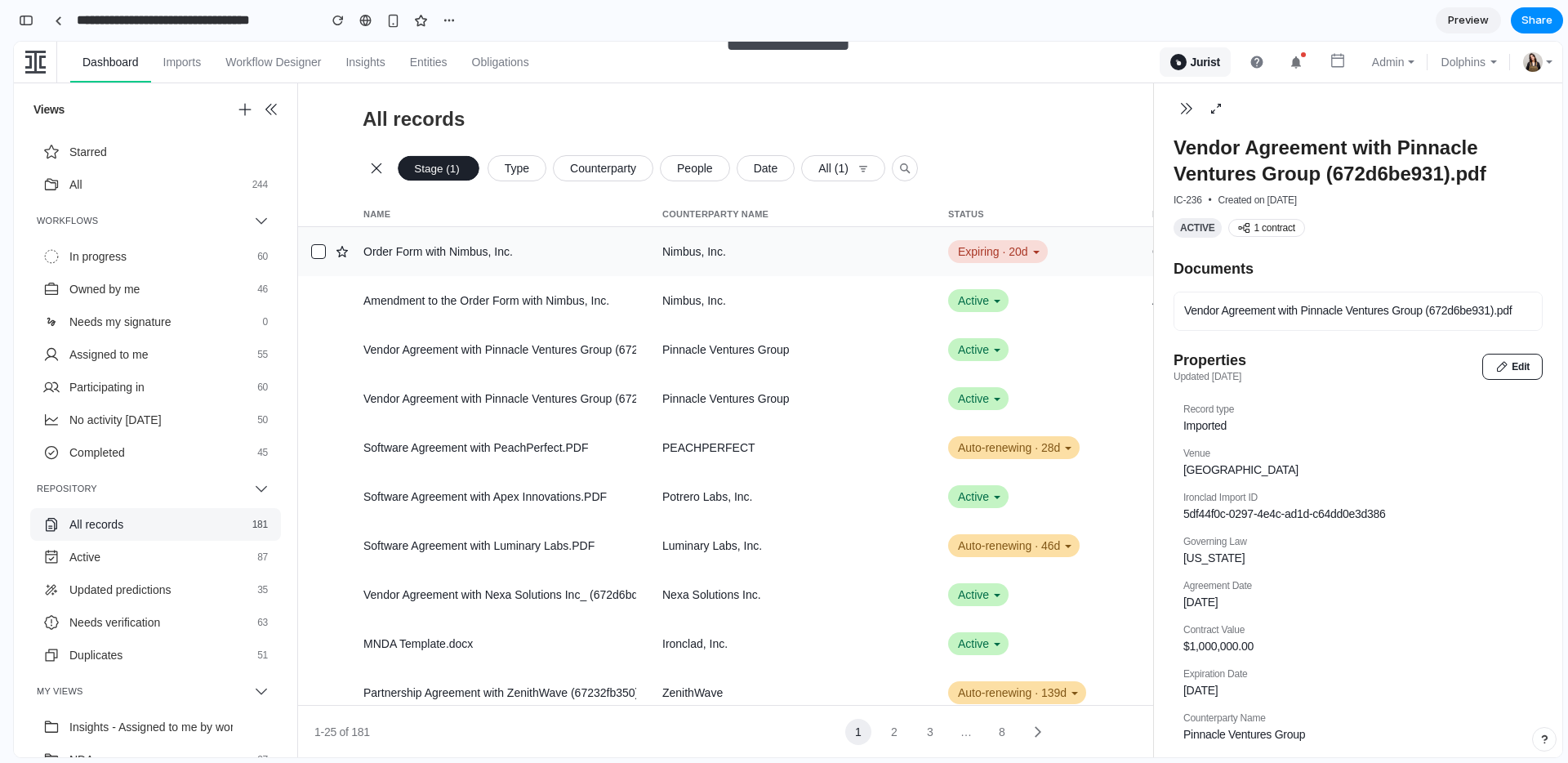
click at [912, 251] on div "Nimbus, Inc." at bounding box center [785, 251] width 286 height 15
click at [1028, 247] on div "Expiring · 20d" at bounding box center [998, 251] width 100 height 23
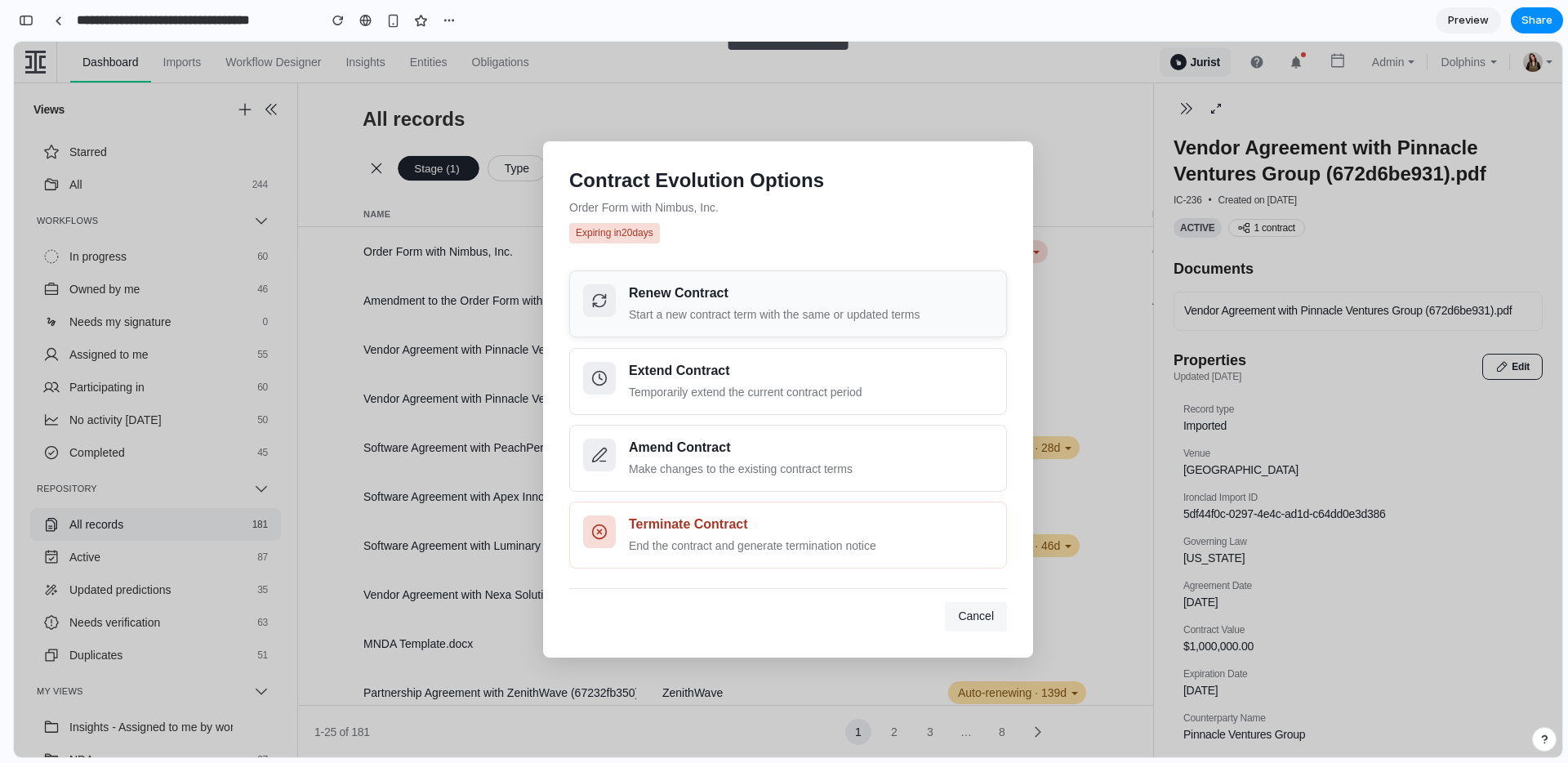
click at [915, 302] on div "Renew Contract" at bounding box center [810, 293] width 364 height 19
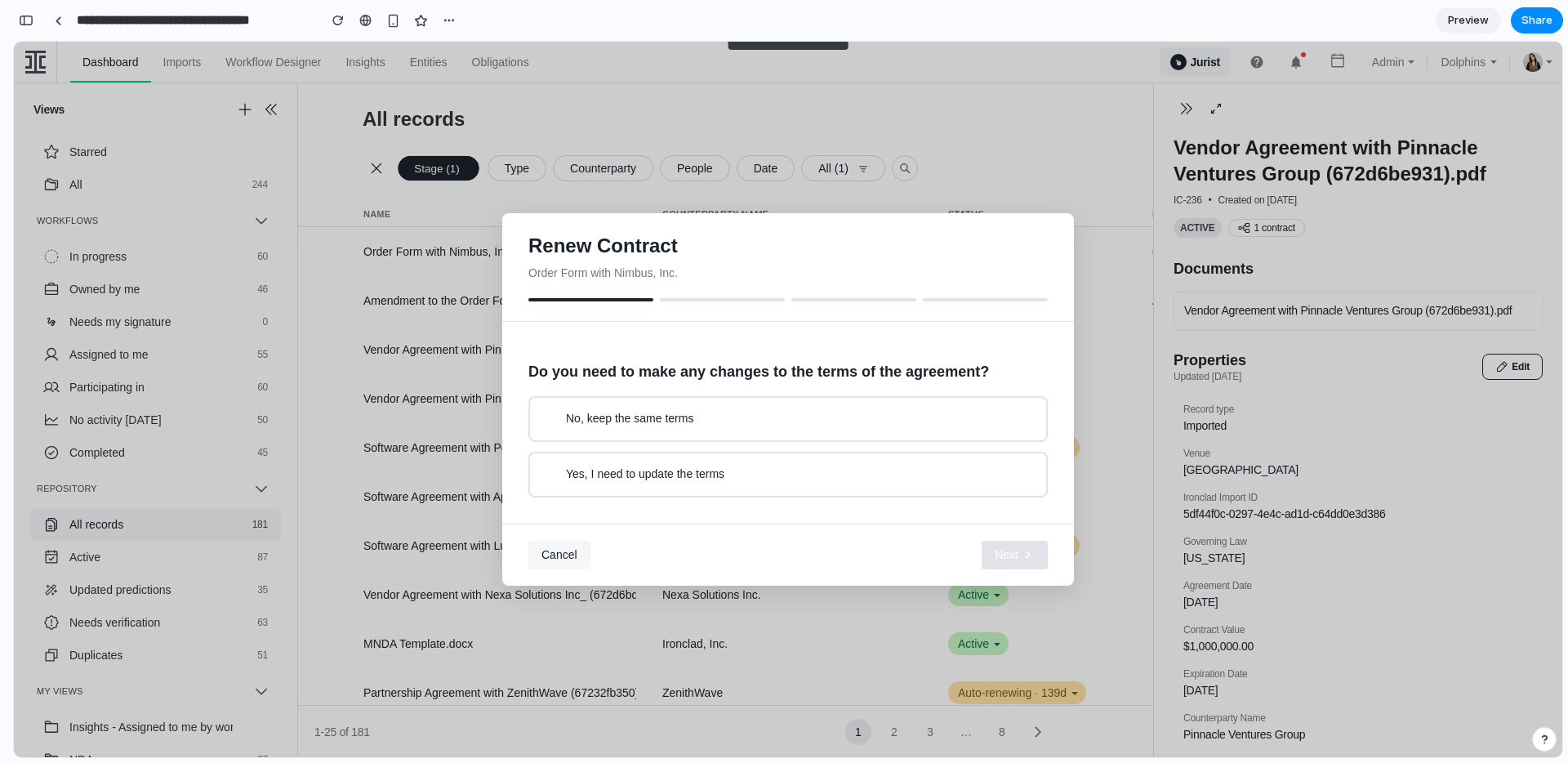
click at [547, 554] on span "Cancel" at bounding box center [560, 554] width 36 height 13
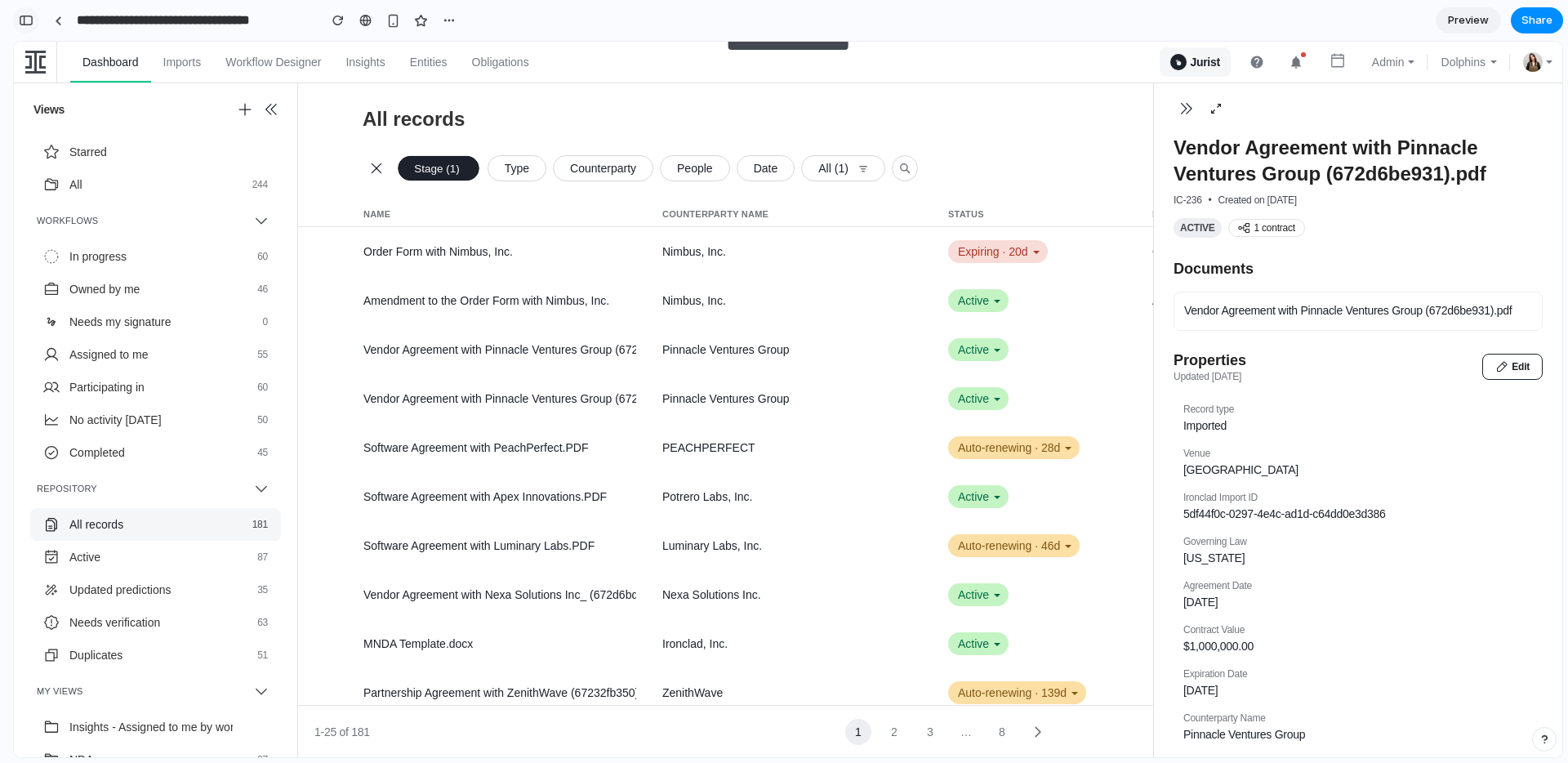
click at [26, 16] on div "button" at bounding box center [26, 20] width 15 height 12
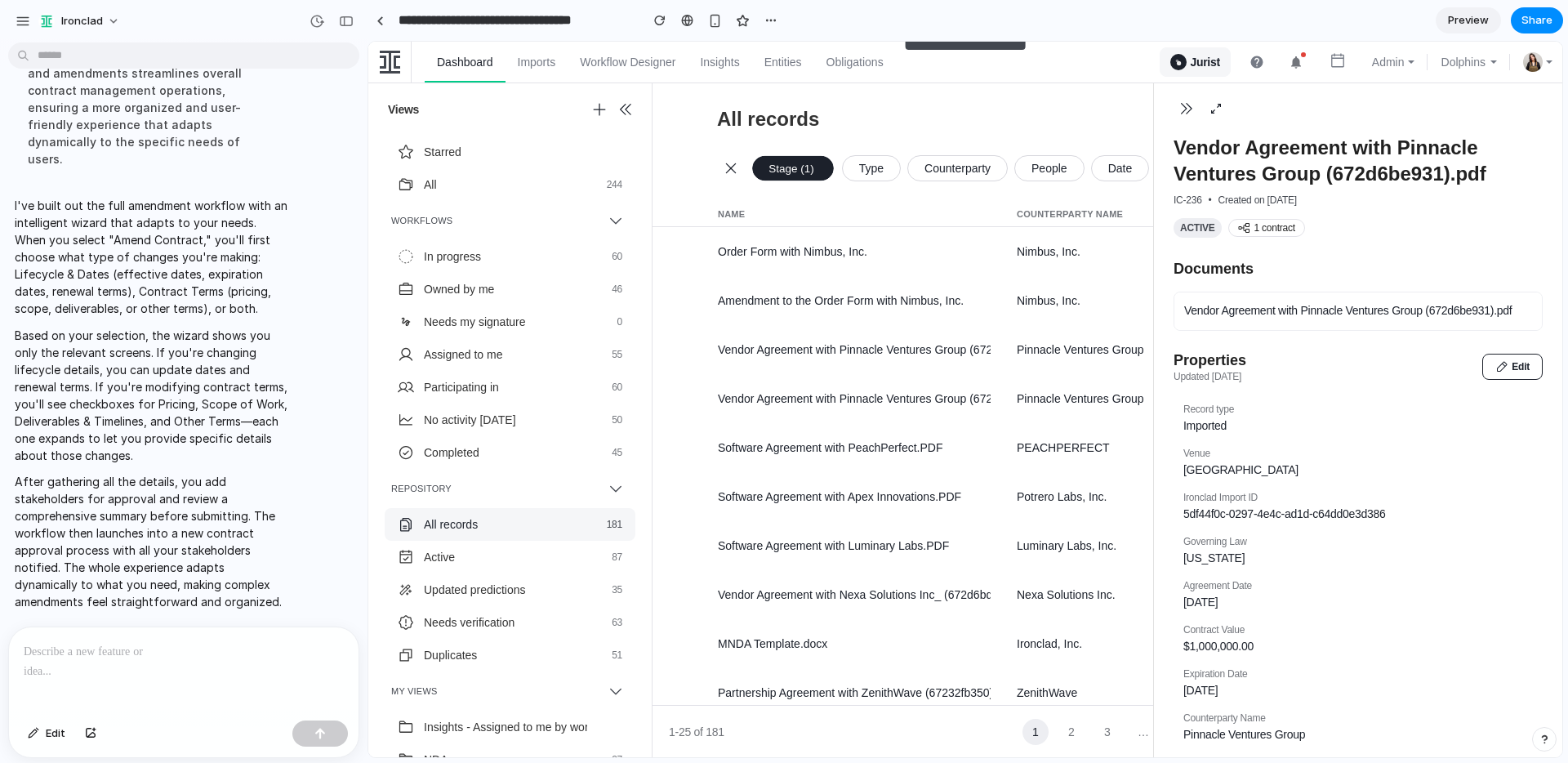
scroll to position [1081, 0]
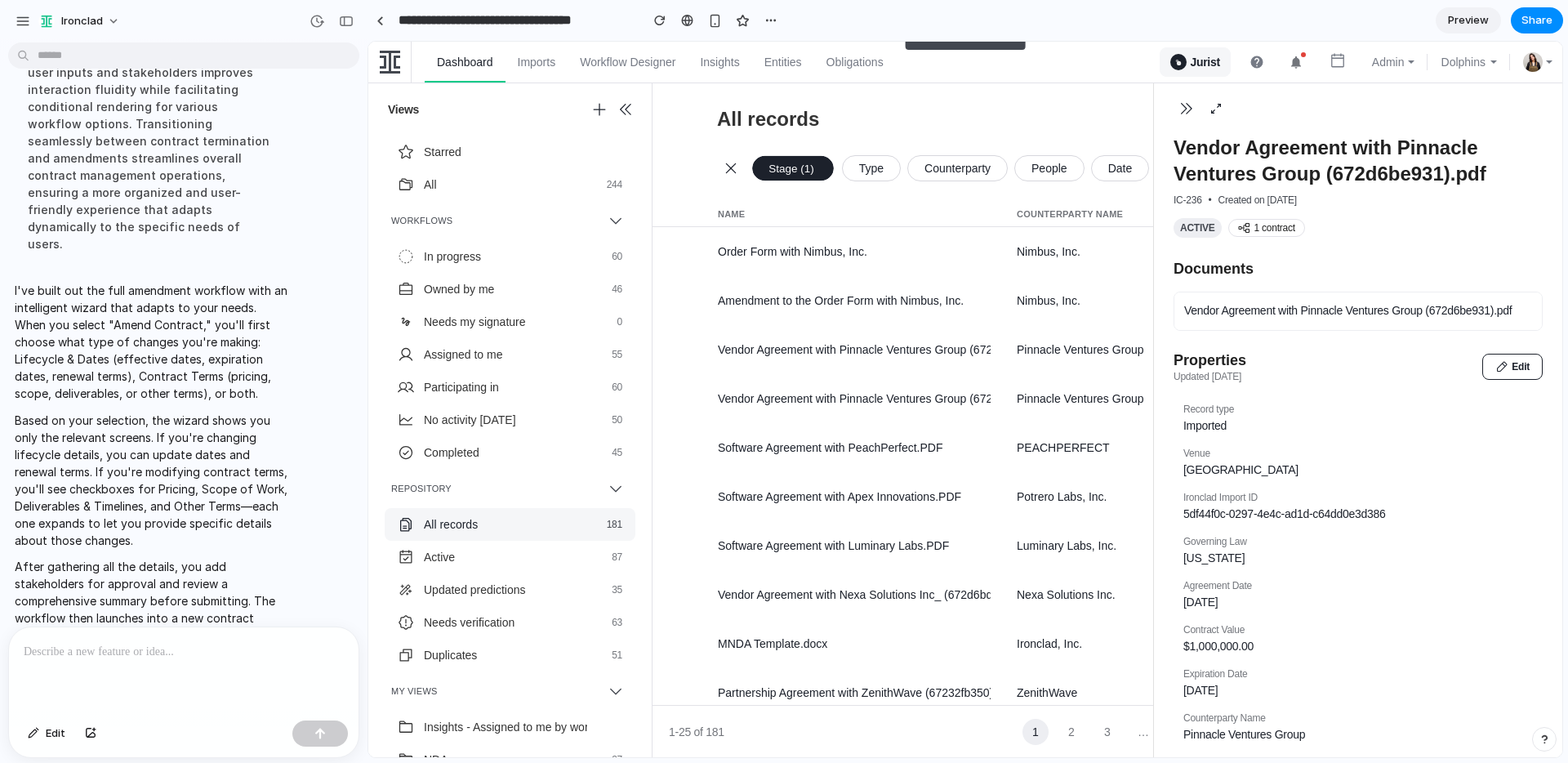
click at [166, 650] on p at bounding box center [184, 651] width 321 height 19
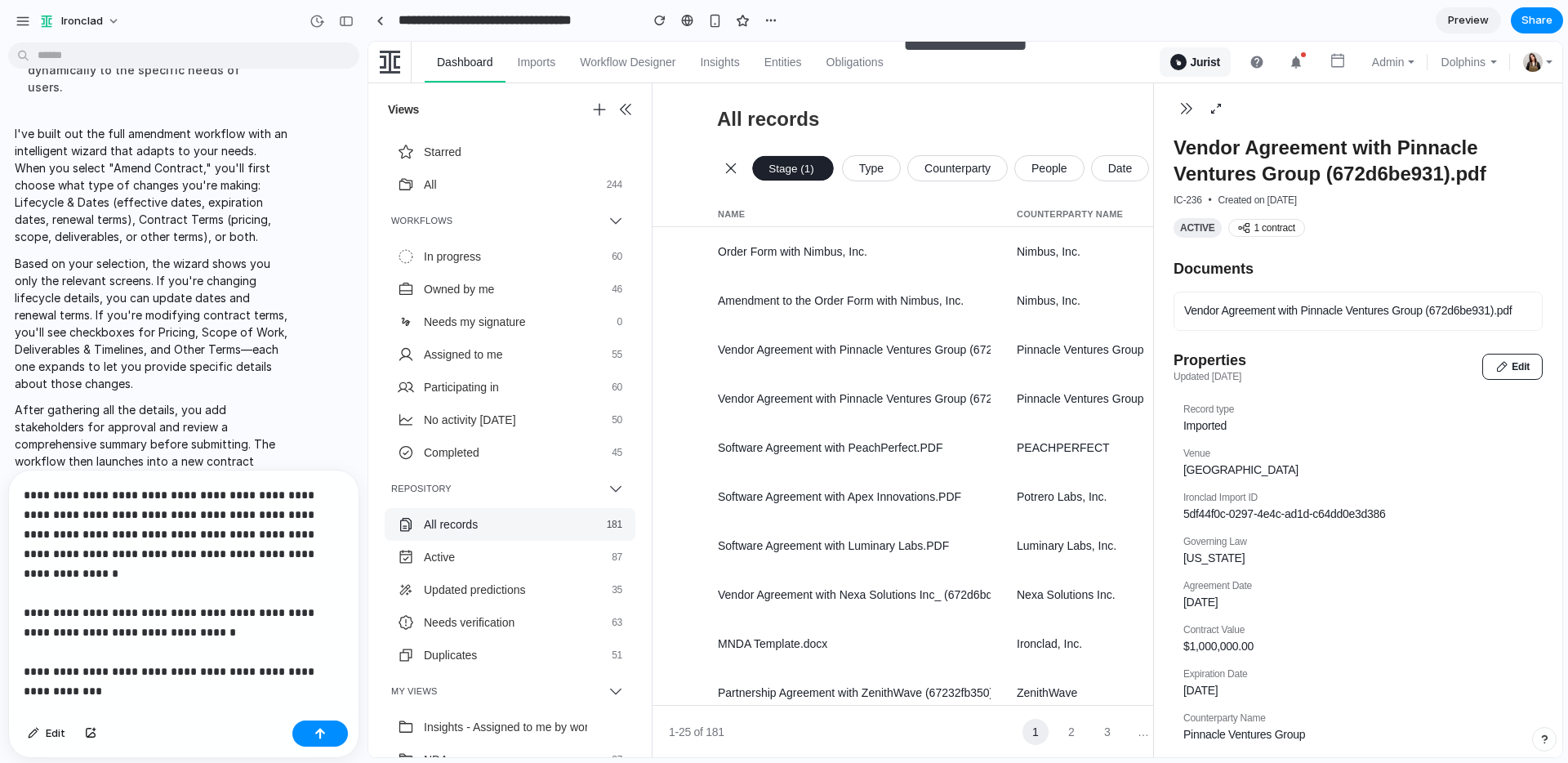
scroll to position [1257, 0]
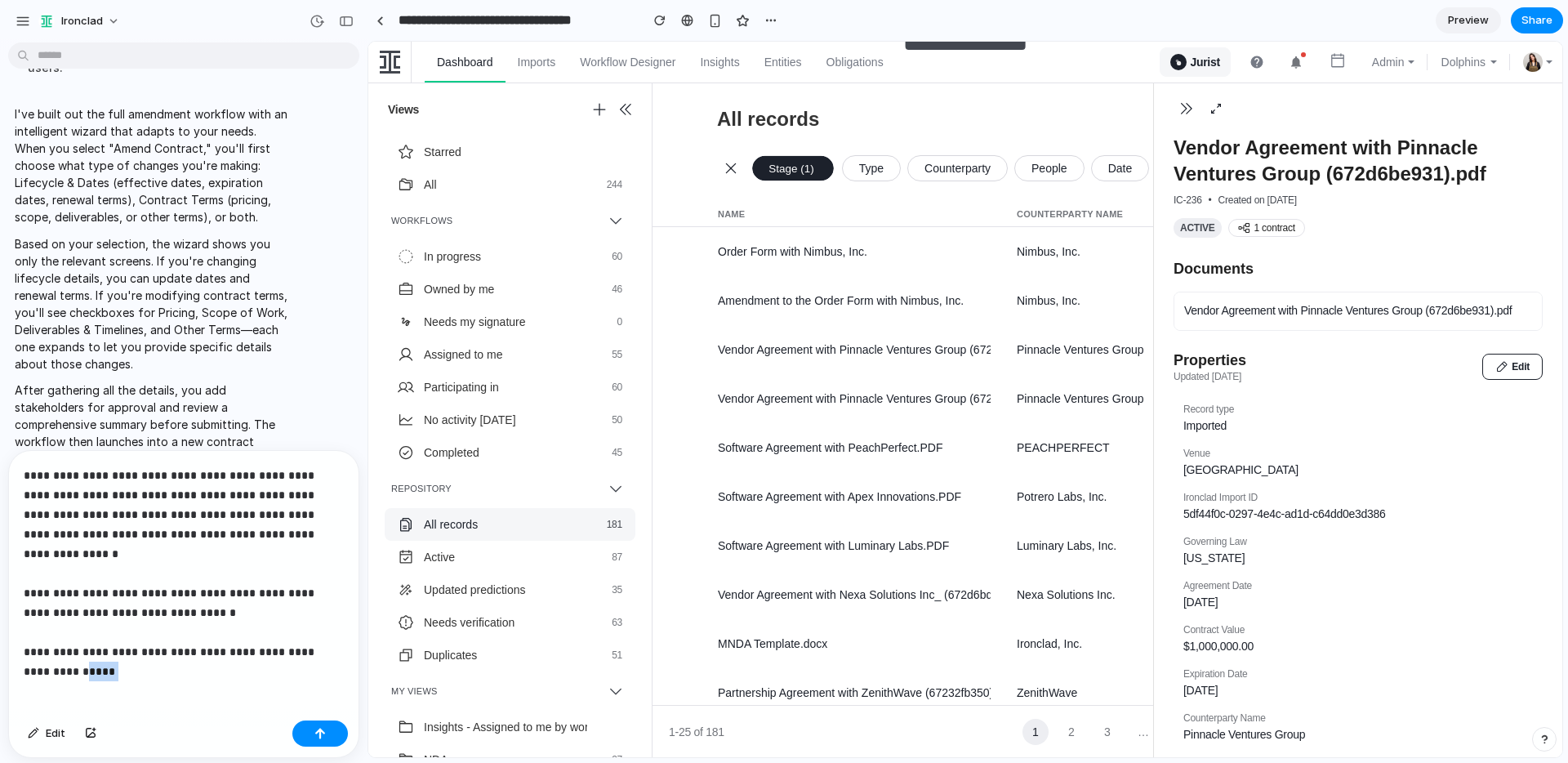
drag, startPoint x: 72, startPoint y: 659, endPoint x: 5, endPoint y: 645, distance: 68.4
click at [5, 645] on div "**********" at bounding box center [179, 604] width 358 height 308
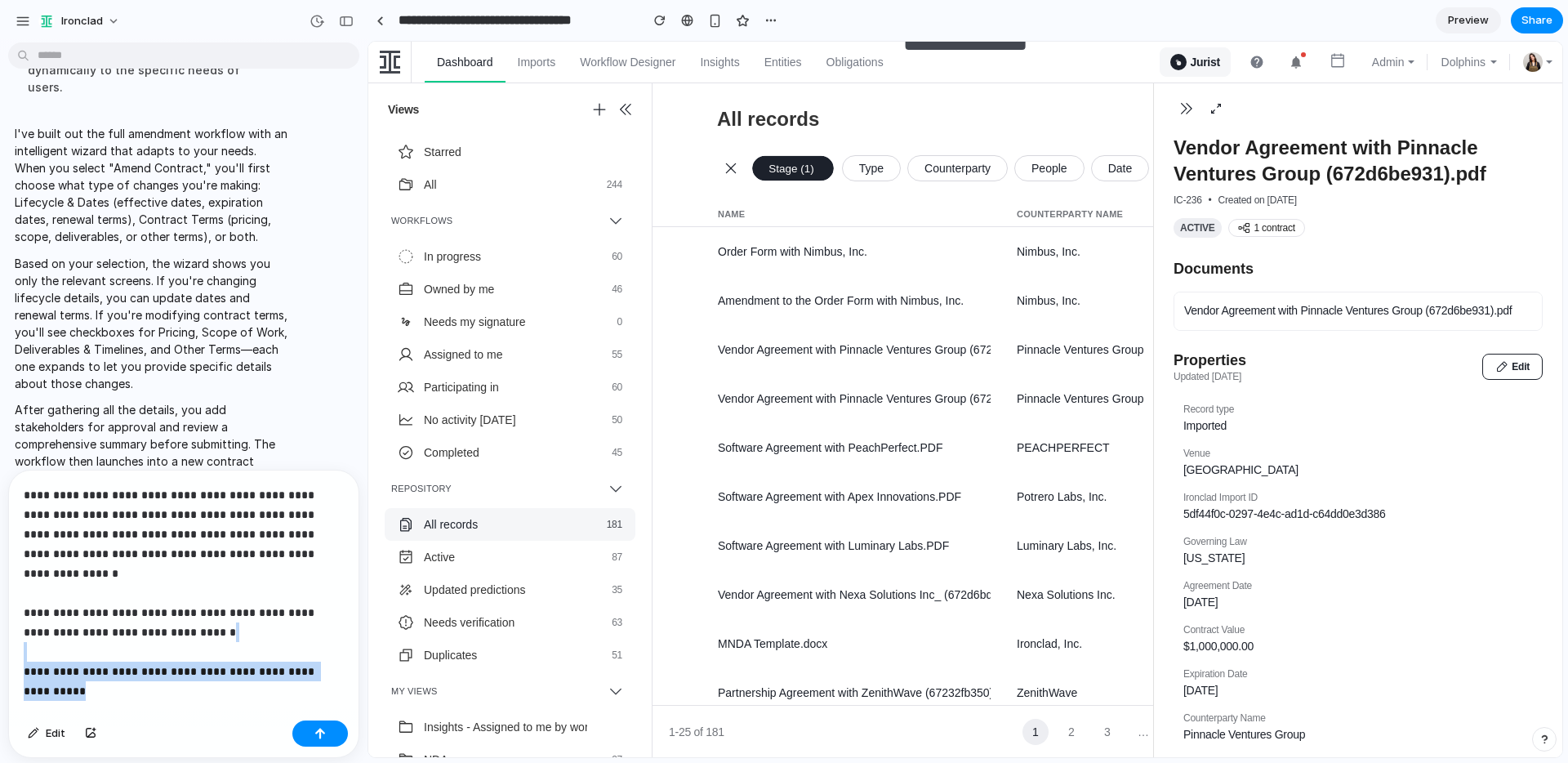
drag, startPoint x: 343, startPoint y: 652, endPoint x: -56, endPoint y: 629, distance: 399.7
click at [0, 629] on html "**********" at bounding box center [784, 382] width 1568 height 763
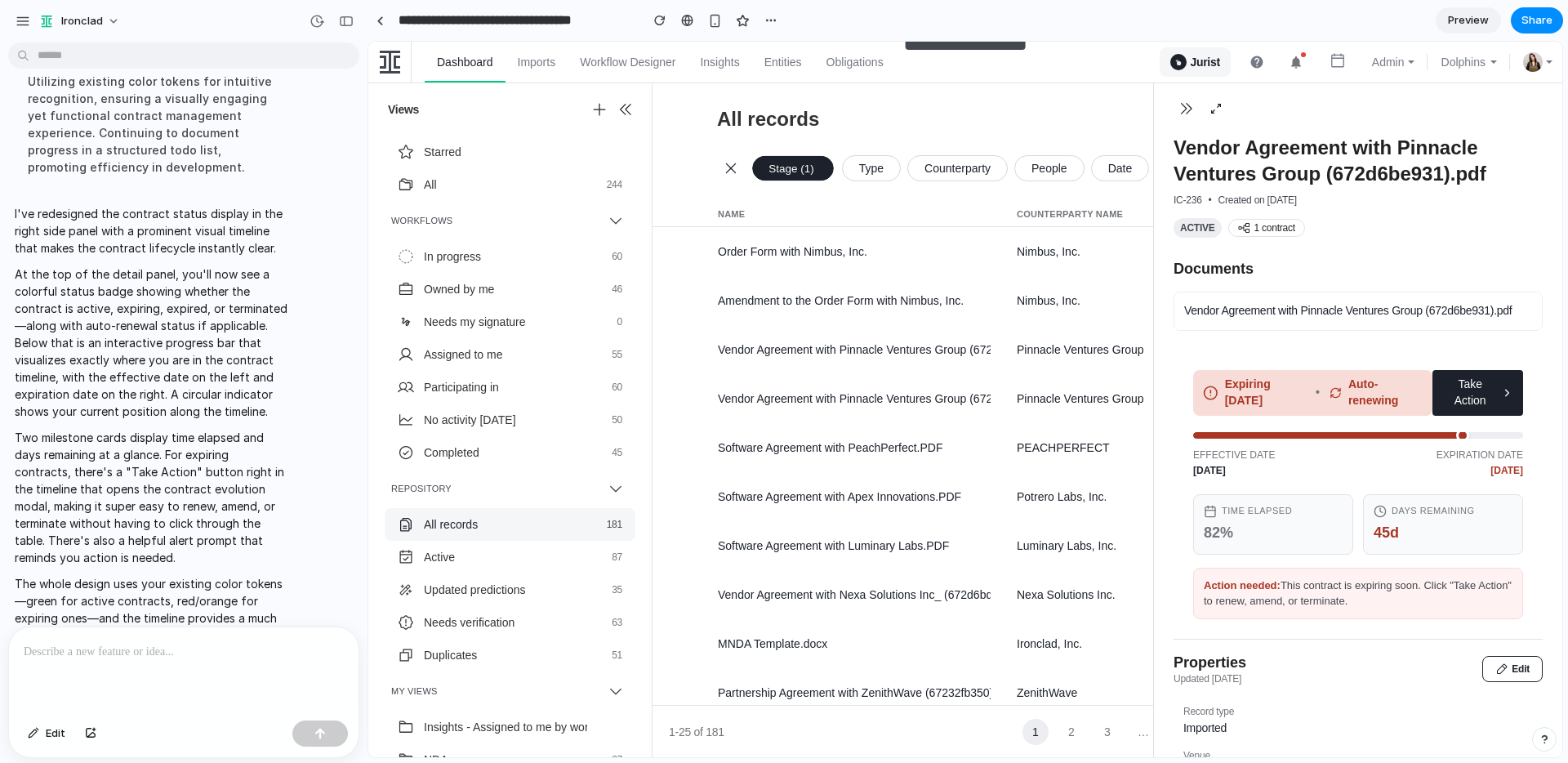
scroll to position [0, 0]
click at [340, 15] on button "button" at bounding box center [346, 21] width 27 height 27
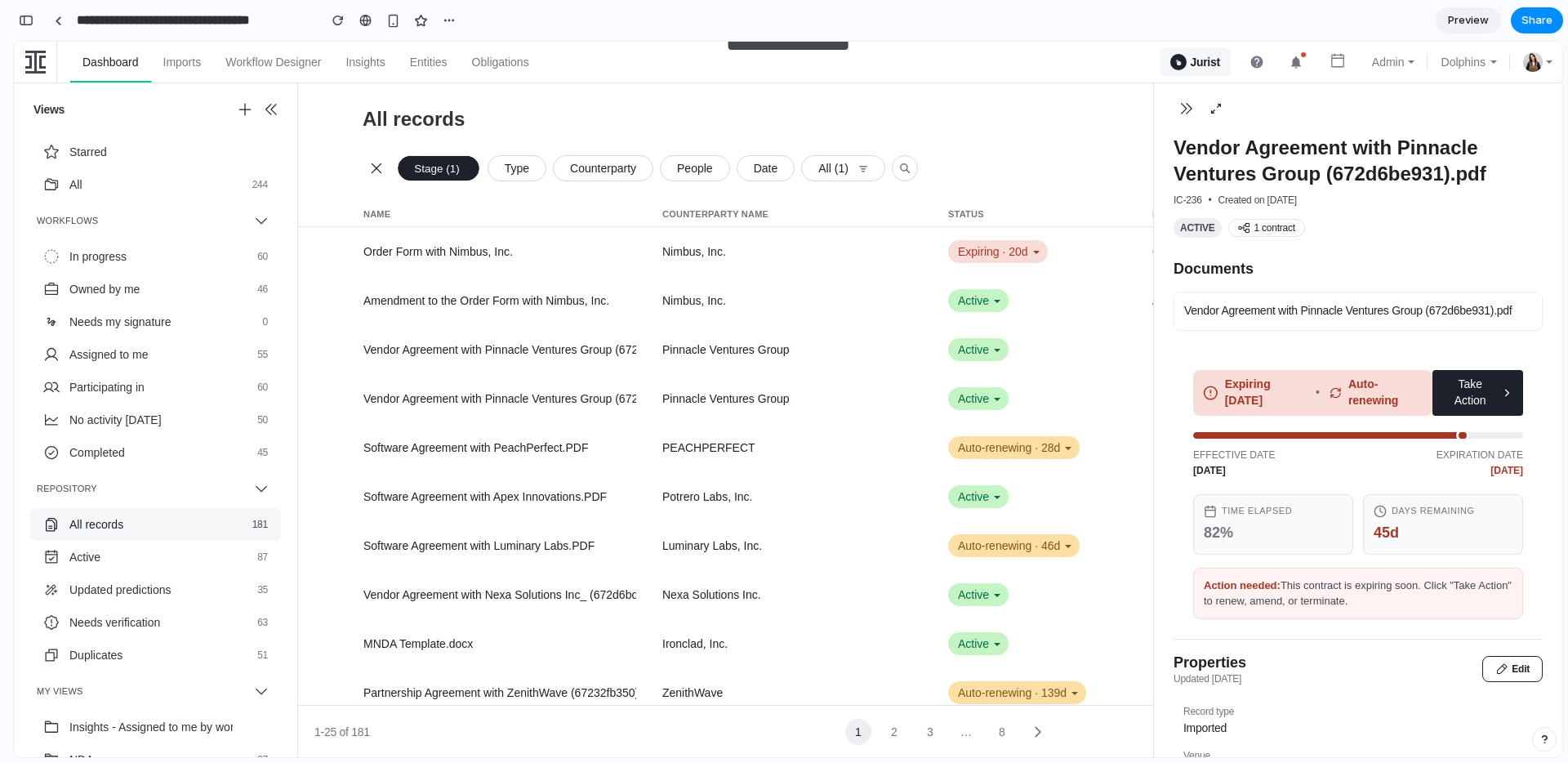
click at [1325, 610] on div "Action needed: This contract is expiring soon. Click "Take Action" to renew, am…" at bounding box center [1358, 593] width 330 height 51
click at [1306, 597] on div "Action needed: This contract is expiring soon. Click "Take Action" to renew, am…" at bounding box center [1358, 593] width 330 height 51
click at [1483, 394] on button "Take Action" at bounding box center [1478, 393] width 90 height 46
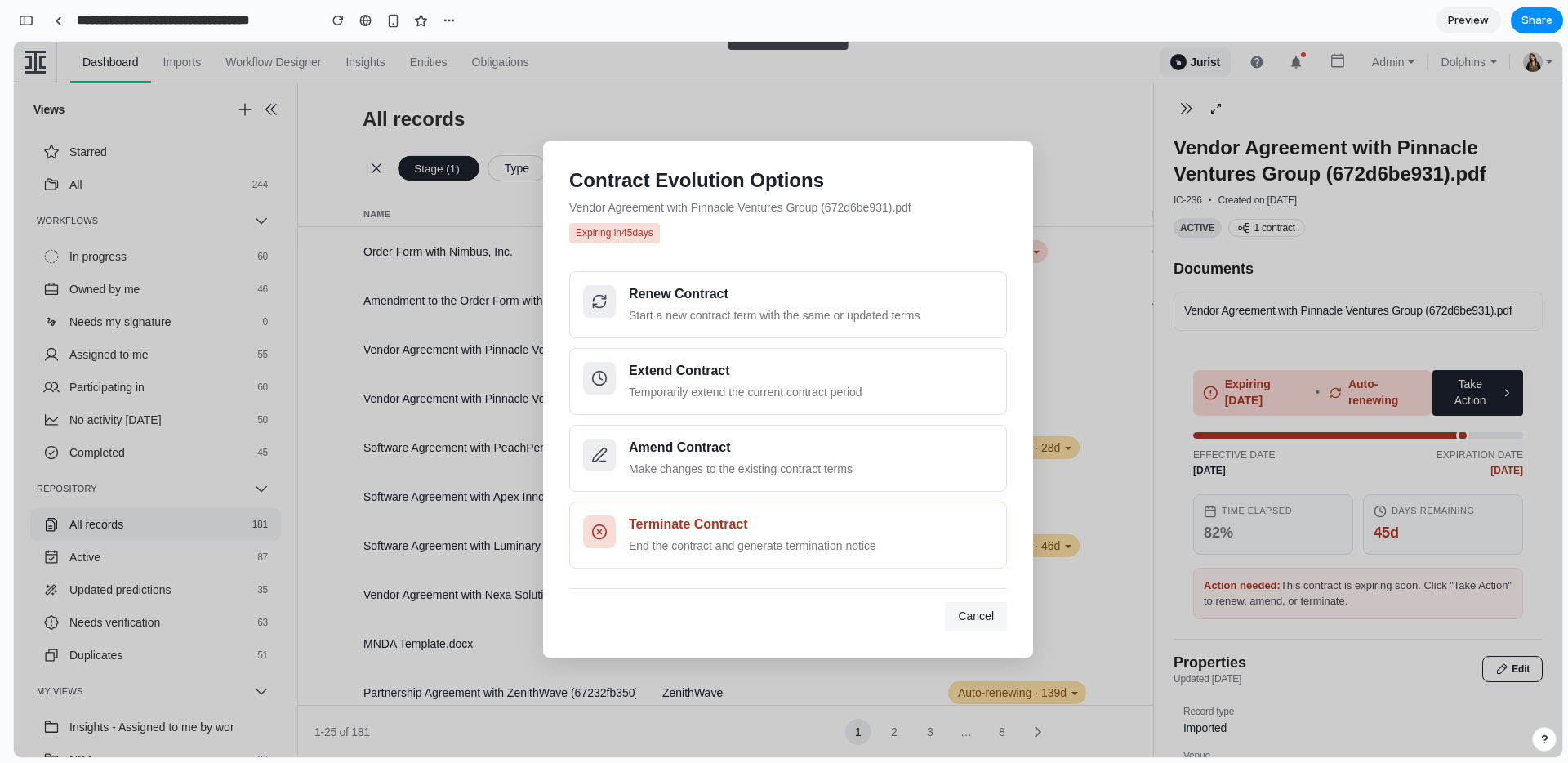
click at [975, 613] on span "Cancel" at bounding box center [976, 615] width 36 height 13
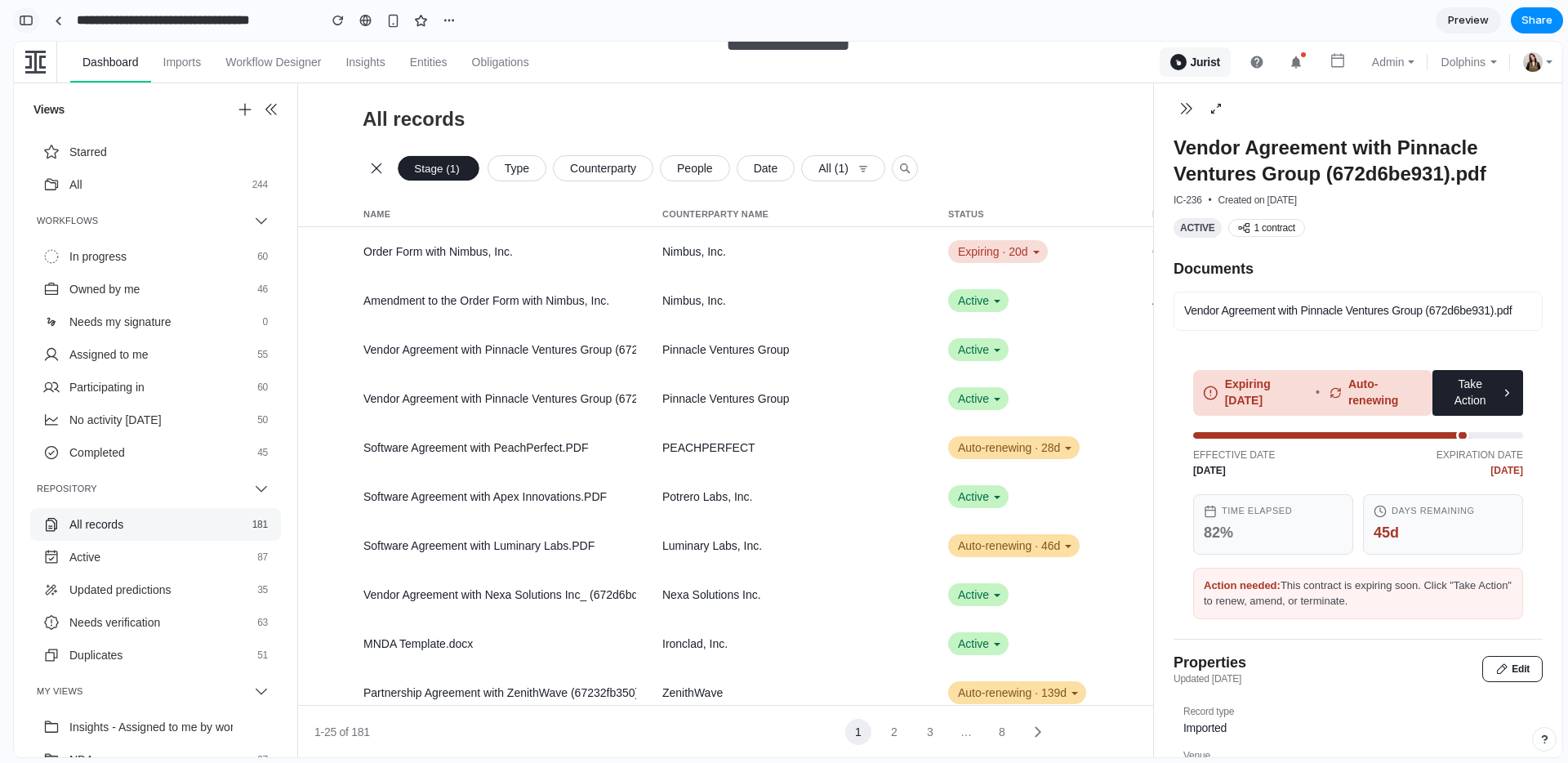
click at [28, 20] on div "button" at bounding box center [26, 20] width 15 height 12
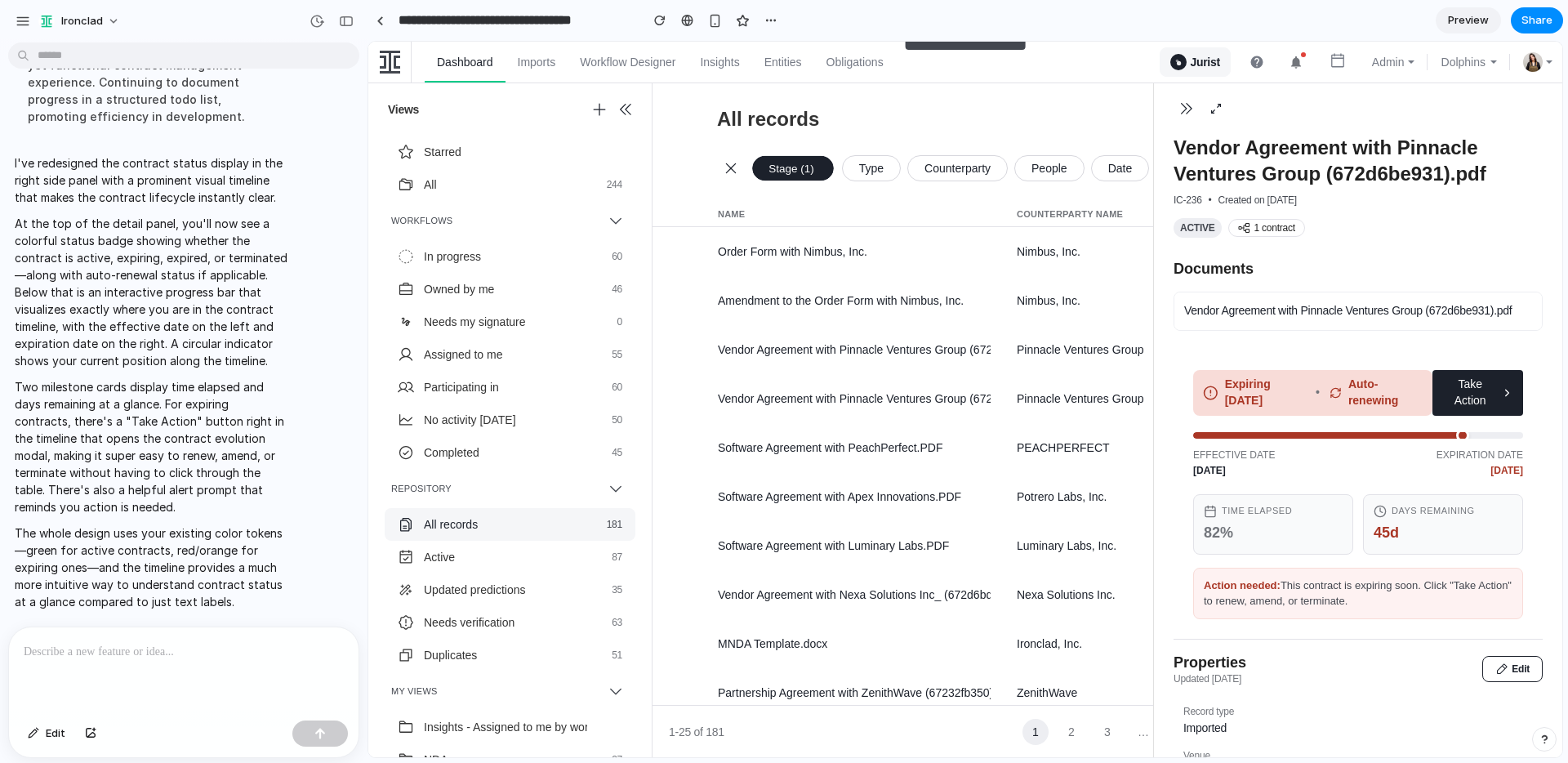
scroll to position [1780, 0]
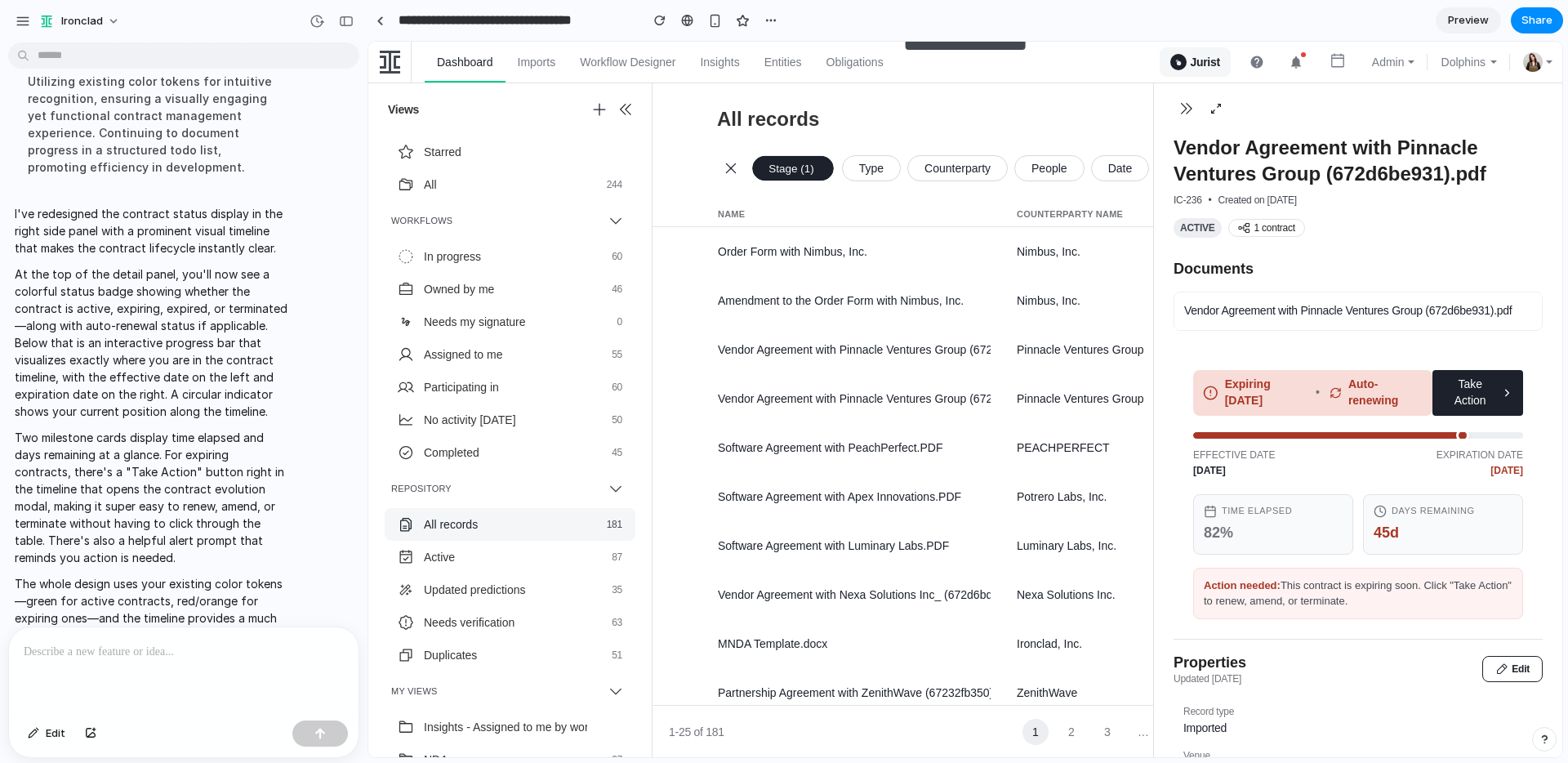
click at [120, 655] on p at bounding box center [184, 651] width 321 height 19
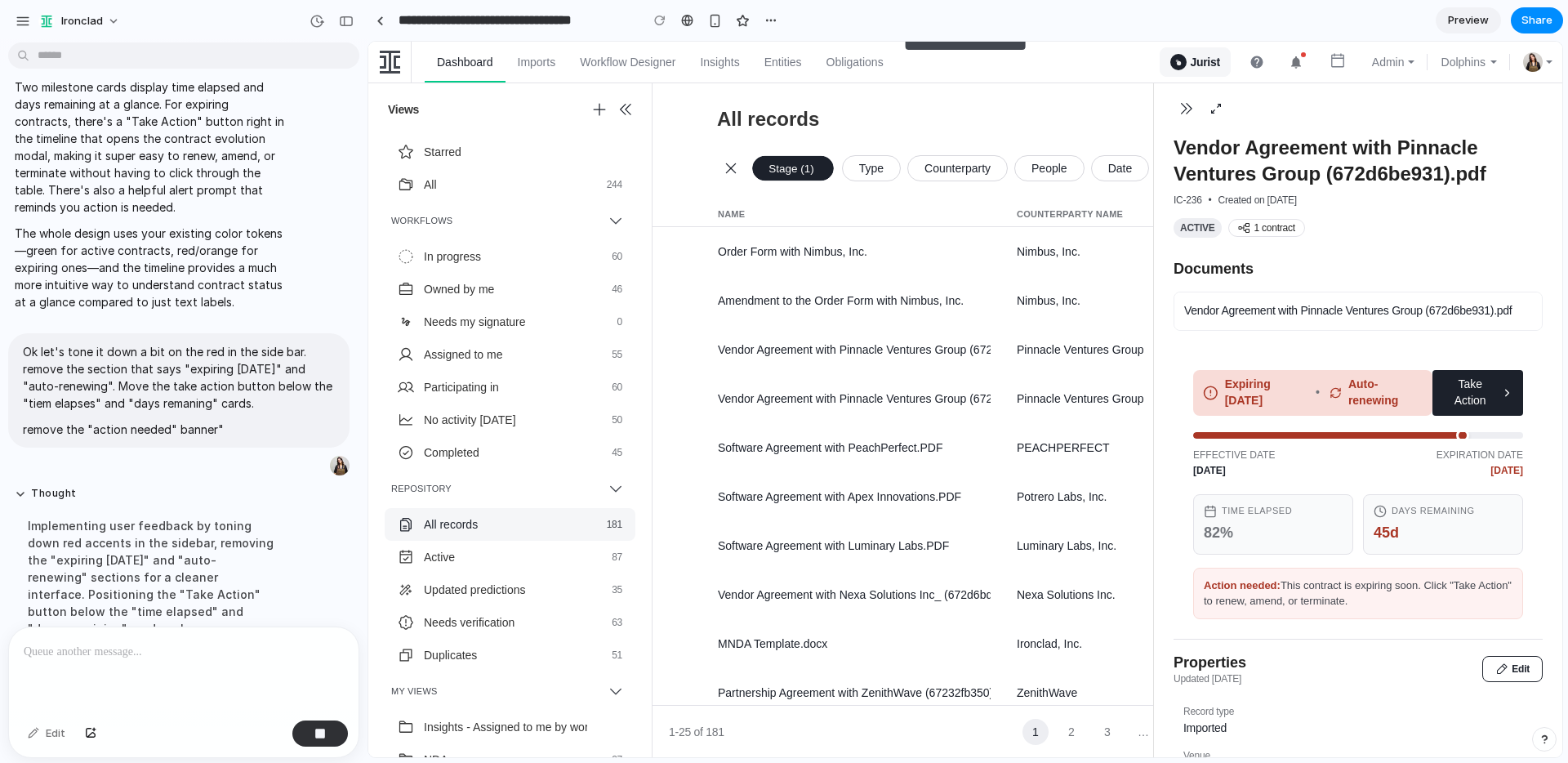
scroll to position [1955, 0]
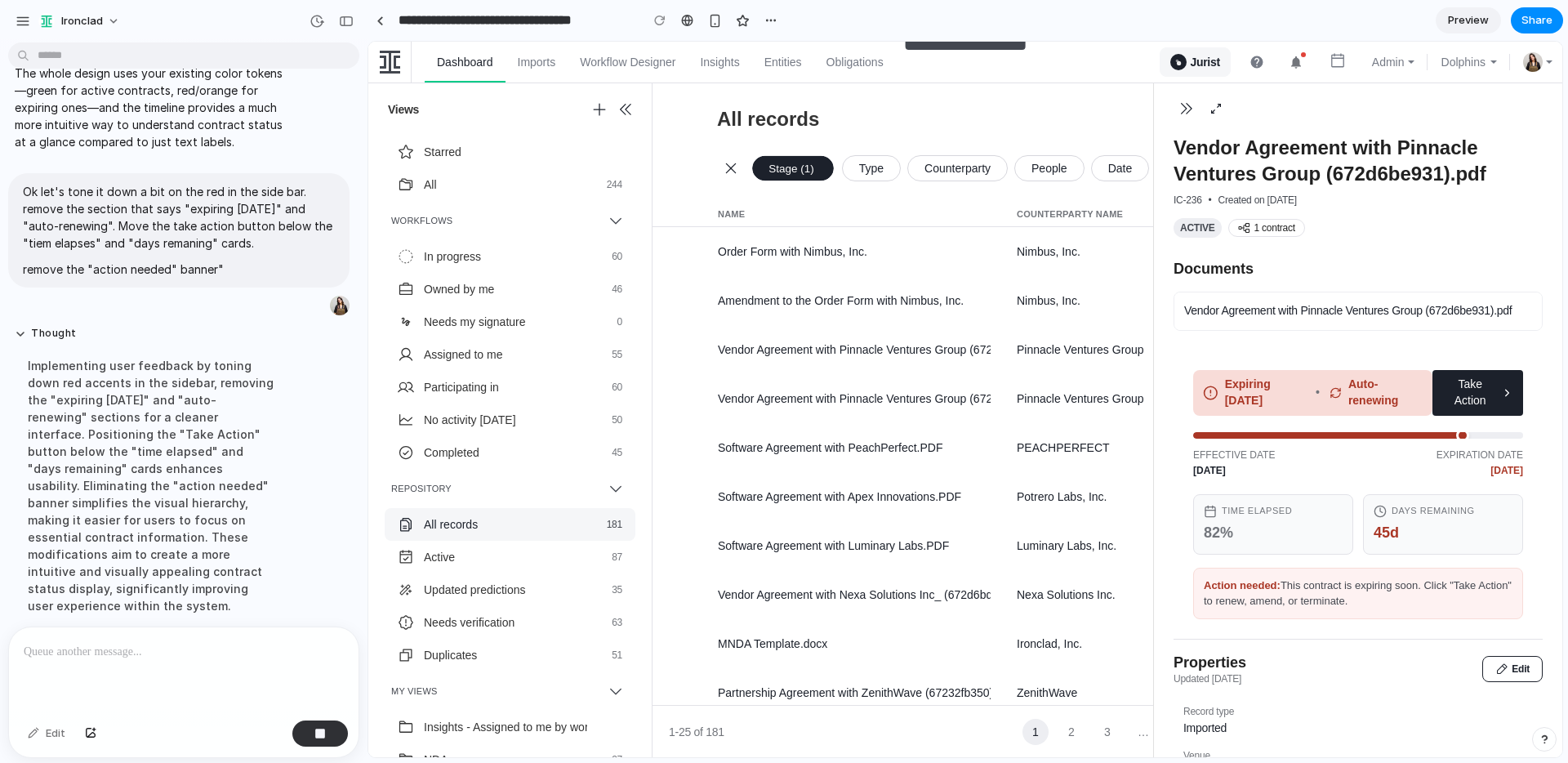
click at [75, 674] on div at bounding box center [183, 671] width 350 height 87
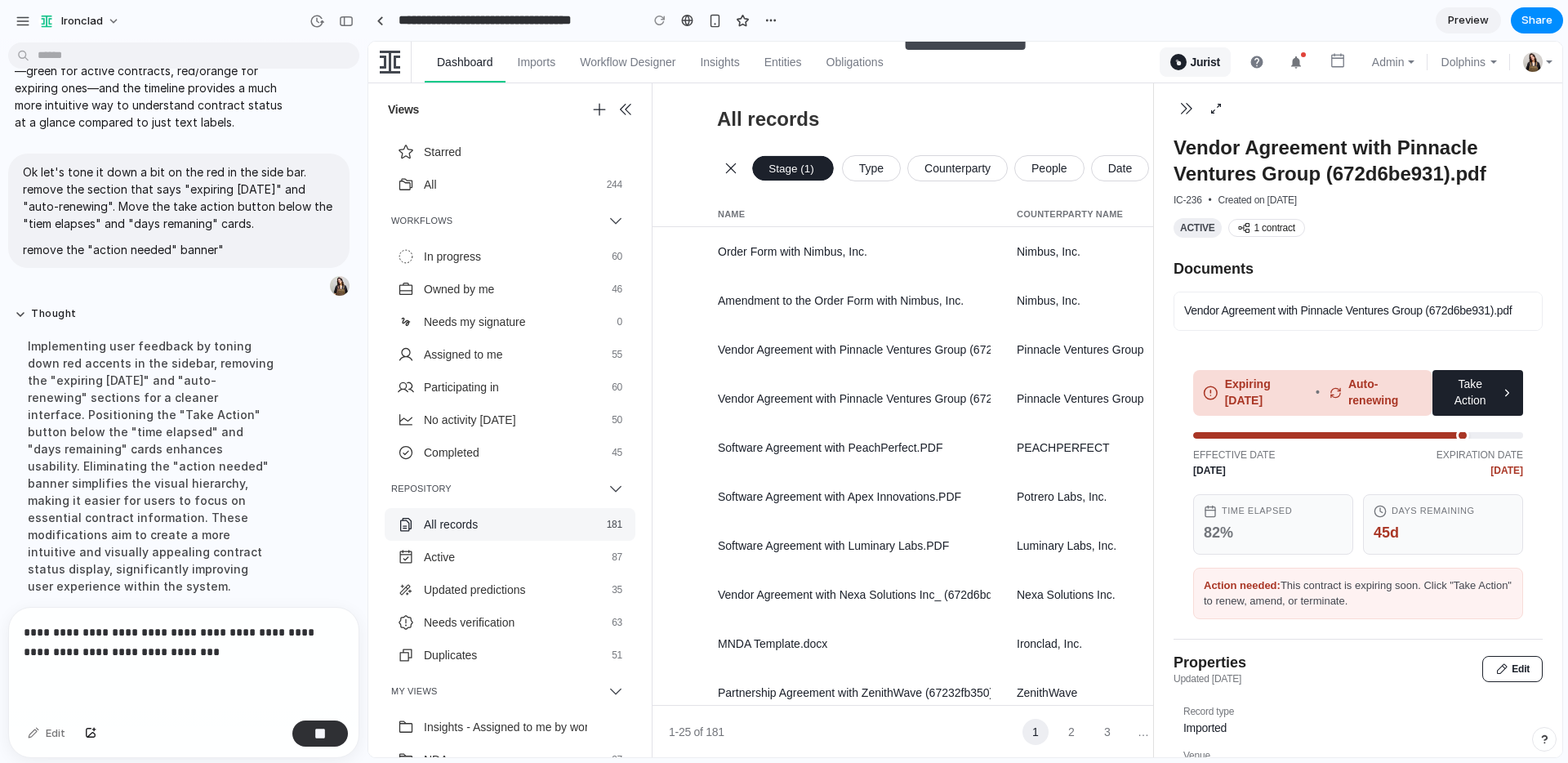
click at [67, 659] on p "**********" at bounding box center [184, 642] width 321 height 39
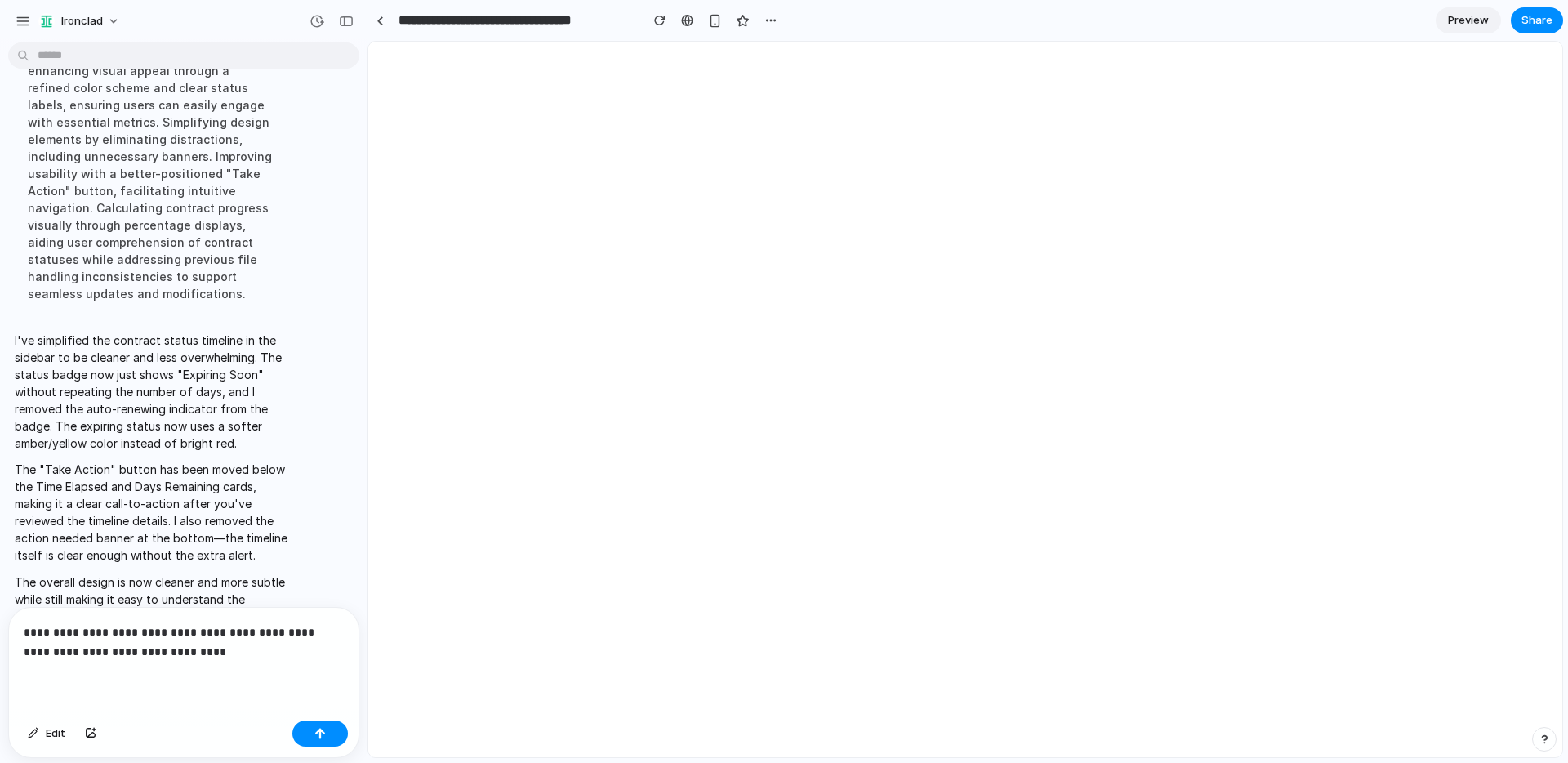
scroll to position [0, 0]
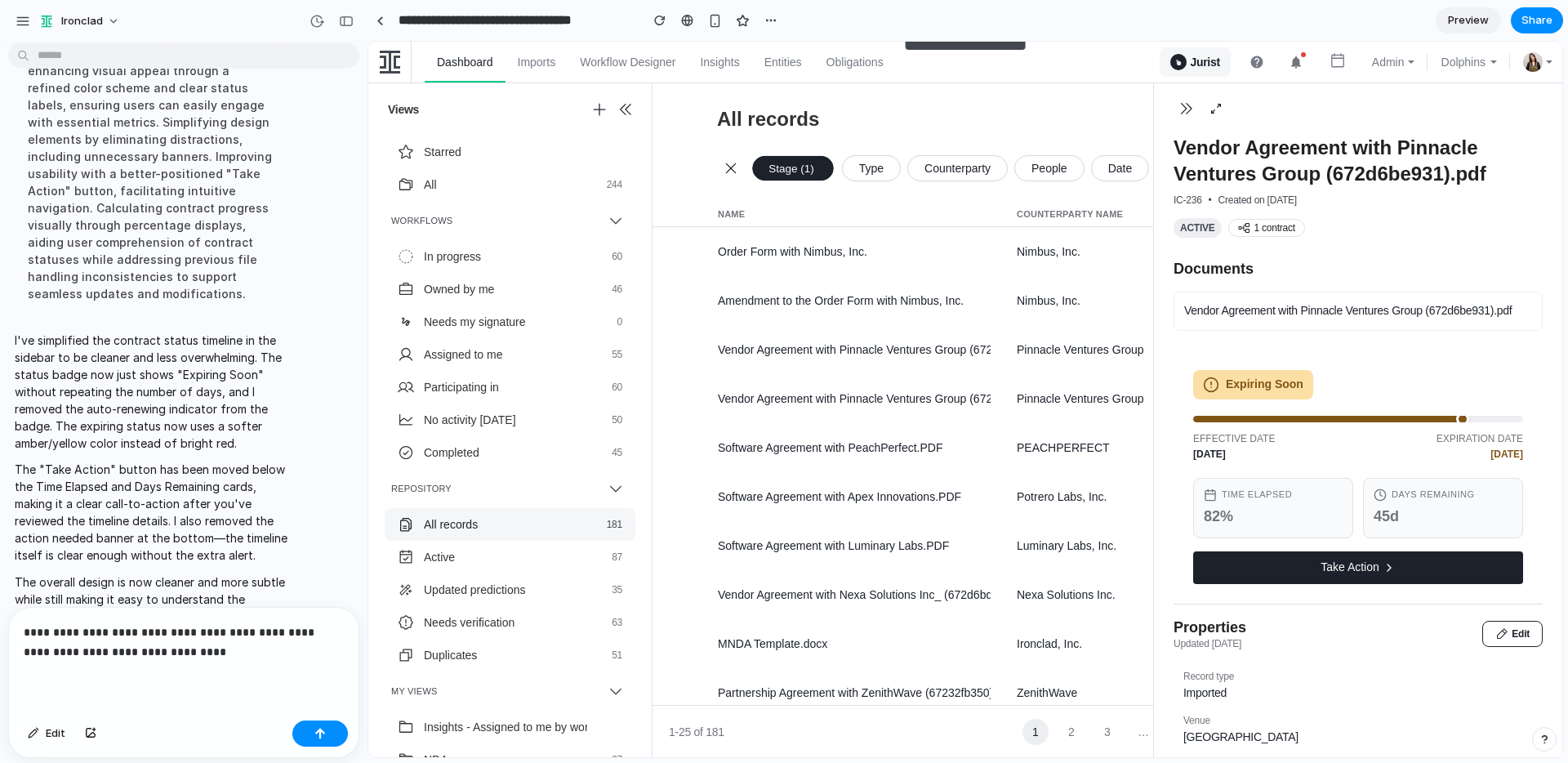
click at [205, 661] on div "**********" at bounding box center [183, 660] width 350 height 106
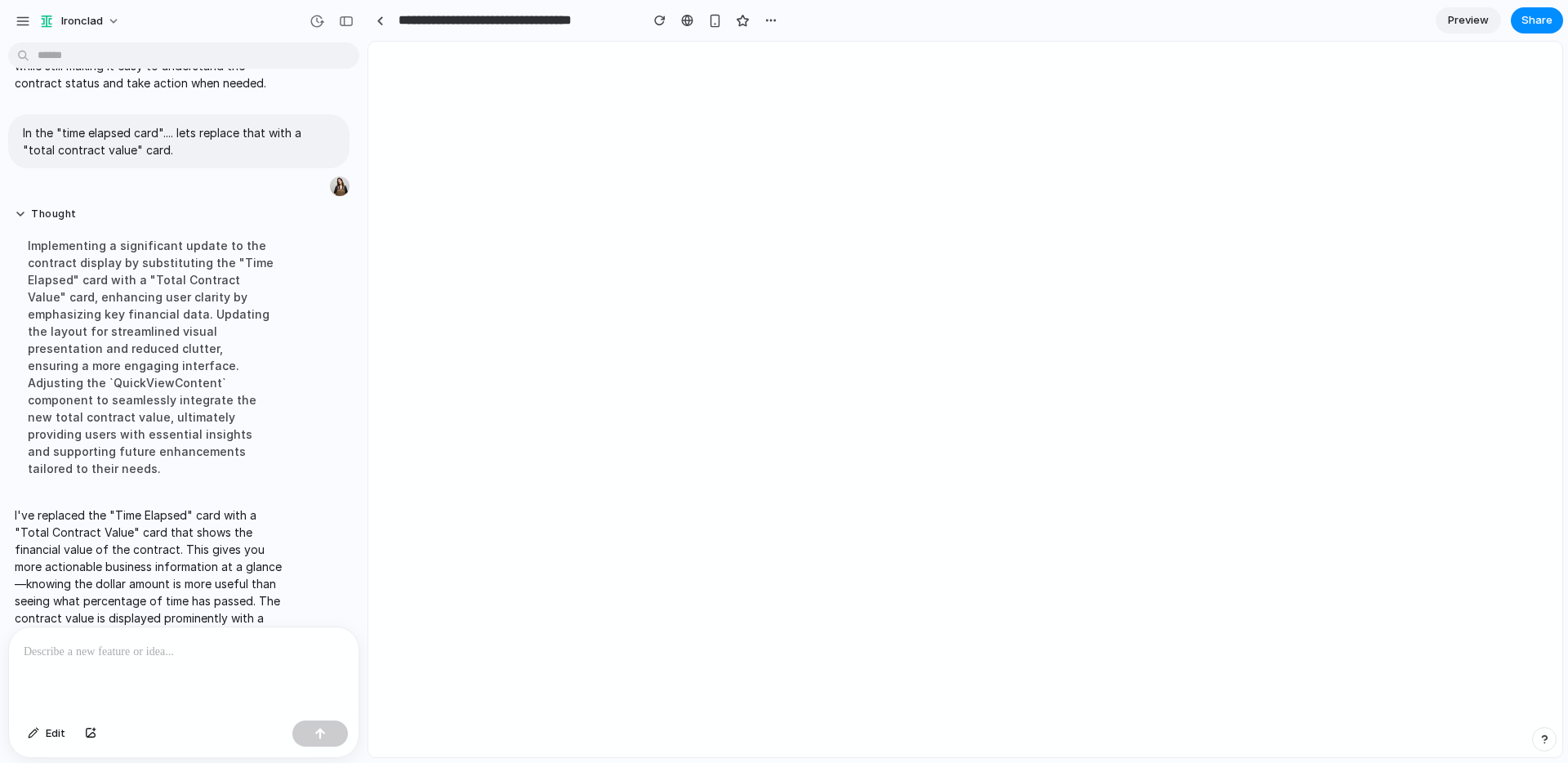
scroll to position [2709, 0]
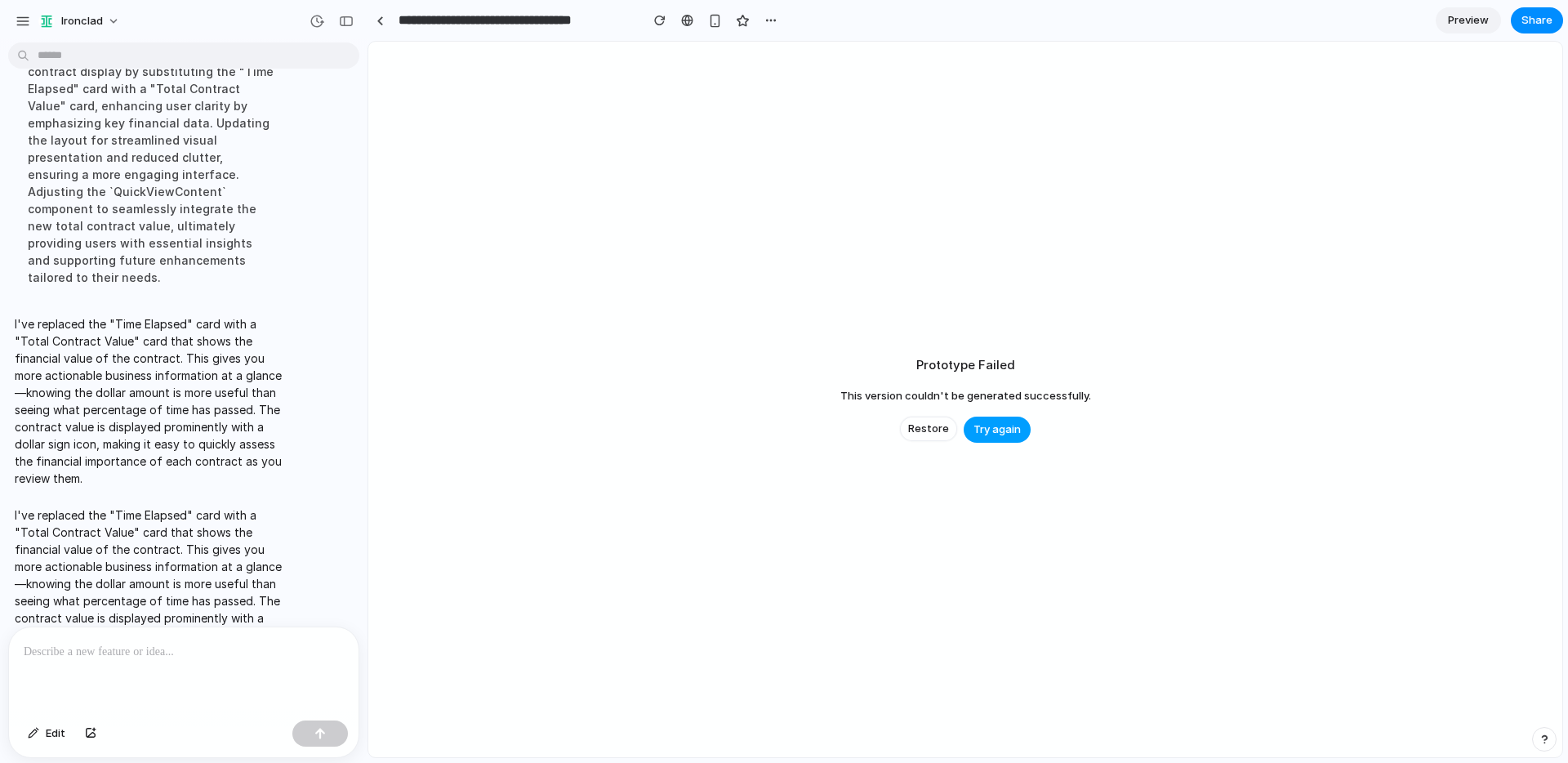
click at [1005, 422] on span "Try again" at bounding box center [998, 429] width 48 height 16
click at [1005, 427] on span "Try again" at bounding box center [998, 429] width 48 height 16
click at [981, 416] on div "Restore Try again" at bounding box center [966, 429] width 131 height 27
click at [985, 435] on span "Try again" at bounding box center [998, 429] width 48 height 16
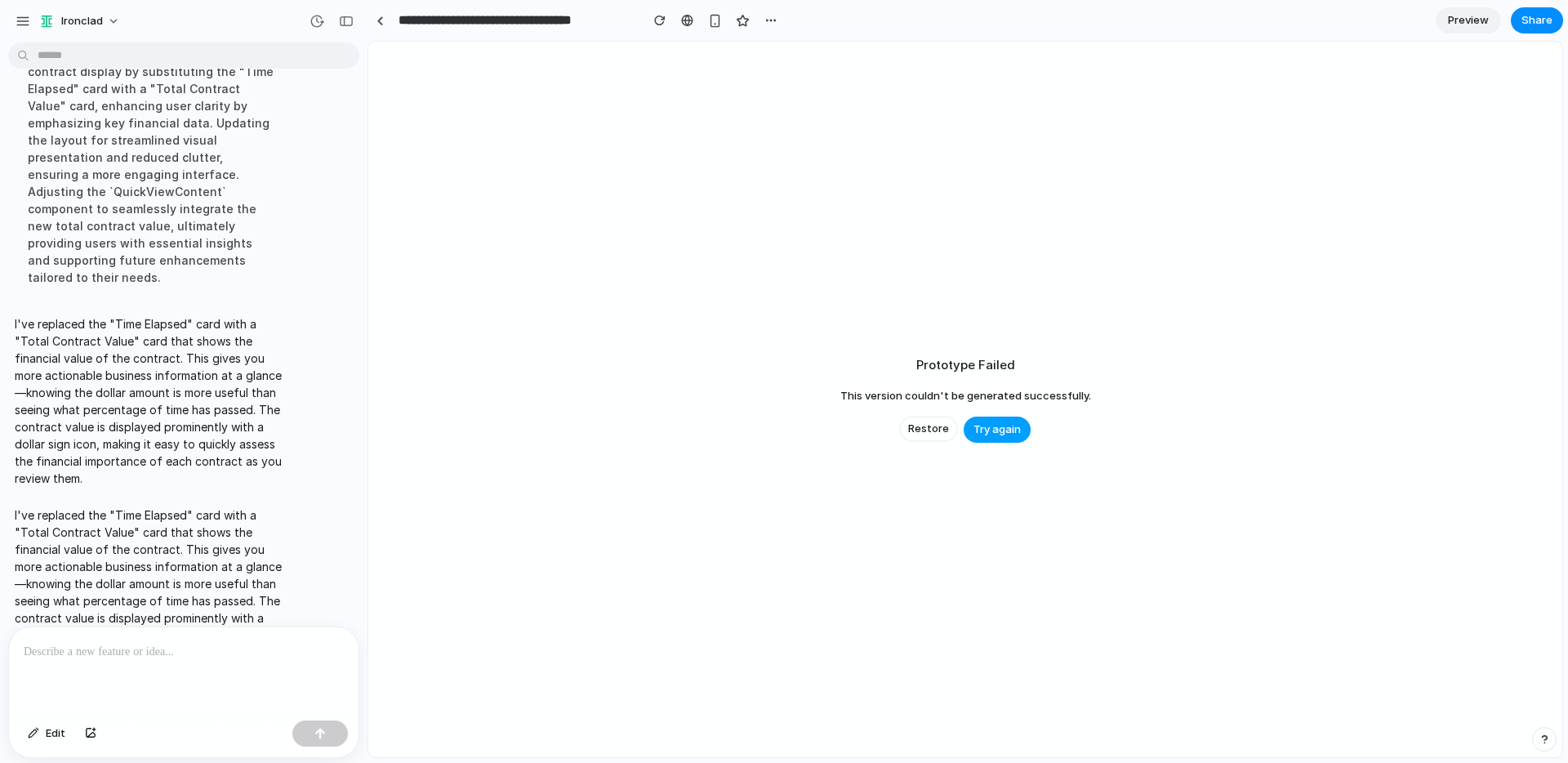
click at [985, 435] on span "Try again" at bounding box center [998, 429] width 48 height 16
click at [895, 437] on div "Prototype Failed This version couldn't be generated successfully. Restore Try a…" at bounding box center [965, 399] width 1194 height 715
click at [923, 437] on button "Restore" at bounding box center [929, 428] width 58 height 25
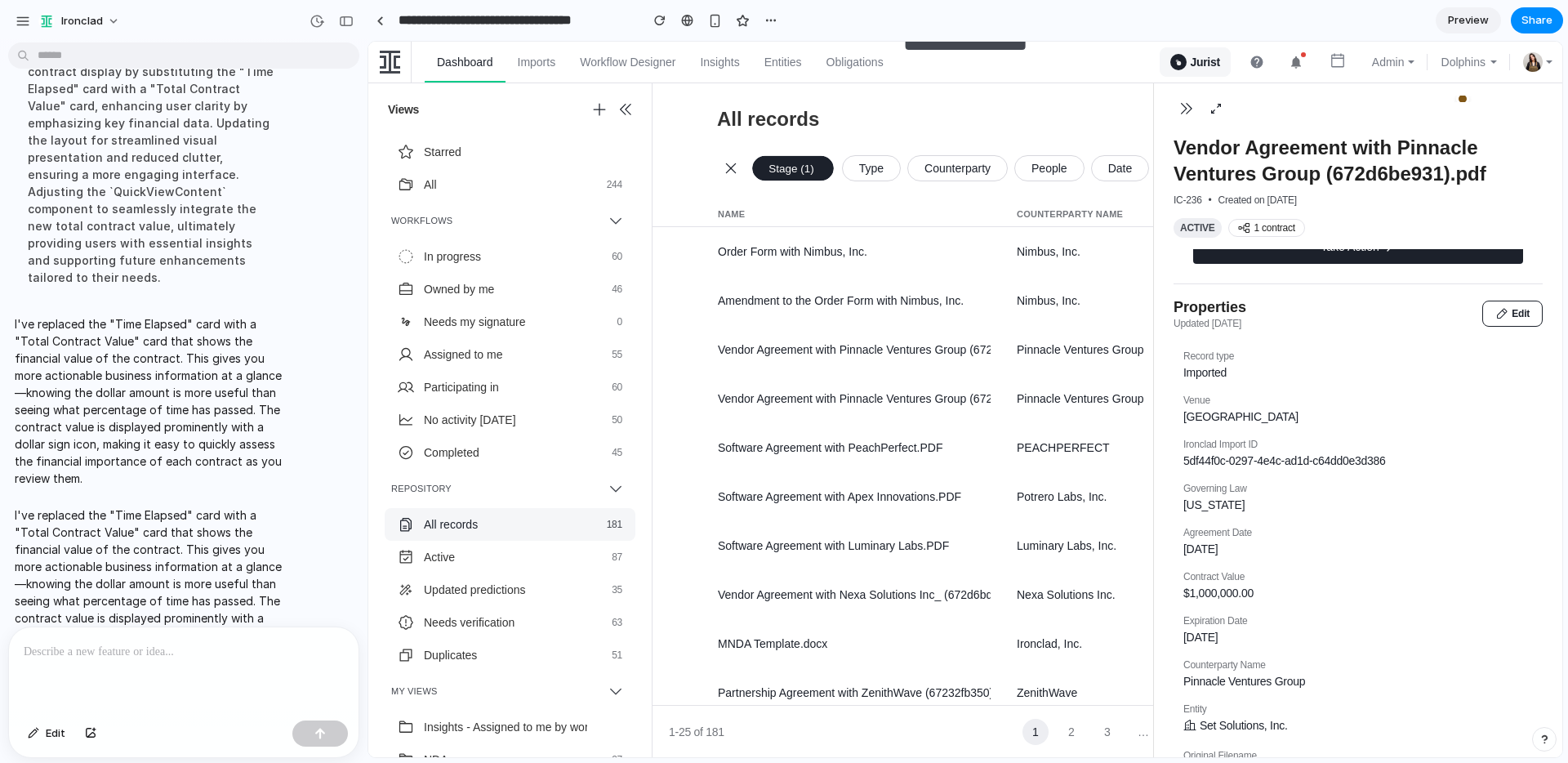
scroll to position [0, 0]
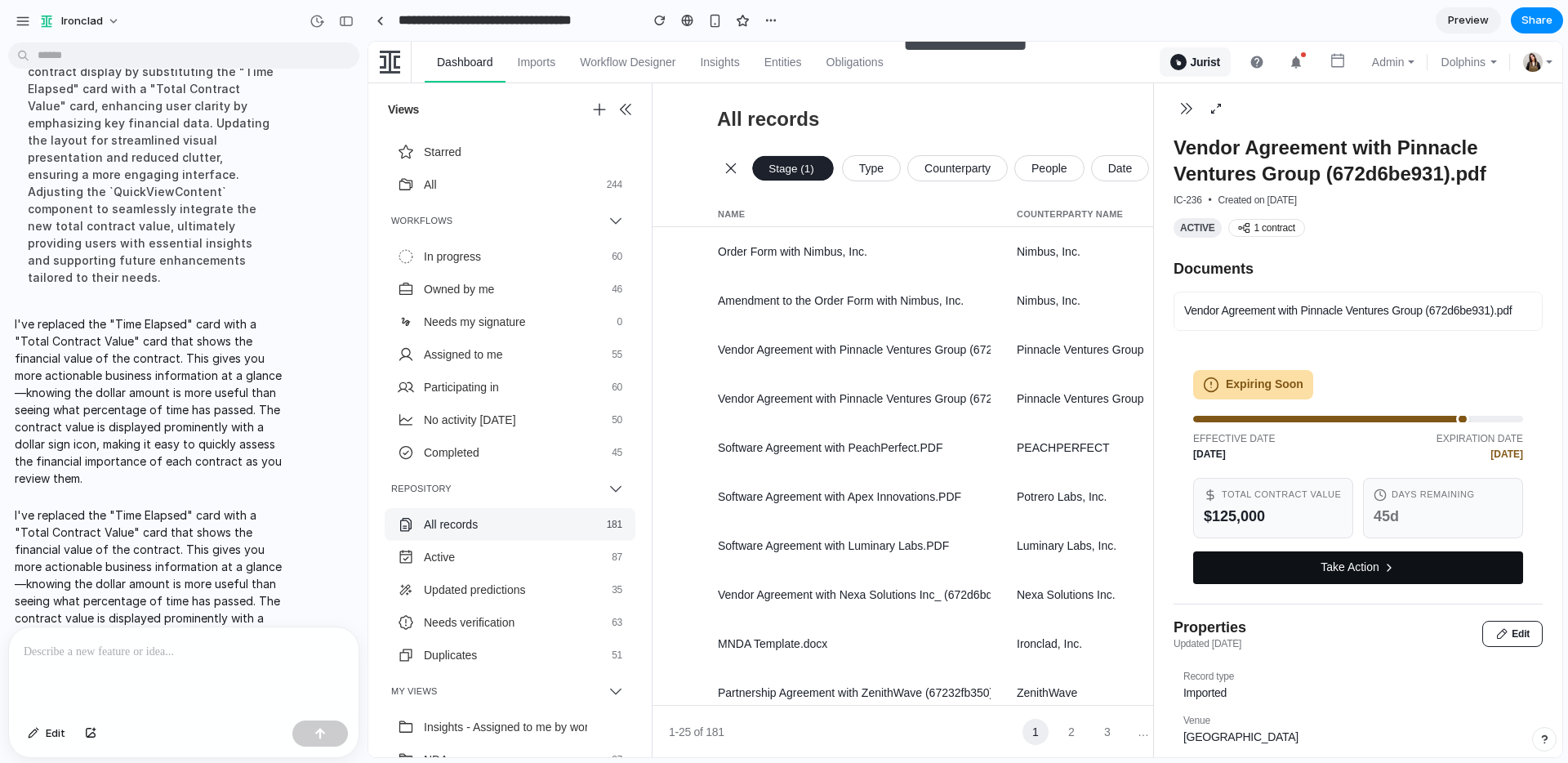
click at [1352, 576] on button "Take Action" at bounding box center [1358, 567] width 330 height 33
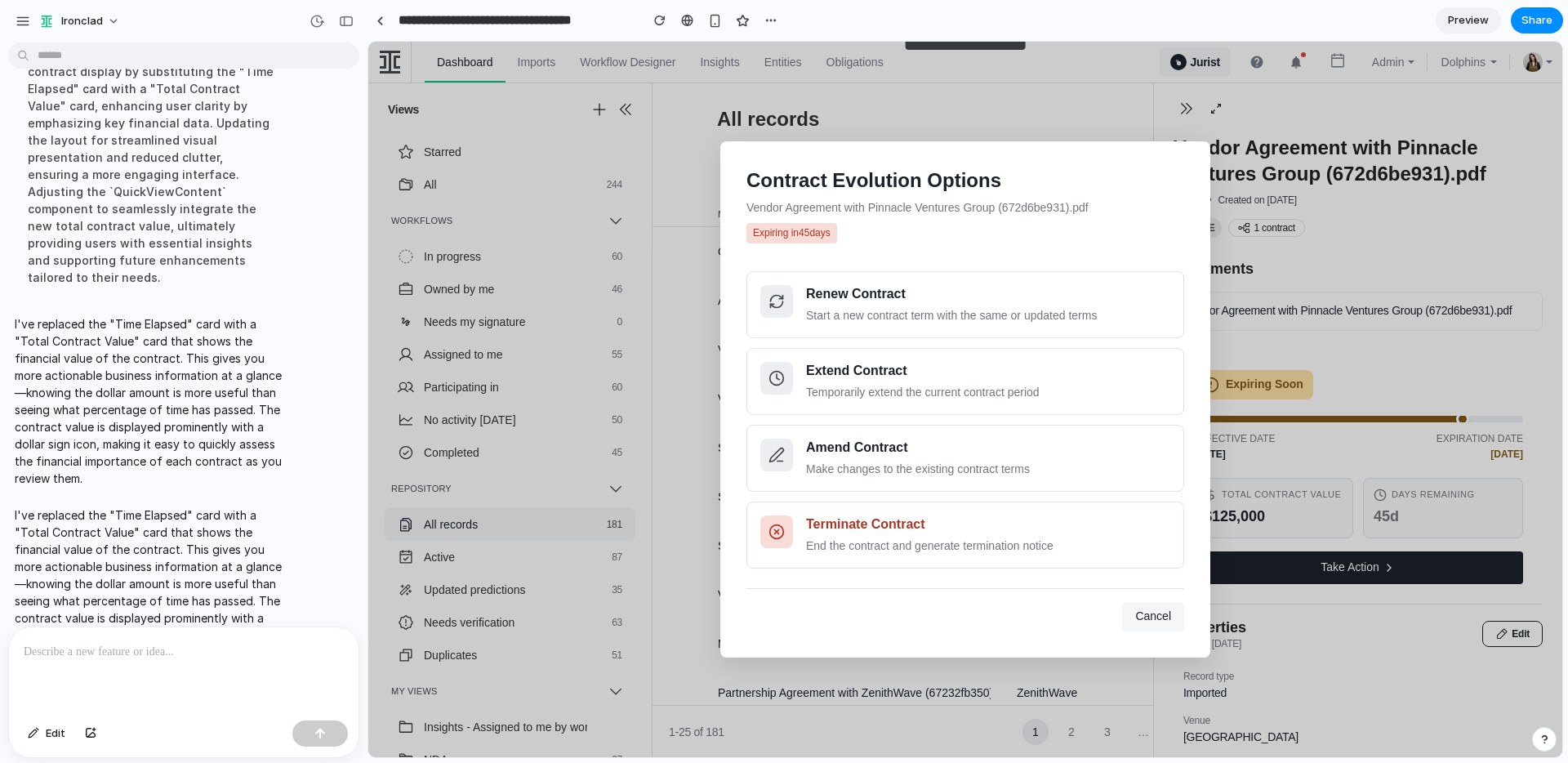
click at [1163, 610] on span "Cancel" at bounding box center [1153, 615] width 36 height 13
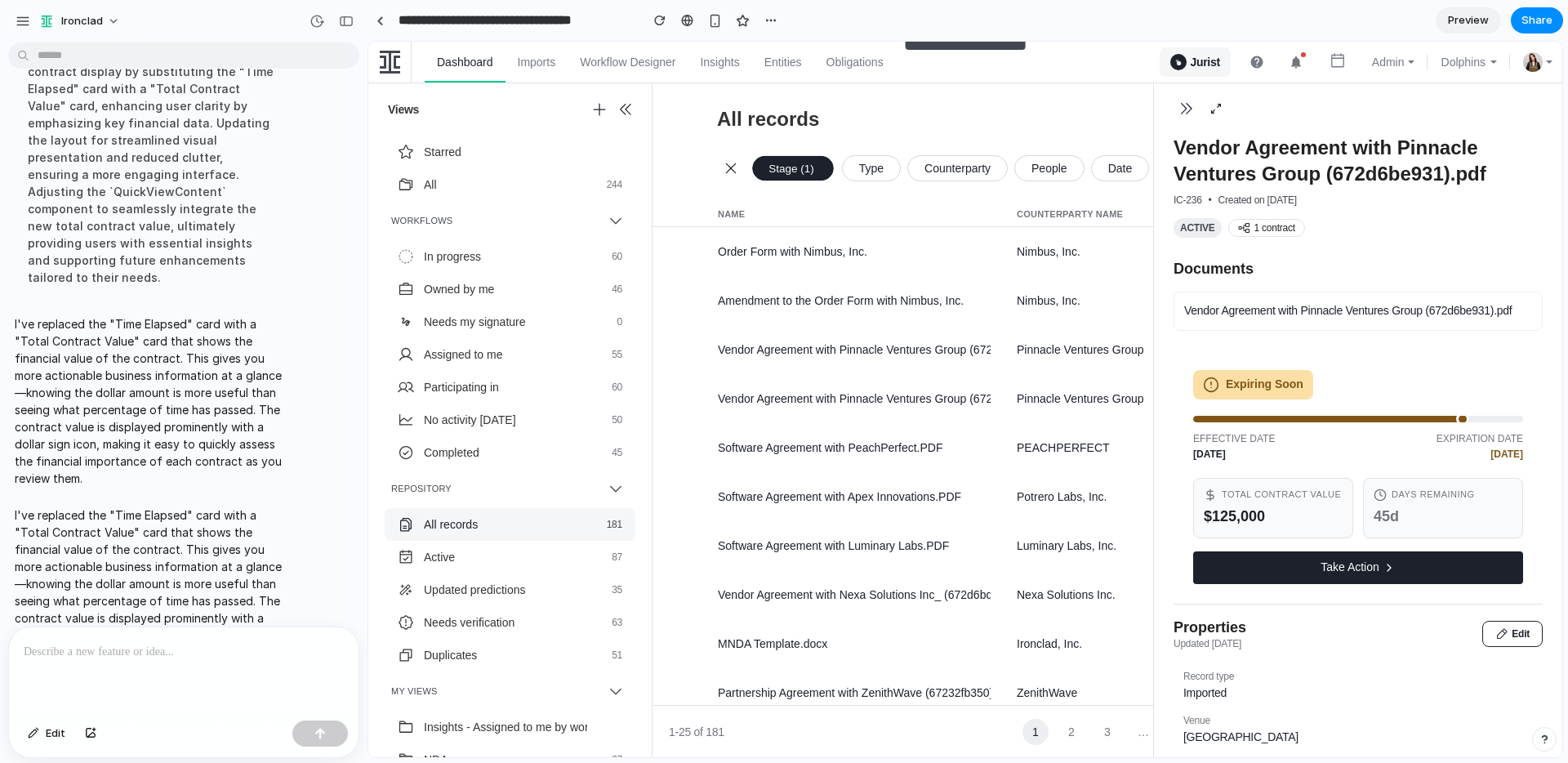
click at [145, 667] on div at bounding box center [183, 671] width 350 height 87
click at [278, 607] on p "**********" at bounding box center [184, 632] width 321 height 58
click at [224, 660] on p "**********" at bounding box center [184, 632] width 321 height 58
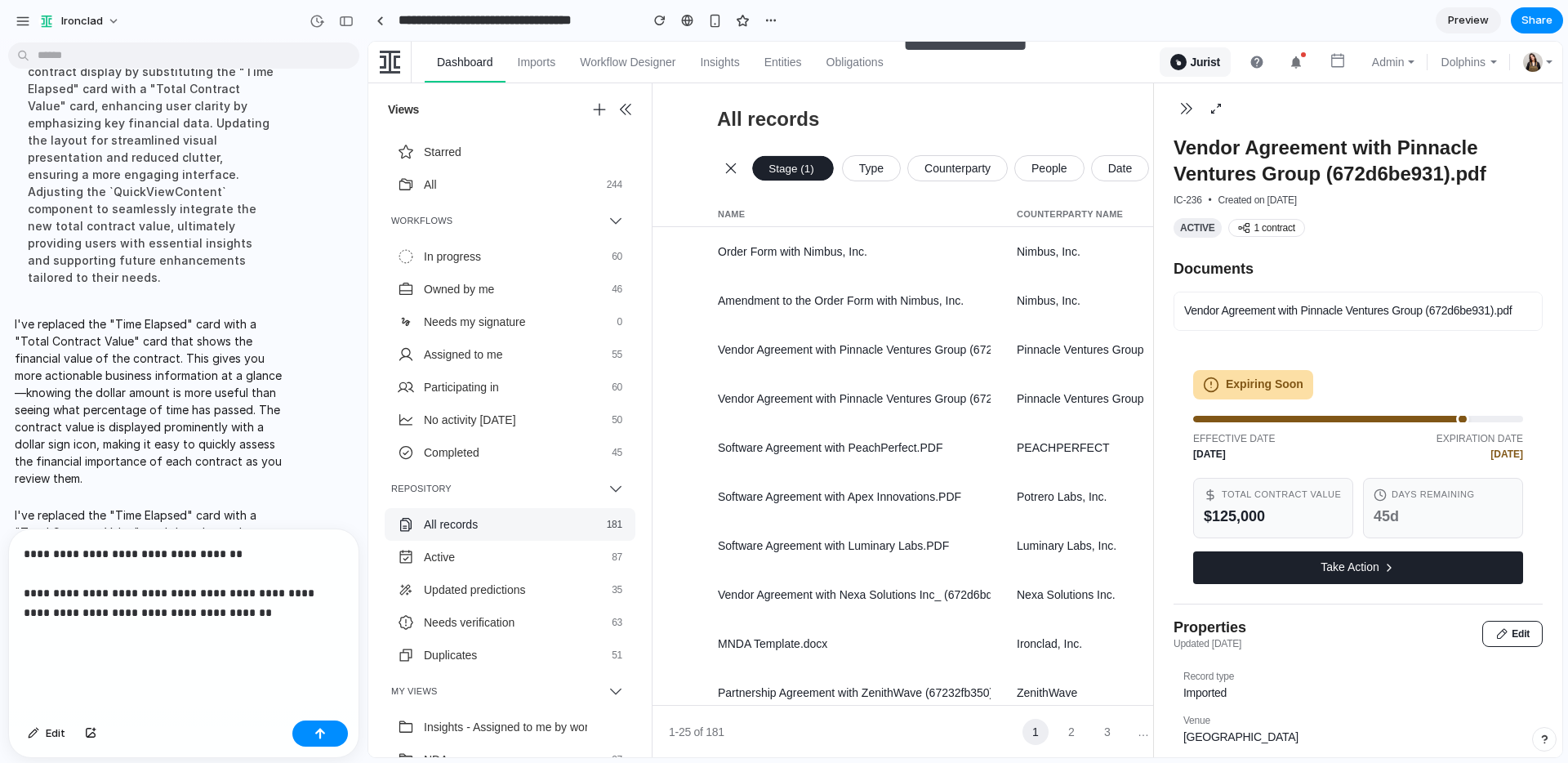
click at [316, 625] on p "**********" at bounding box center [184, 602] width 321 height 118
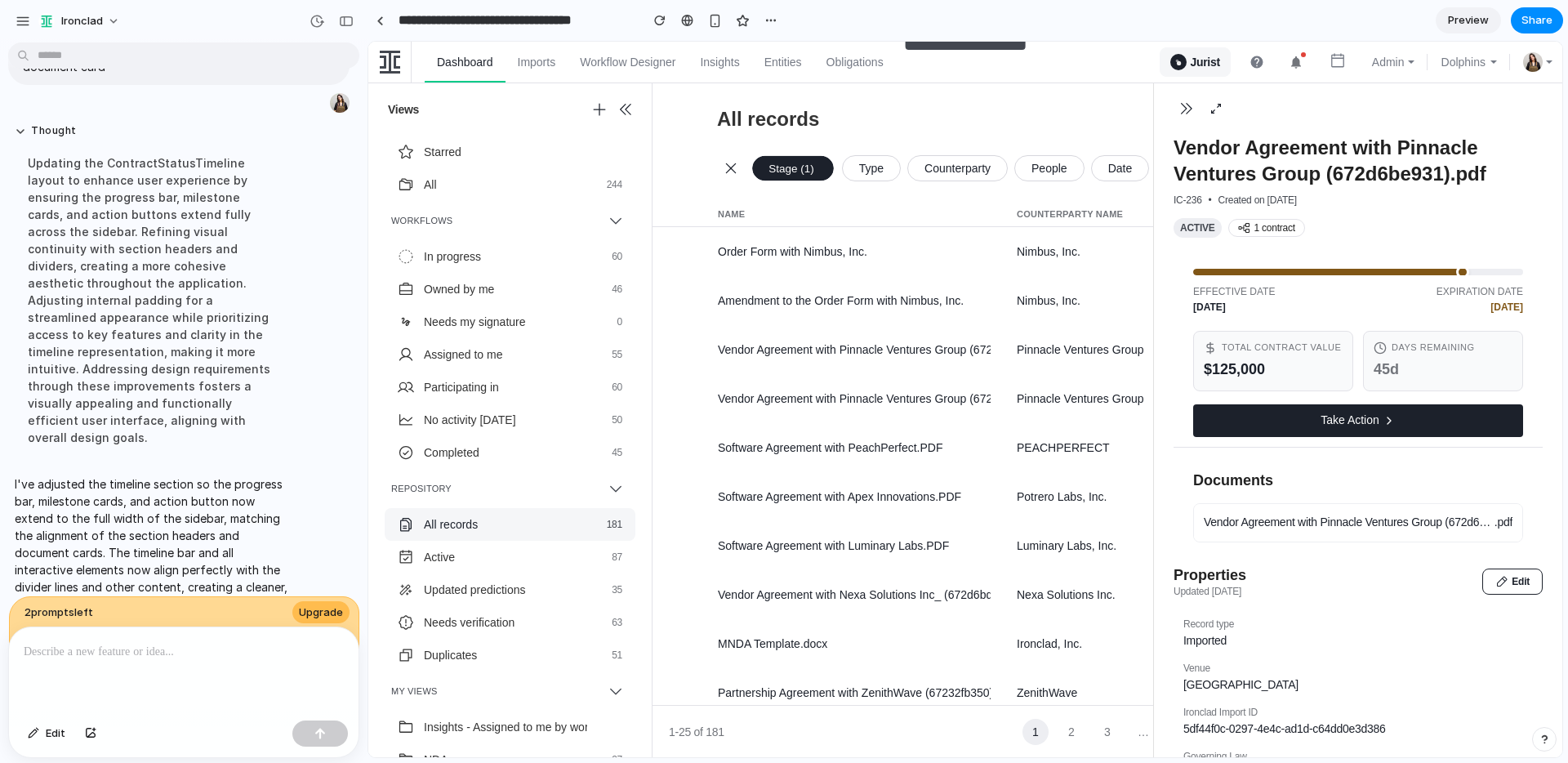
click at [178, 399] on div "Updating the ContractStatusTimeline layout to enhance user experience by ensuri…" at bounding box center [151, 299] width 273 height 311
click at [1363, 348] on div "Days Remaining 45d" at bounding box center [1443, 361] width 160 height 60
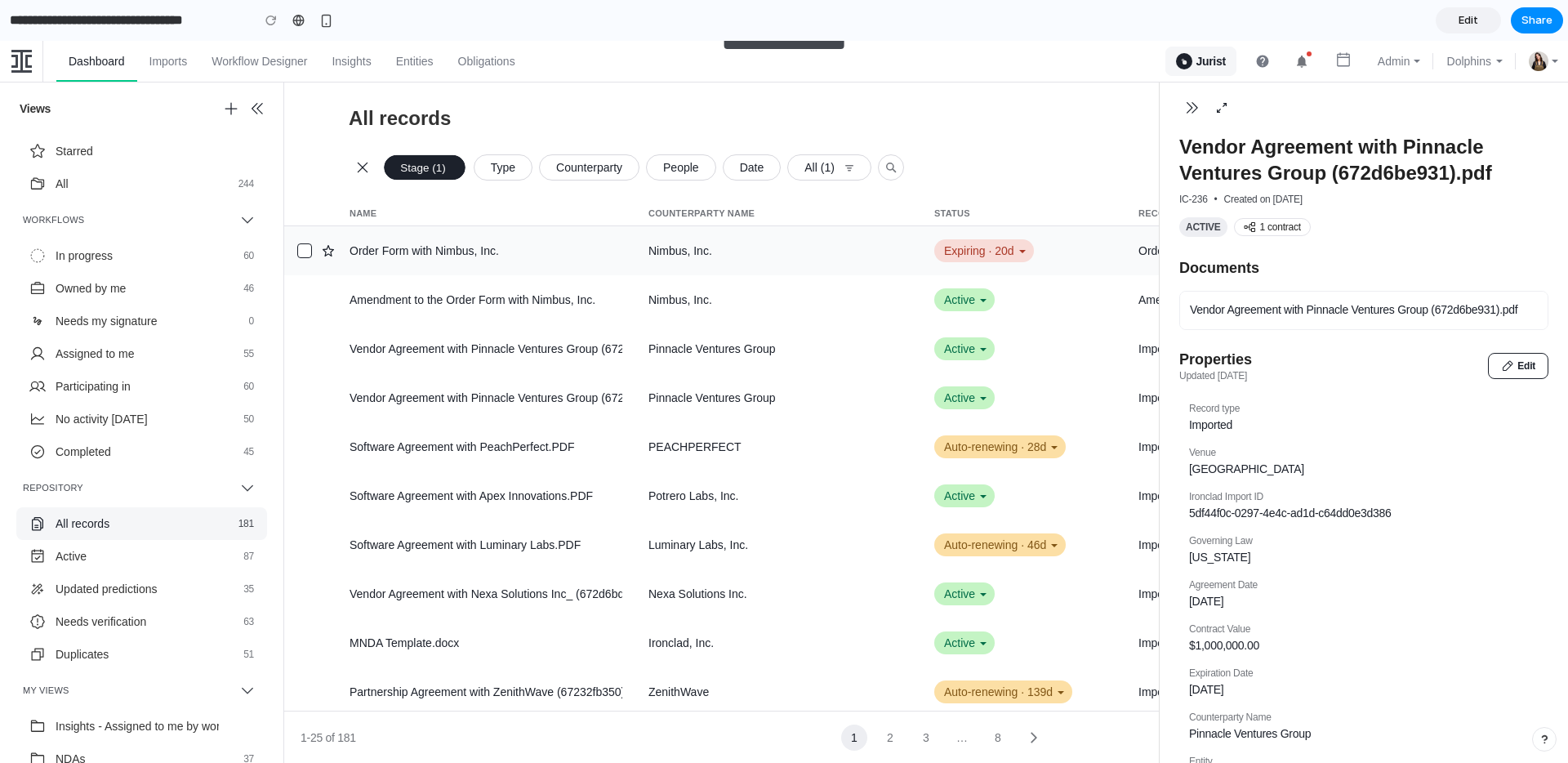
click at [979, 254] on div "Expiring · 20d" at bounding box center [984, 250] width 100 height 23
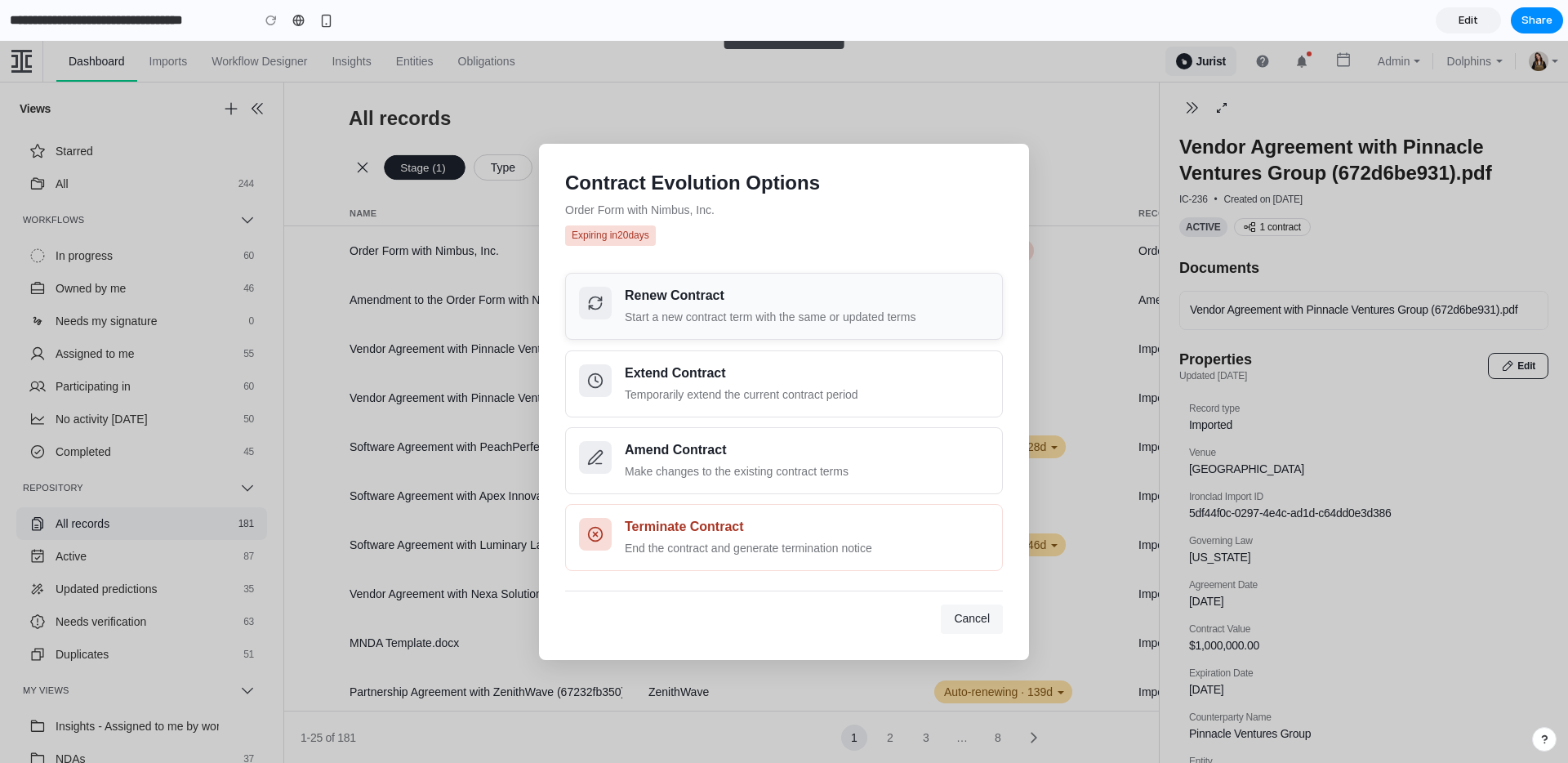
click at [803, 325] on div "Start a new contract term with the same or updated terms" at bounding box center [807, 317] width 364 height 17
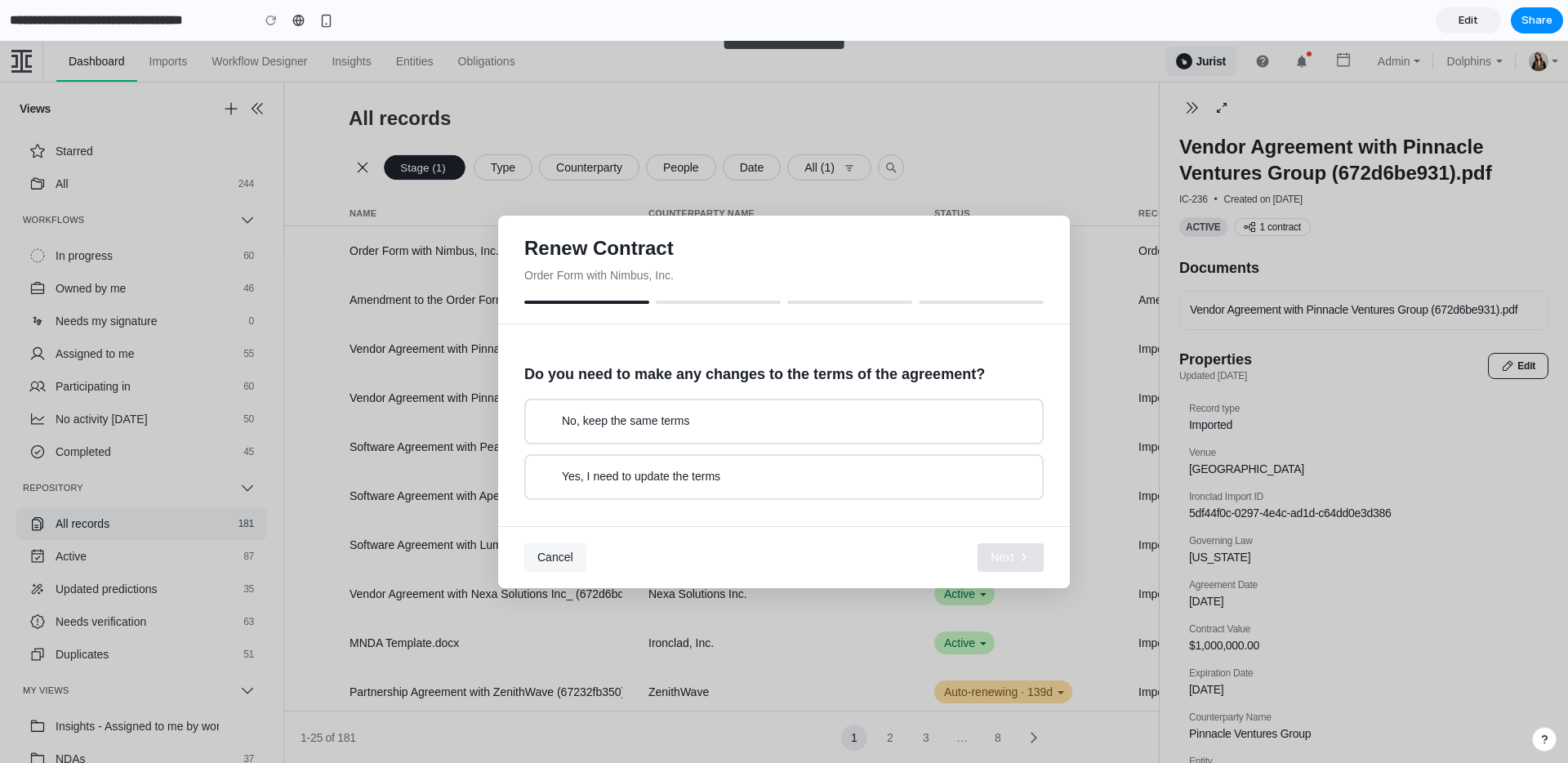
click at [561, 561] on span "Cancel" at bounding box center [555, 557] width 36 height 13
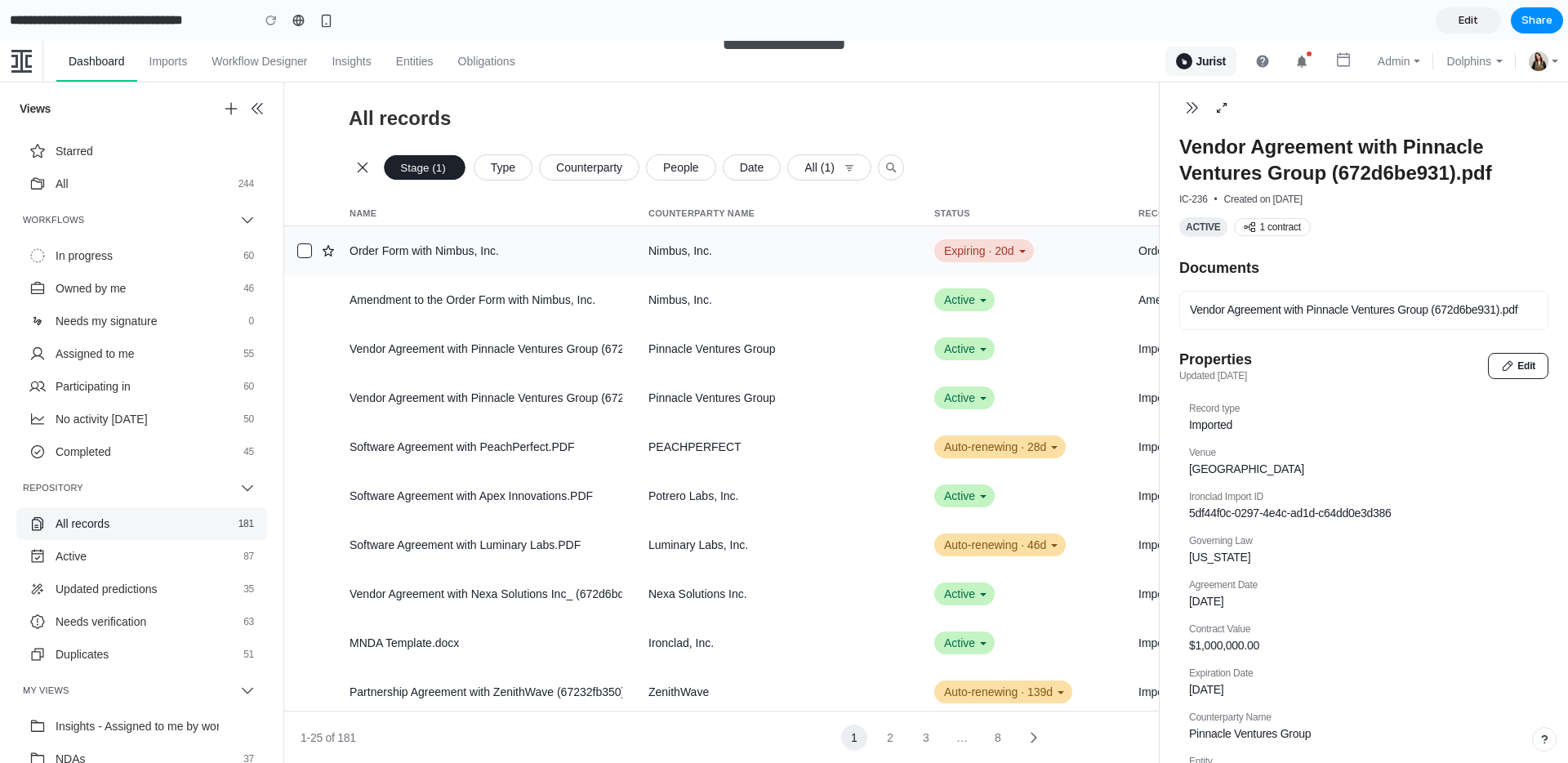
click at [998, 250] on div "Expiring · 20d" at bounding box center [984, 250] width 100 height 23
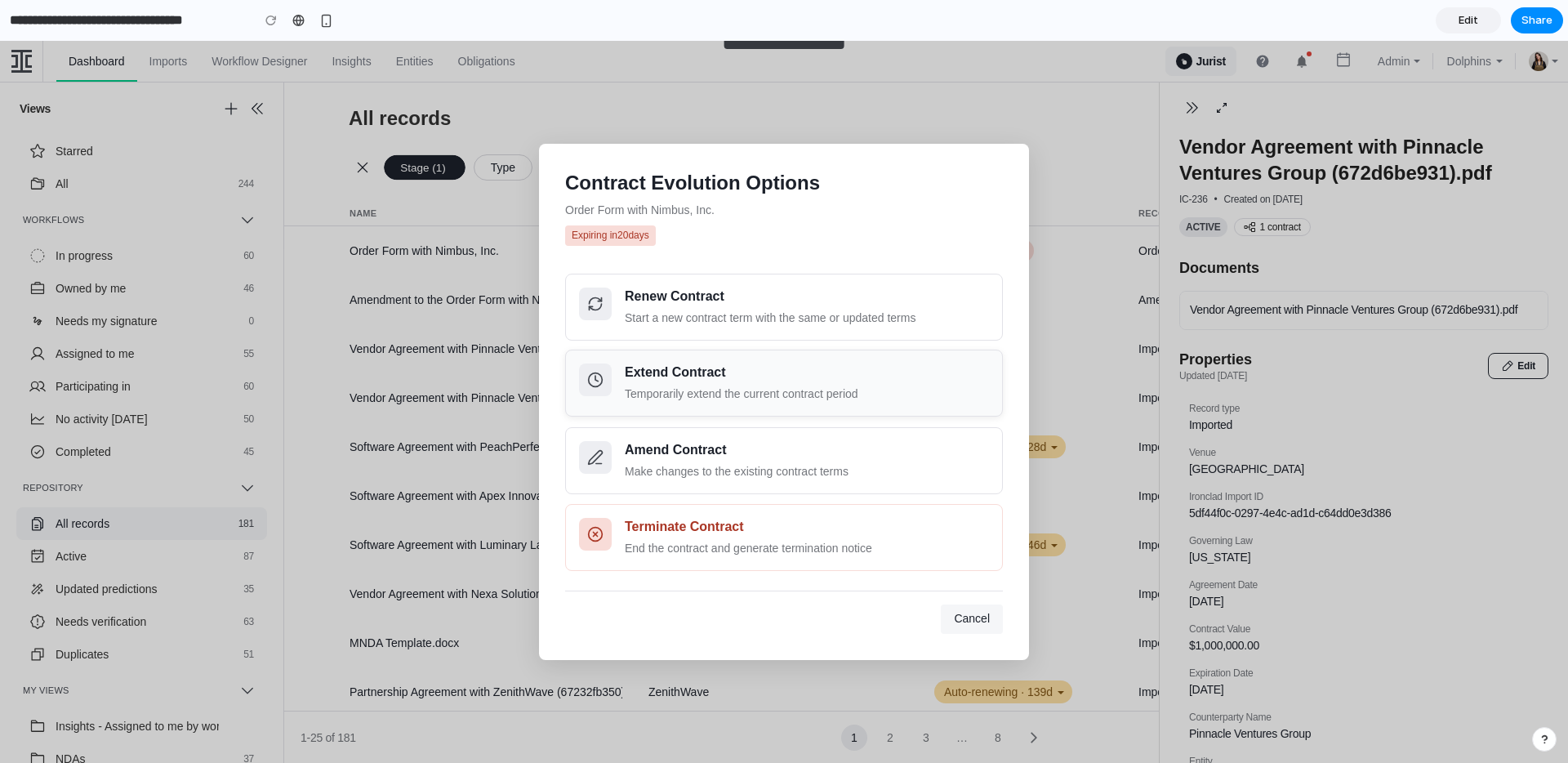
click at [873, 384] on div "Extend Contract Temporarily extend the current contract period" at bounding box center [807, 383] width 364 height 39
click at [779, 458] on div "Amend Contract" at bounding box center [807, 449] width 364 height 19
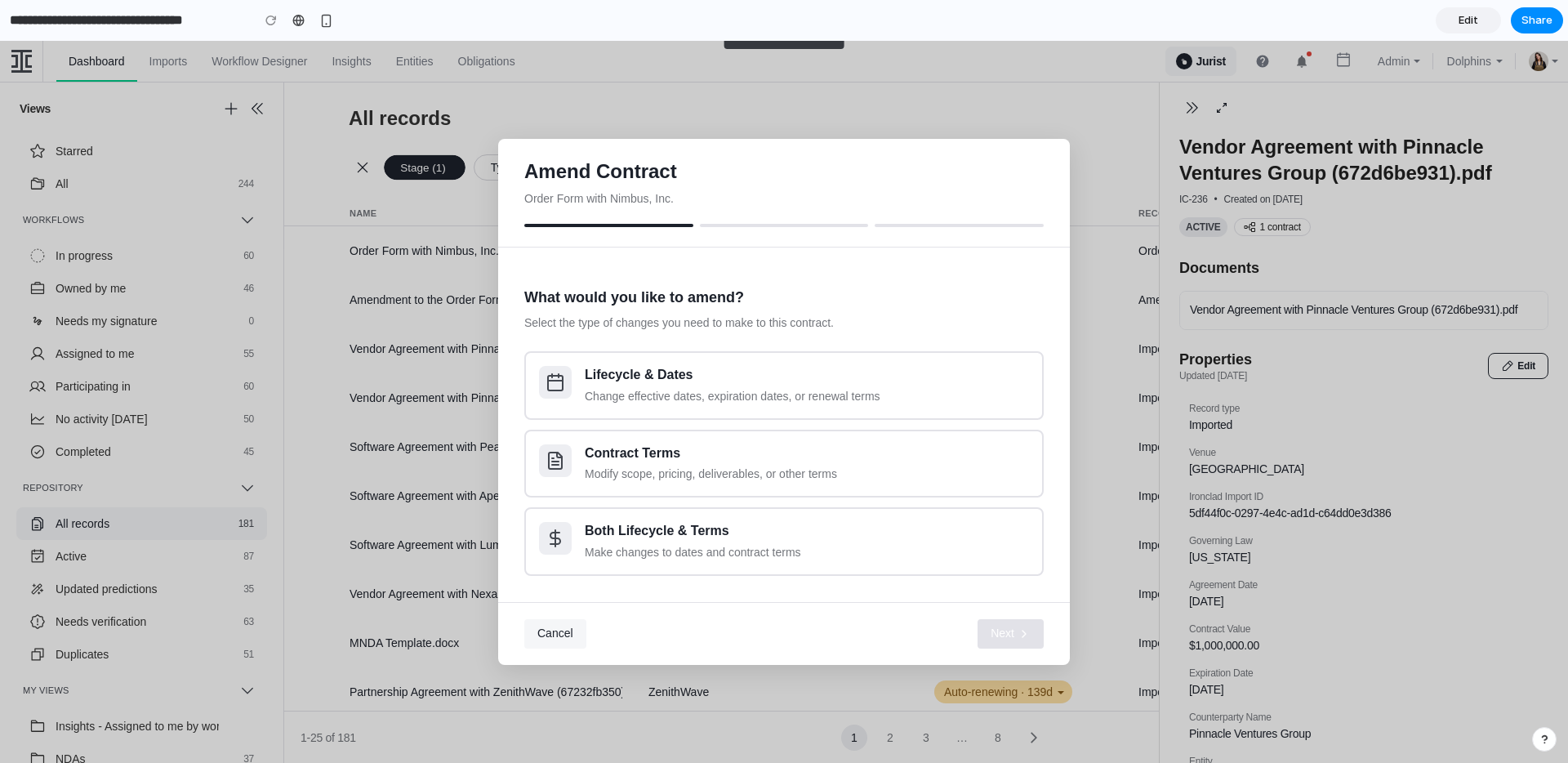
click at [558, 629] on span "Cancel" at bounding box center [555, 633] width 36 height 13
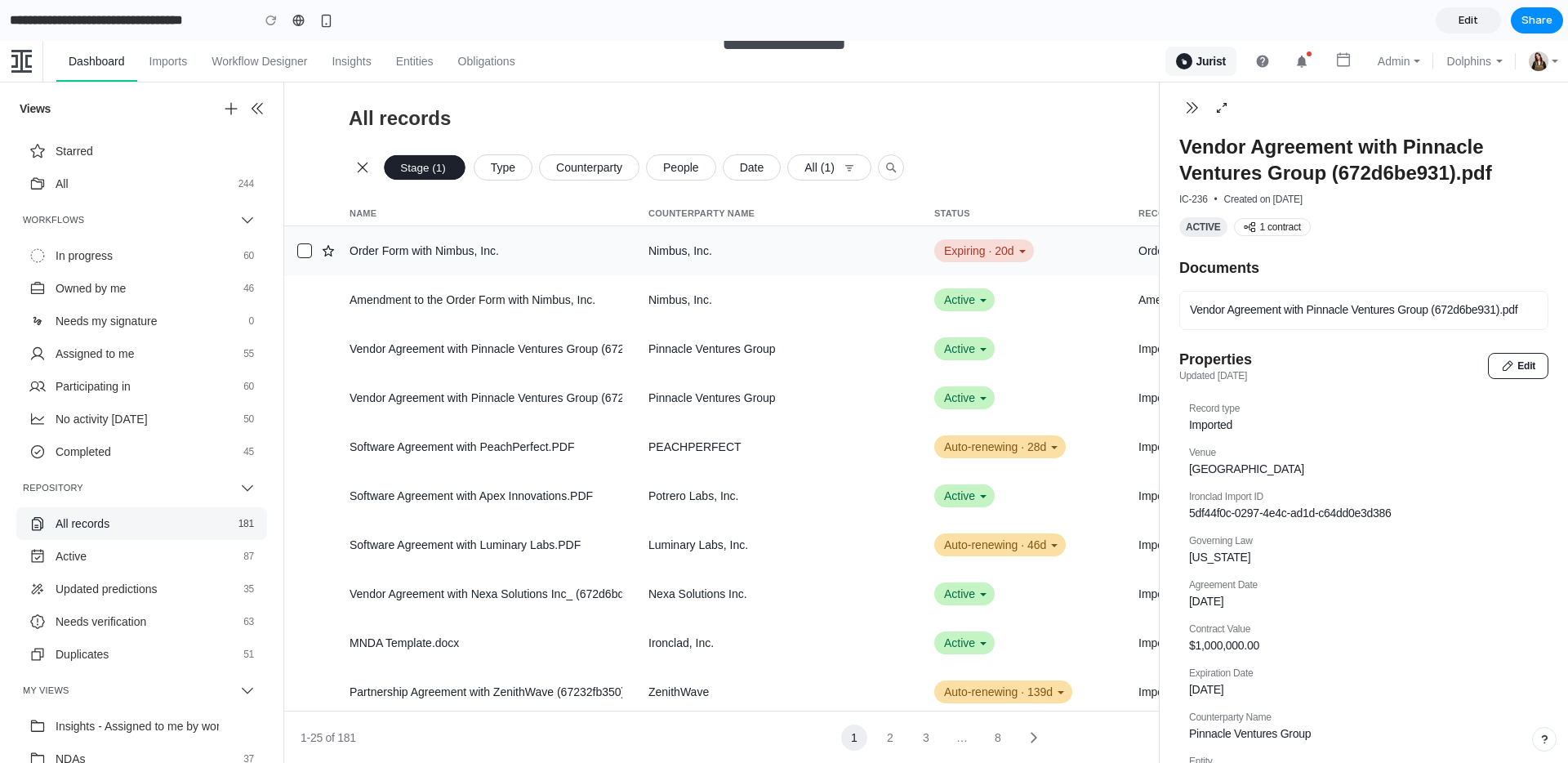
click at [999, 239] on div "Expiring · 20d" at bounding box center [984, 250] width 100 height 23
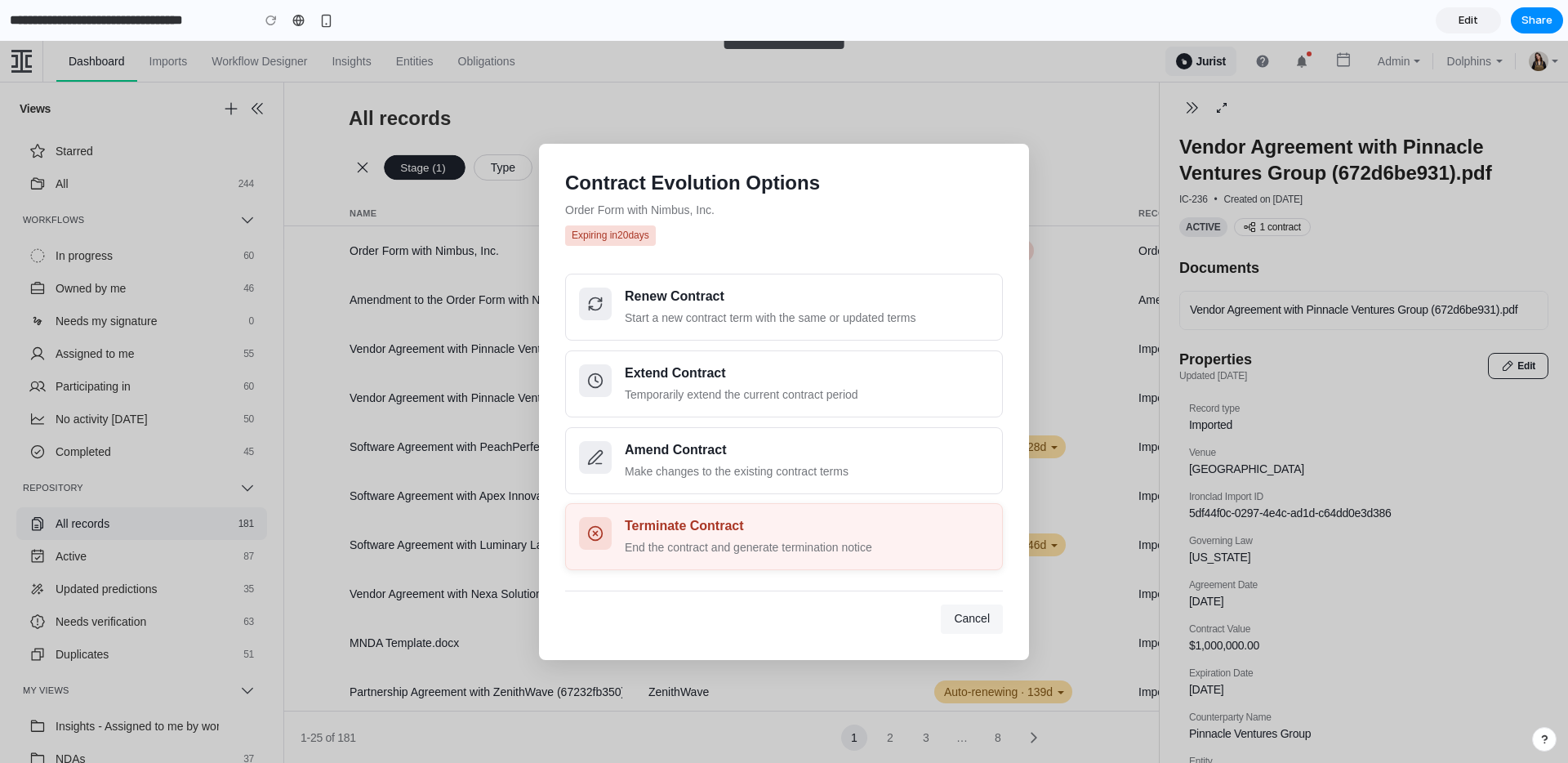
click at [752, 518] on div "Terminate Contract" at bounding box center [807, 526] width 364 height 19
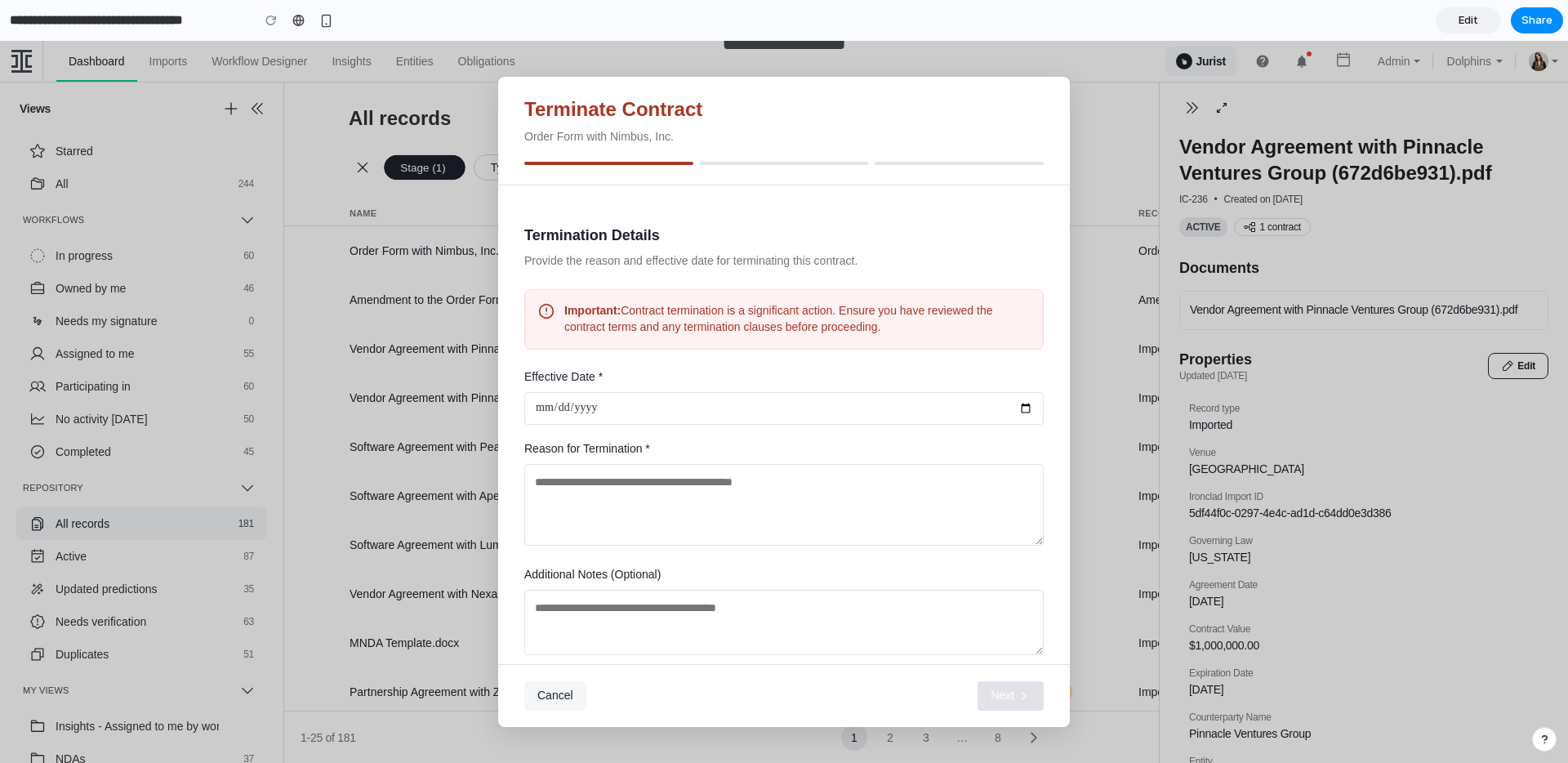
click at [570, 695] on span "Cancel" at bounding box center [555, 695] width 36 height 13
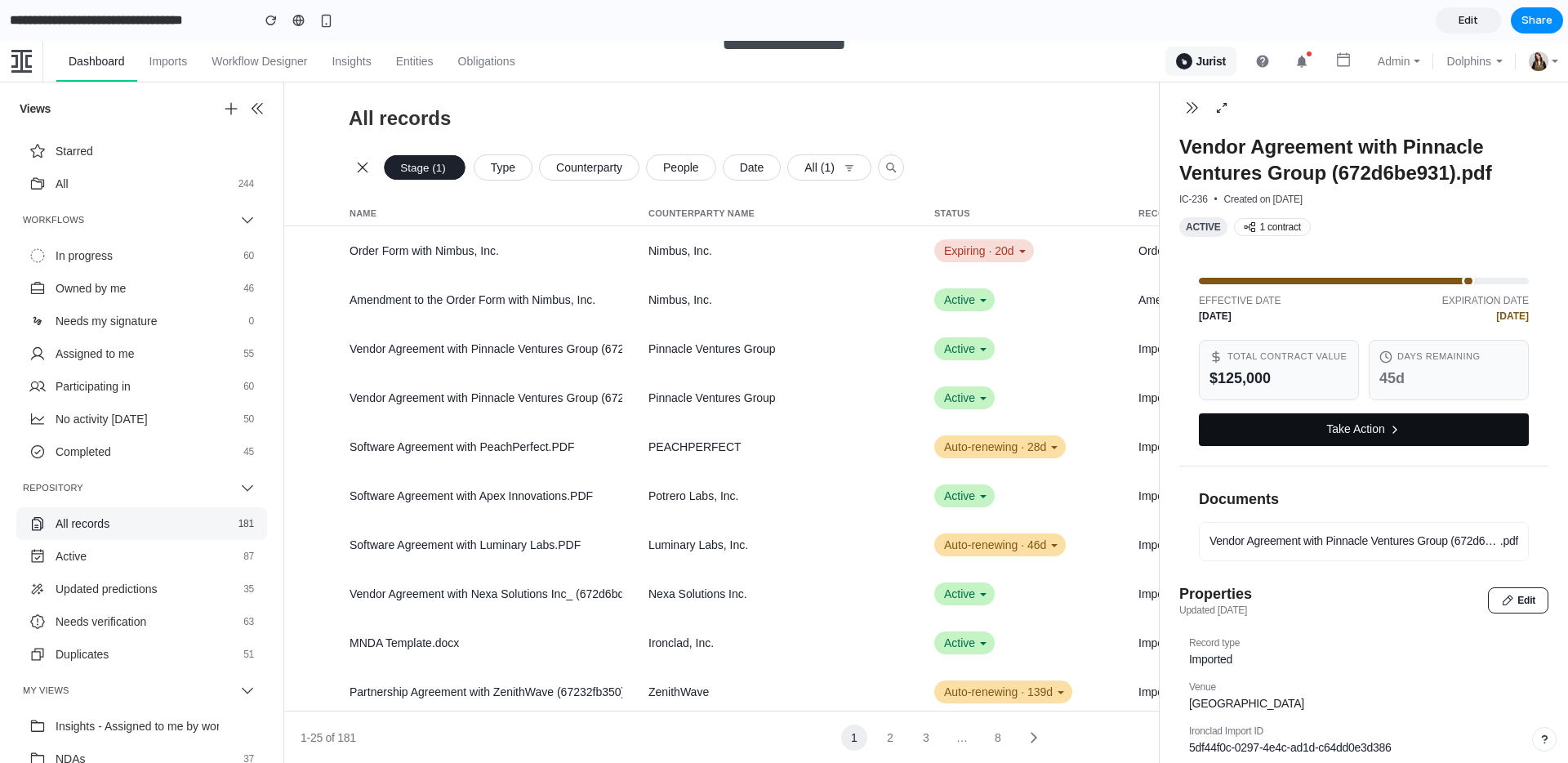
click at [1341, 440] on button "Take Action" at bounding box center [1363, 429] width 330 height 33
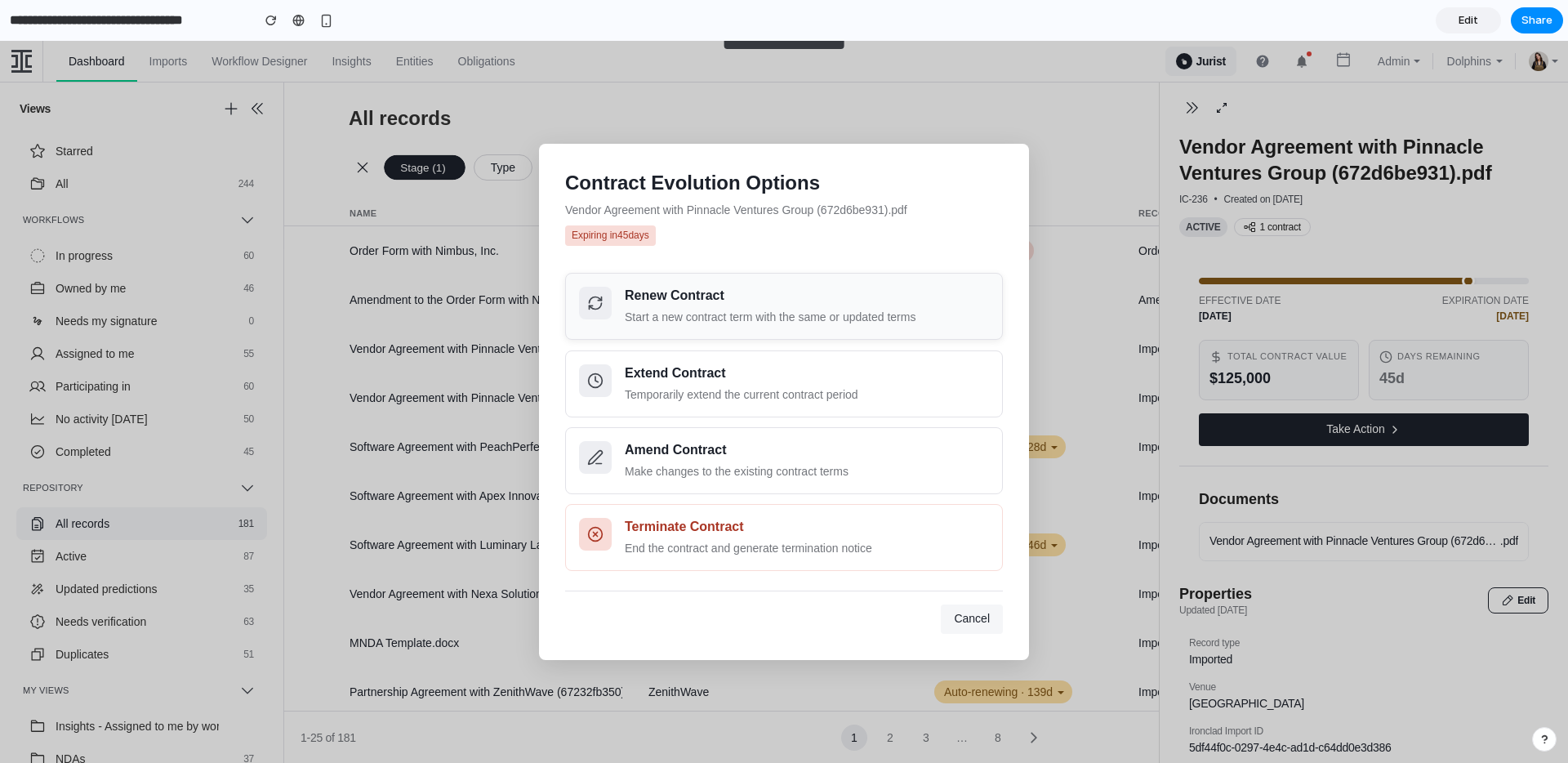
click at [833, 288] on div "Renew Contract" at bounding box center [807, 296] width 364 height 19
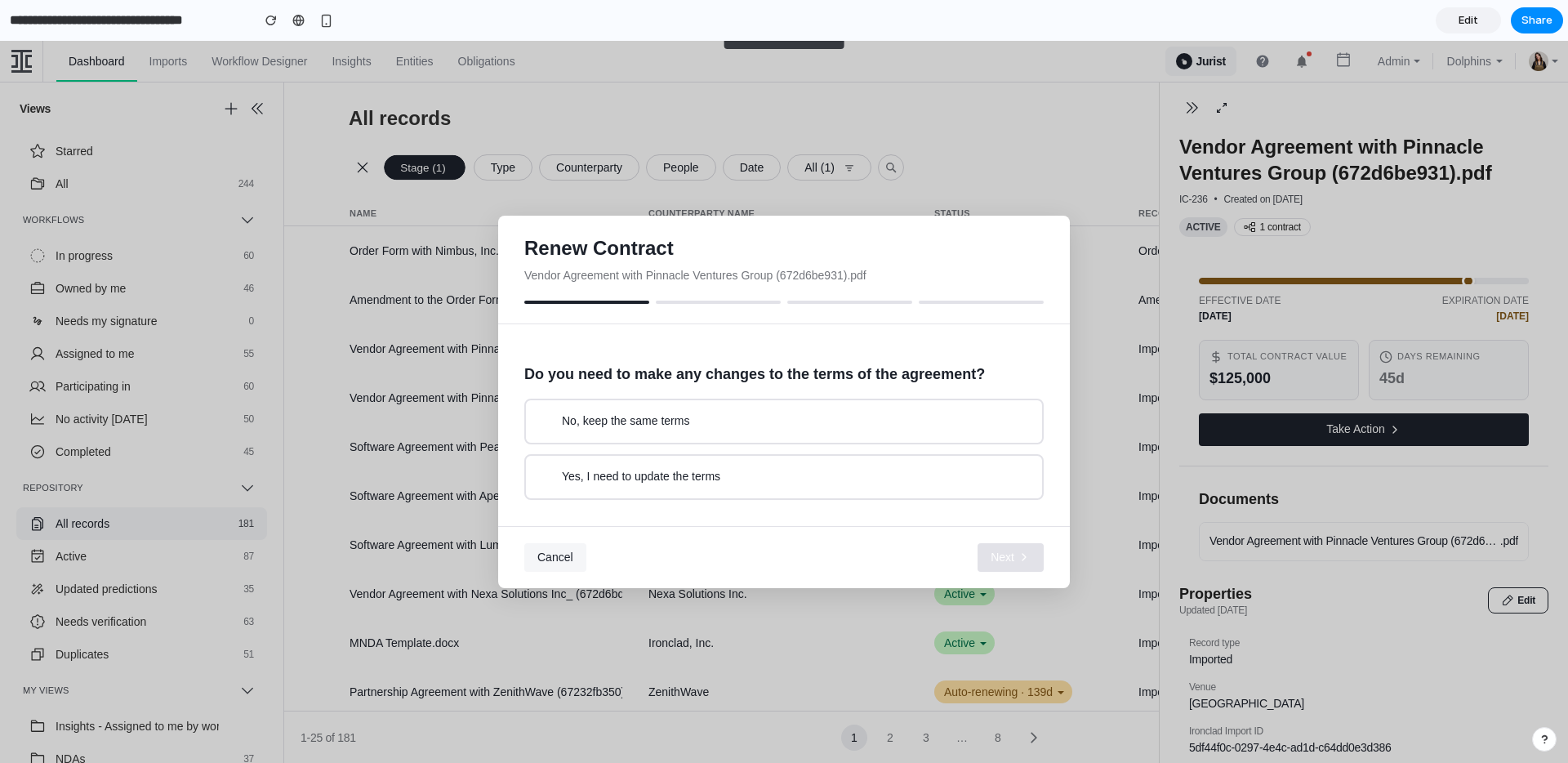
click at [662, 417] on span "No, keep the same terms" at bounding box center [626, 421] width 127 height 16
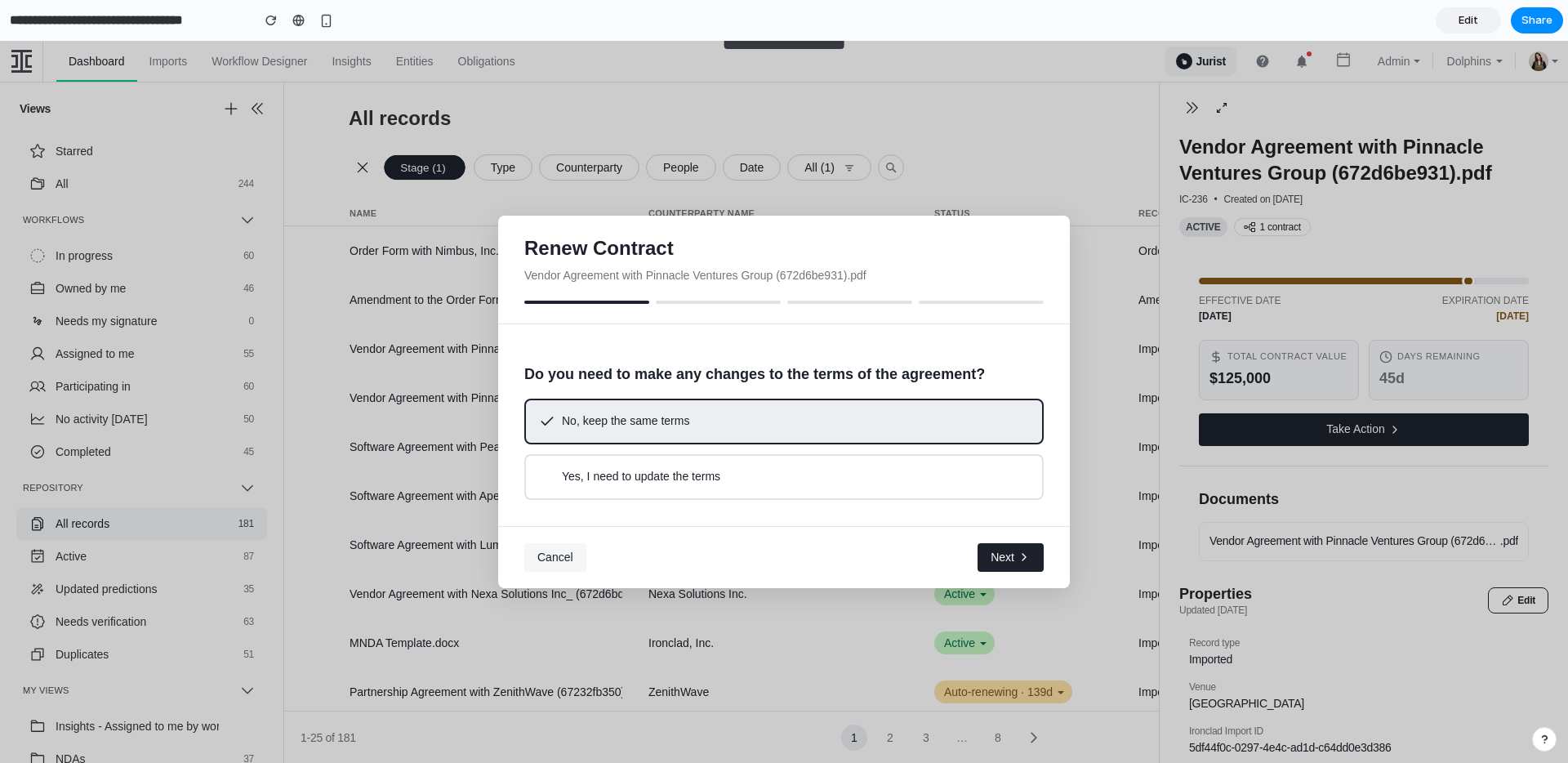
click at [560, 559] on span "Cancel" at bounding box center [555, 557] width 36 height 13
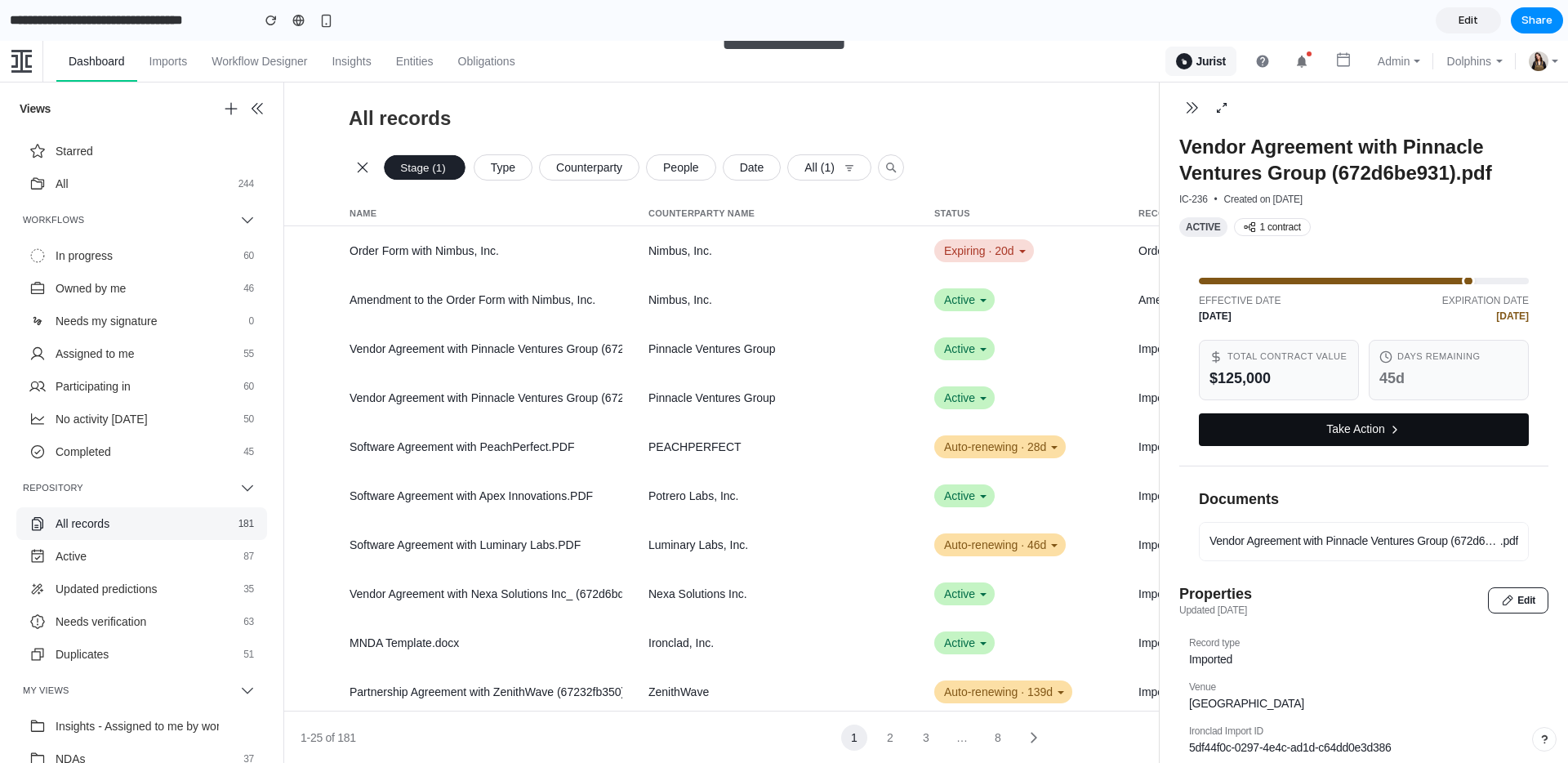
click at [1378, 444] on button "Take Action" at bounding box center [1363, 429] width 330 height 33
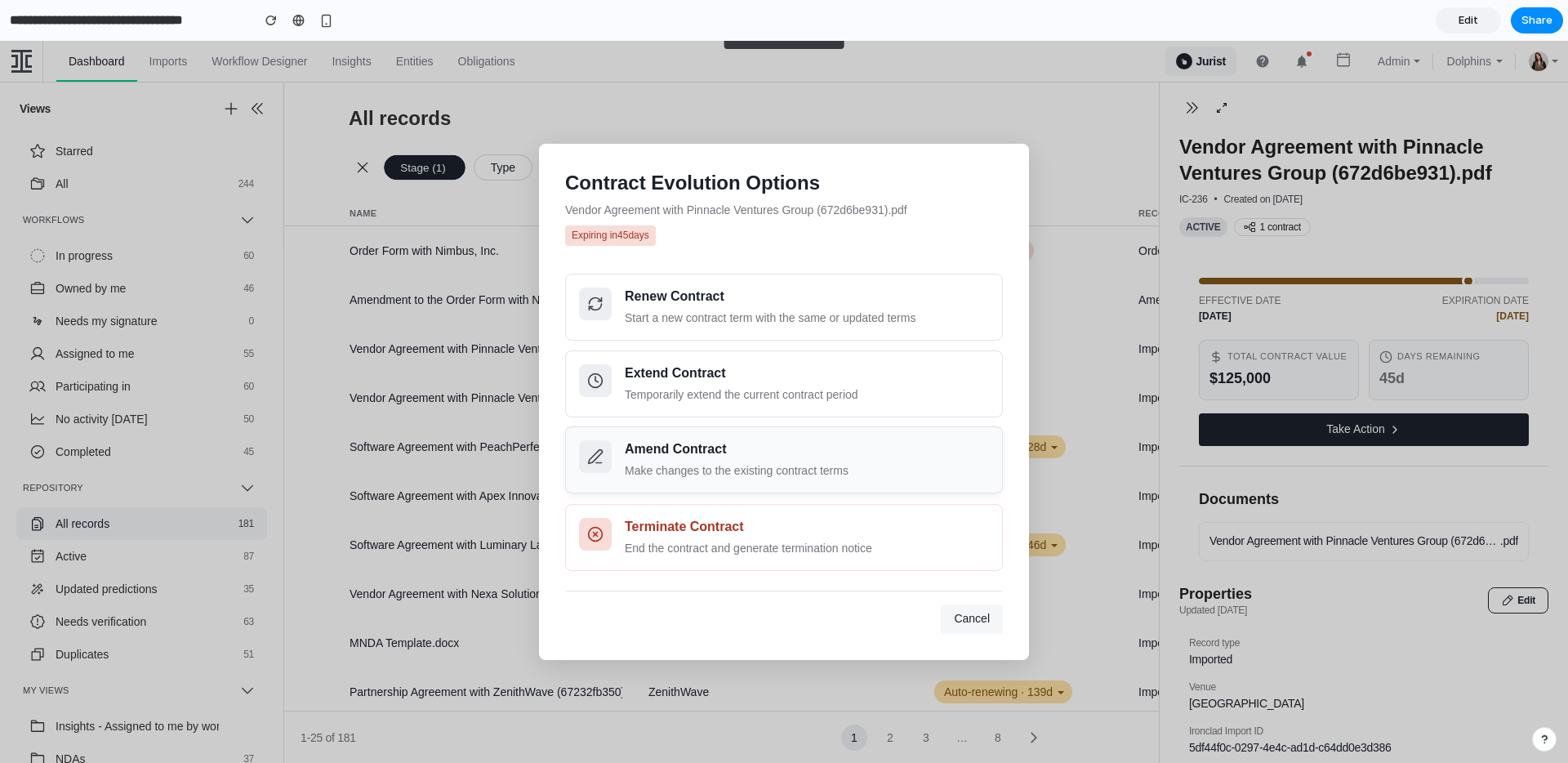
click at [766, 453] on div "Amend Contract" at bounding box center [807, 449] width 364 height 19
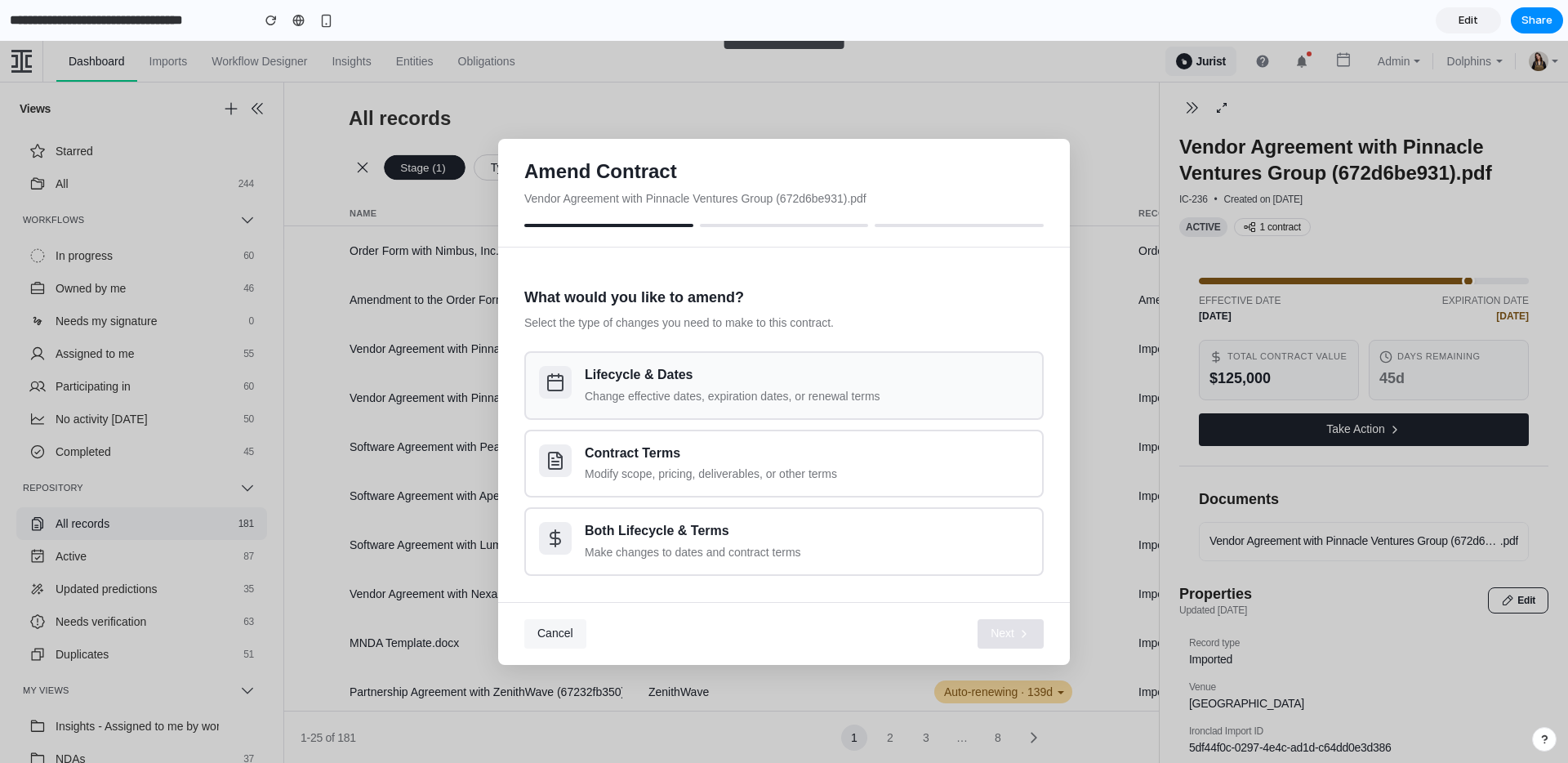
click at [756, 392] on div "Change effective dates, expiration dates, or renewal terms" at bounding box center [807, 396] width 444 height 17
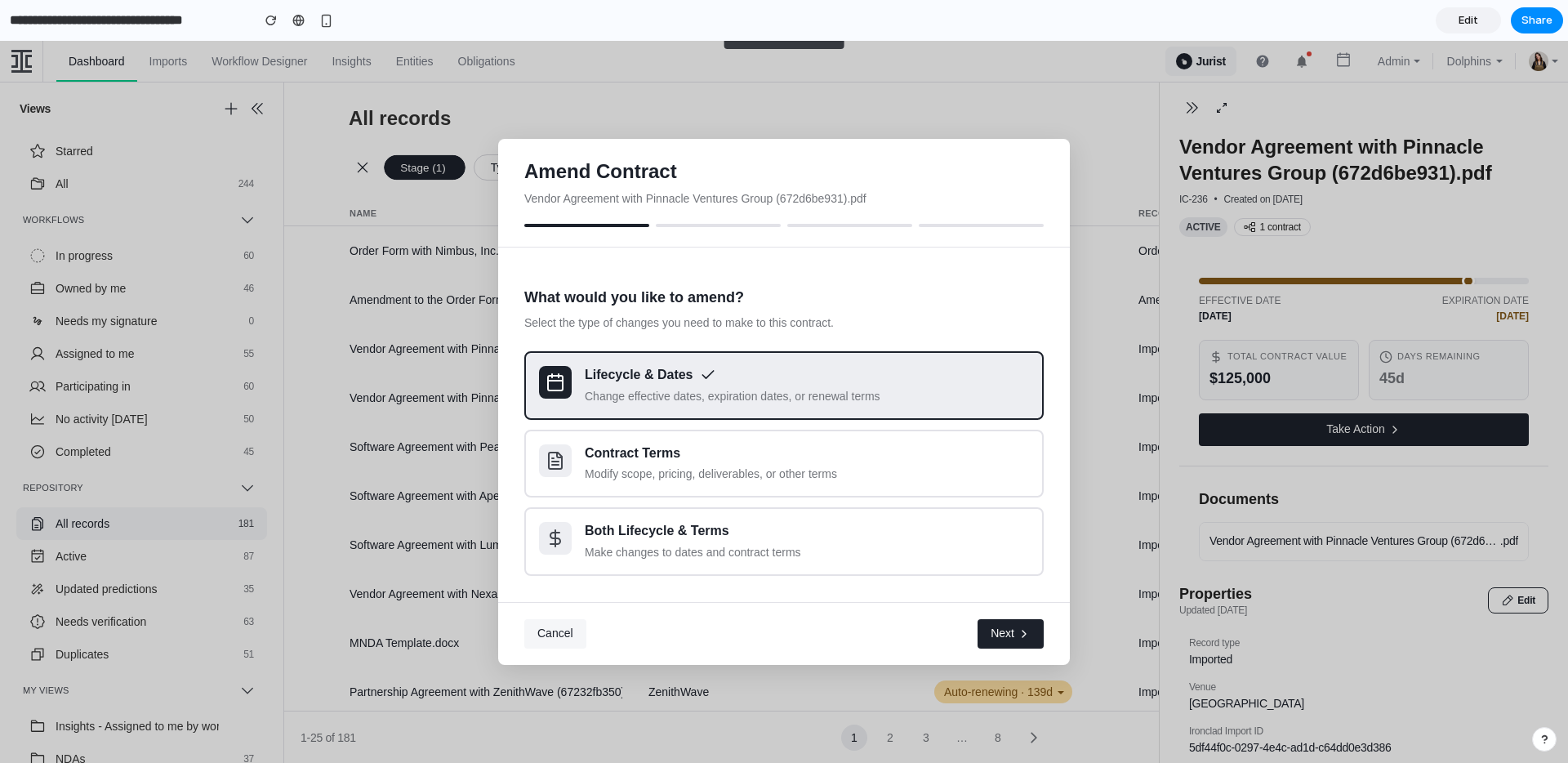
click at [550, 637] on span "Cancel" at bounding box center [555, 633] width 36 height 13
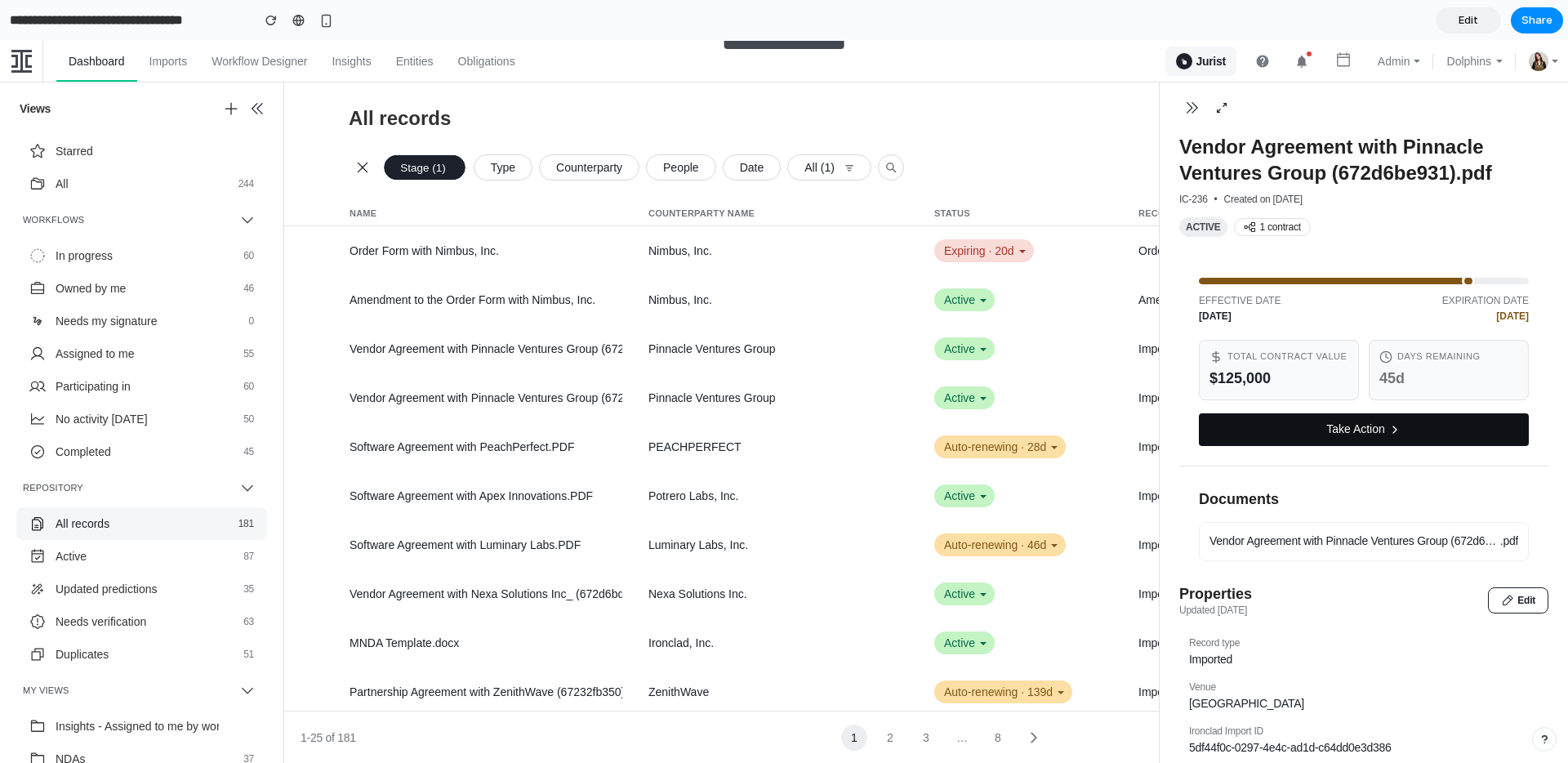
click at [1339, 437] on button "Take Action" at bounding box center [1363, 429] width 330 height 33
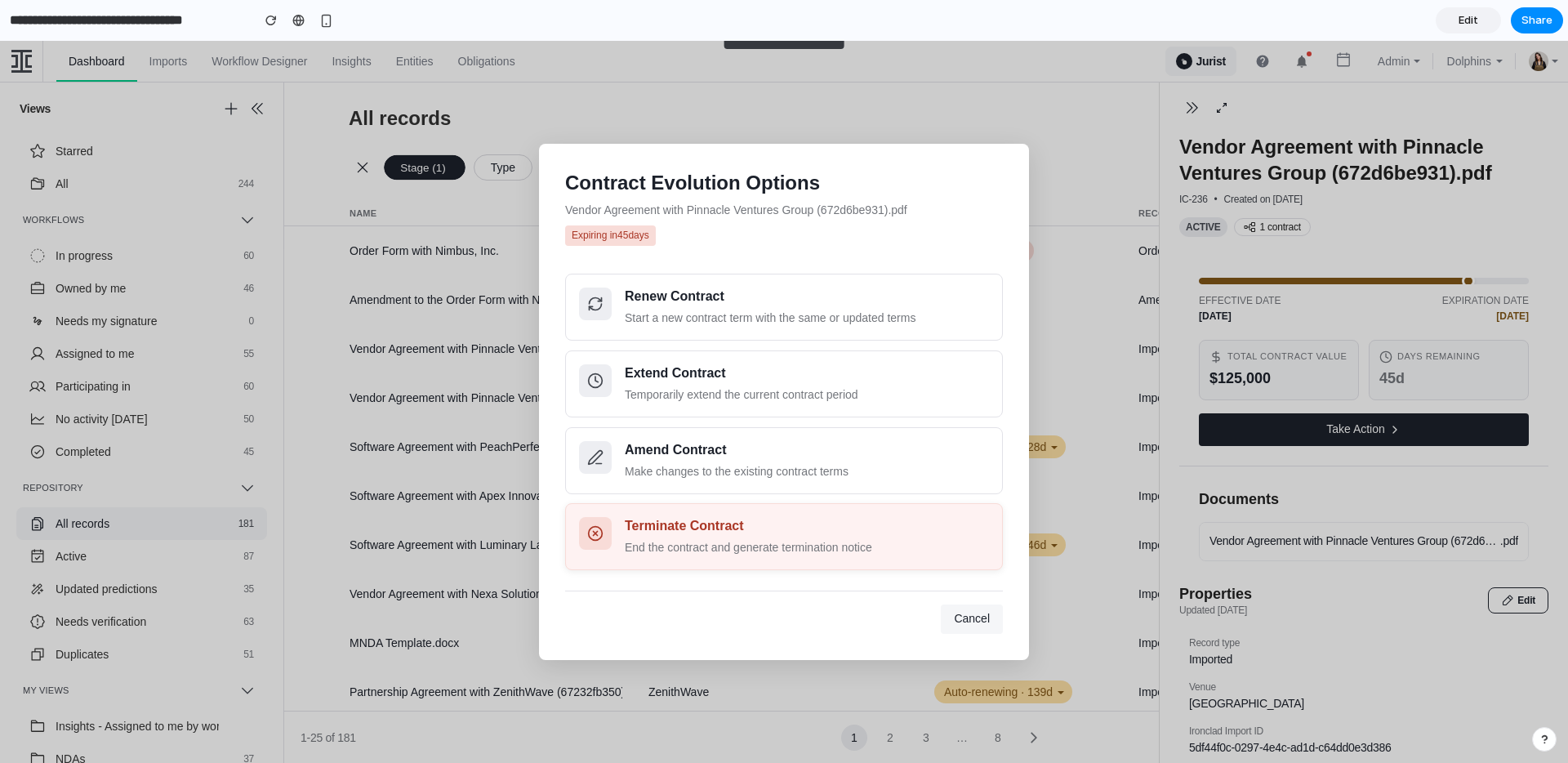
click at [683, 543] on div "End the contract and generate termination notice" at bounding box center [807, 547] width 364 height 17
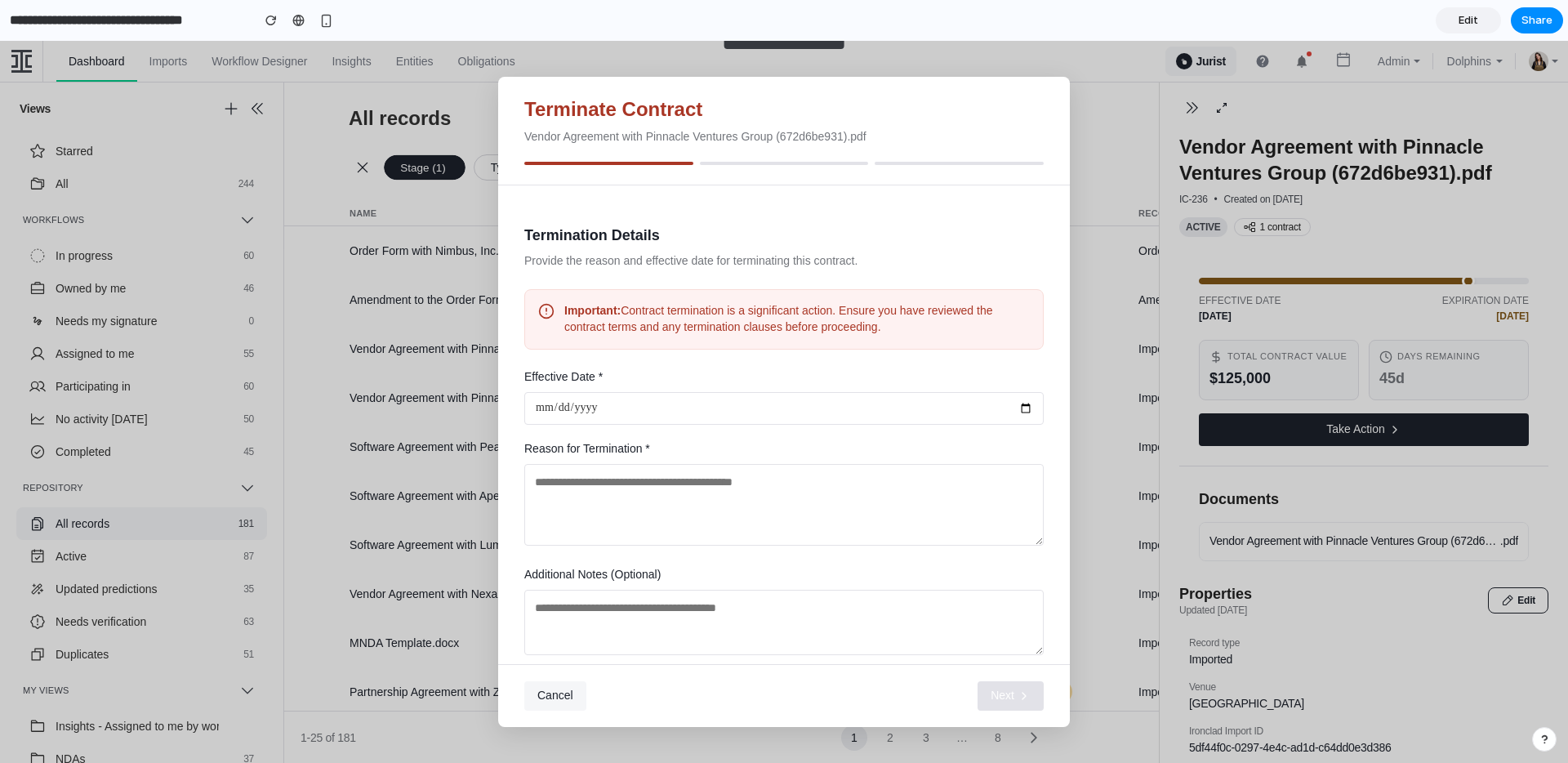
click at [546, 693] on span "Cancel" at bounding box center [555, 695] width 36 height 13
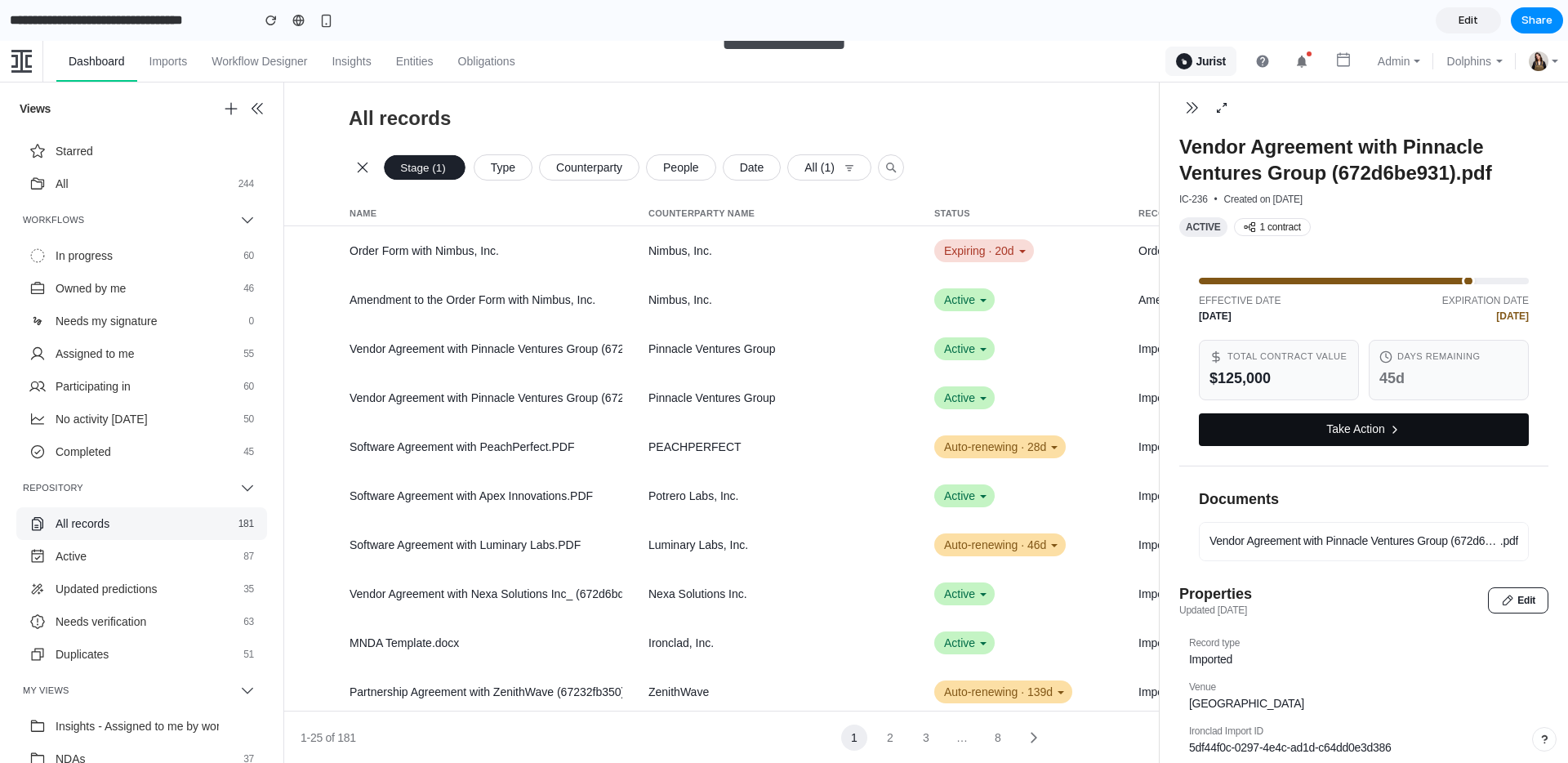
click at [1355, 434] on button "Take Action" at bounding box center [1363, 429] width 330 height 33
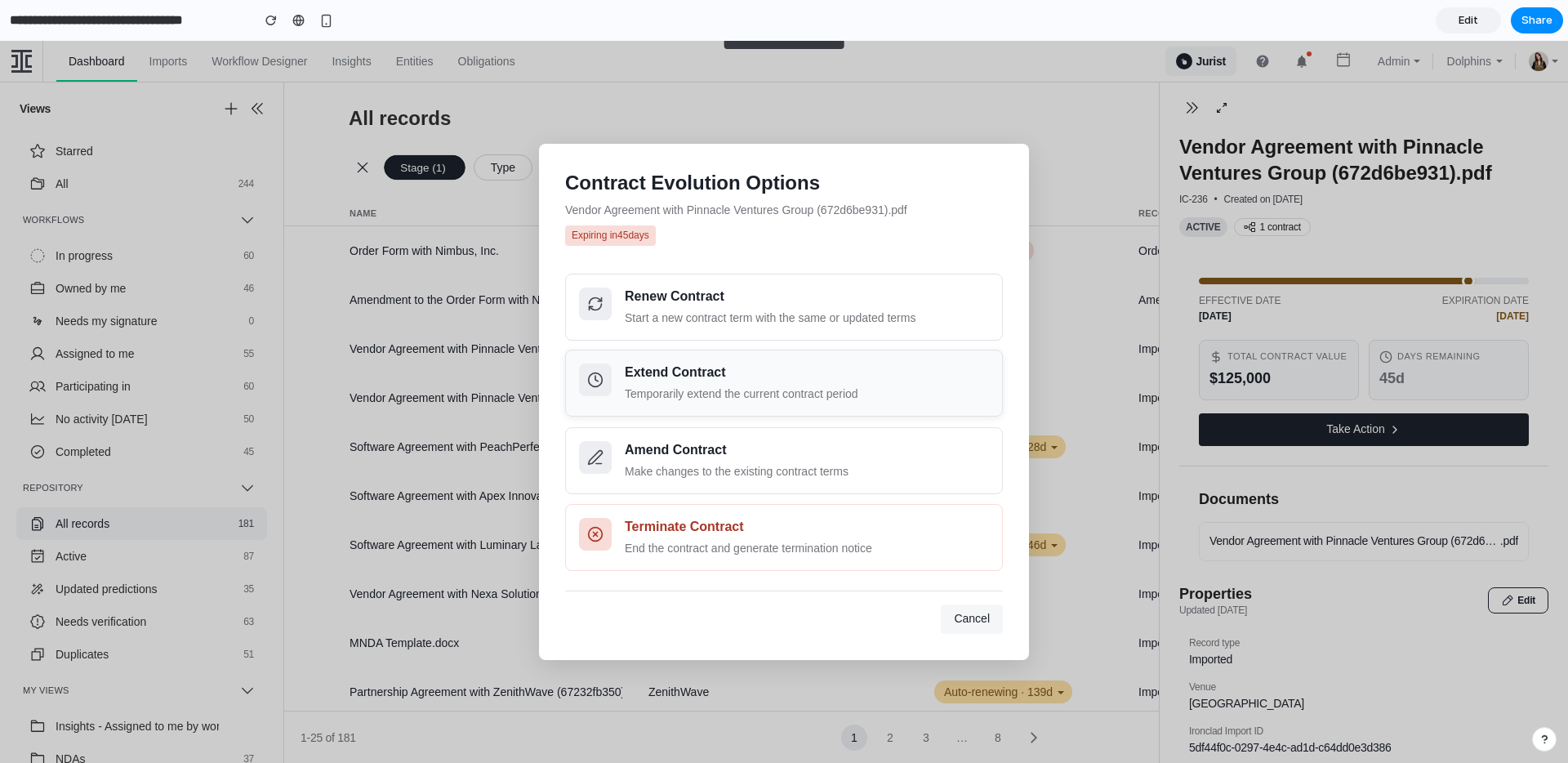
click at [807, 386] on div "Temporarily extend the current contract period" at bounding box center [807, 393] width 364 height 17
click at [721, 307] on div "Renew Contract Start a new contract term with the same or updated terms" at bounding box center [807, 306] width 364 height 39
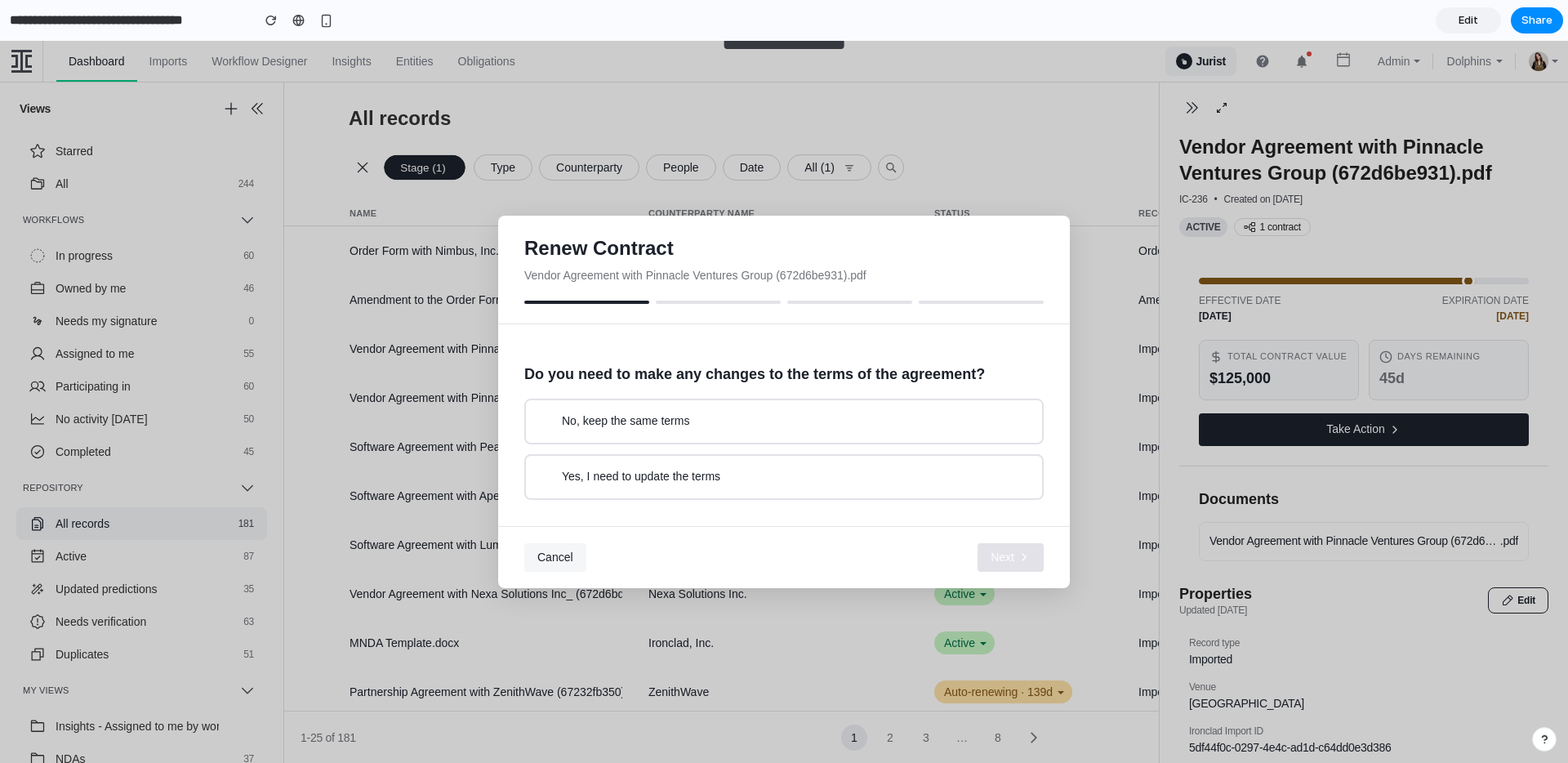
click at [737, 483] on button "Yes, I need to update the terms" at bounding box center [784, 477] width 520 height 46
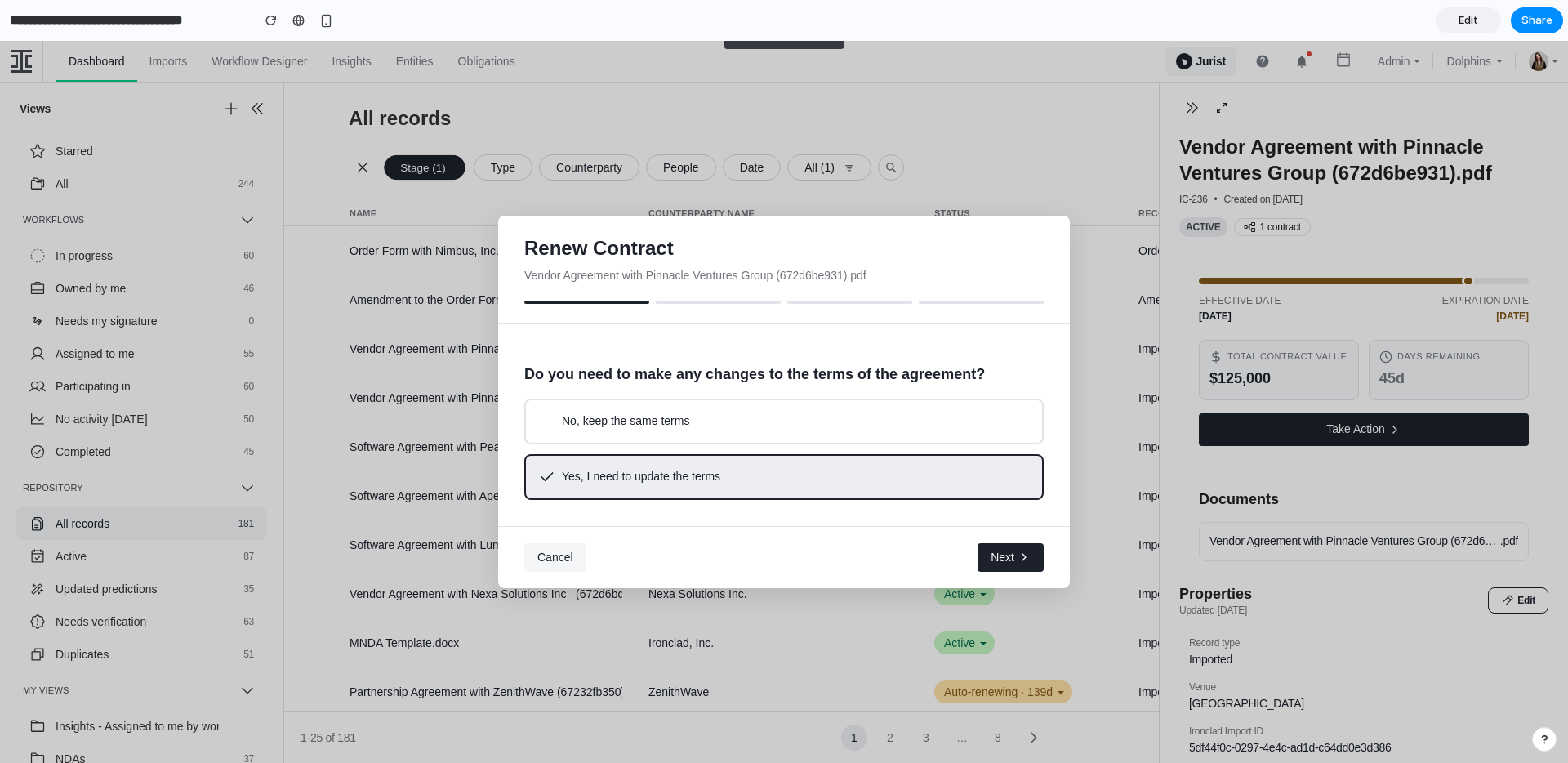
click at [1027, 556] on icon "button" at bounding box center [1023, 557] width 13 height 13
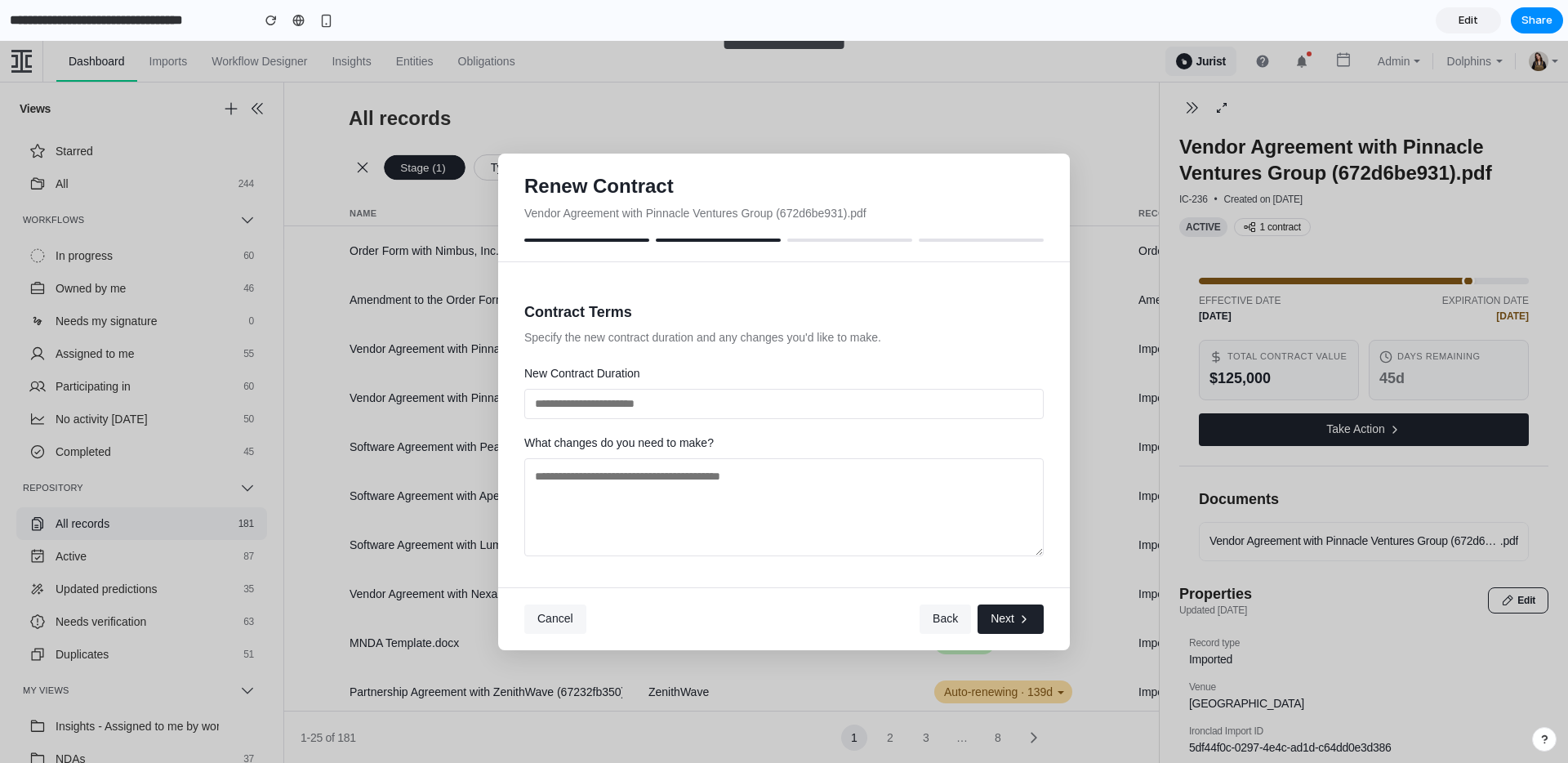
click at [559, 611] on button "Cancel" at bounding box center [555, 619] width 62 height 29
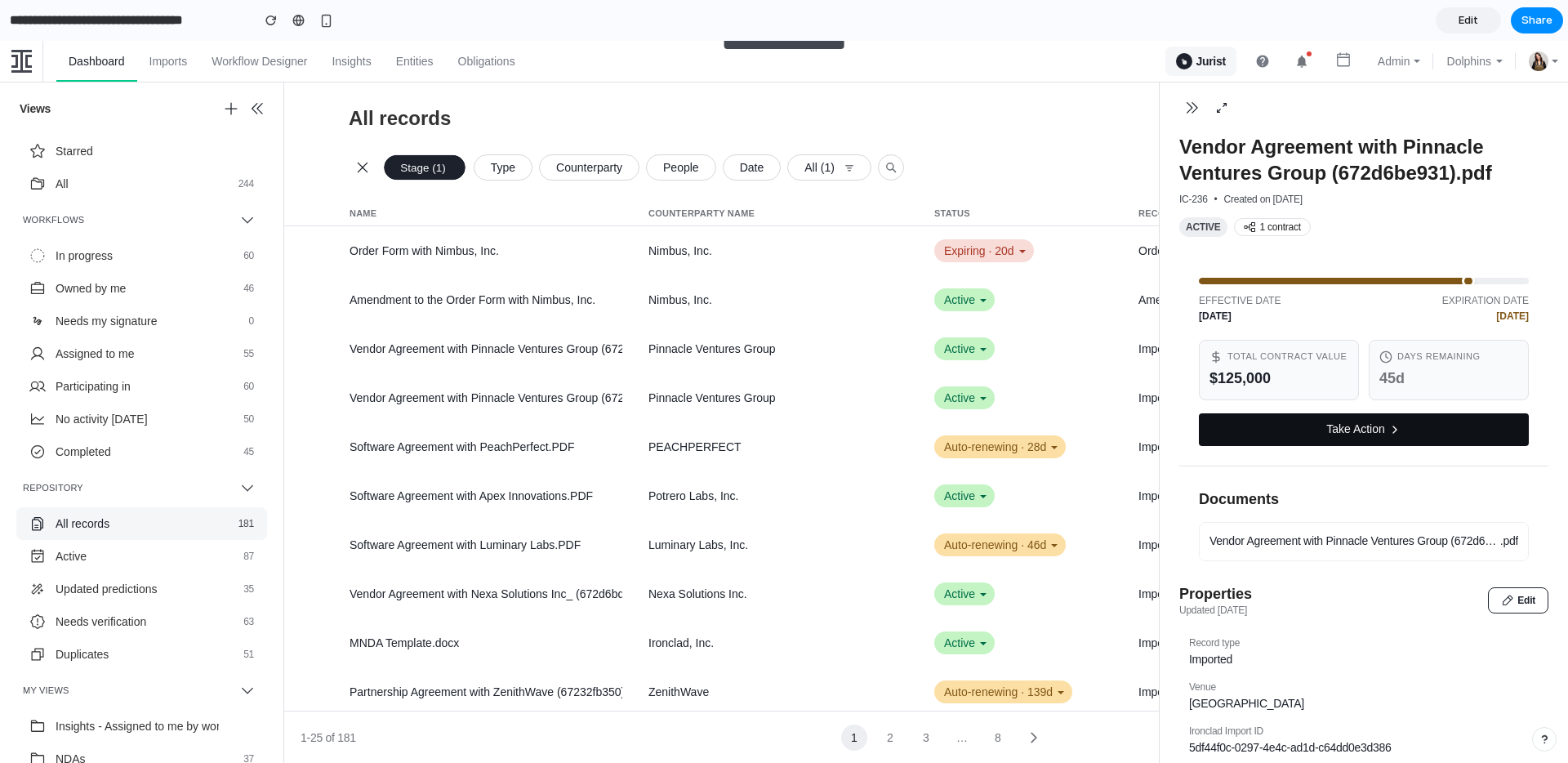
click at [1362, 436] on button "Take Action" at bounding box center [1363, 429] width 330 height 33
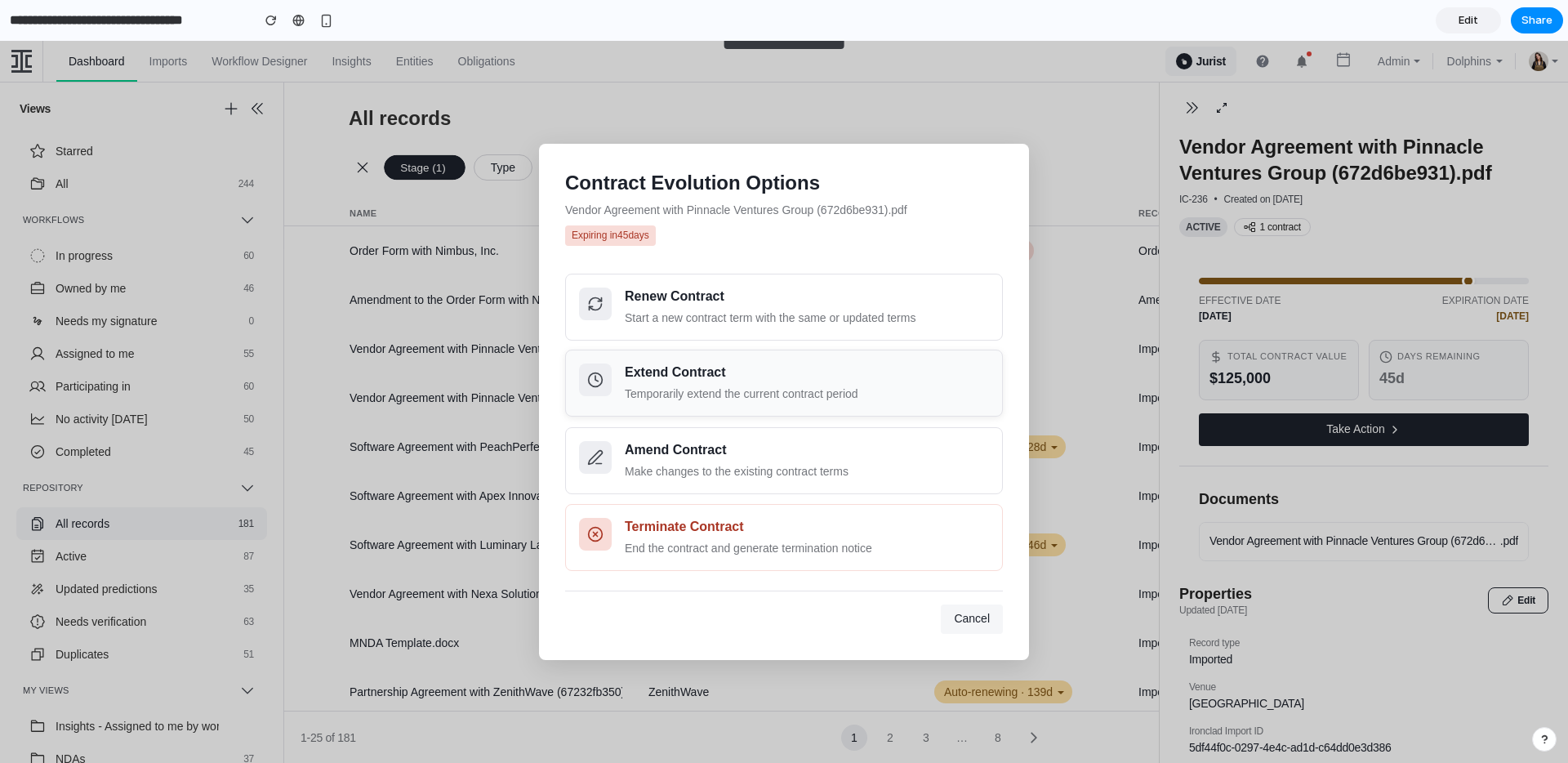
click at [792, 393] on div "Temporarily extend the current contract period" at bounding box center [807, 393] width 364 height 17
click at [771, 319] on div "Start a new contract term with the same or updated terms" at bounding box center [807, 317] width 364 height 17
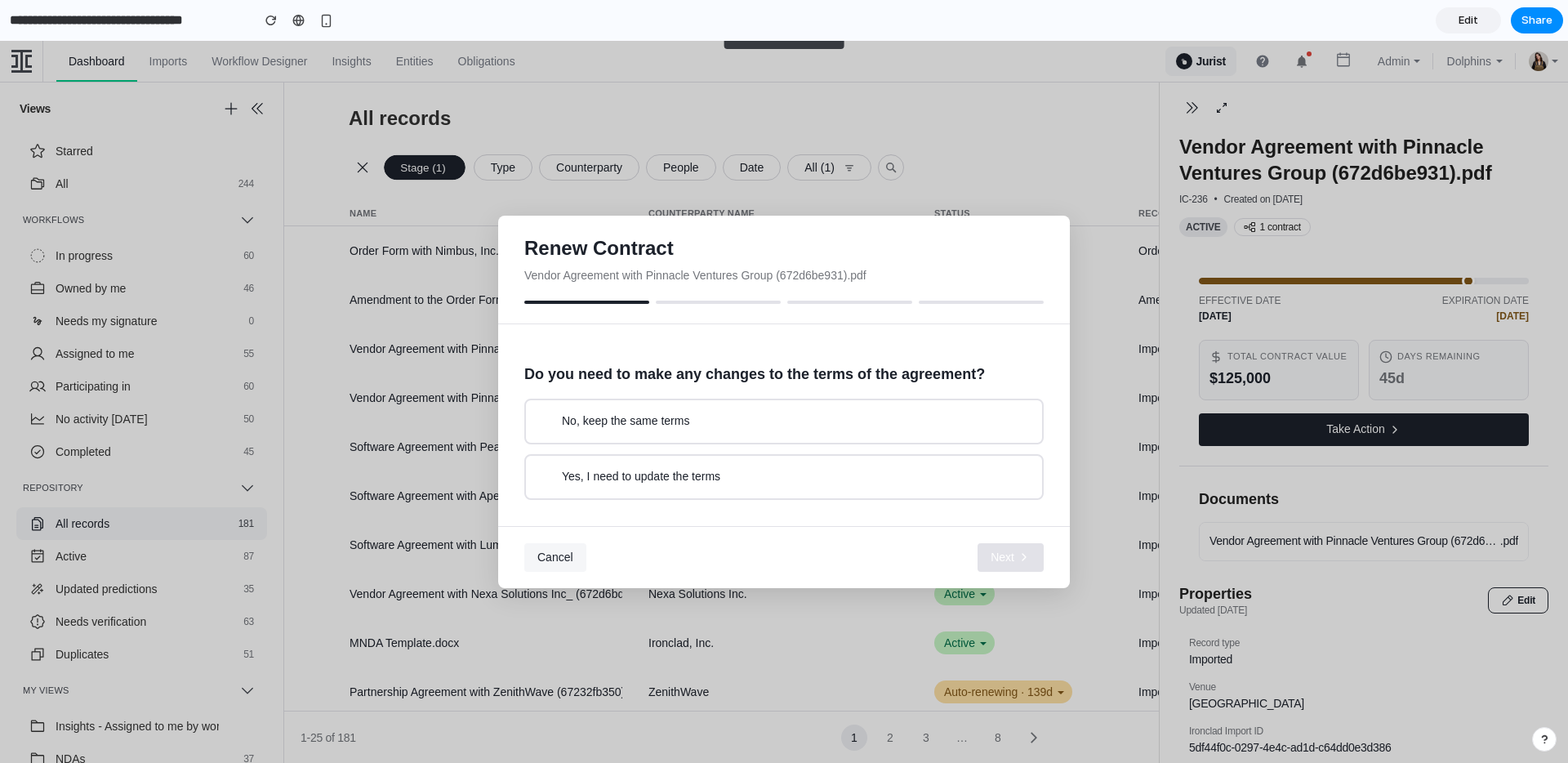
click at [575, 550] on button "Cancel" at bounding box center [555, 557] width 62 height 29
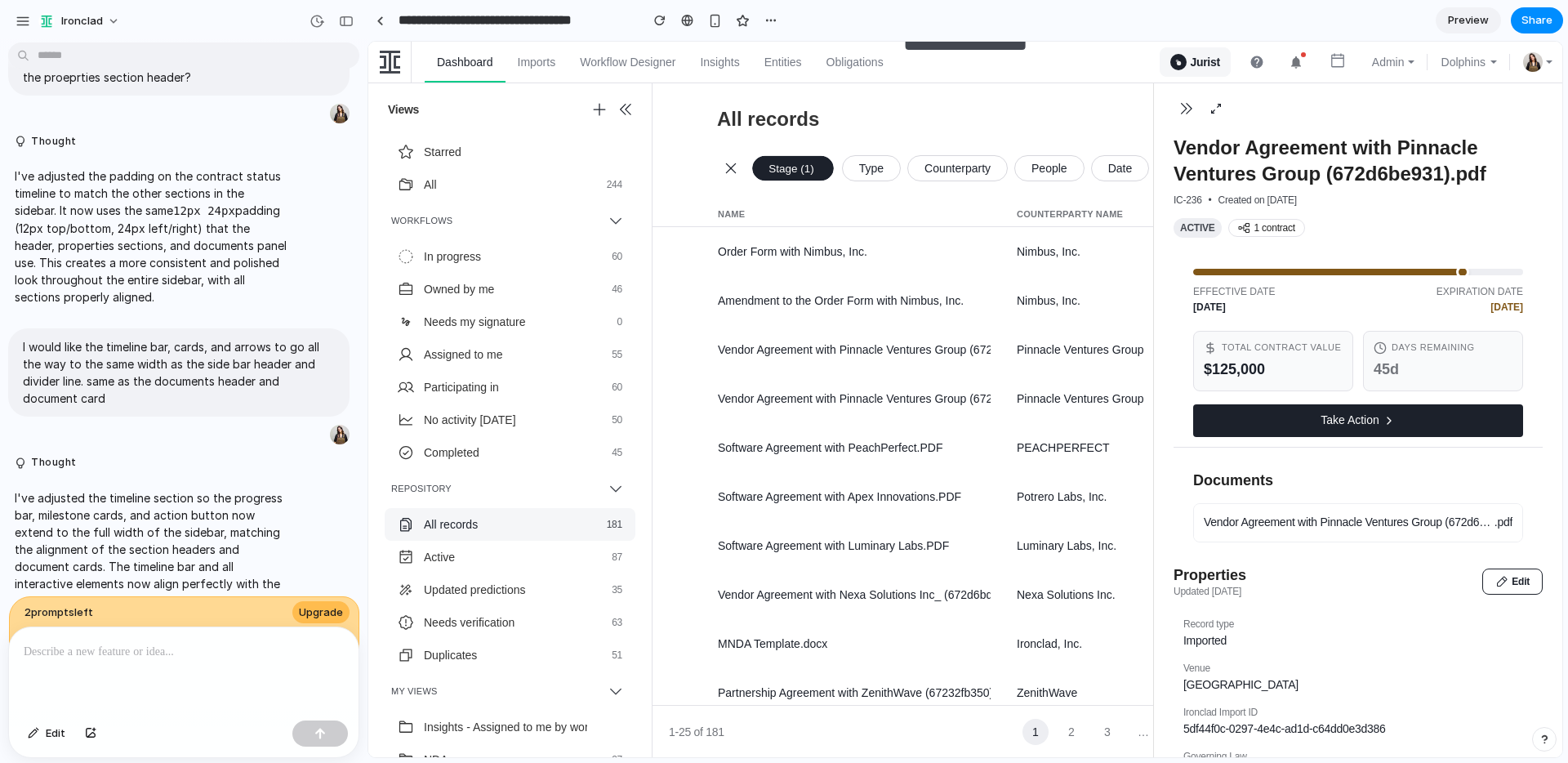
scroll to position [3541, 0]
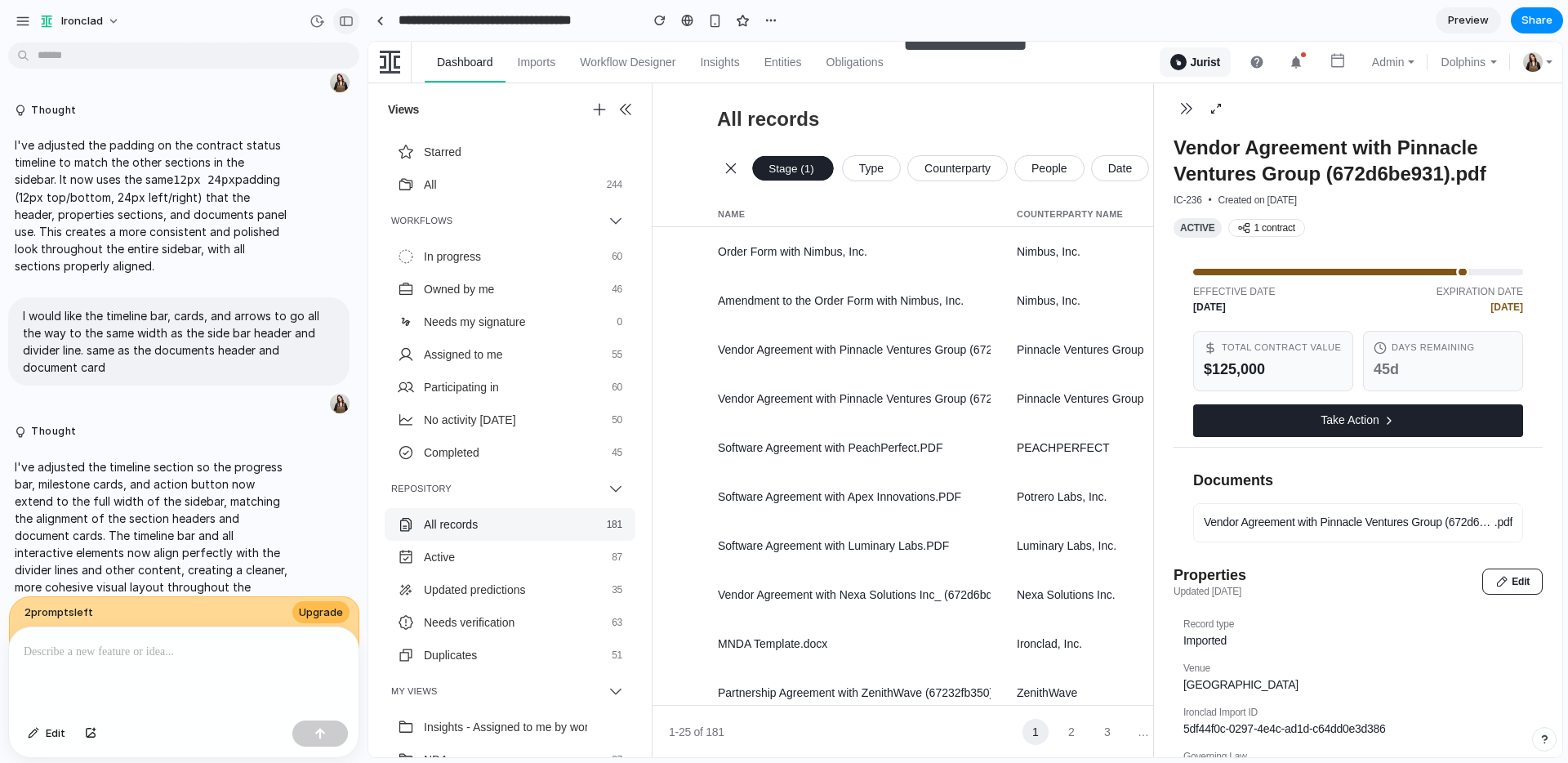
click at [344, 21] on div "button" at bounding box center [346, 21] width 15 height 12
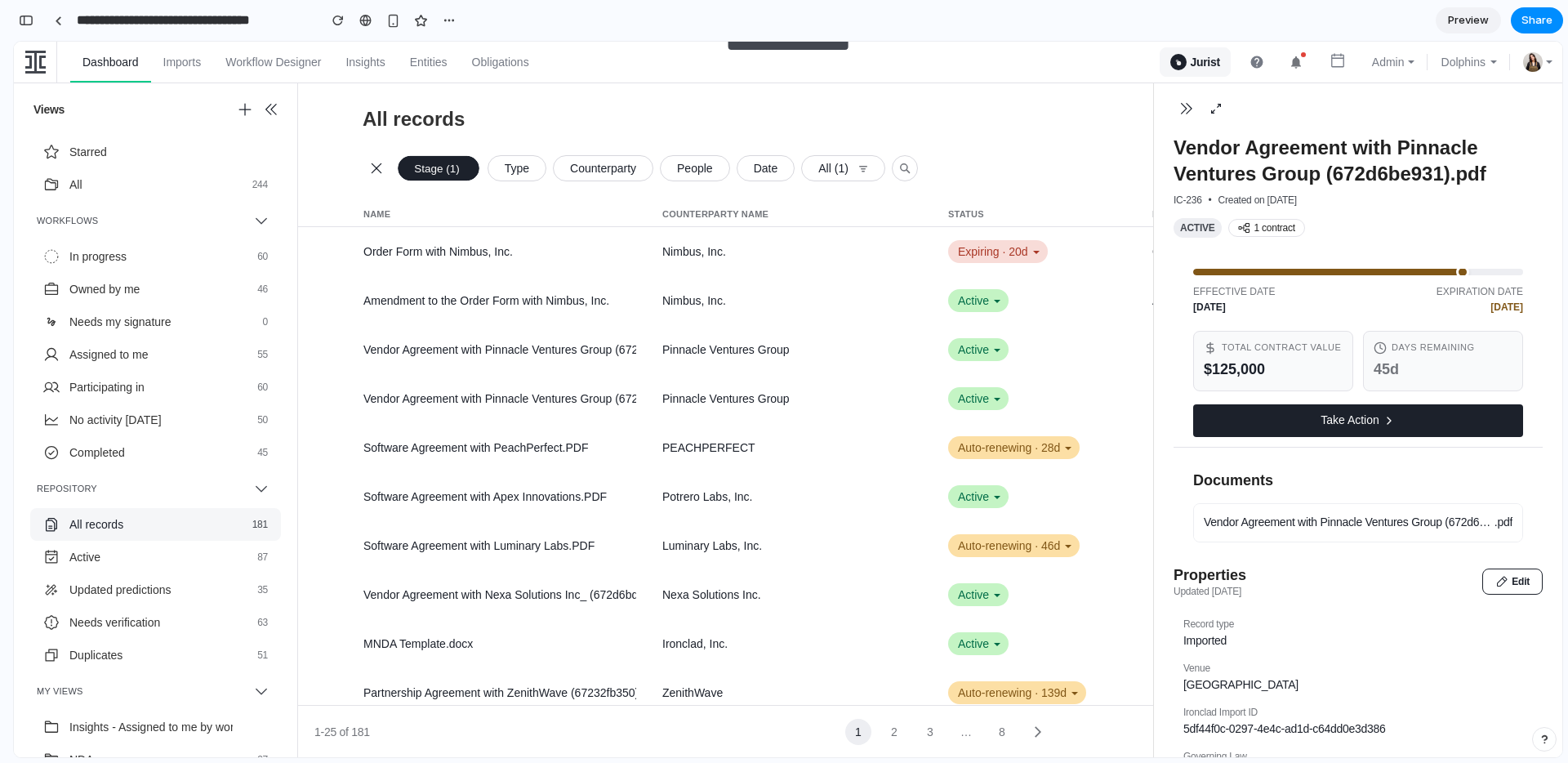
scroll to position [7141, 0]
click at [967, 257] on div "Expiring · 20d" at bounding box center [998, 251] width 100 height 23
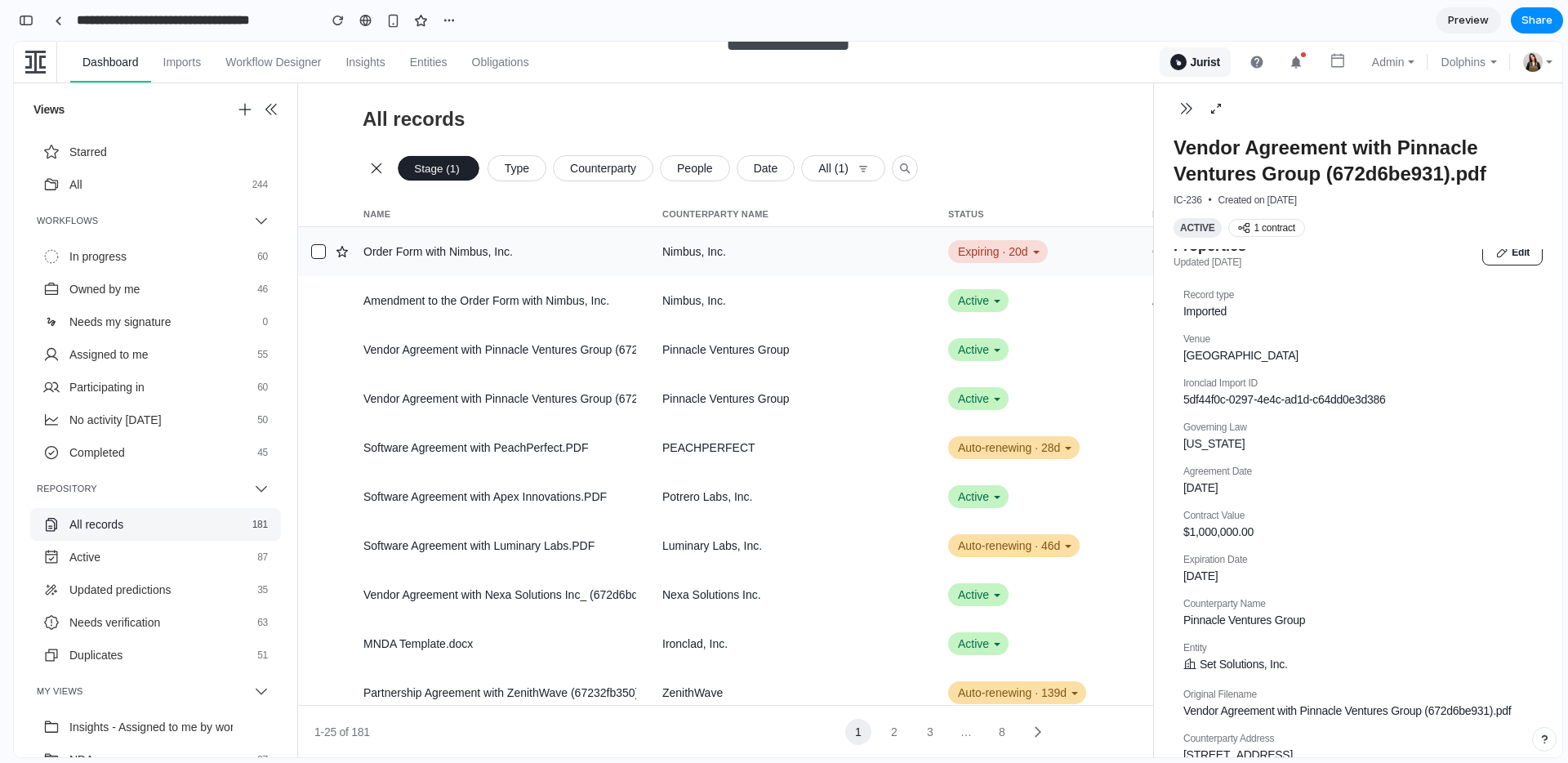
scroll to position [0, 0]
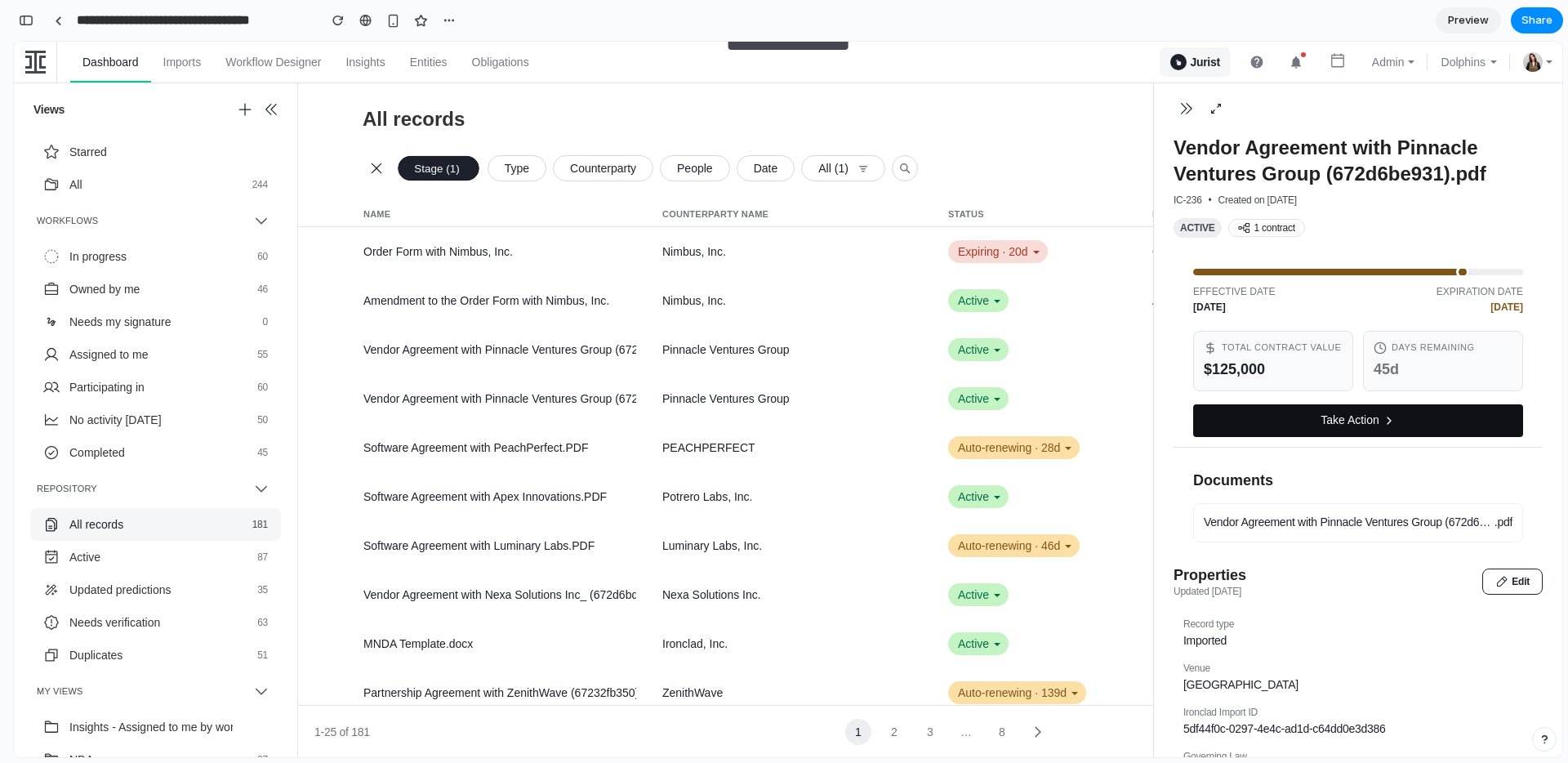
click at [1314, 427] on button "Take Action" at bounding box center [1358, 420] width 330 height 33
click at [1322, 428] on button "Take Action" at bounding box center [1358, 420] width 330 height 33
click at [892, 728] on button "2" at bounding box center [894, 732] width 27 height 27
click at [858, 729] on button "1" at bounding box center [859, 732] width 27 height 27
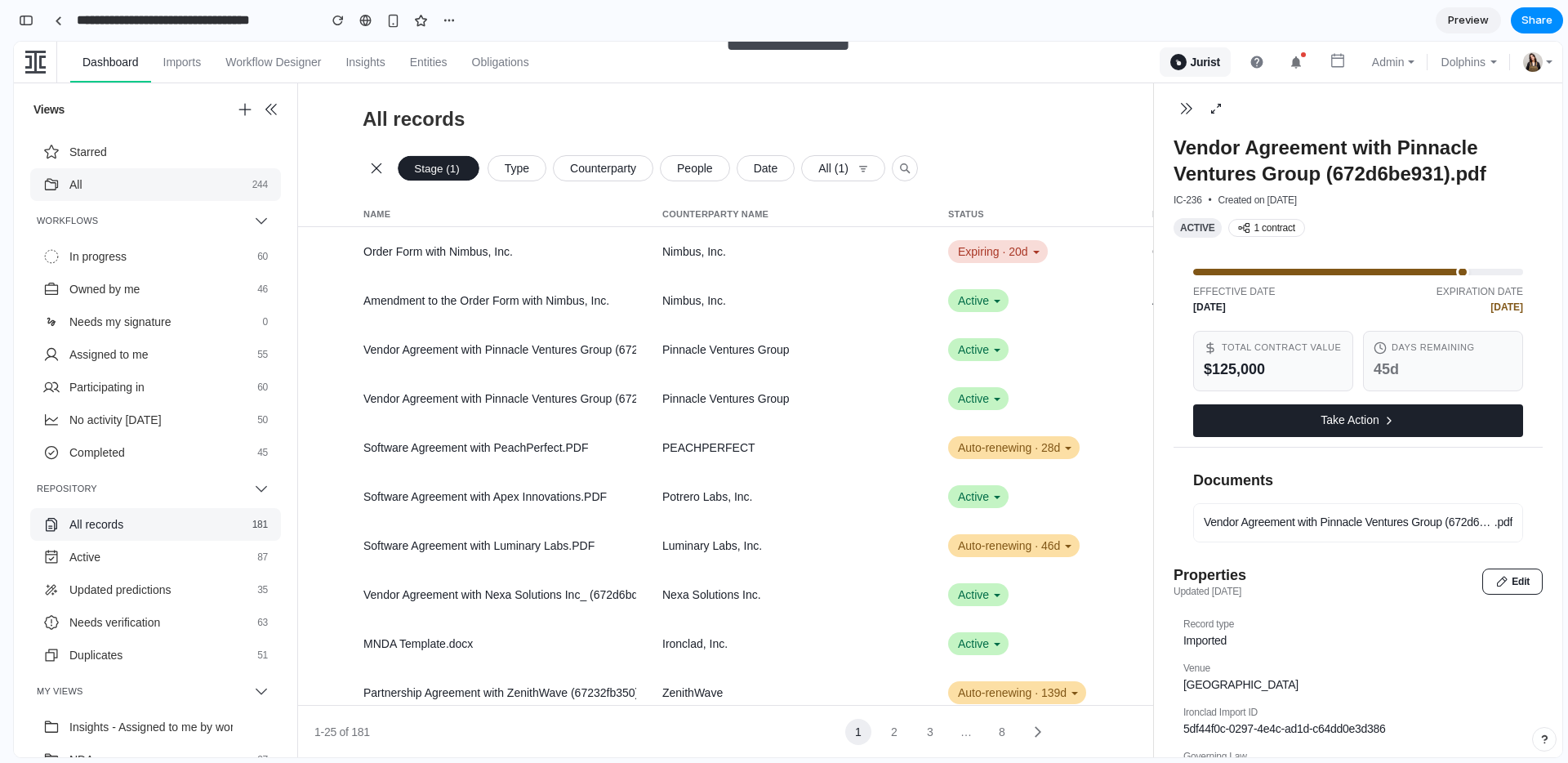
click at [154, 196] on button "All 244" at bounding box center [156, 184] width 225 height 33
click at [453, 170] on span "( 1 )" at bounding box center [452, 167] width 19 height 17
click at [514, 169] on span "Type" at bounding box center [517, 168] width 25 height 27
click at [1528, 14] on span "Share" at bounding box center [1537, 20] width 31 height 16
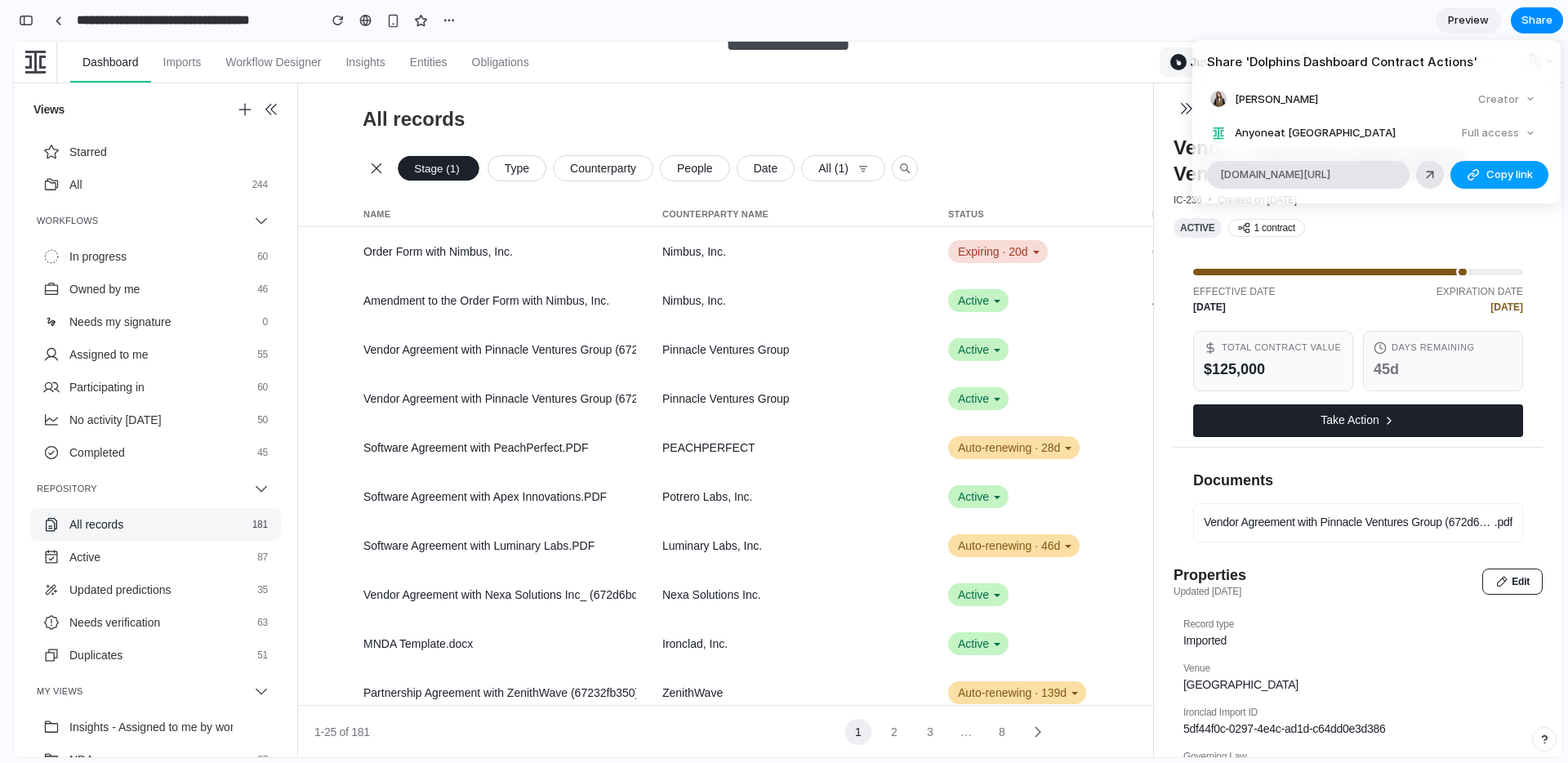
click at [1492, 174] on span "Copy link" at bounding box center [1510, 174] width 47 height 16
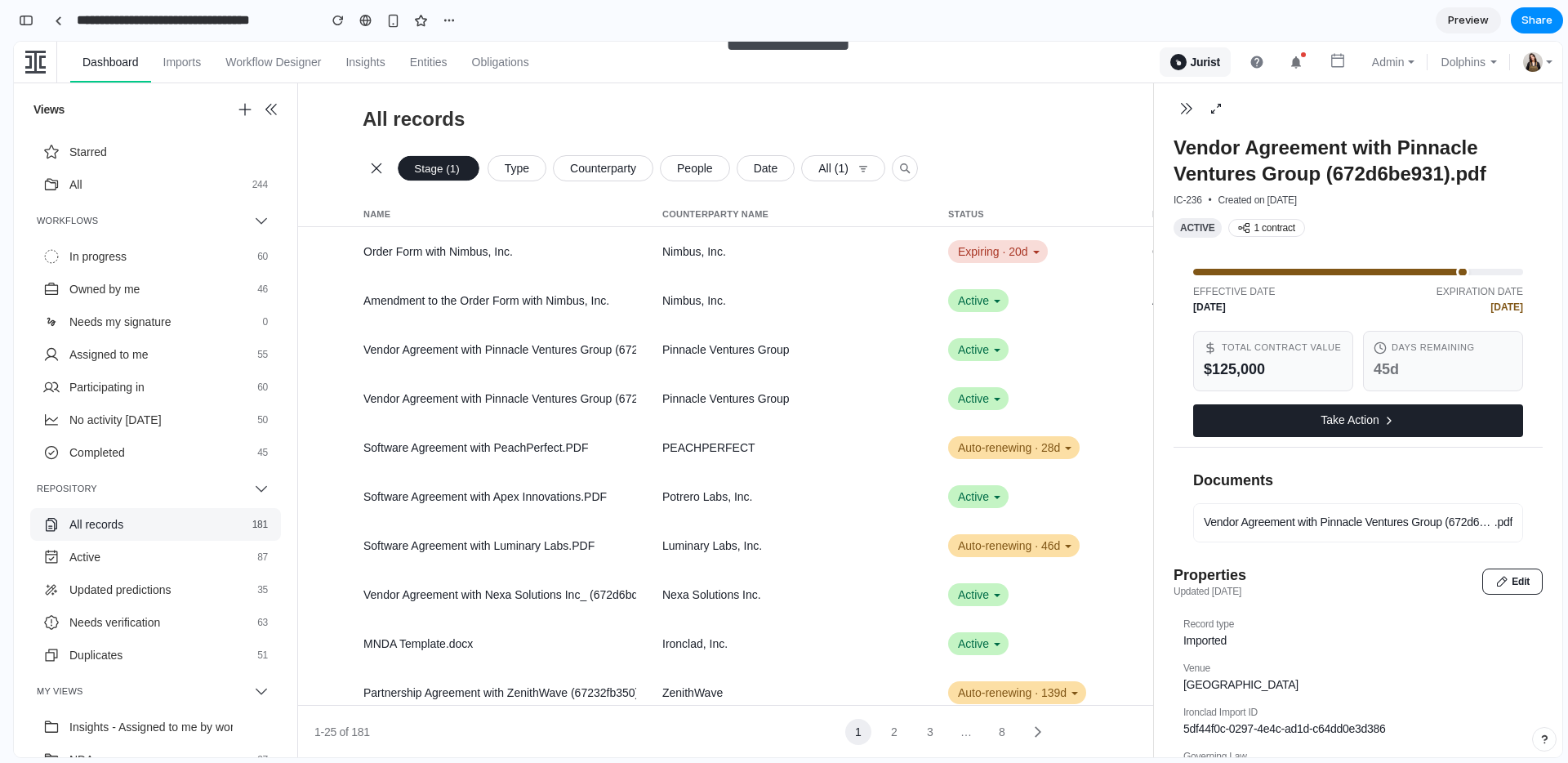
drag, startPoint x: 1280, startPoint y: 425, endPoint x: 1255, endPoint y: 385, distance: 47.2
click at [1280, 425] on div "Share ' Dolphins Dashboard Contract Actions ' Luci Laffitte Creator Anyone at I…" at bounding box center [784, 382] width 1568 height 763
click at [1271, 437] on button "Take Action" at bounding box center [1358, 420] width 330 height 33
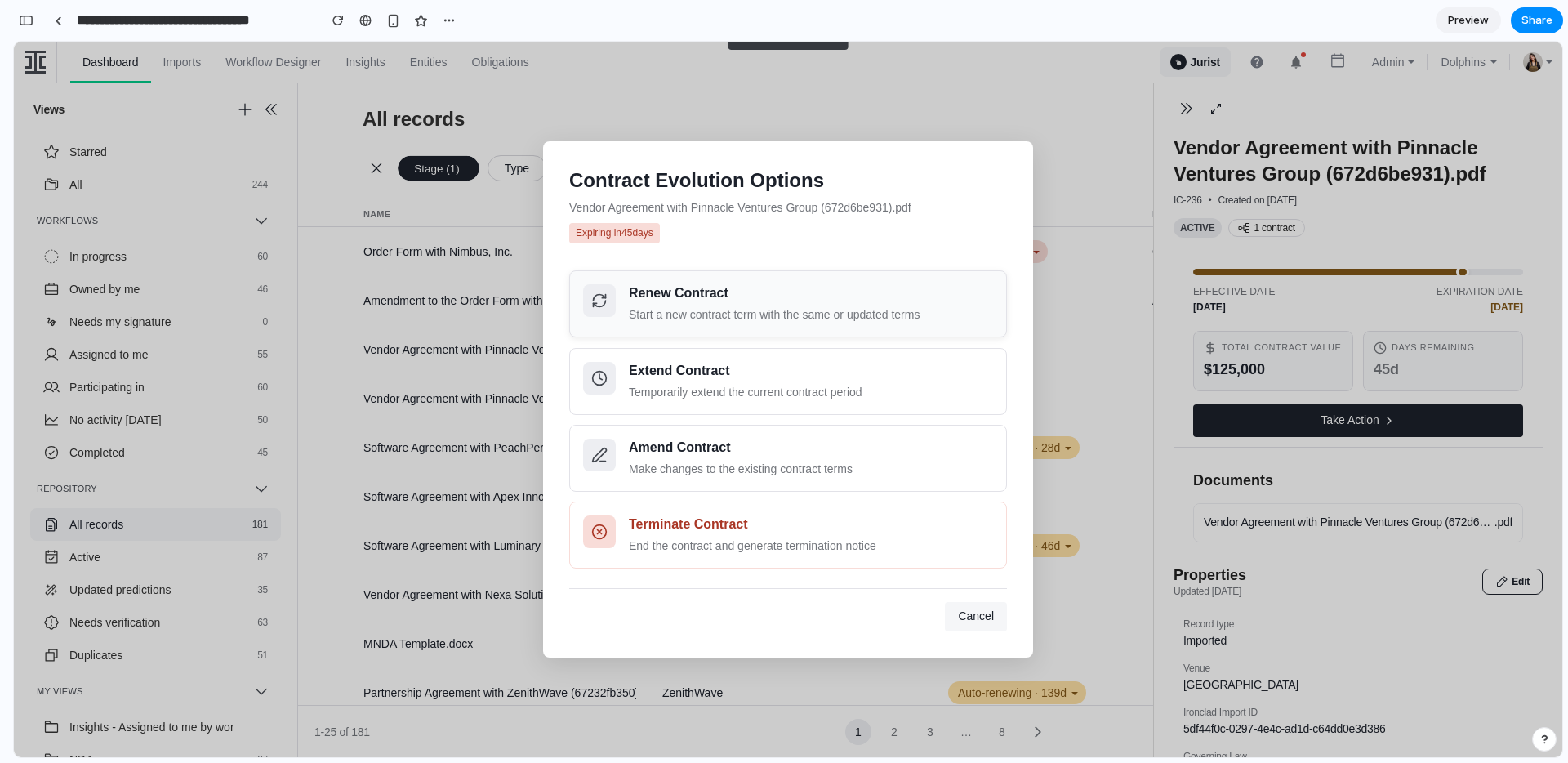
click at [762, 312] on div "Start a new contract term with the same or updated terms" at bounding box center [810, 314] width 364 height 17
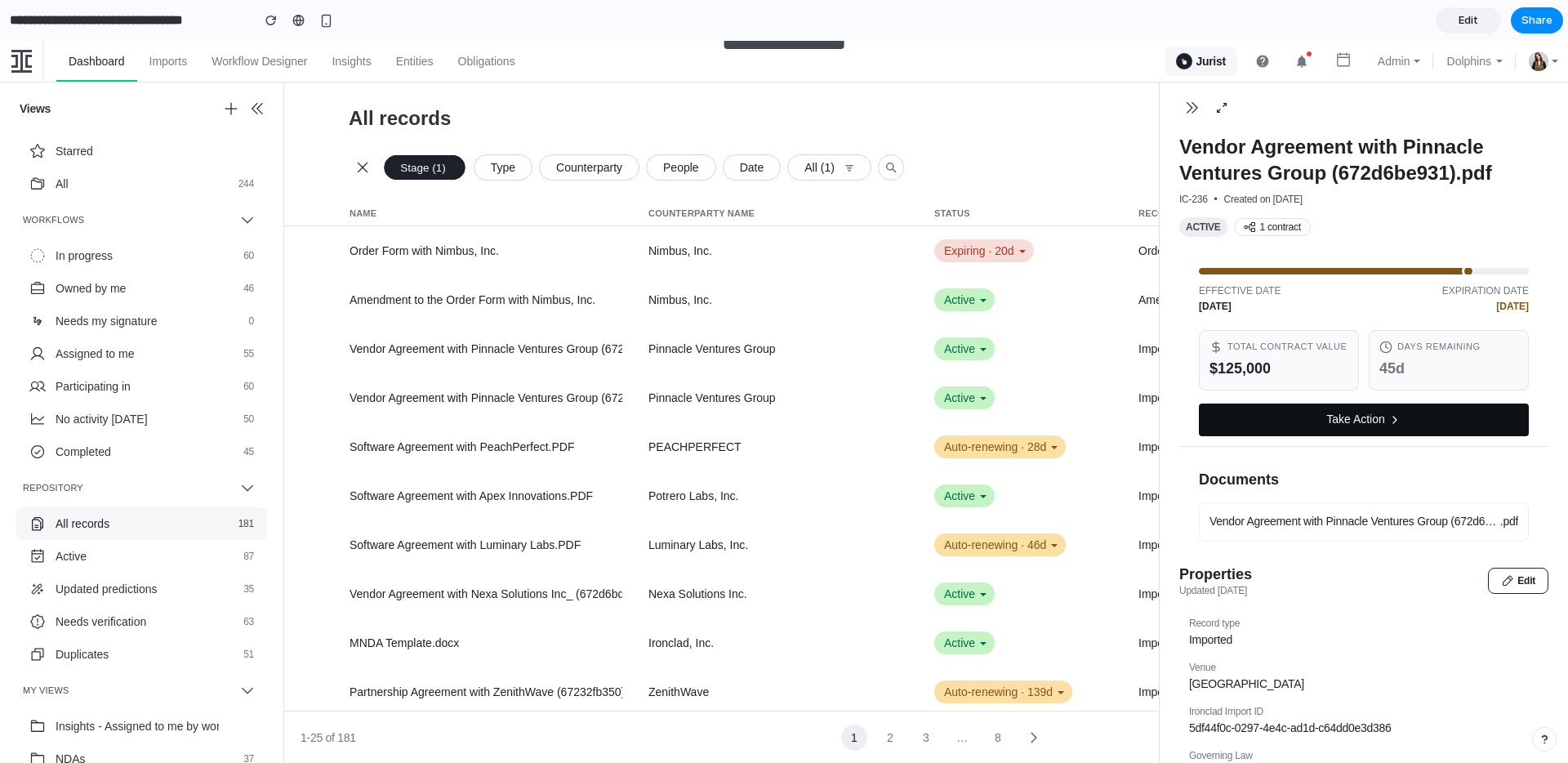
click at [1273, 431] on button "Take Action" at bounding box center [1363, 420] width 330 height 33
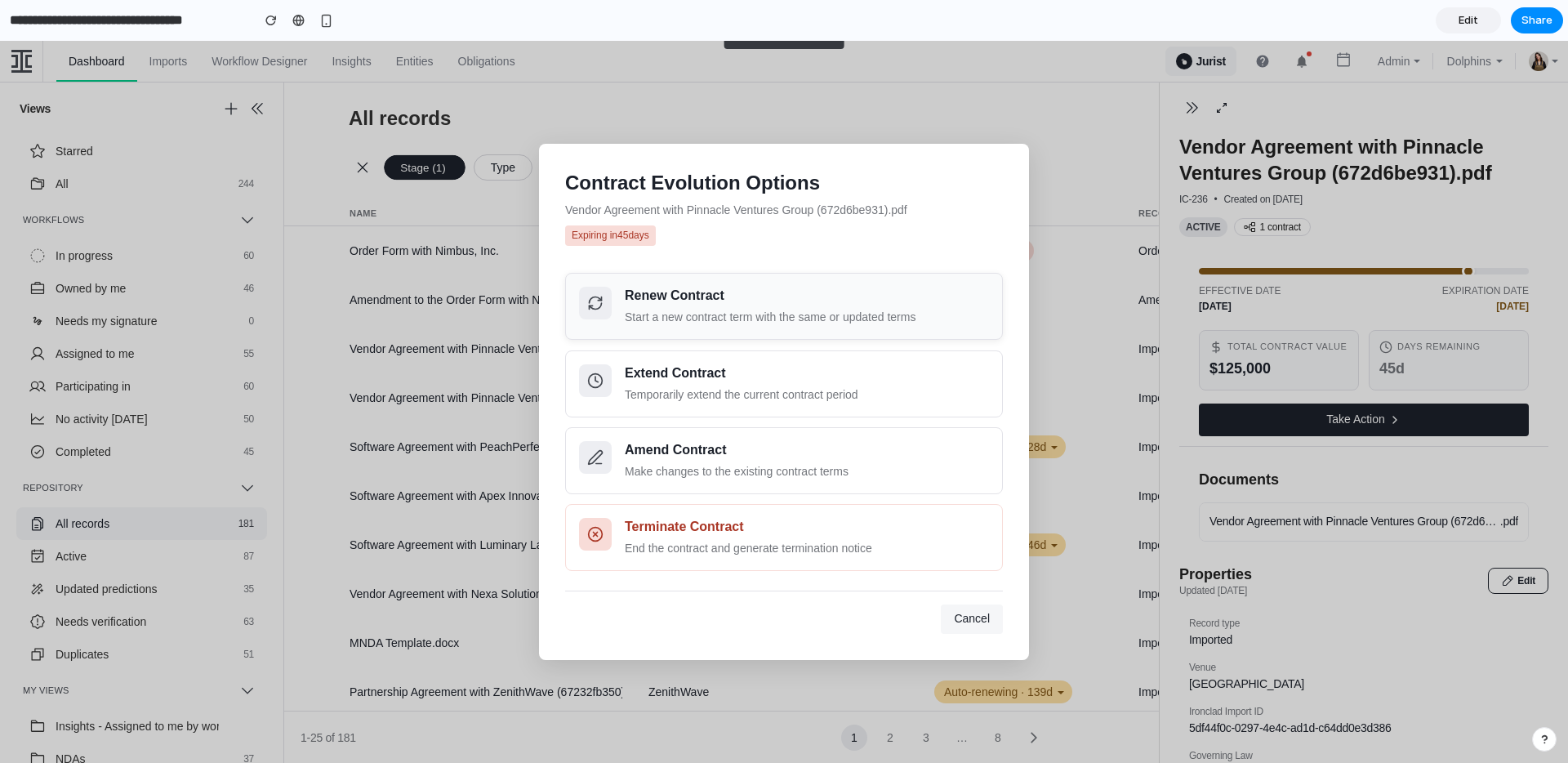
click at [850, 335] on button "Renew Contract Start a new contract term with the same or updated terms" at bounding box center [784, 306] width 437 height 67
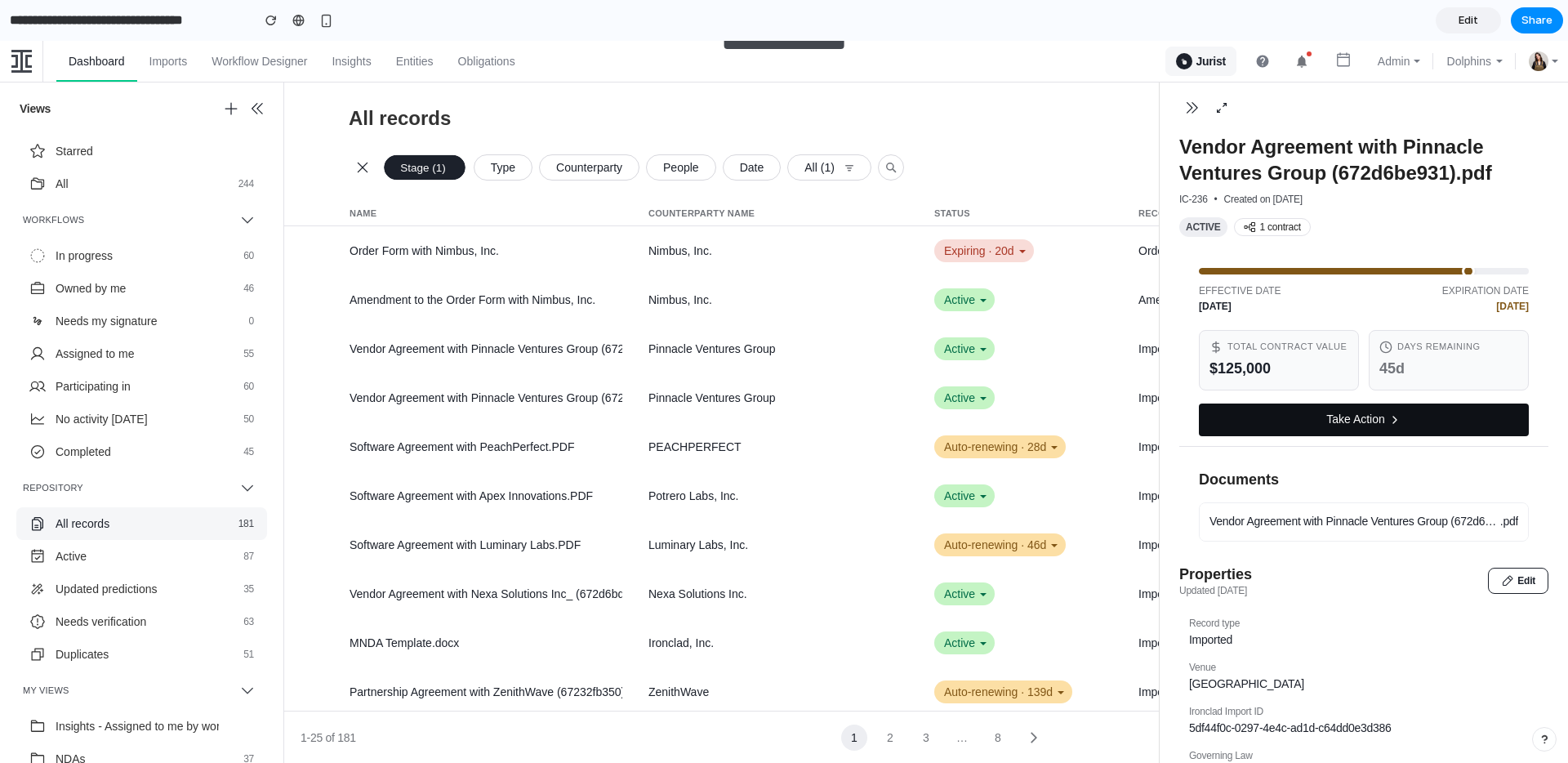
click at [1307, 436] on button "Take Action" at bounding box center [1363, 420] width 330 height 33
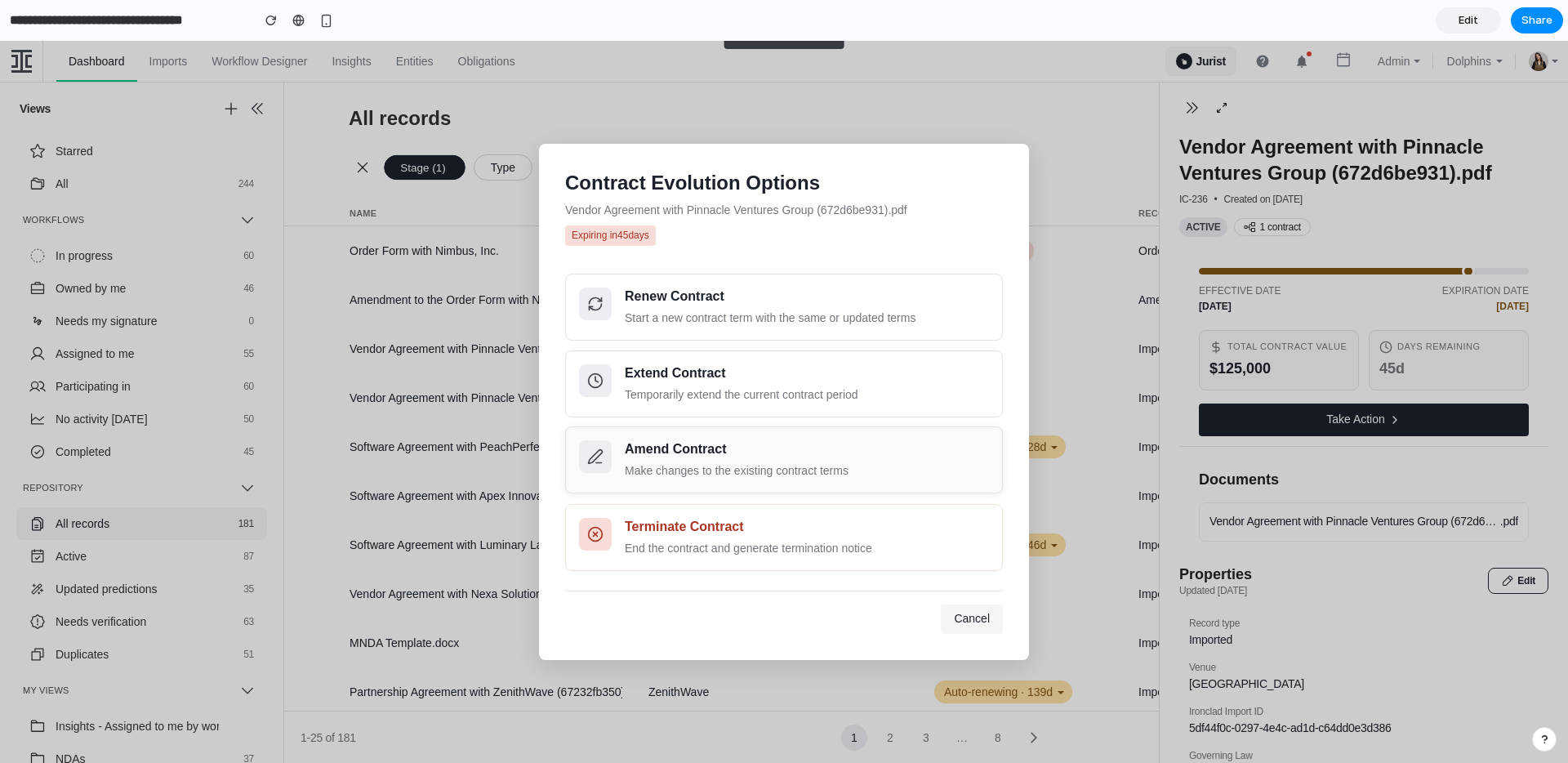
click at [771, 470] on div "Make changes to the existing contract terms" at bounding box center [807, 470] width 364 height 17
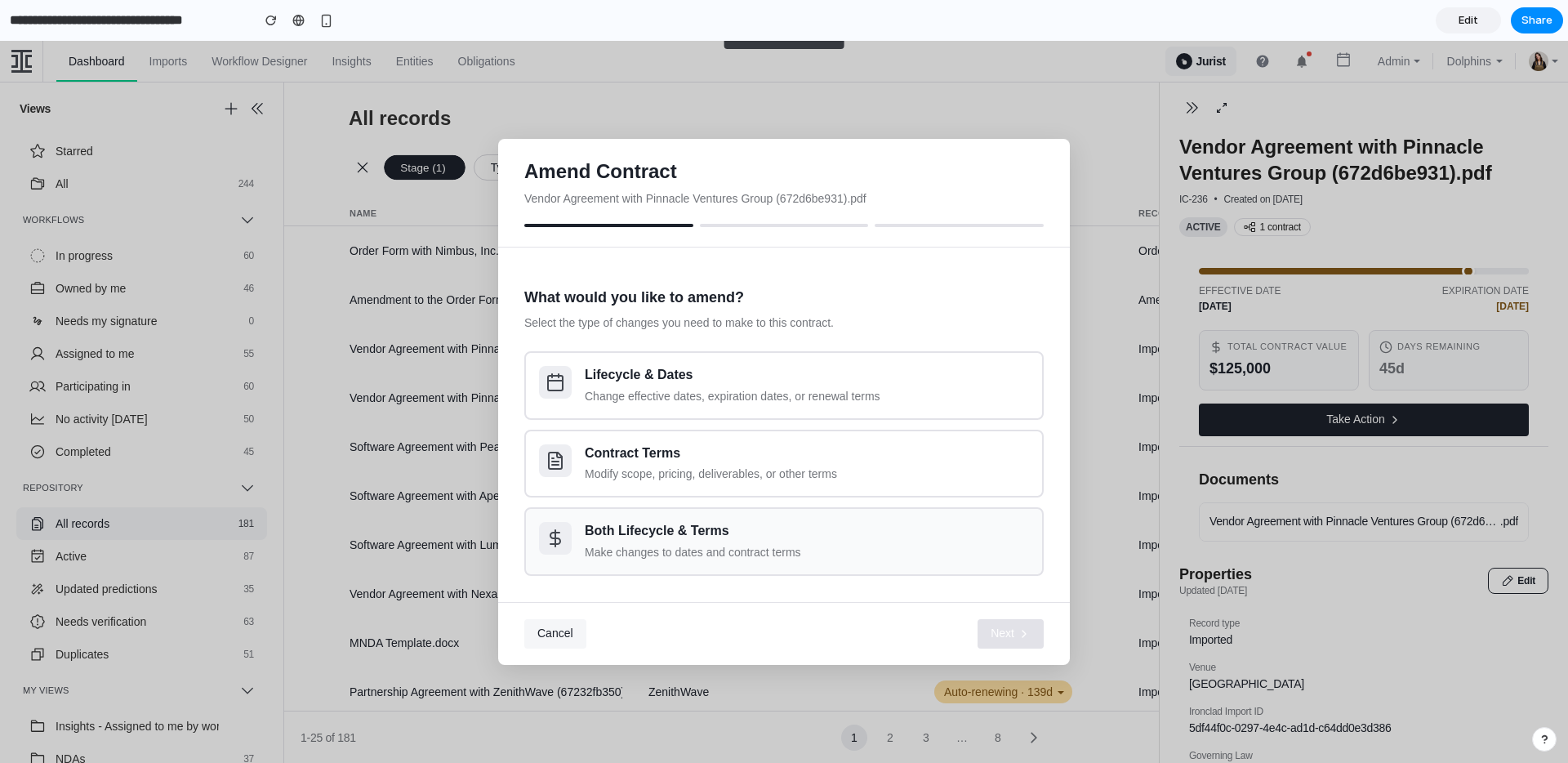
click at [700, 546] on div "Make changes to dates and contract terms" at bounding box center [807, 551] width 444 height 17
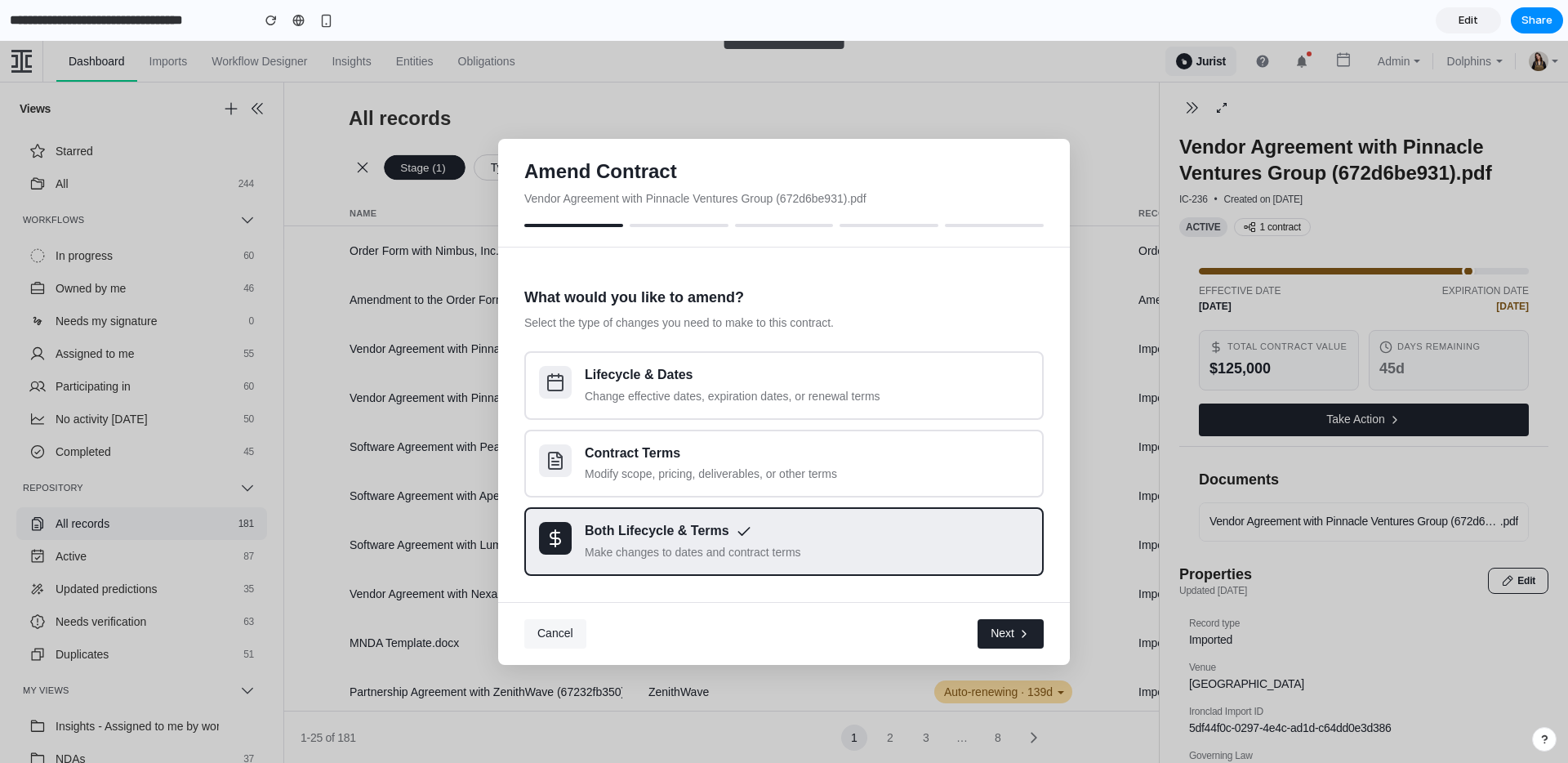
click at [994, 626] on span "Next" at bounding box center [1002, 634] width 24 height 16
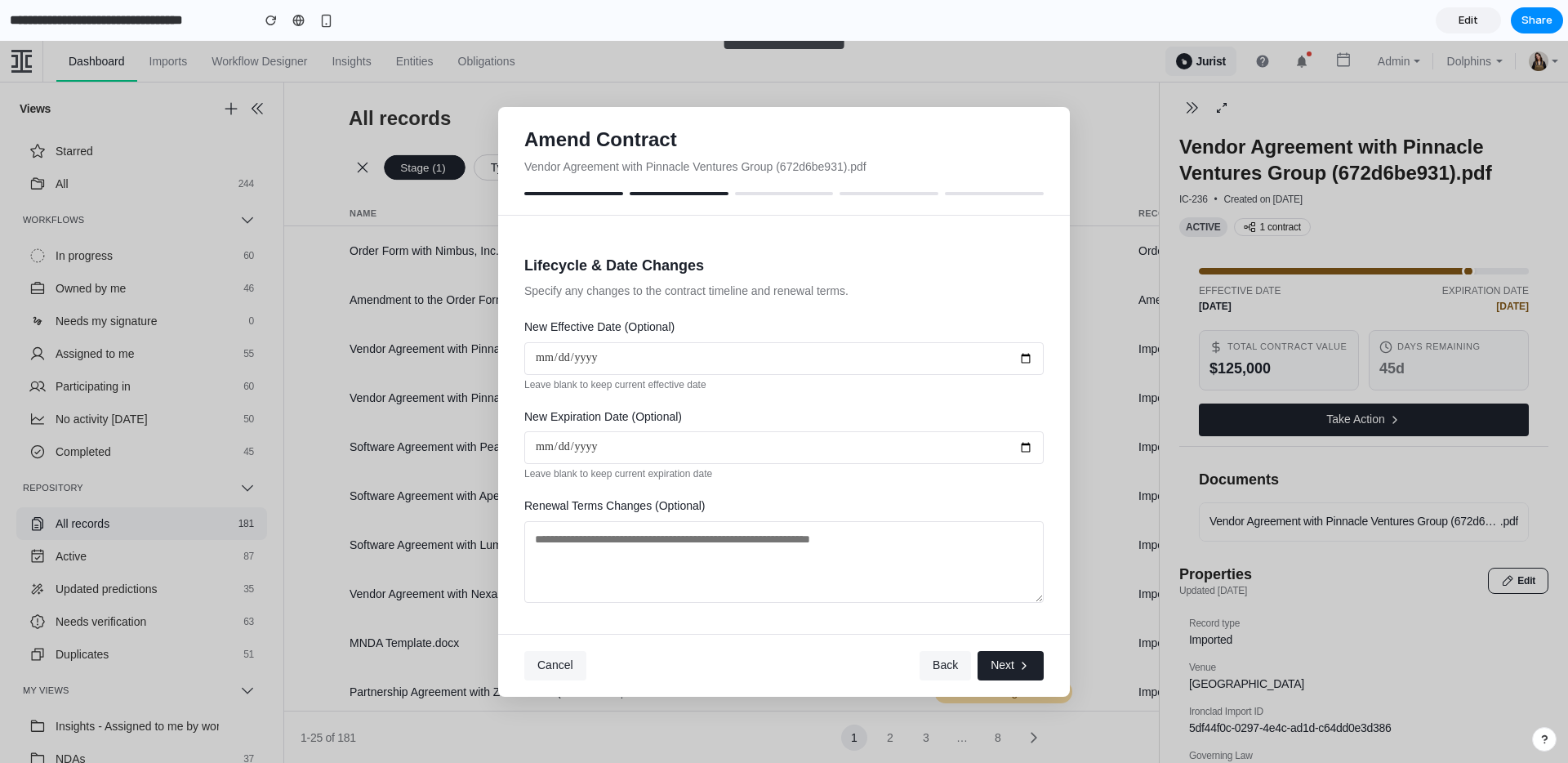
click at [1034, 675] on button "Next" at bounding box center [1010, 665] width 66 height 29
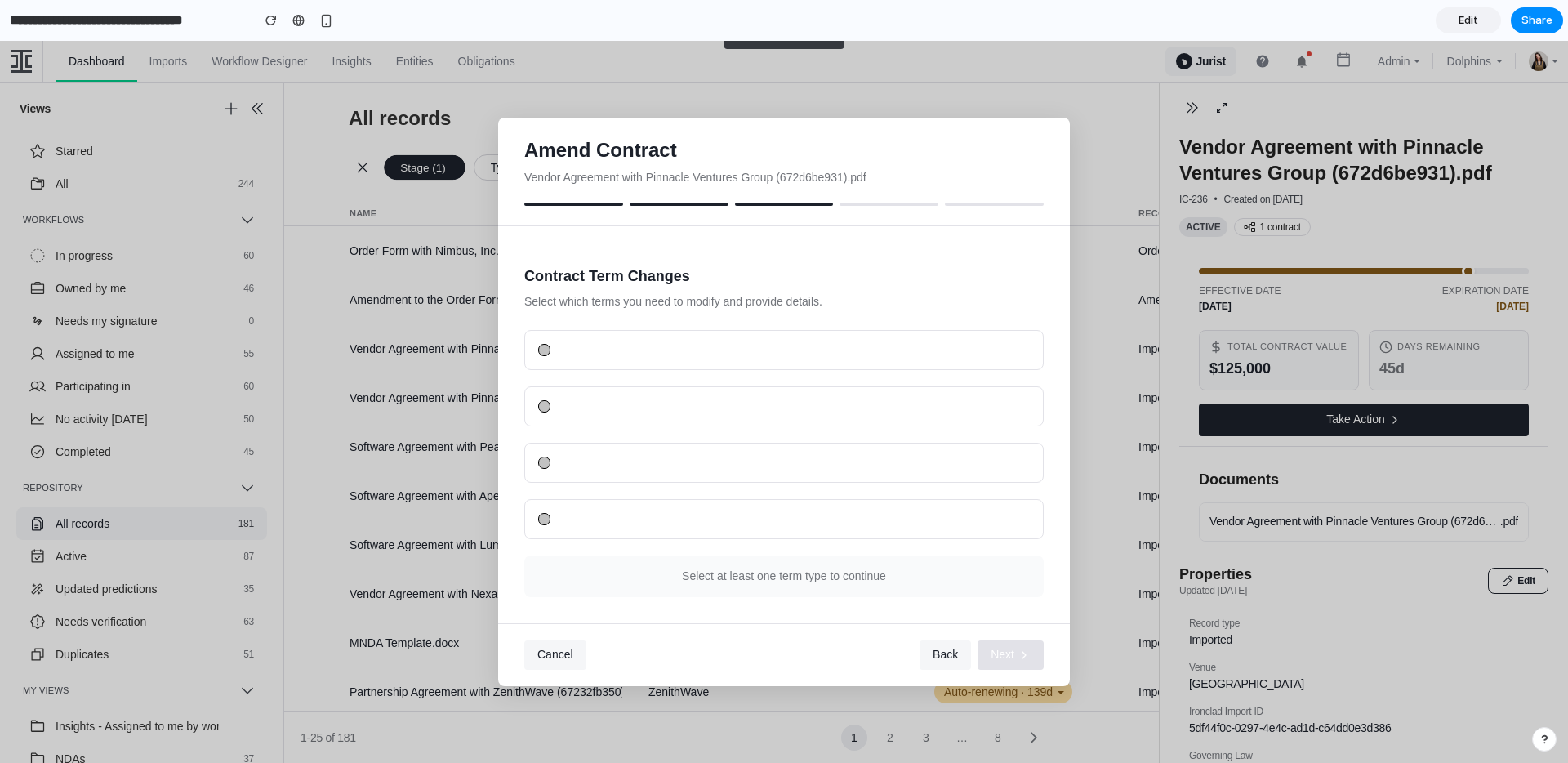
click at [546, 349] on div at bounding box center [545, 350] width 12 height 12
click at [572, 401] on div at bounding box center [784, 406] width 491 height 12
click at [580, 407] on div at bounding box center [784, 406] width 491 height 12
click at [548, 402] on div at bounding box center [784, 406] width 491 height 12
click at [545, 460] on div at bounding box center [545, 463] width 12 height 12
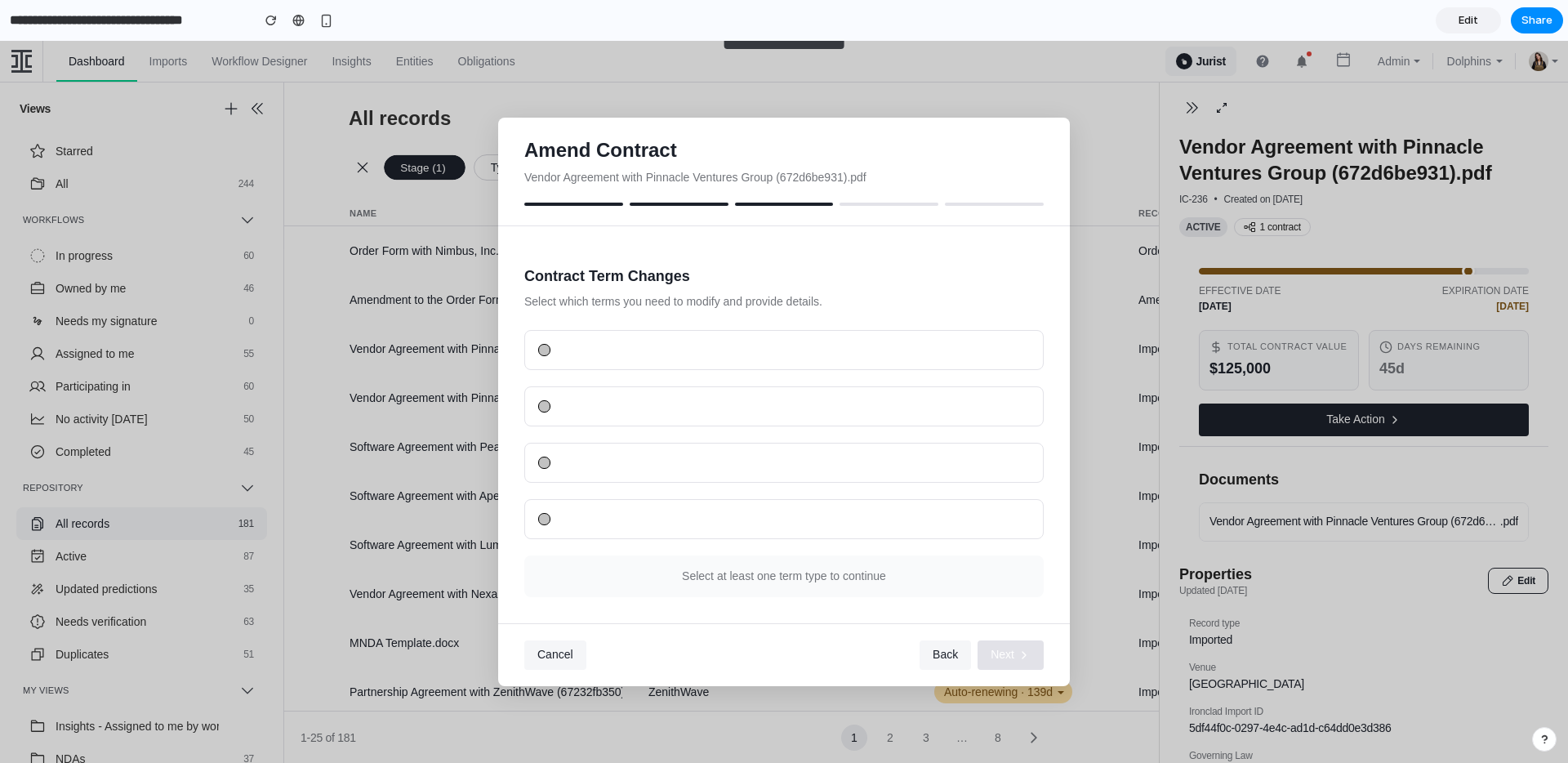
click at [550, 536] on div at bounding box center [784, 519] width 520 height 40
click at [545, 512] on div at bounding box center [784, 519] width 520 height 40
click at [564, 657] on span "Cancel" at bounding box center [555, 654] width 36 height 13
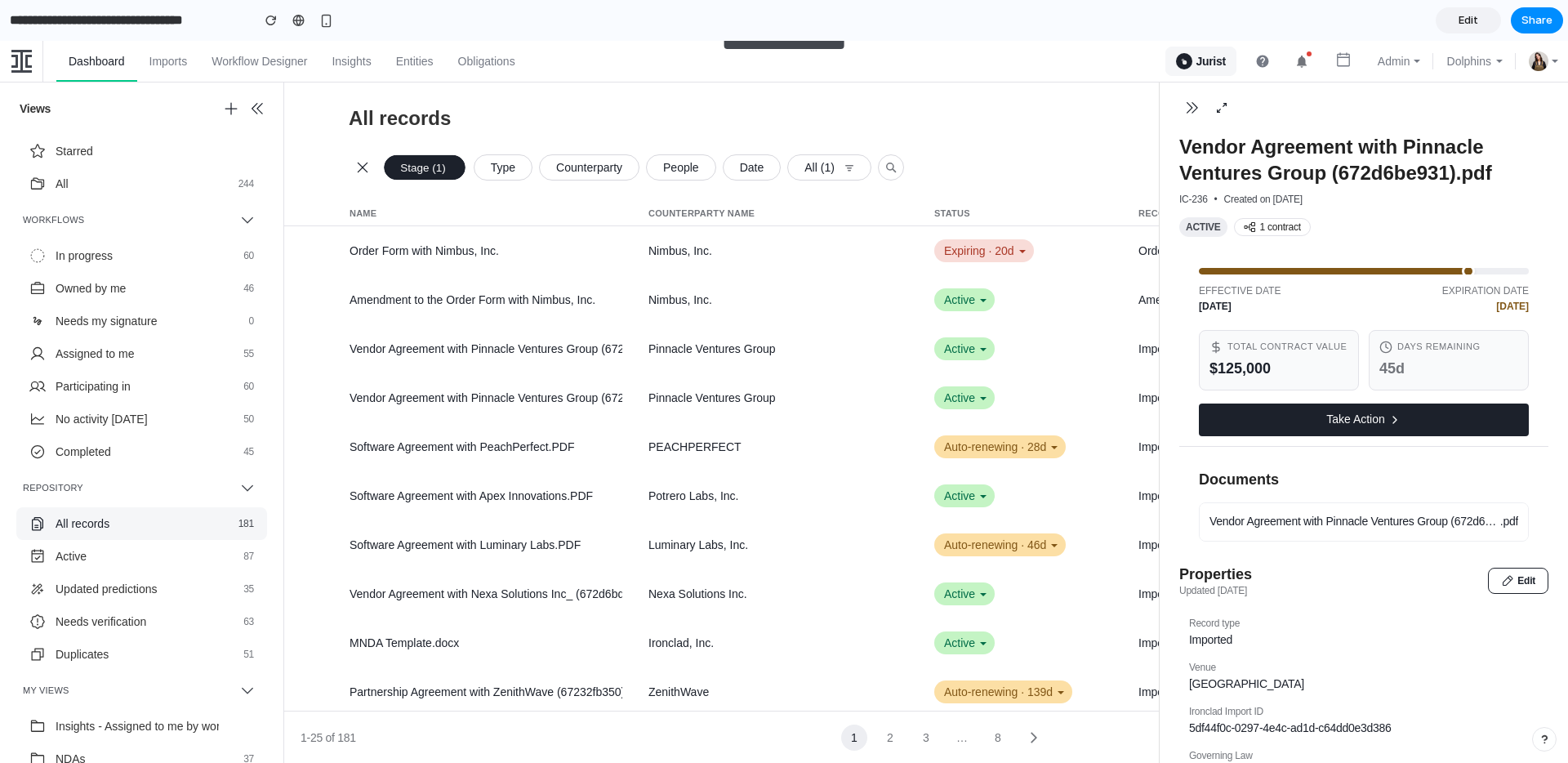
click at [1110, 185] on div "All records New Views Starred All 244 Workflows In progress 60 Owned by me 46 N…" at bounding box center [784, 422] width 1568 height 680
click at [324, 21] on div "button" at bounding box center [327, 21] width 14 height 14
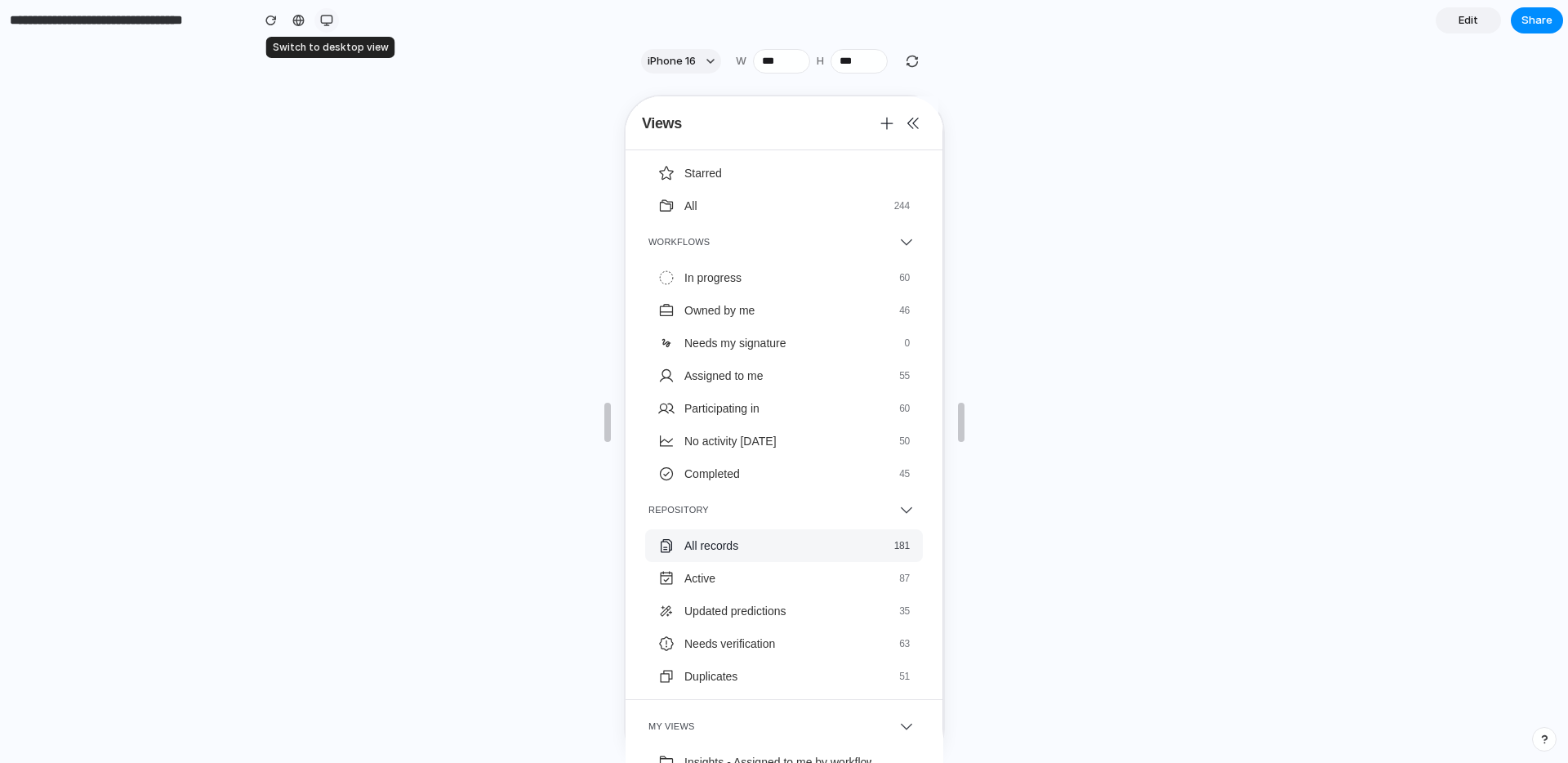
click at [324, 21] on div "button" at bounding box center [327, 20] width 13 height 13
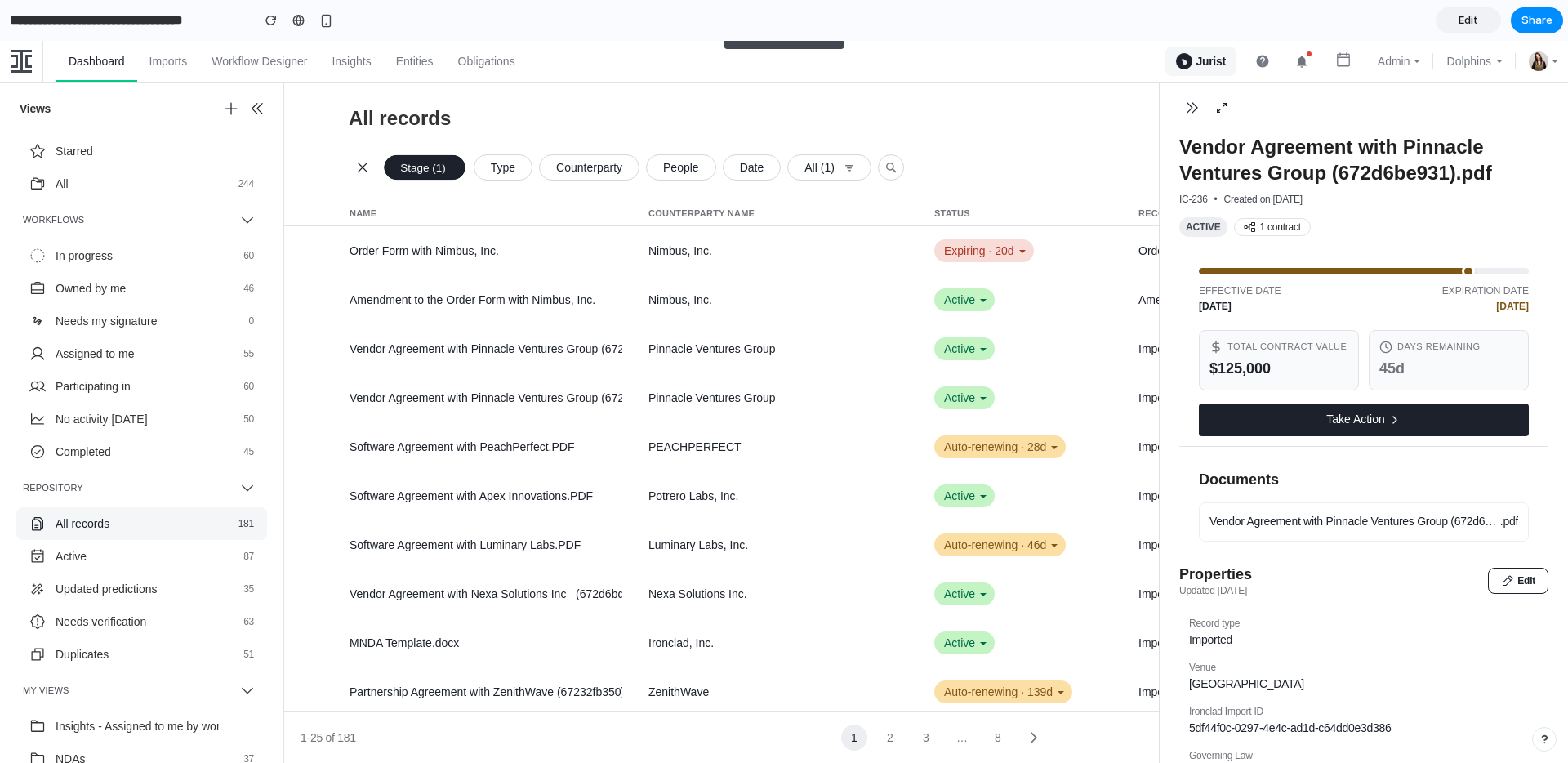
click at [1398, 366] on div "45d" at bounding box center [1448, 369] width 139 height 21
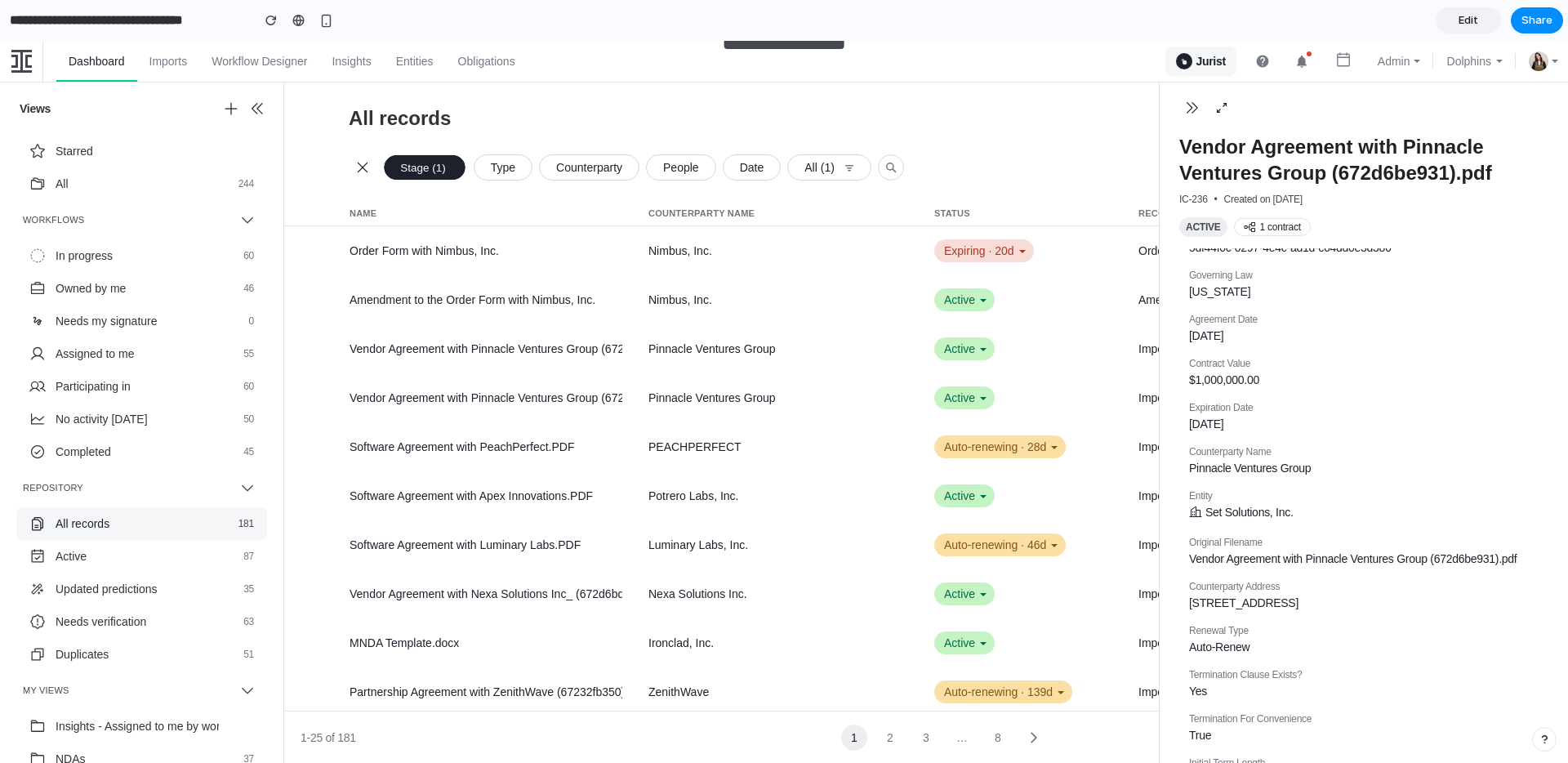
scroll to position [480, 0]
click at [1226, 520] on span "Set Solutions, Inc." at bounding box center [1250, 513] width 89 height 16
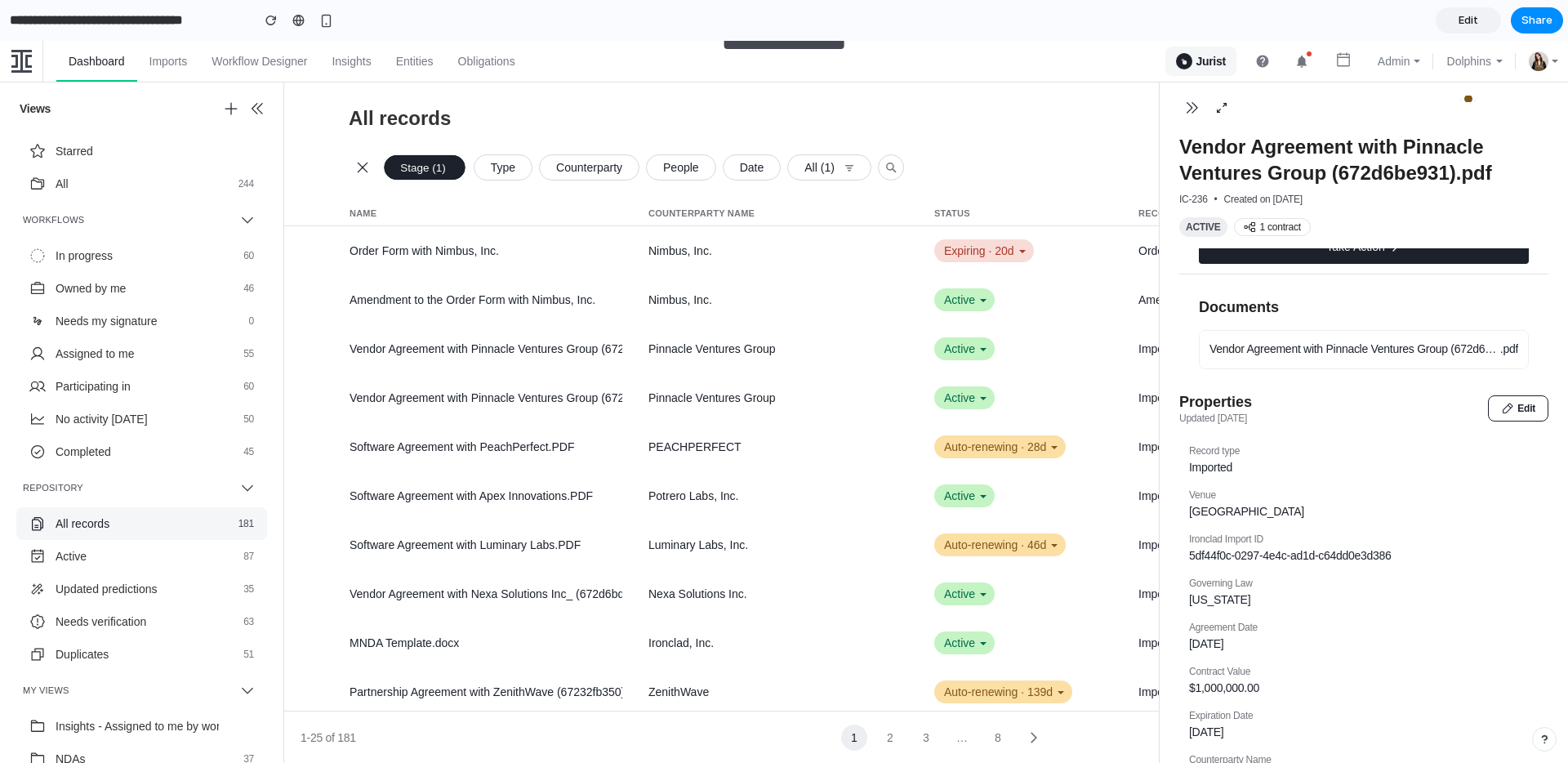
scroll to position [0, 0]
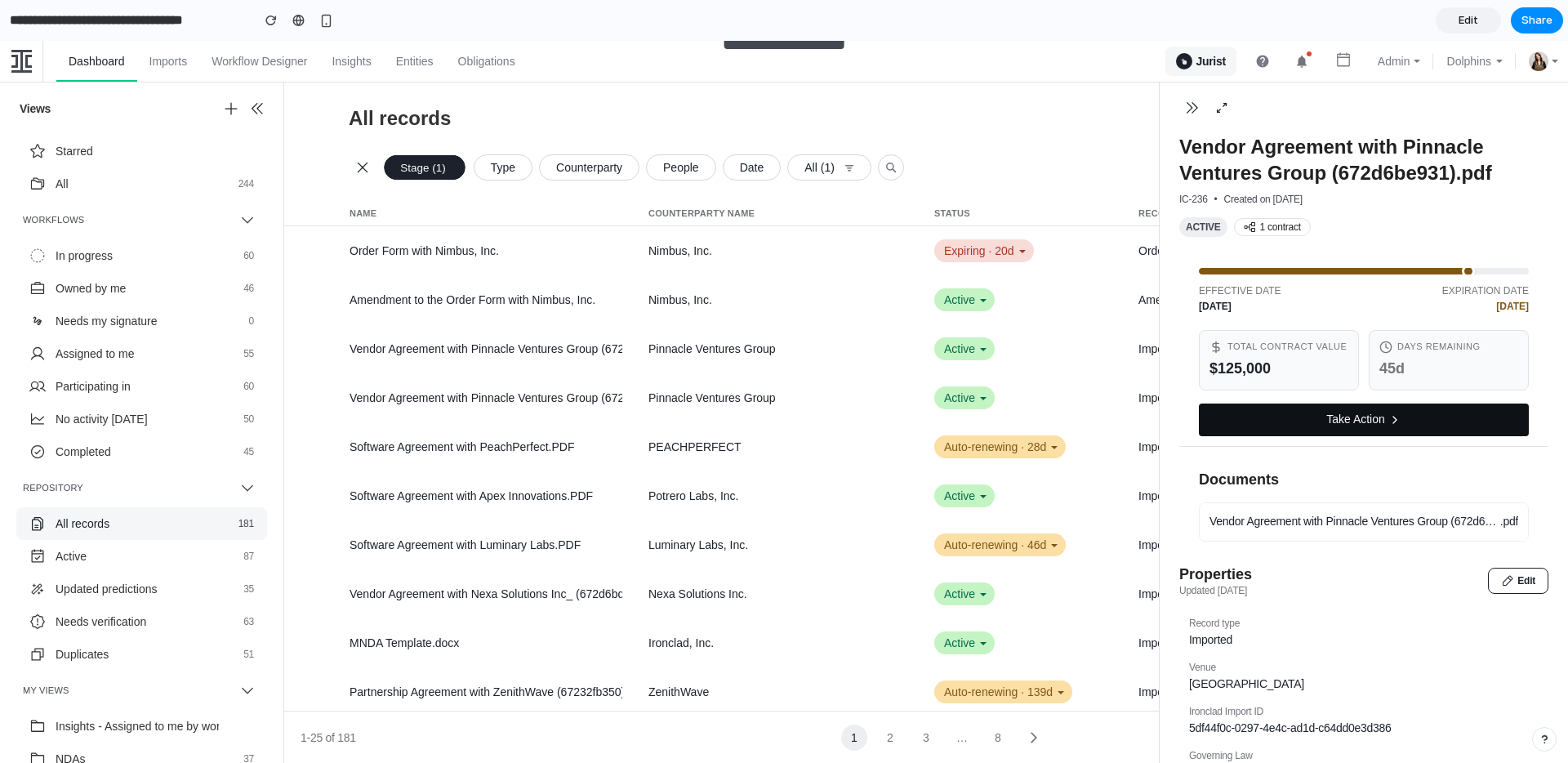
click at [1252, 436] on button "Take Action" at bounding box center [1363, 420] width 330 height 33
click at [1220, 105] on icon at bounding box center [1222, 108] width 16 height 16
